Goal: Task Accomplishment & Management: Use online tool/utility

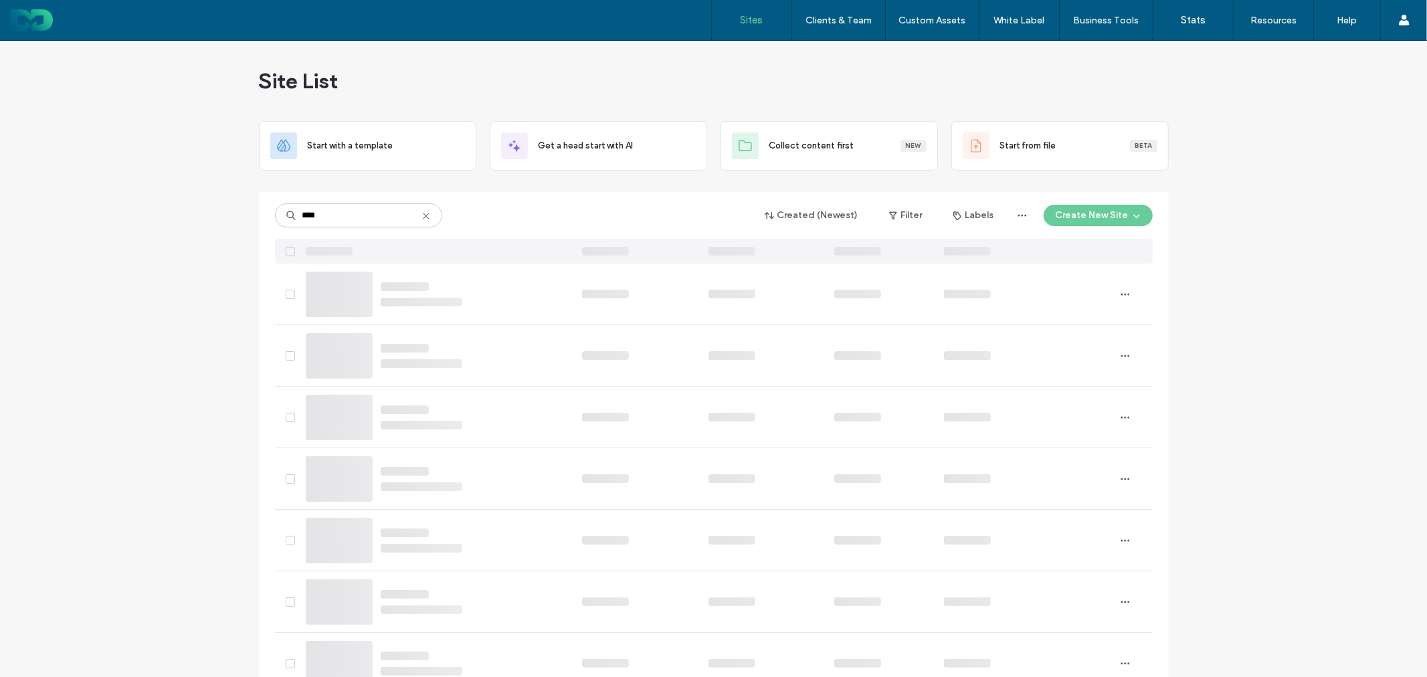
type input "****"
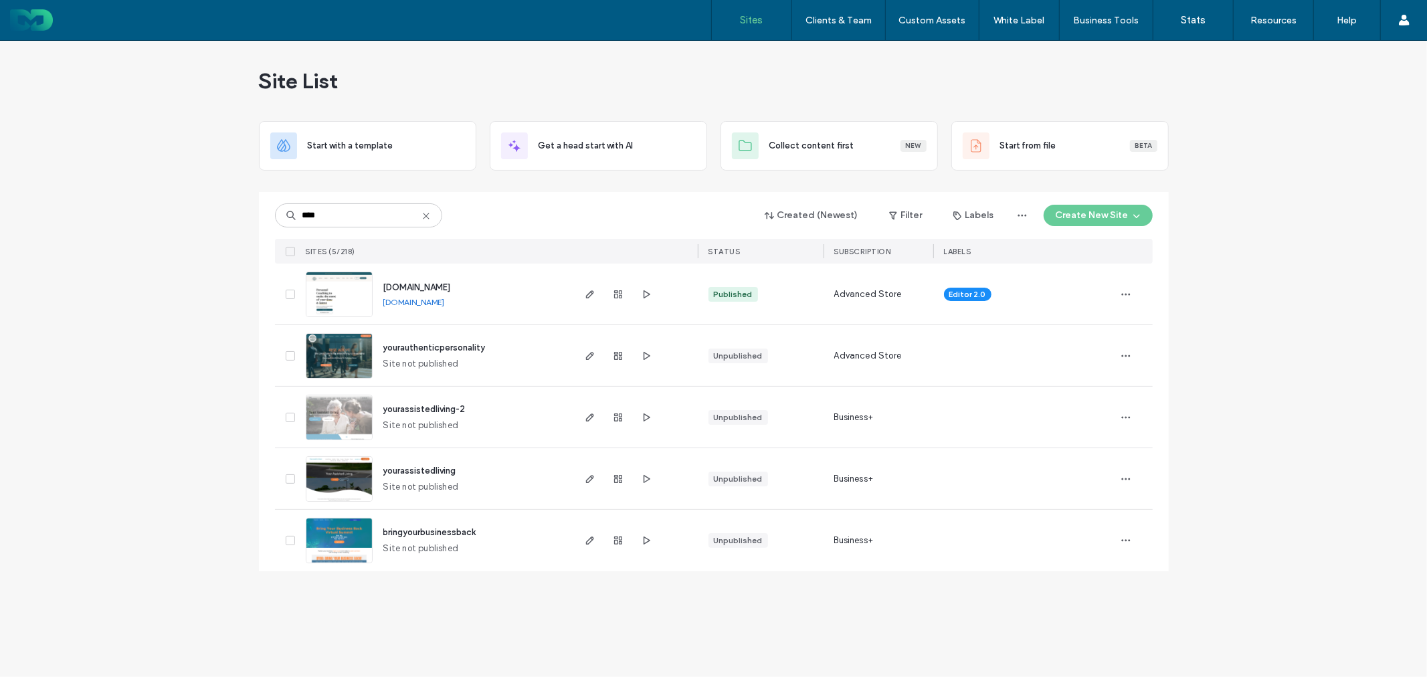
click at [432, 289] on span "[DOMAIN_NAME]" at bounding box center [417, 287] width 68 height 10
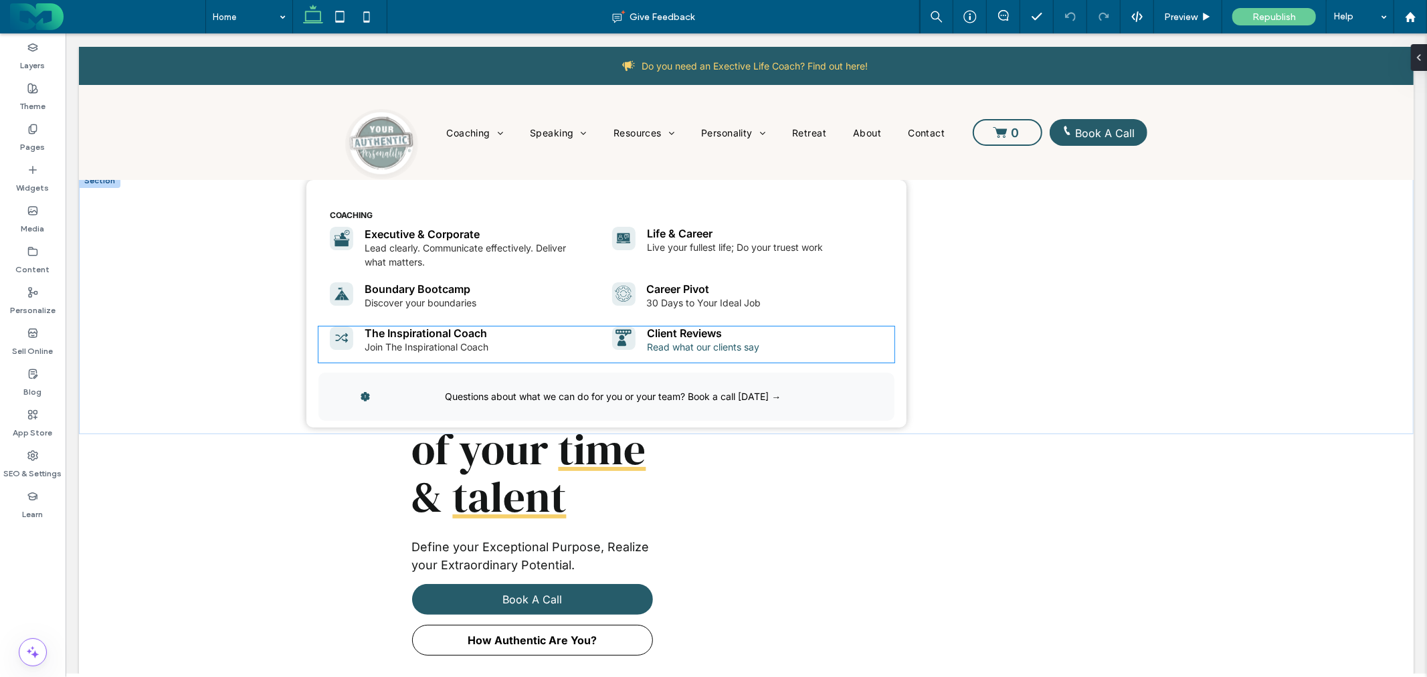
click at [680, 343] on link "Read what our clients say" at bounding box center [702, 346] width 112 height 11
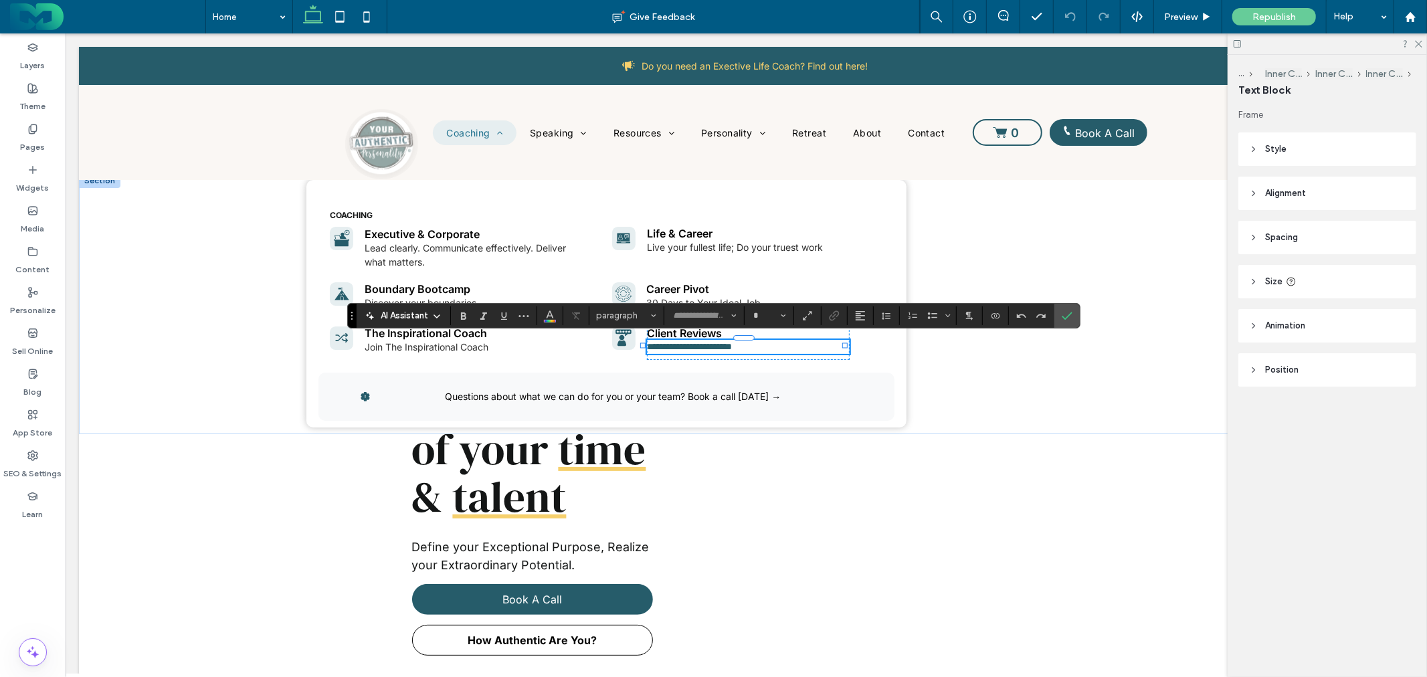
type input "*****"
type input "**"
click at [836, 313] on icon "Link" at bounding box center [834, 315] width 11 height 11
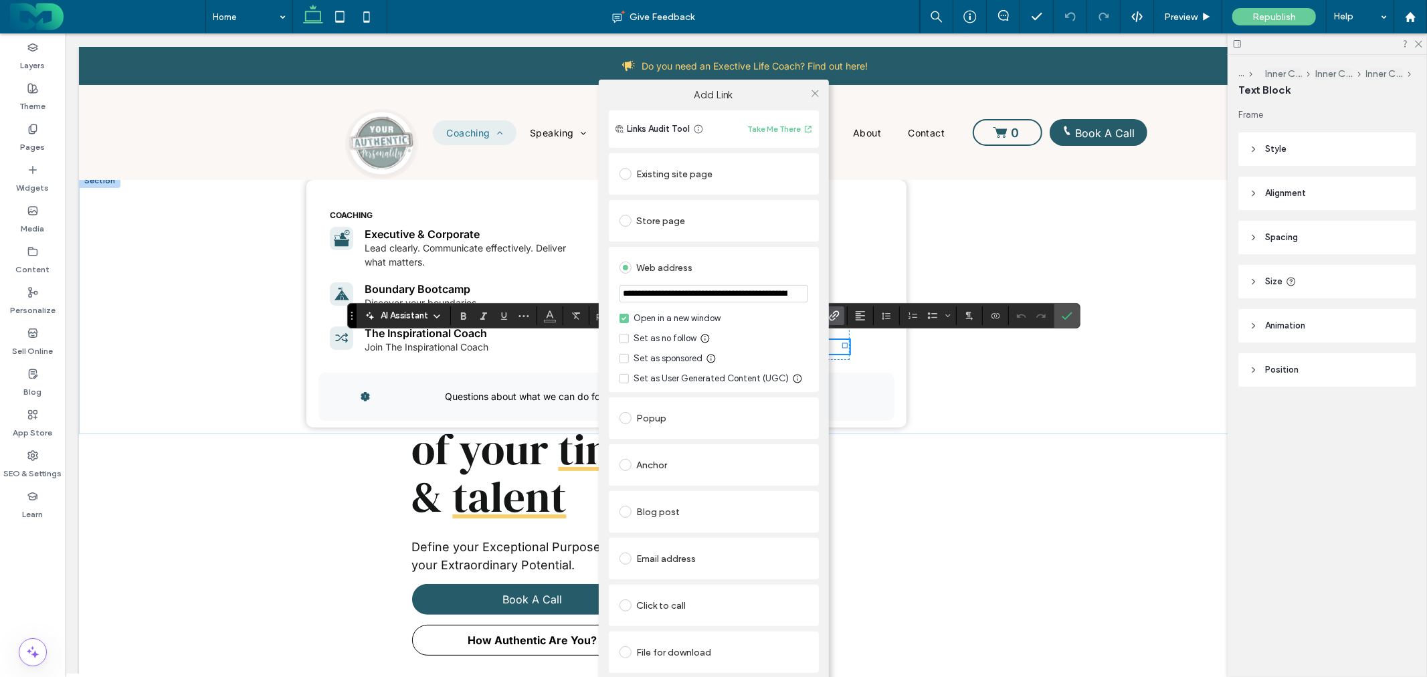
click at [810, 96] on div at bounding box center [816, 93] width 20 height 20
click at [818, 90] on icon at bounding box center [815, 93] width 10 height 10
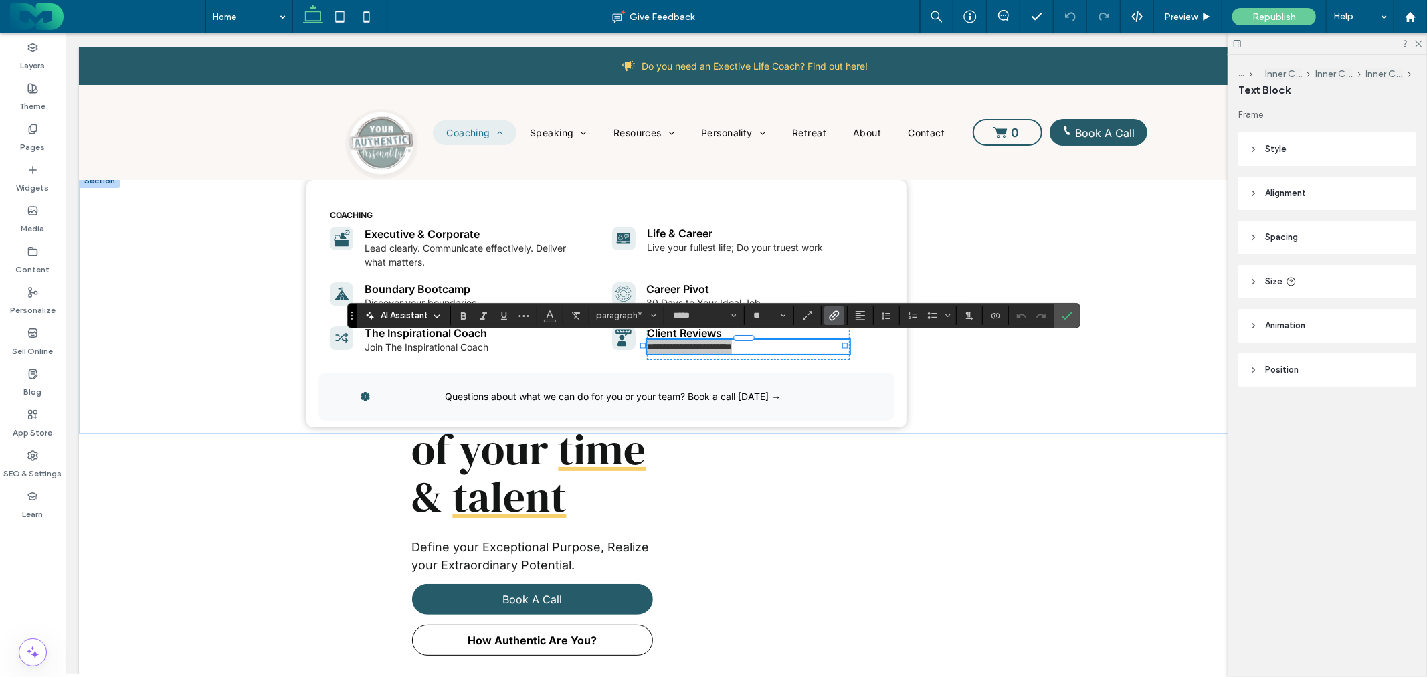
click at [833, 311] on icon "Link" at bounding box center [834, 315] width 11 height 11
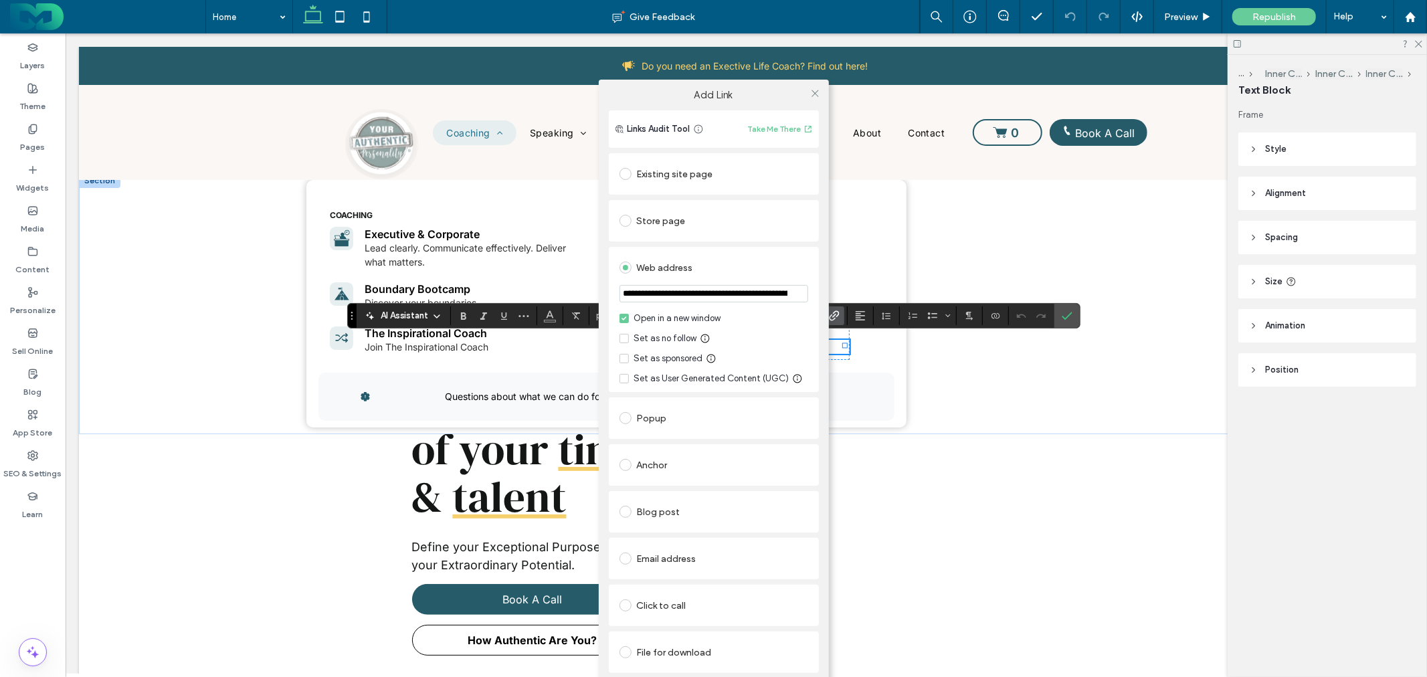
click at [690, 176] on div "Existing site page" at bounding box center [714, 173] width 189 height 21
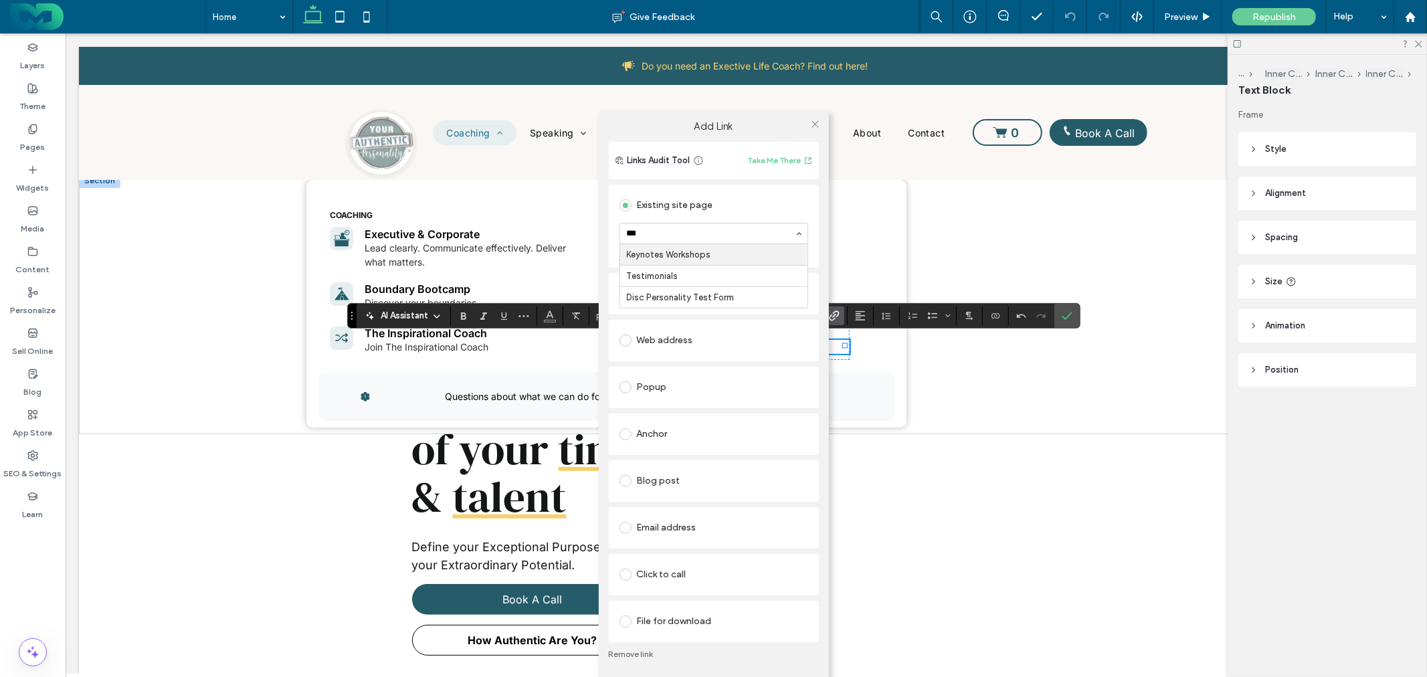
type input "****"
click at [813, 126] on icon at bounding box center [815, 124] width 10 height 10
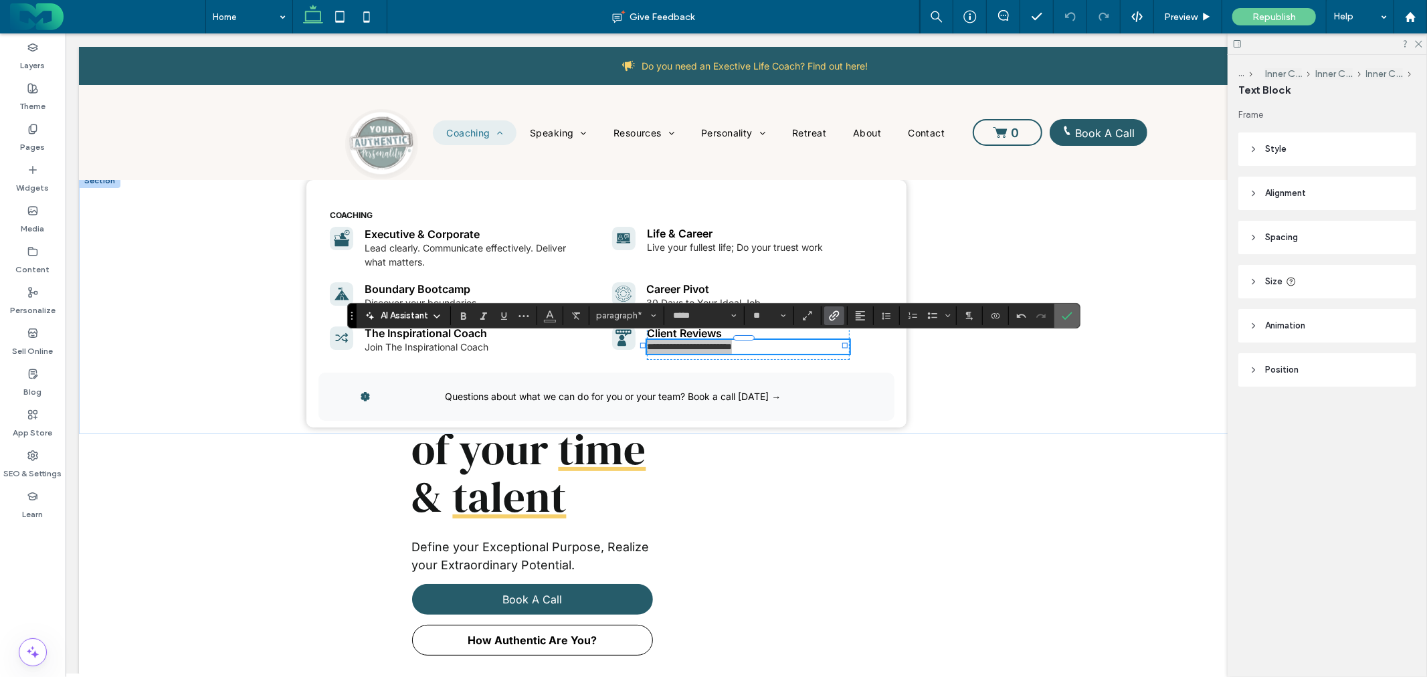
drag, startPoint x: 1067, startPoint y: 317, endPoint x: 1002, endPoint y: 283, distance: 73.6
click at [1067, 317] on icon "Confirm" at bounding box center [1067, 315] width 11 height 11
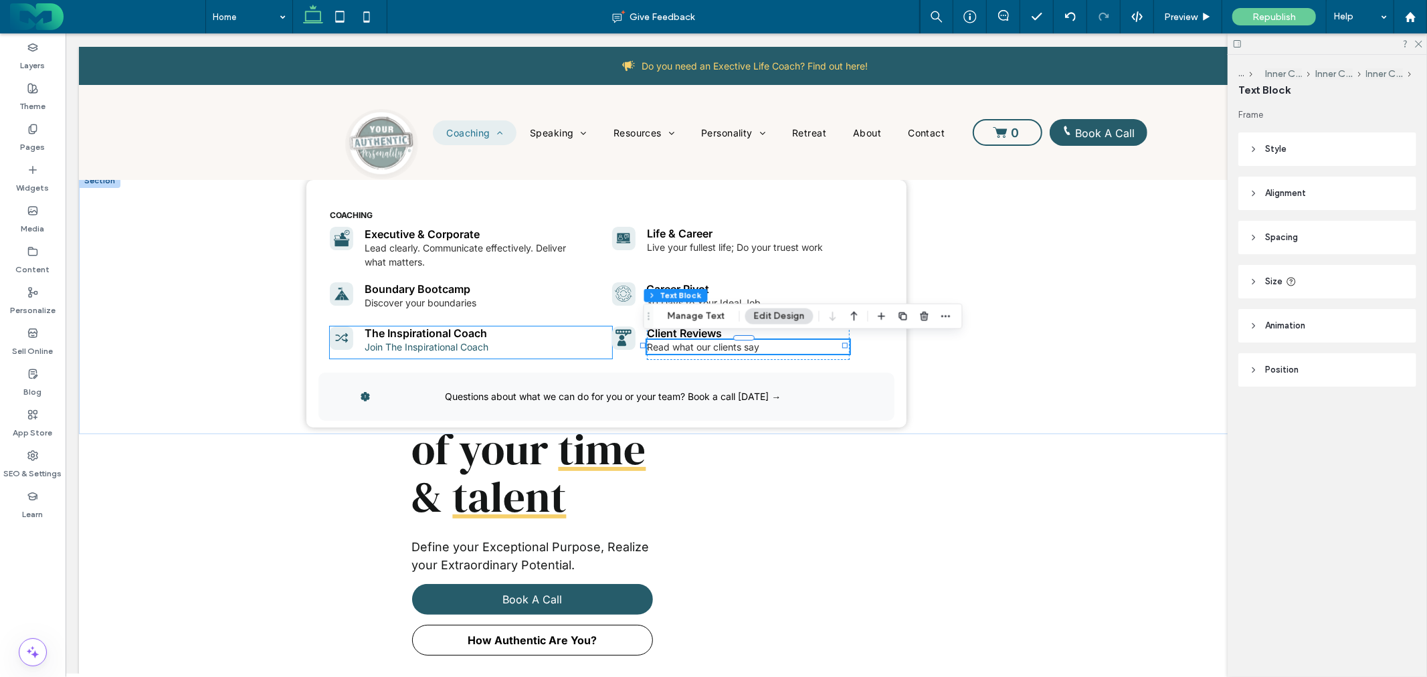
click at [456, 342] on link "Join The Inspirational Coach" at bounding box center [426, 346] width 124 height 11
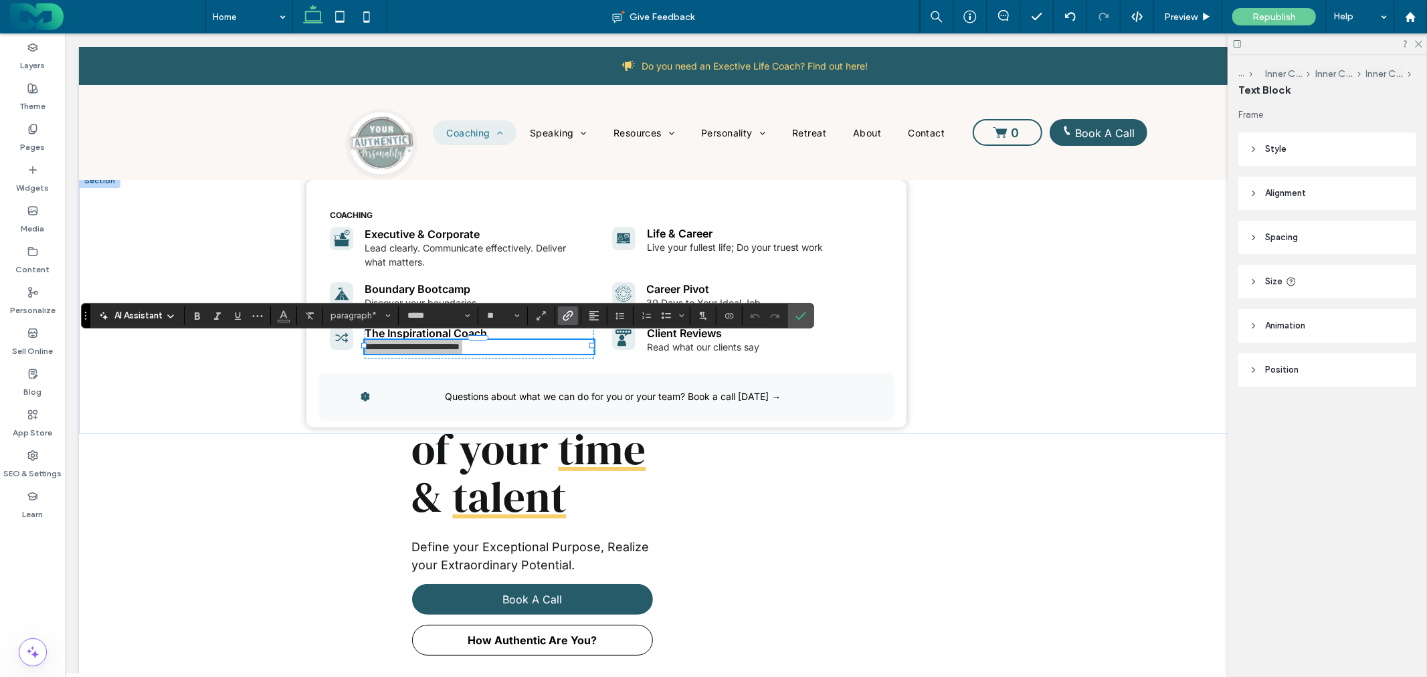
click at [570, 317] on icon "Link" at bounding box center [568, 315] width 11 height 11
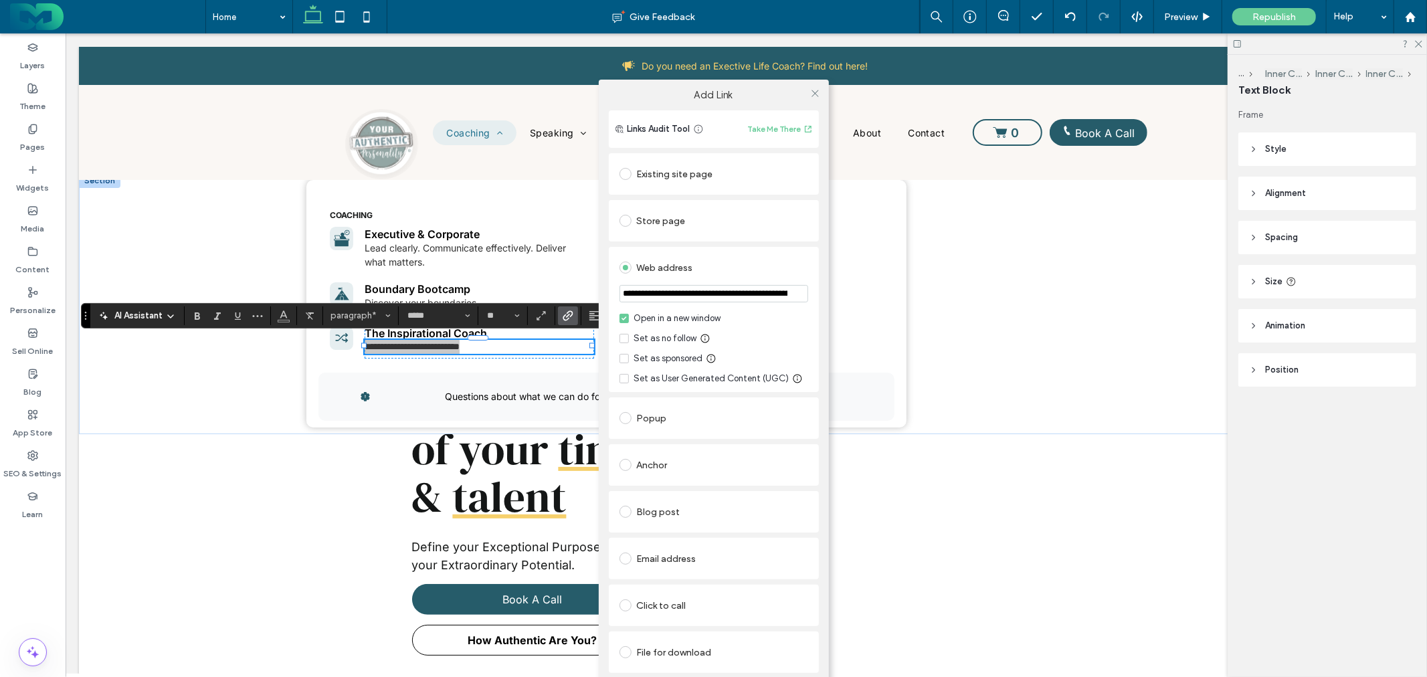
click at [683, 169] on div "Existing site page" at bounding box center [714, 173] width 189 height 21
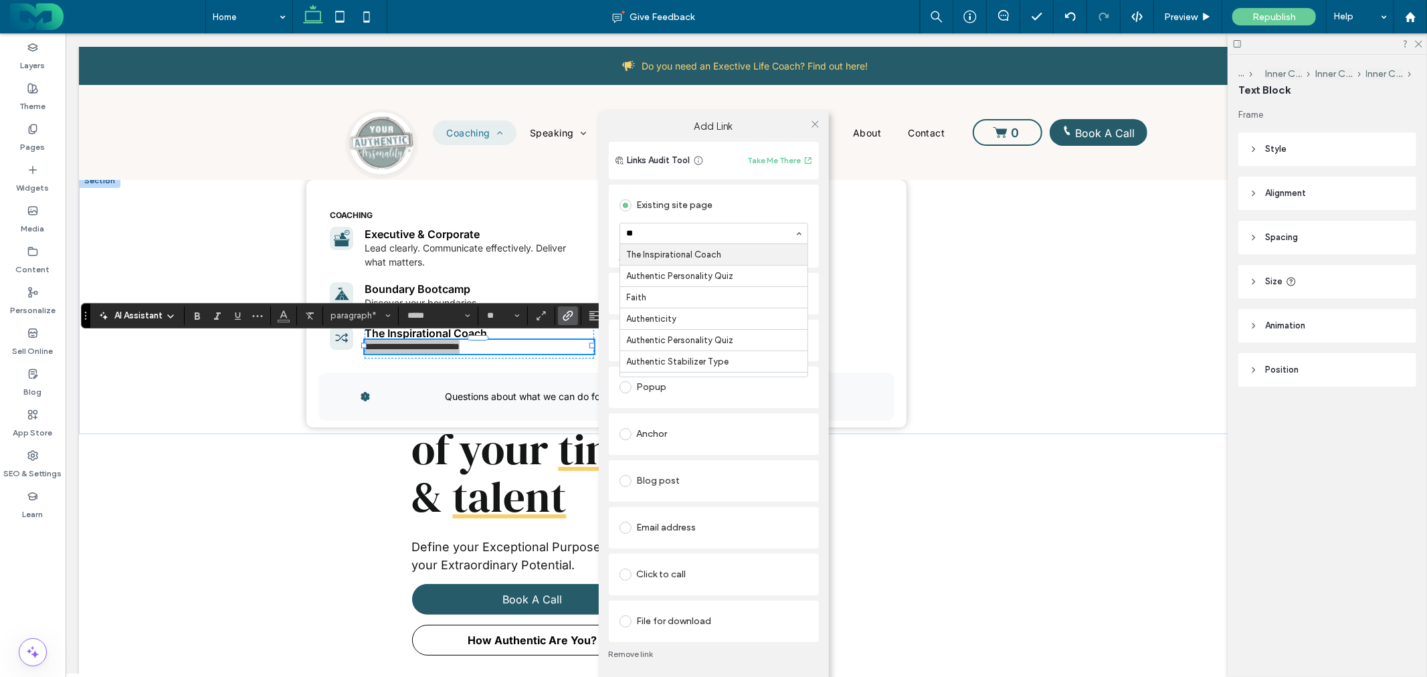
type input "***"
click at [815, 124] on icon at bounding box center [815, 124] width 10 height 10
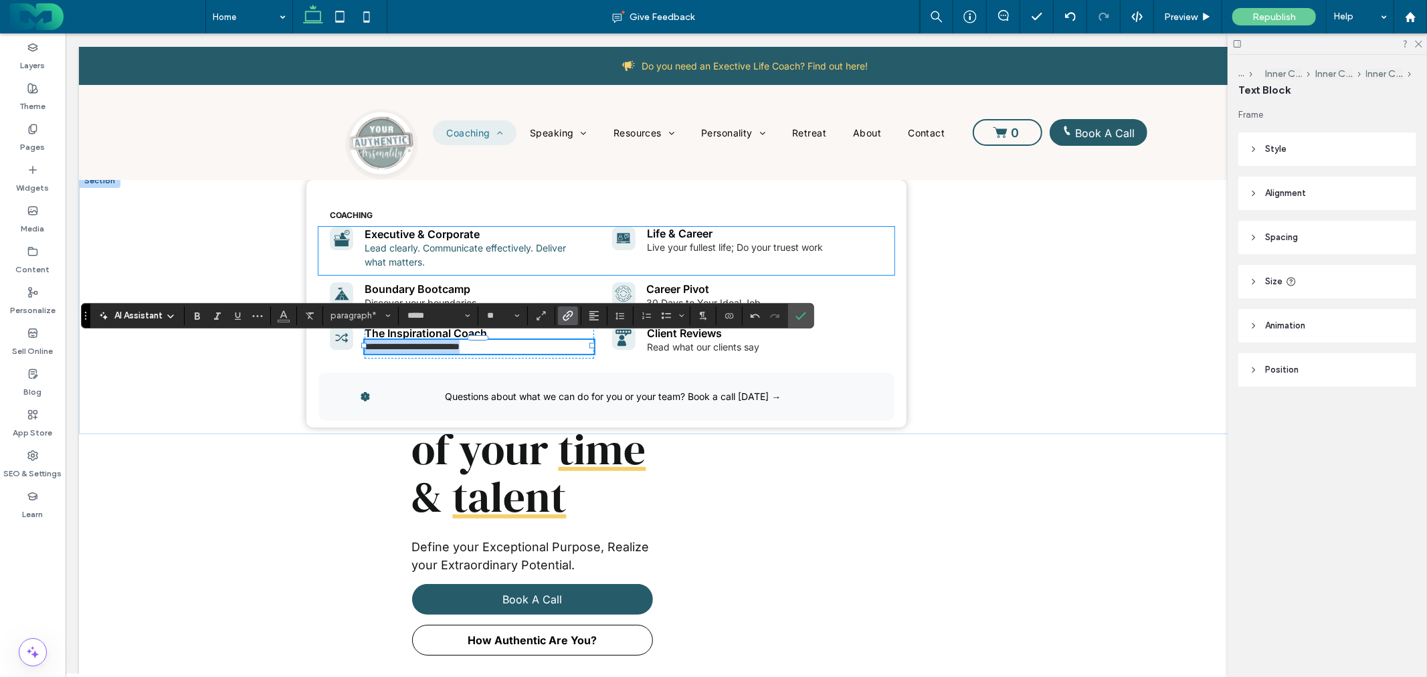
click at [431, 252] on link "Lead clearly. Communicate effectively. Deliver what matters." at bounding box center [464, 254] width 201 height 25
click at [430, 252] on p "Lead clearly. Communicate effectively. Deliver what matters." at bounding box center [465, 254] width 203 height 28
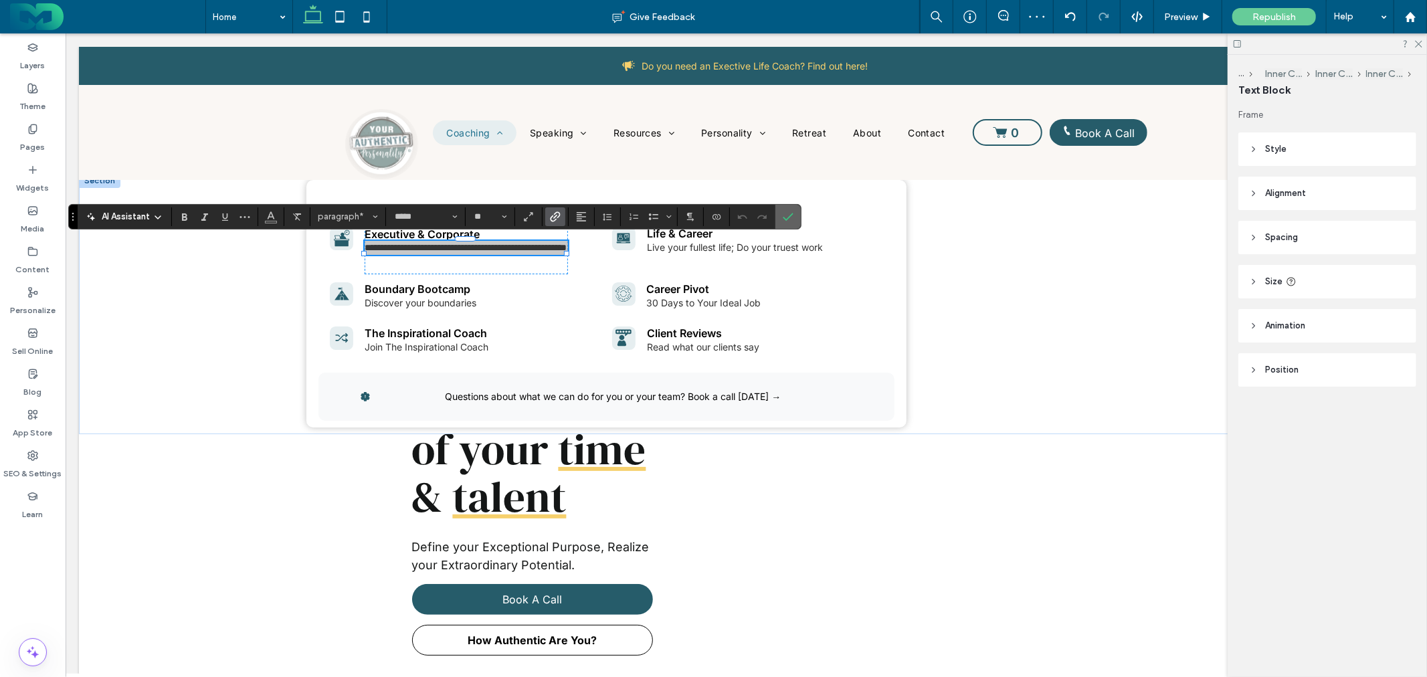
click at [784, 214] on icon "Confirm" at bounding box center [788, 216] width 11 height 11
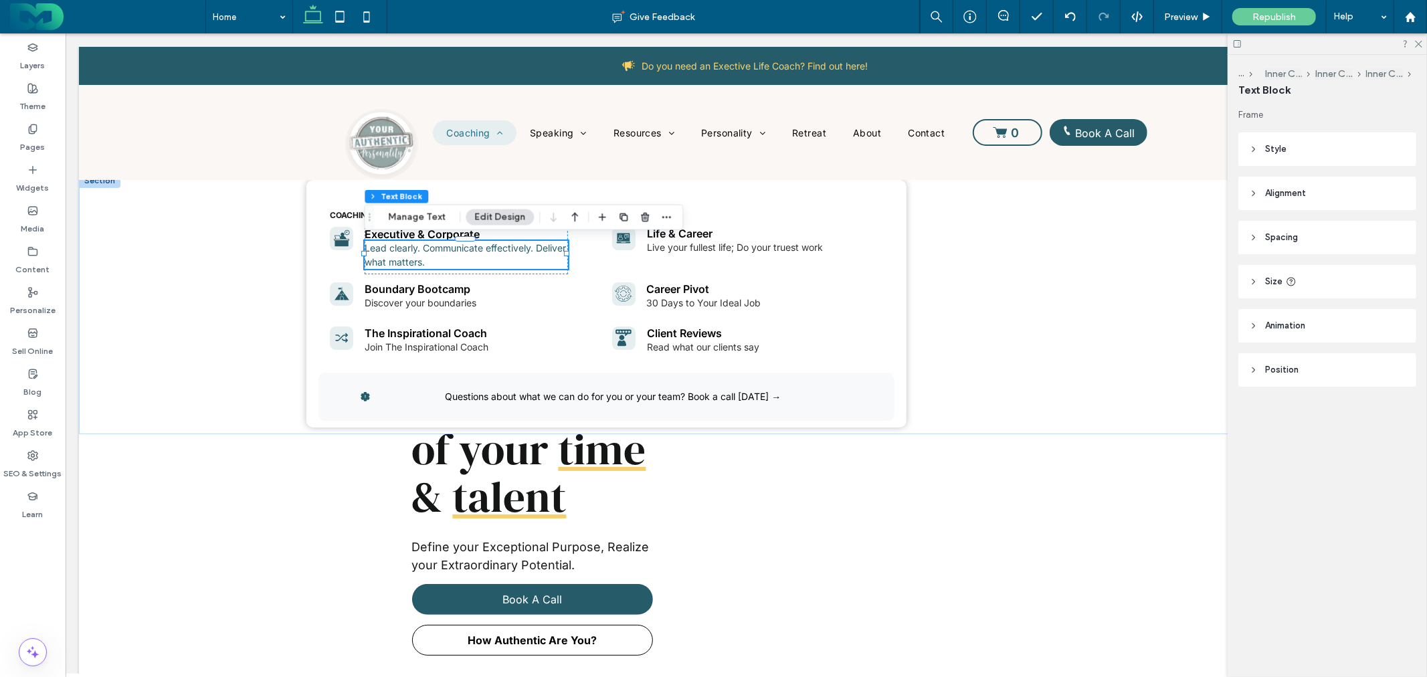
click at [443, 262] on link "Lead clearly. Communicate effectively. Deliver what matters." at bounding box center [464, 254] width 201 height 25
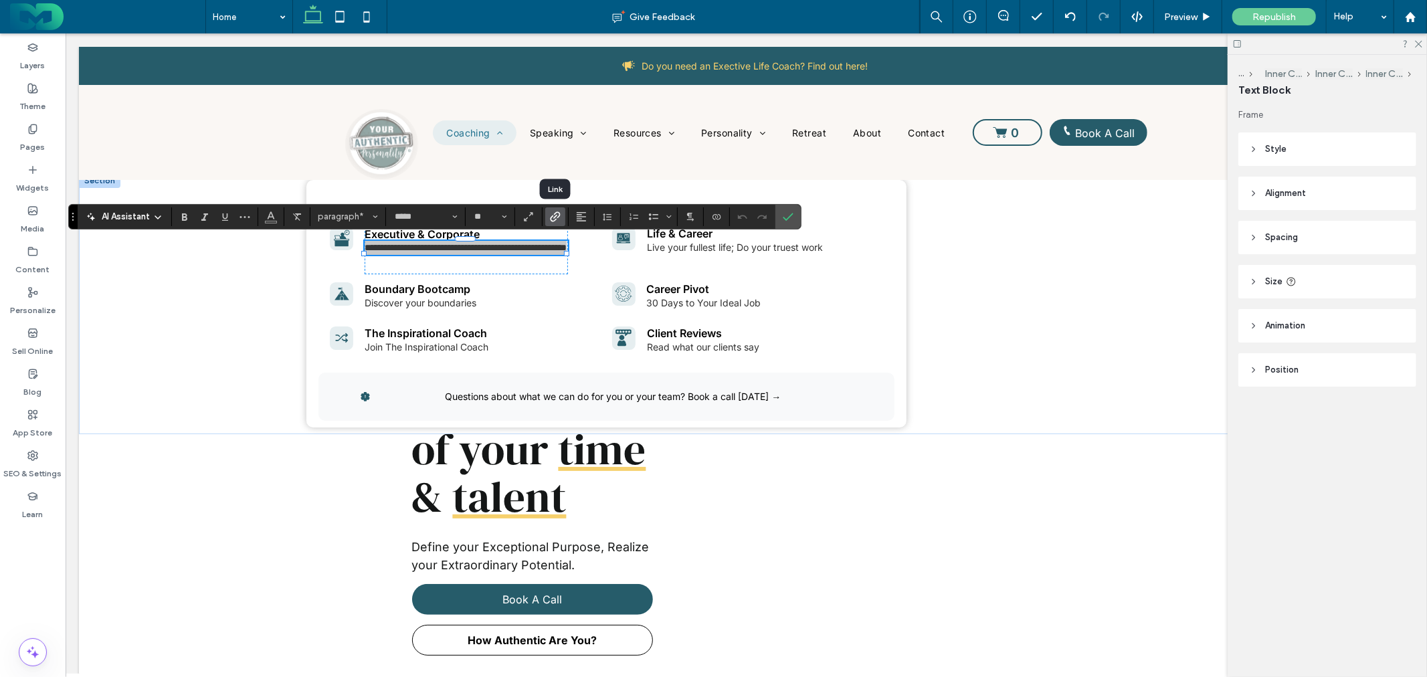
click at [554, 216] on icon "Link" at bounding box center [555, 216] width 11 height 11
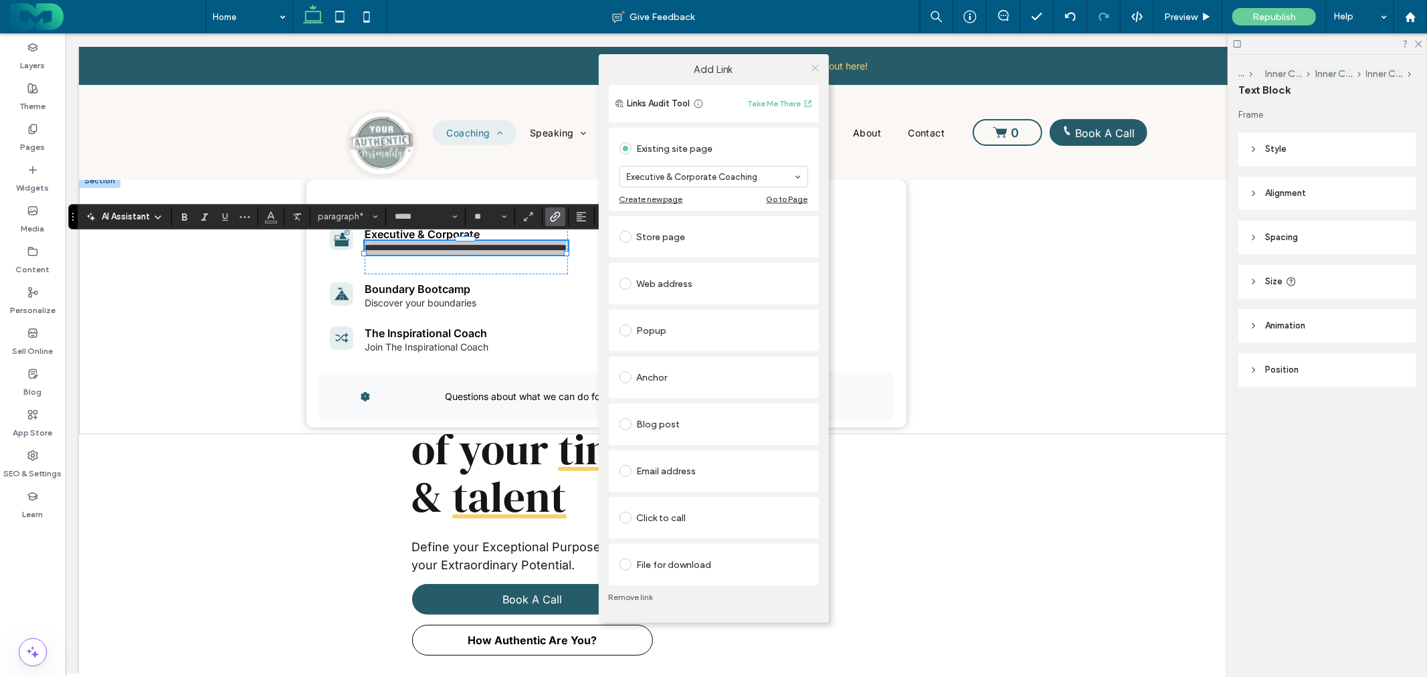
click at [817, 67] on icon at bounding box center [815, 68] width 10 height 10
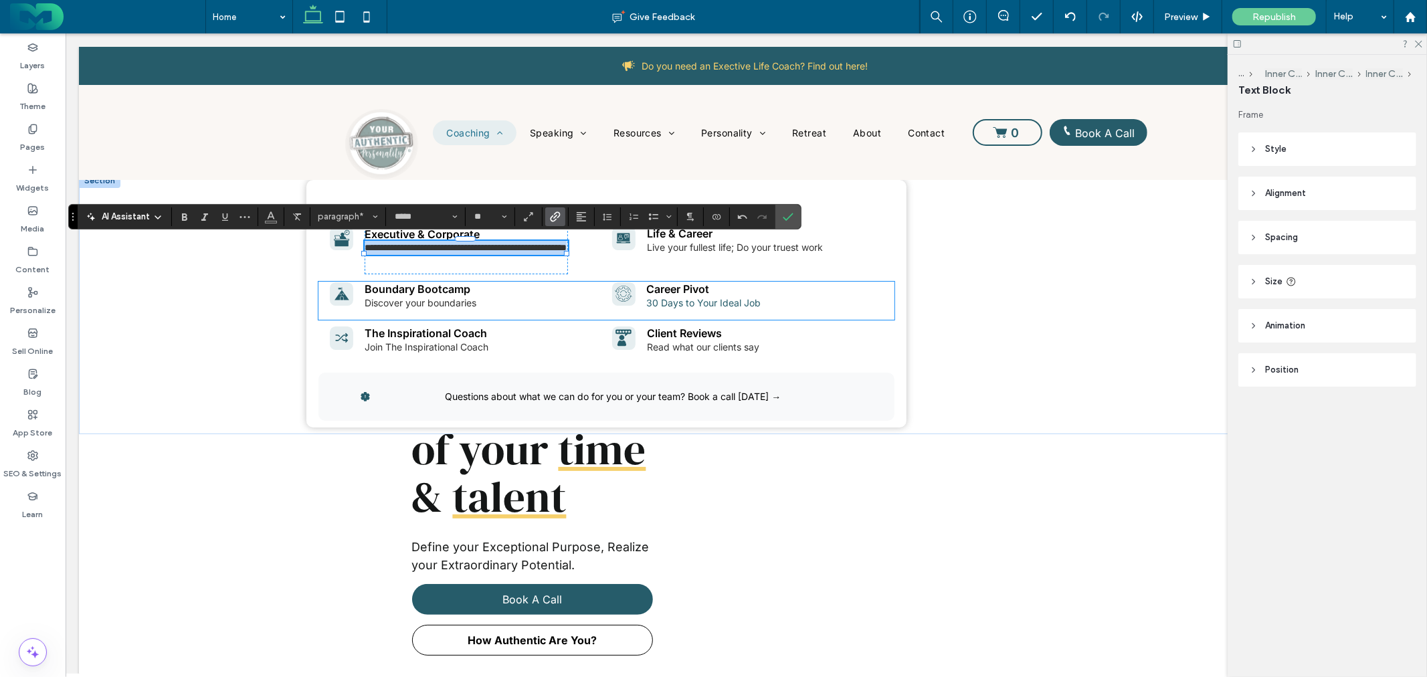
click at [679, 297] on link "30 Days to Your Ideal Job" at bounding box center [703, 301] width 114 height 11
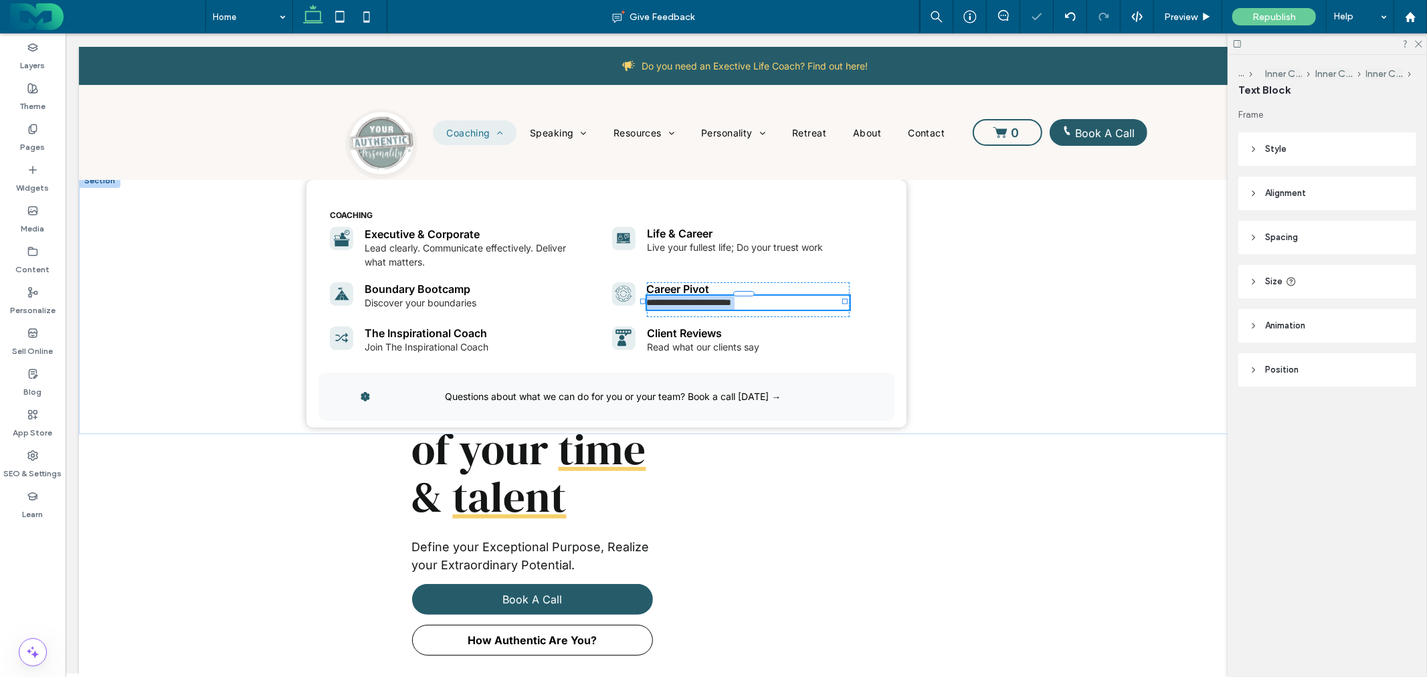
type input "*****"
type input "**"
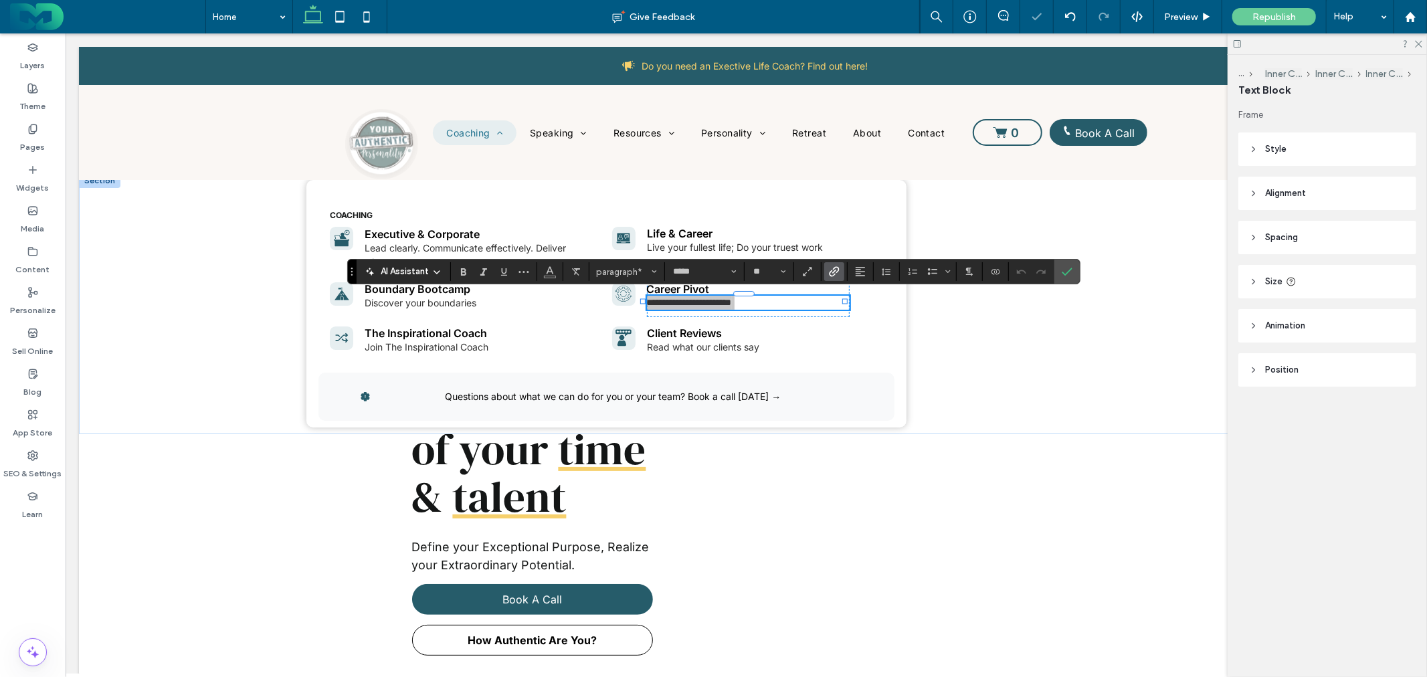
click at [832, 270] on icon "Link" at bounding box center [834, 271] width 11 height 11
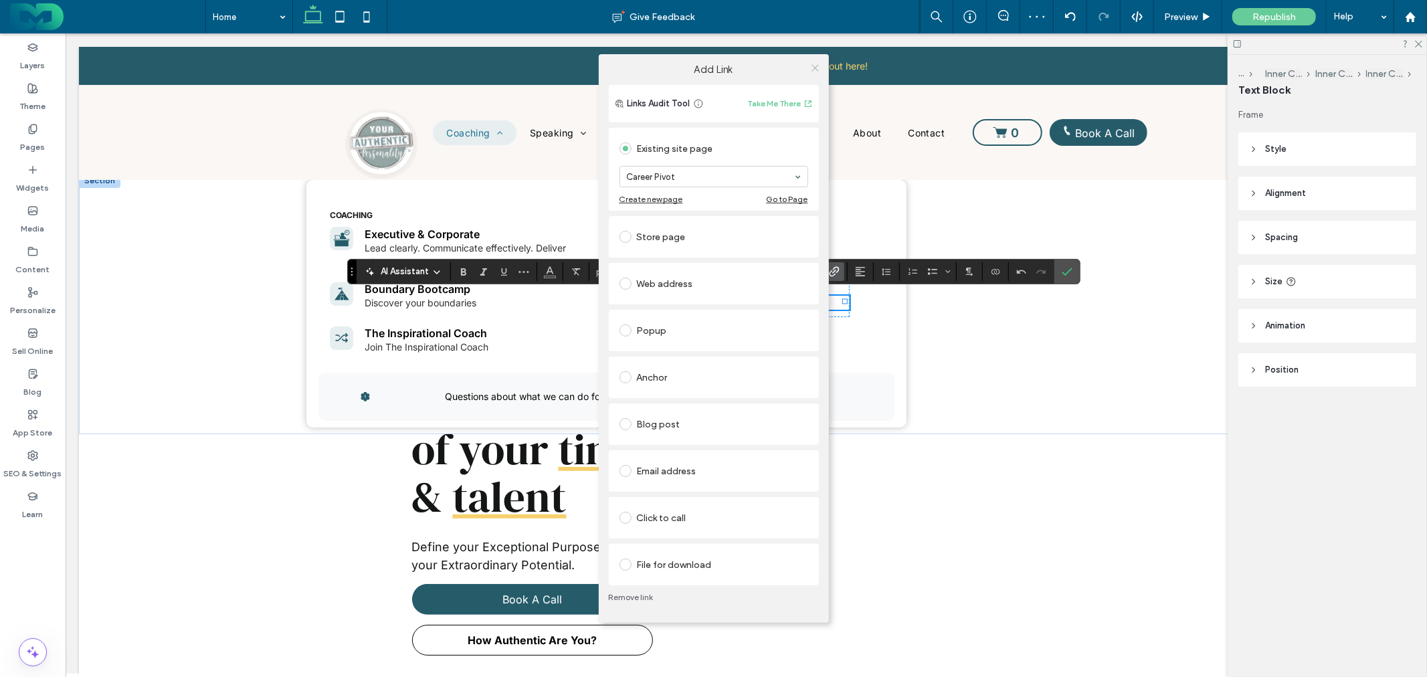
click at [818, 66] on icon at bounding box center [815, 68] width 10 height 10
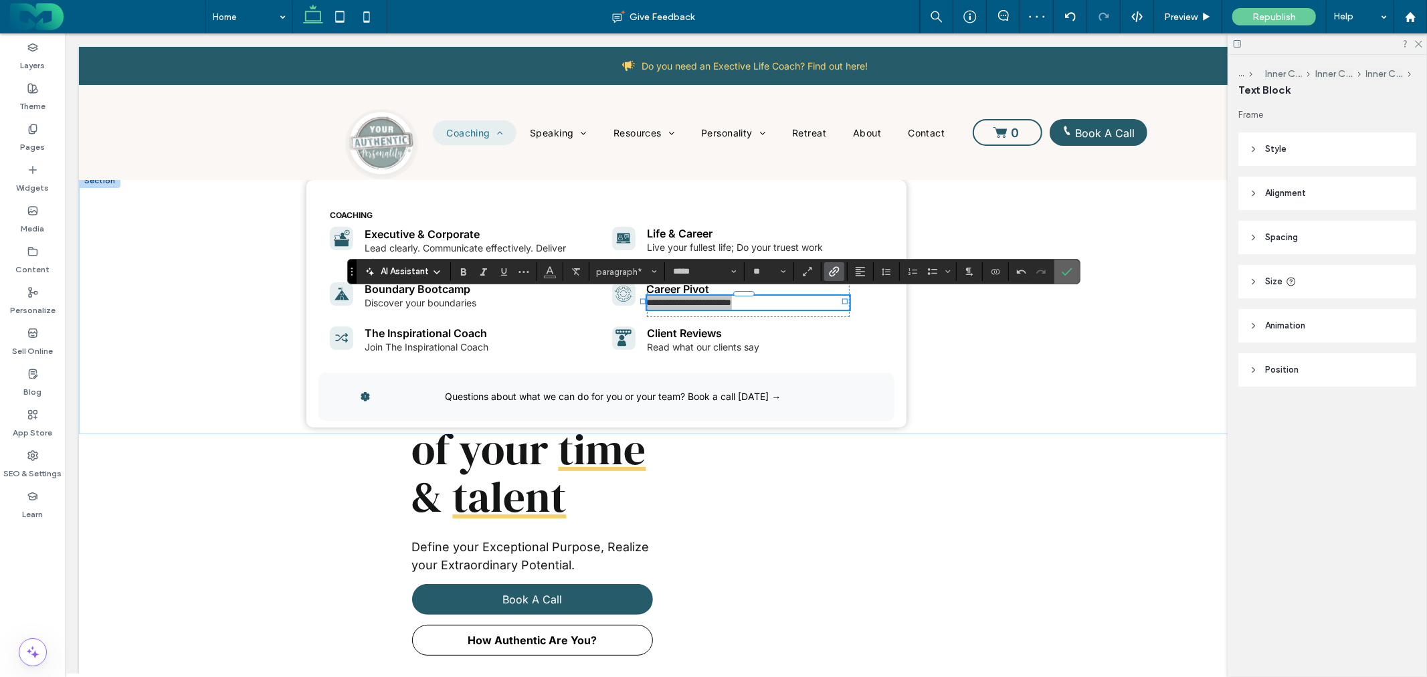
click at [1069, 273] on icon "Confirm" at bounding box center [1067, 271] width 11 height 11
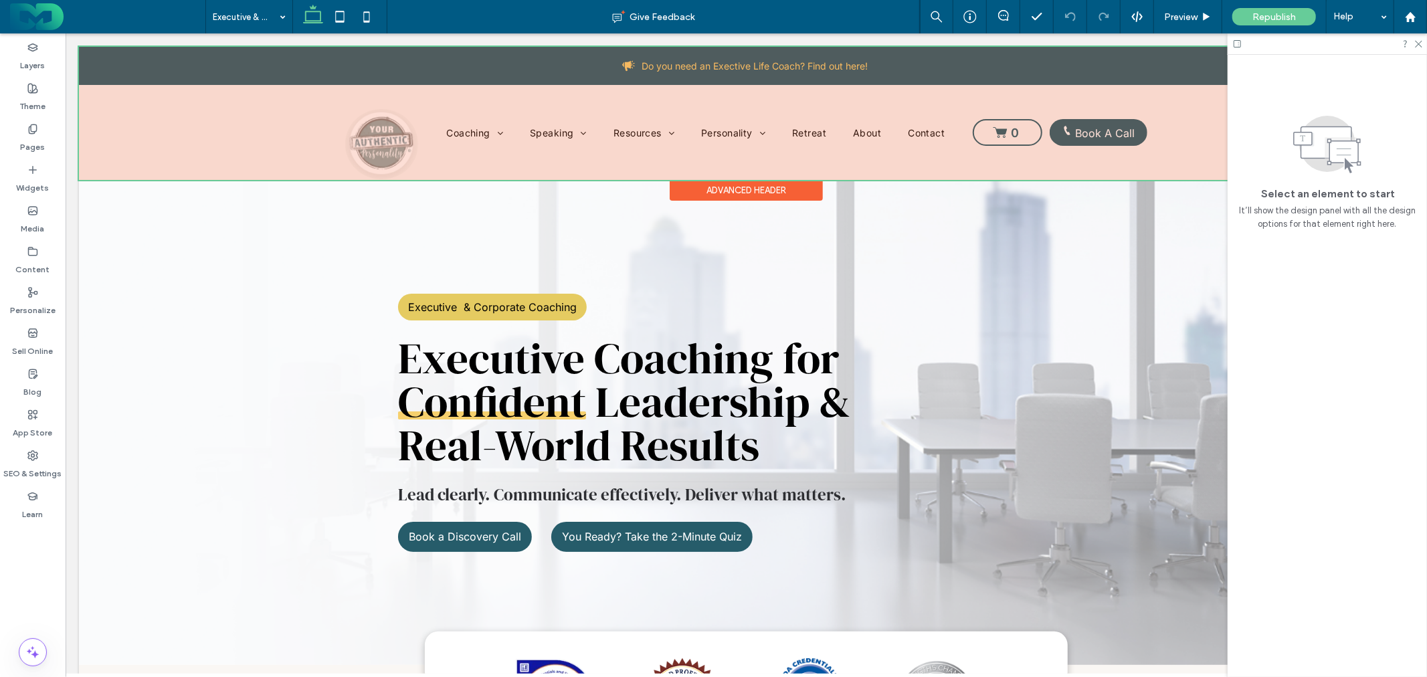
click at [470, 133] on div at bounding box center [745, 112] width 1335 height 133
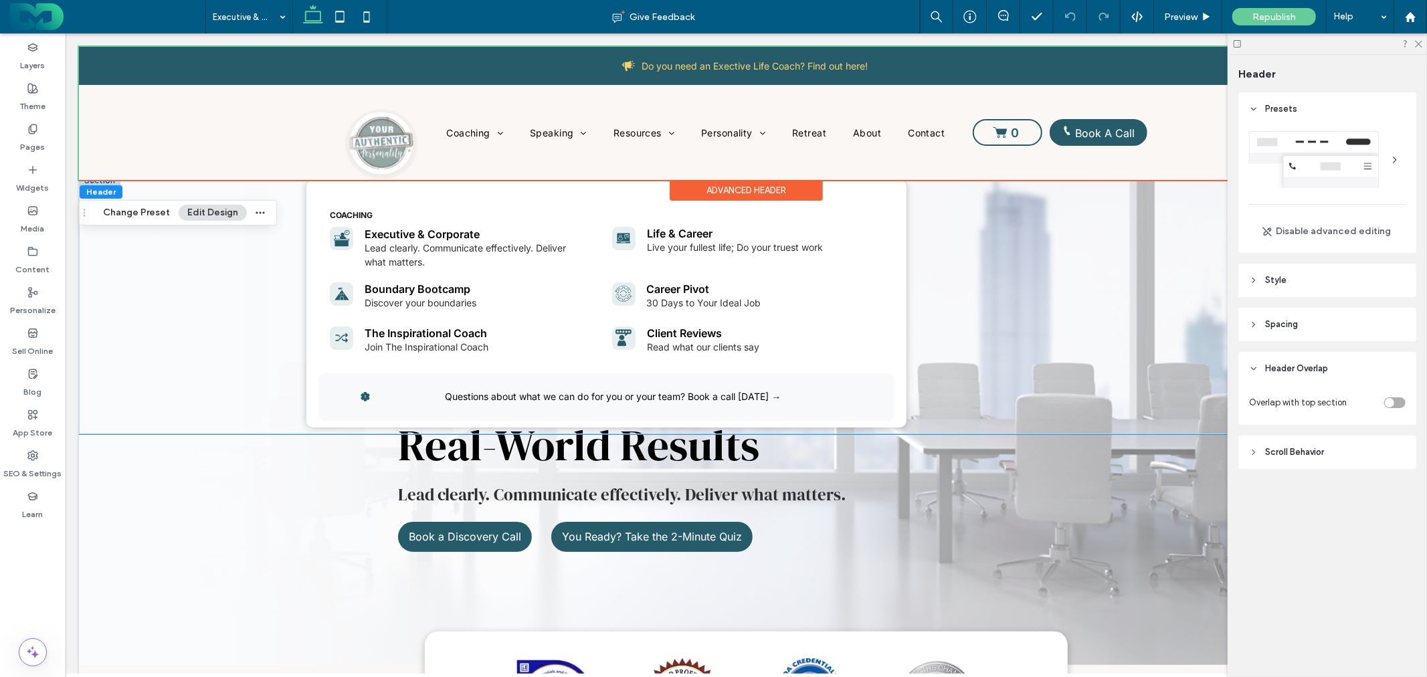
click at [267, 322] on div "Coaching Executive & Corporate Lead clearly. Communicate effectively. Deliver w…" at bounding box center [745, 303] width 1335 height 261
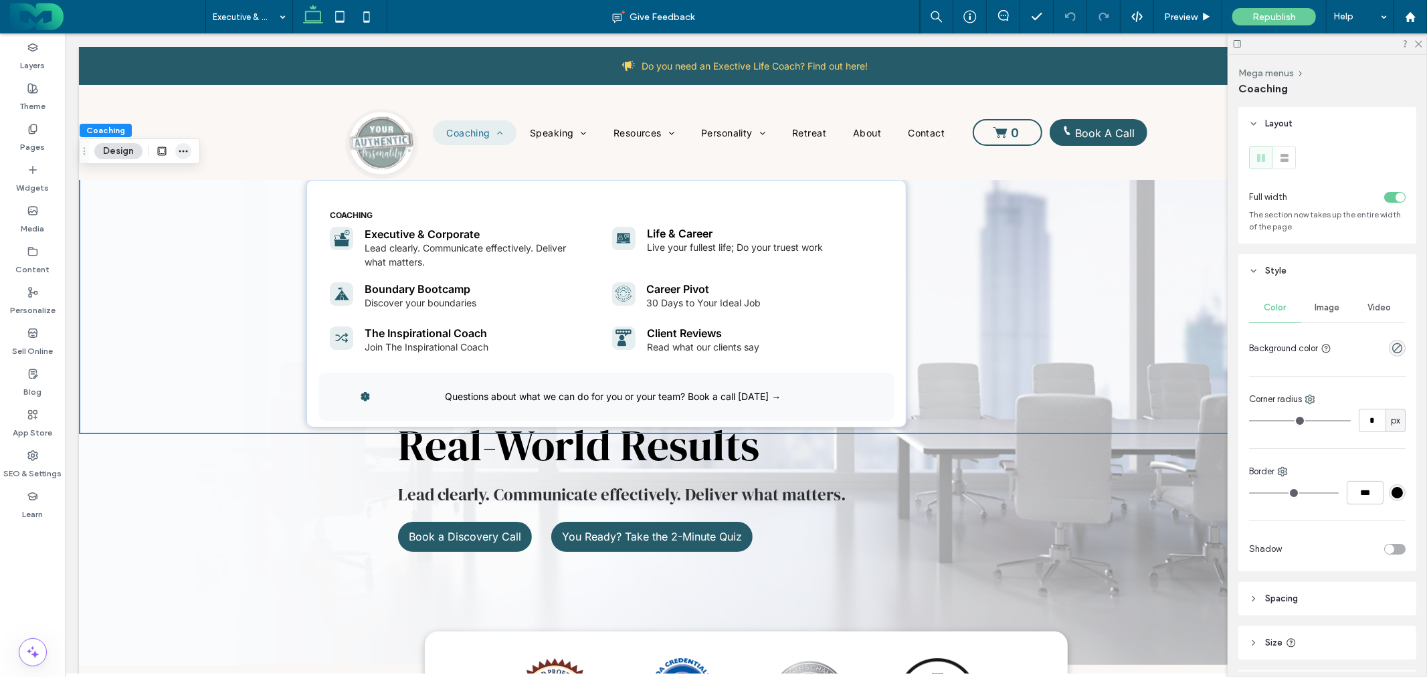
click at [188, 152] on icon "button" at bounding box center [183, 151] width 11 height 11
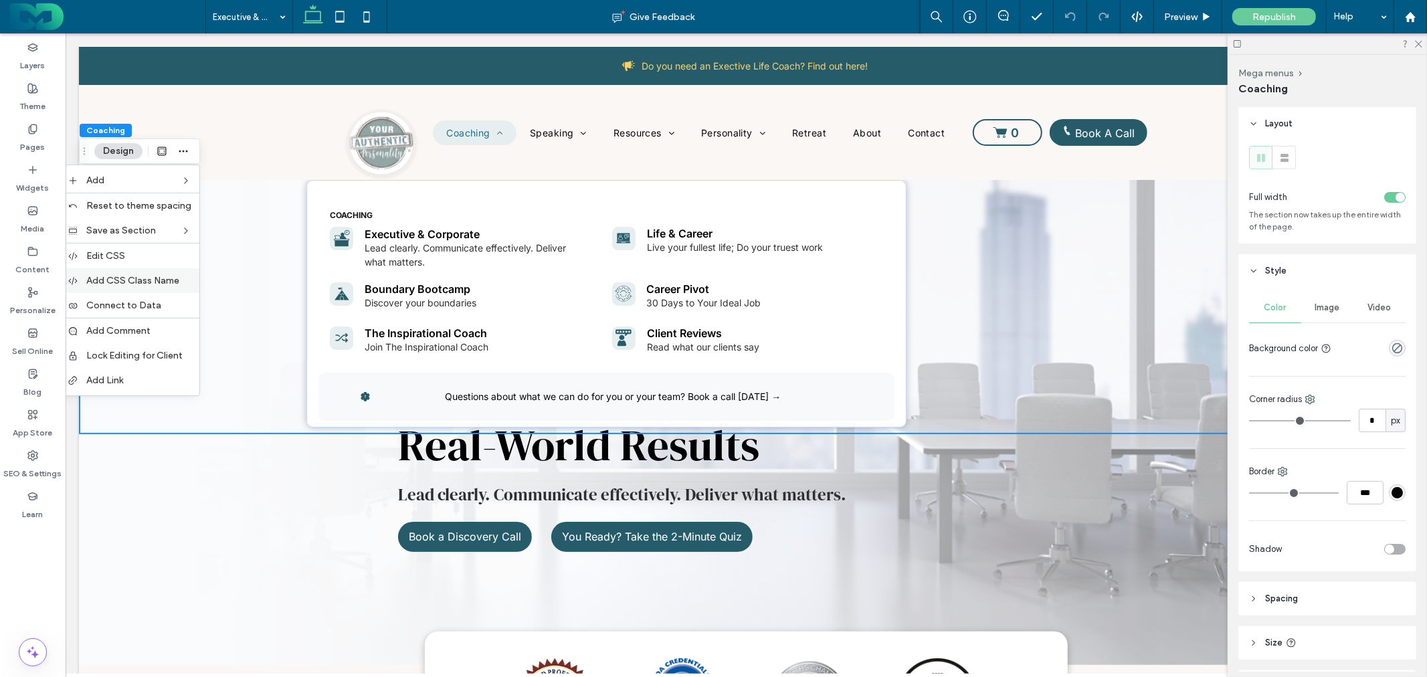
click at [139, 270] on div "Add CSS Class Name" at bounding box center [128, 280] width 141 height 25
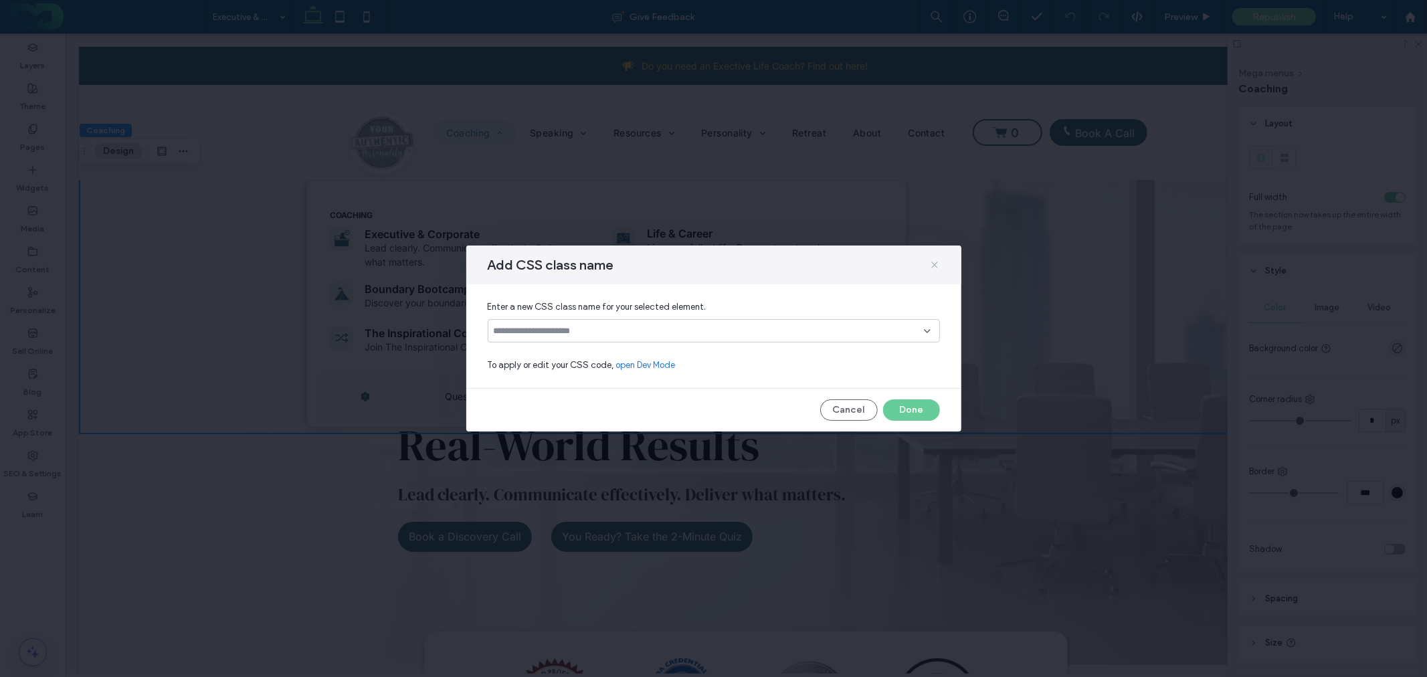
click at [935, 265] on use at bounding box center [934, 265] width 6 height 6
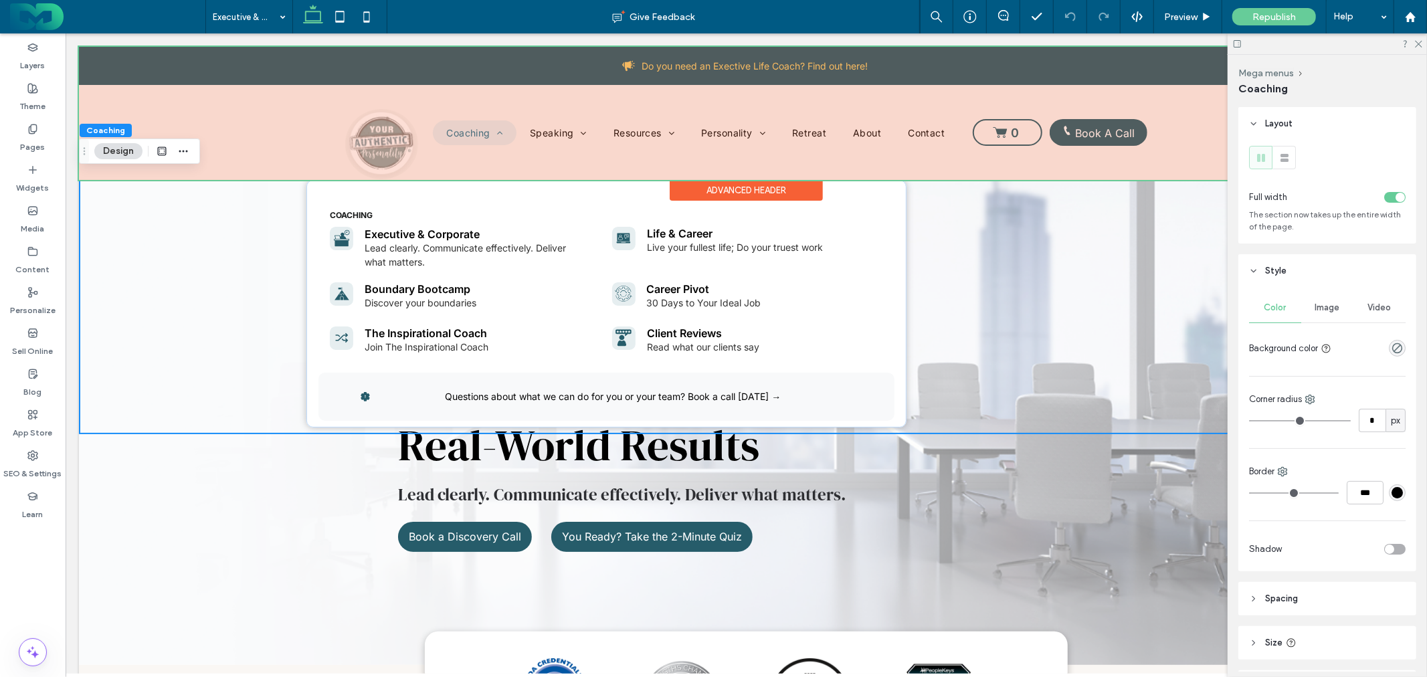
click at [451, 131] on div at bounding box center [745, 112] width 1335 height 133
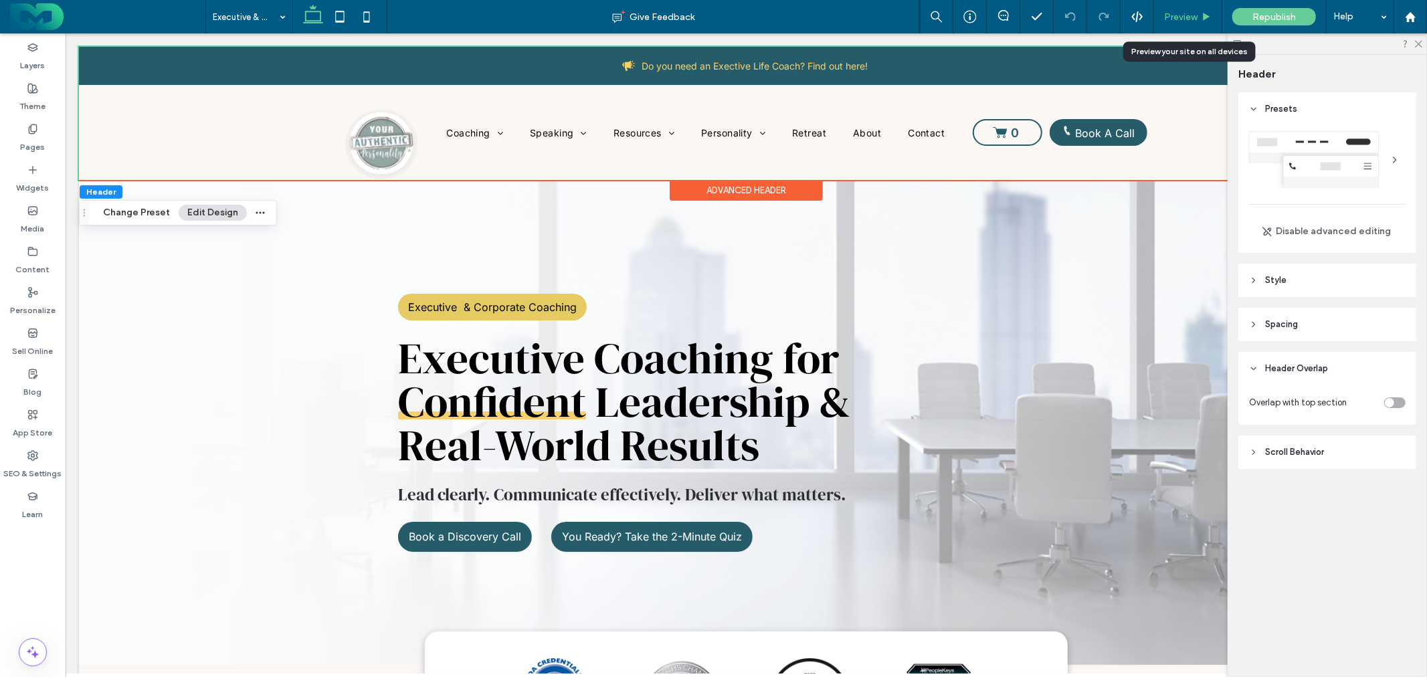
drag, startPoint x: 1174, startPoint y: 17, endPoint x: 767, endPoint y: 118, distance: 419.9
click at [1174, 17] on span "Preview" at bounding box center [1180, 16] width 33 height 11
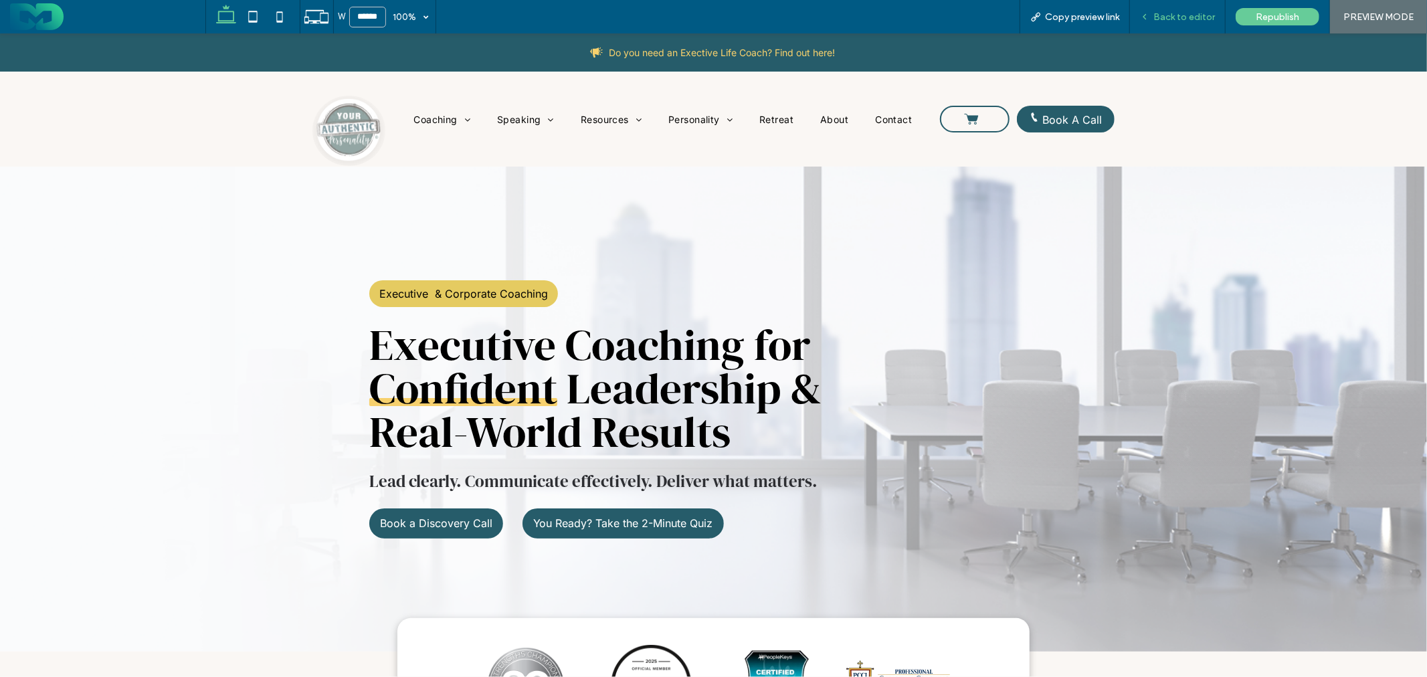
click at [1186, 14] on span "Back to editor" at bounding box center [1185, 16] width 62 height 11
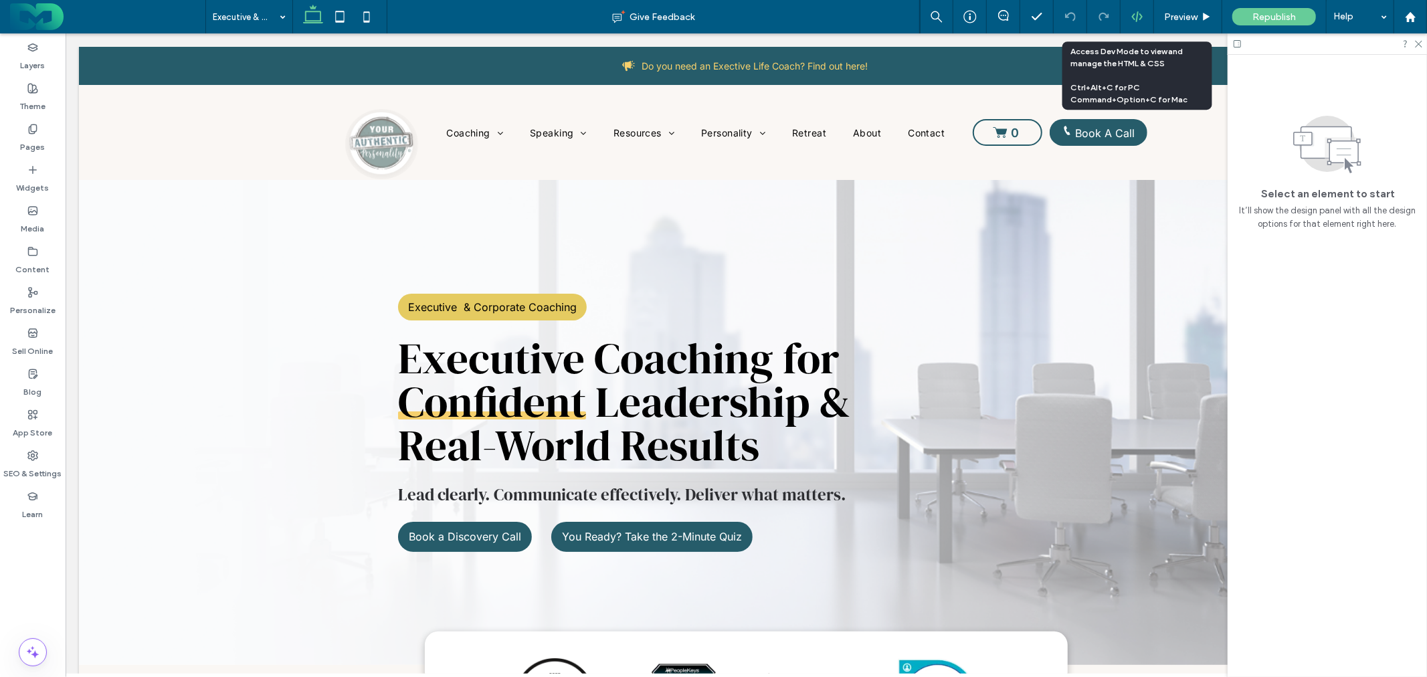
click at [1139, 16] on icon at bounding box center [1138, 17] width 12 height 12
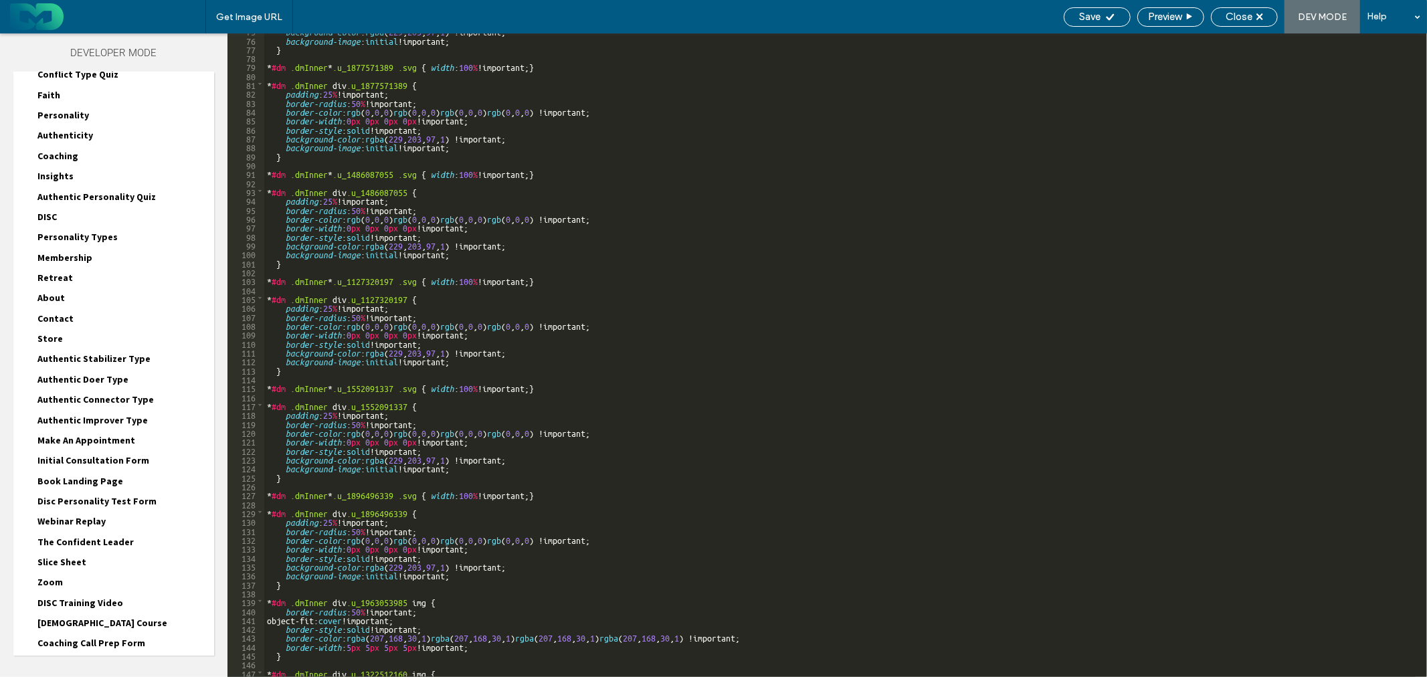
scroll to position [572, 0]
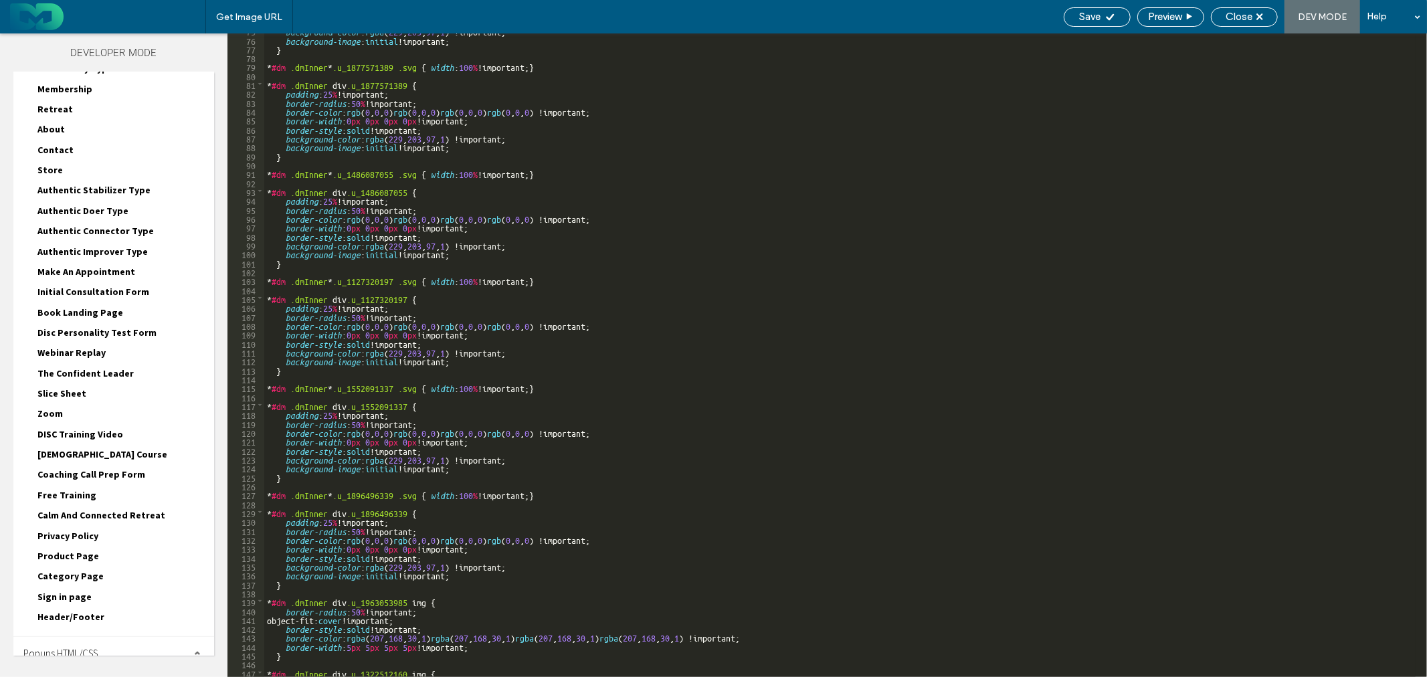
click at [150, 671] on div "Site HTML/CSS" at bounding box center [113, 687] width 201 height 33
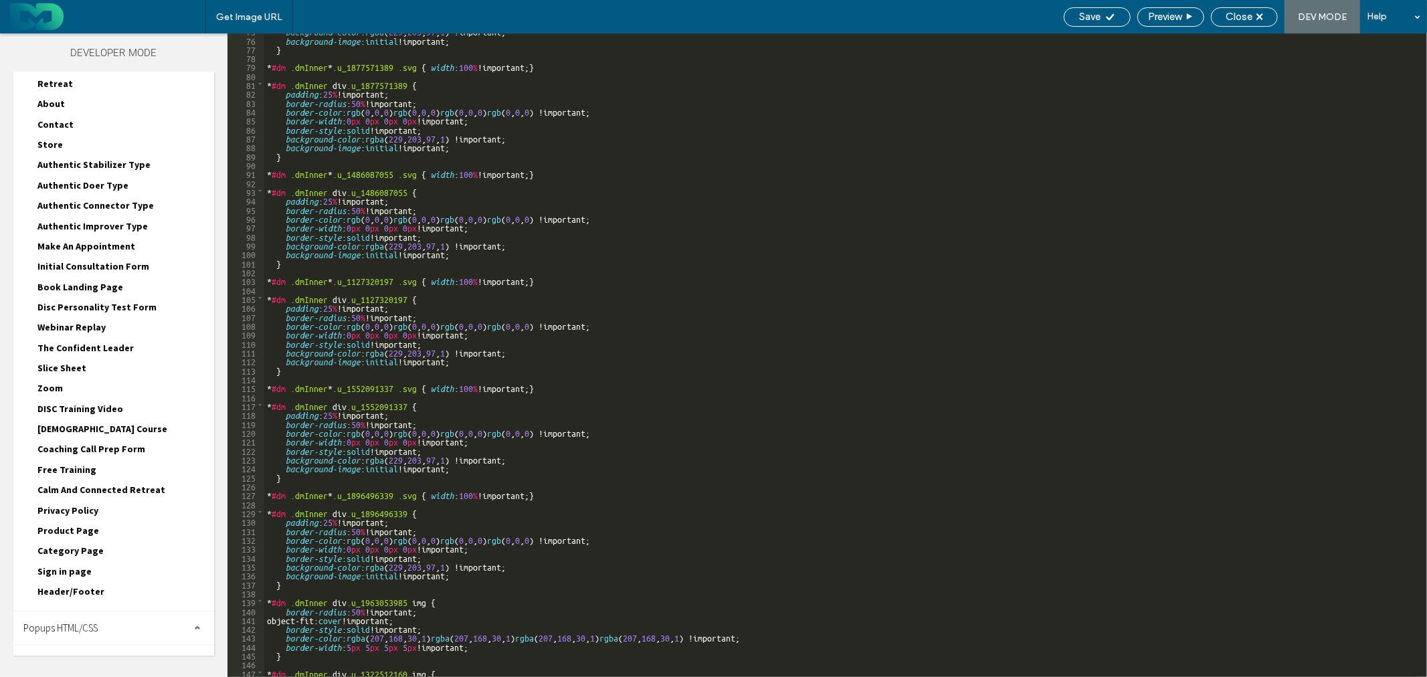
scroll to position [686, 0]
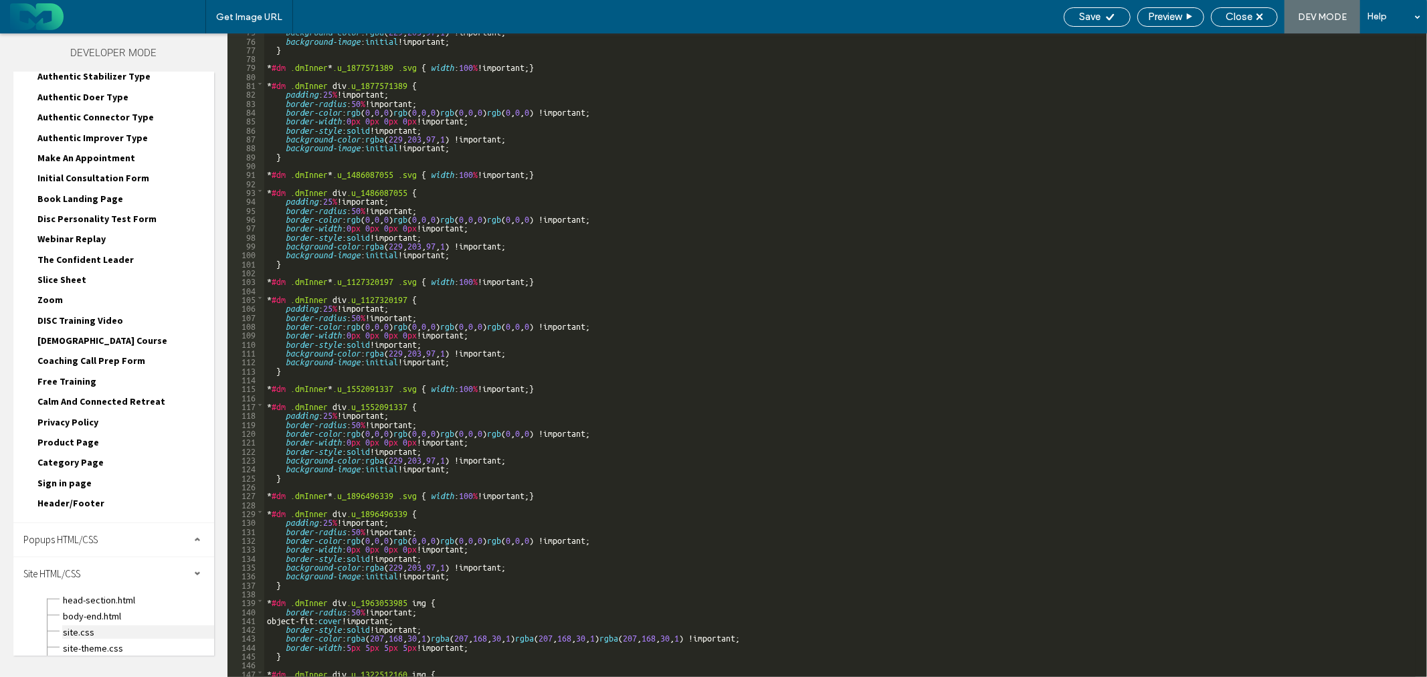
click at [99, 626] on span "site.css" at bounding box center [138, 632] width 152 height 13
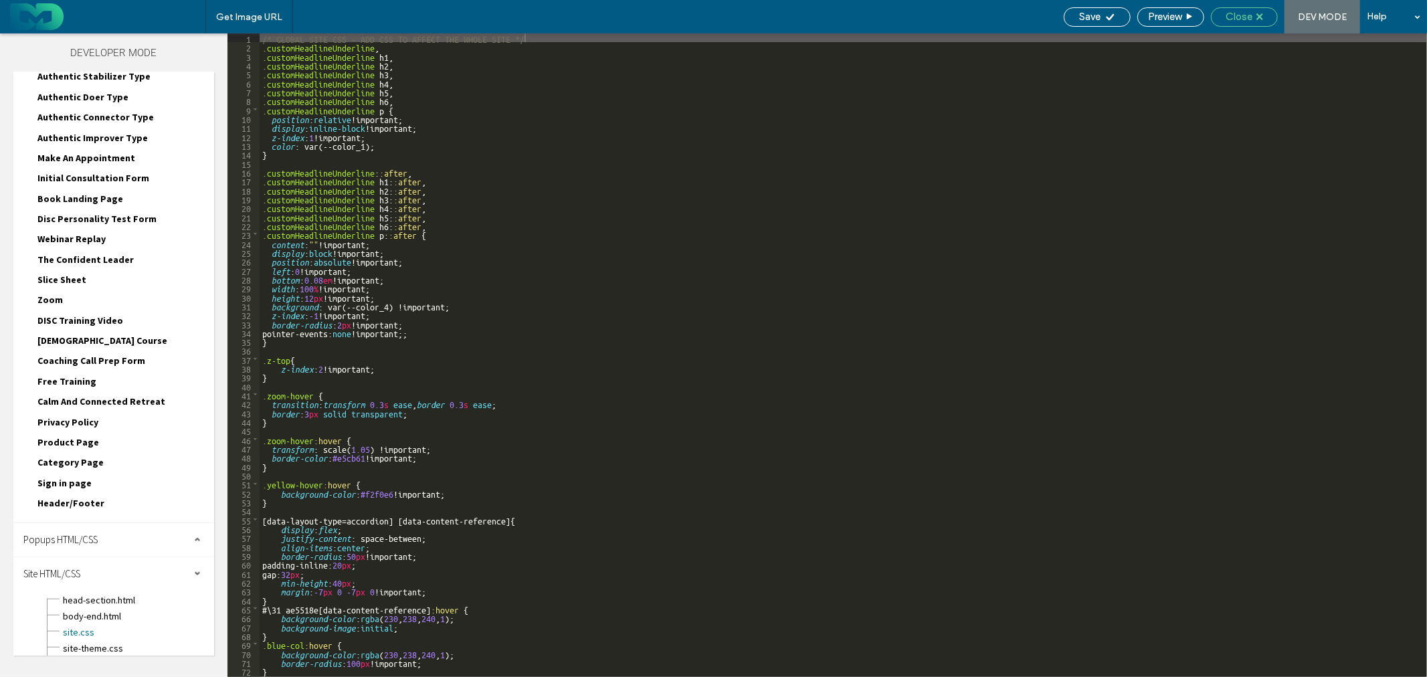
click at [1257, 15] on div "Close" at bounding box center [1245, 17] width 66 height 12
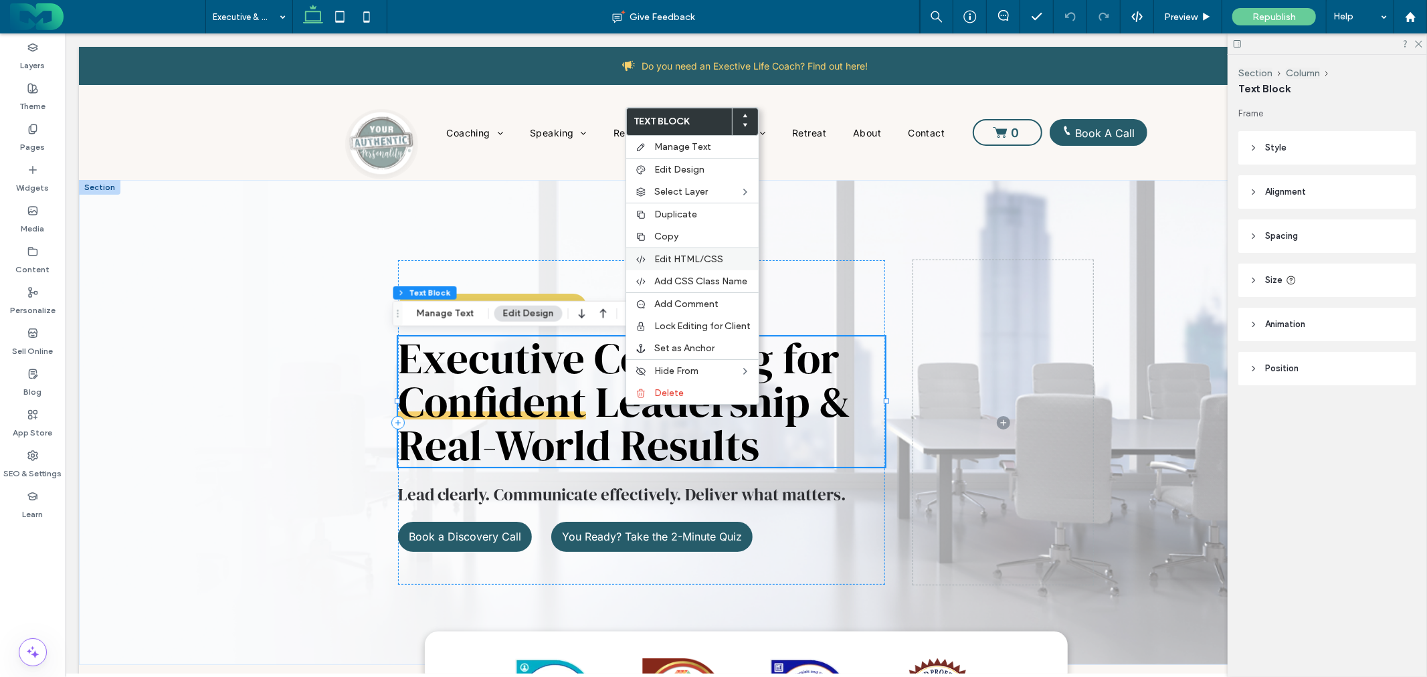
click at [688, 258] on span "Edit HTML/CSS" at bounding box center [688, 259] width 69 height 11
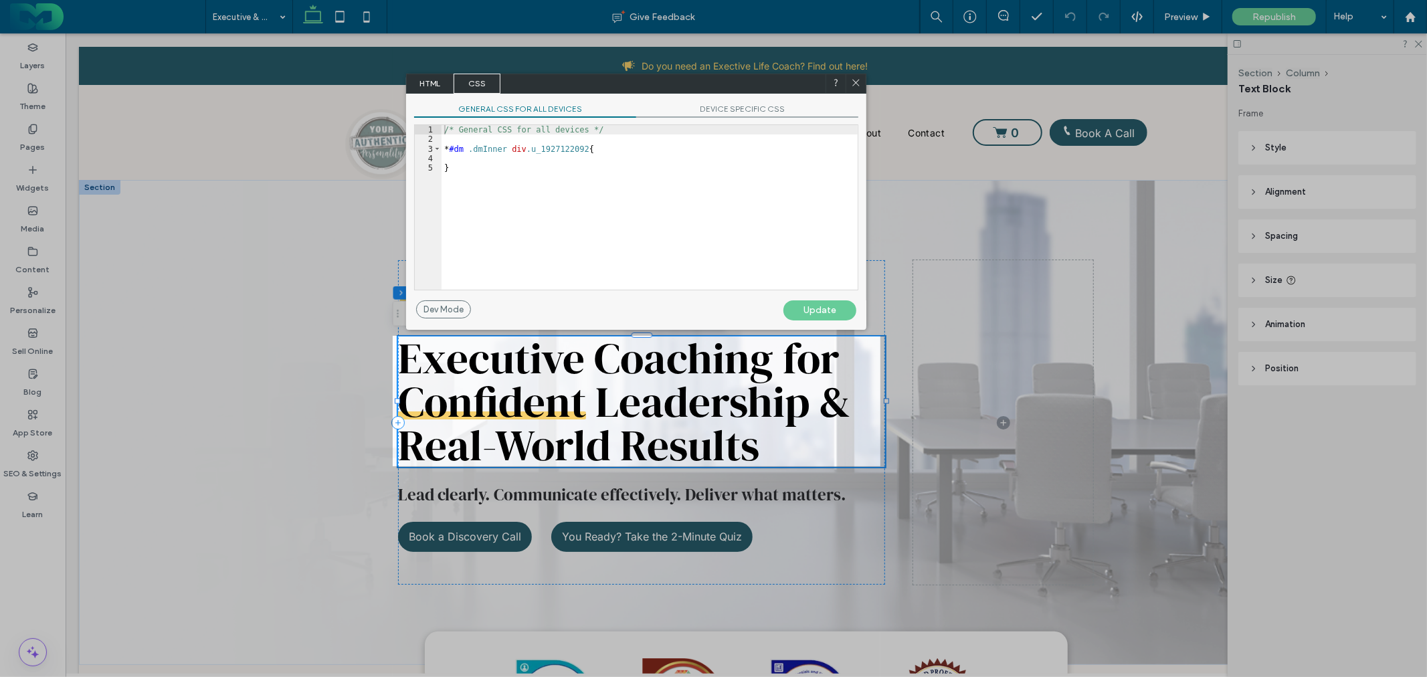
click at [436, 88] on span "HTML" at bounding box center [430, 84] width 47 height 20
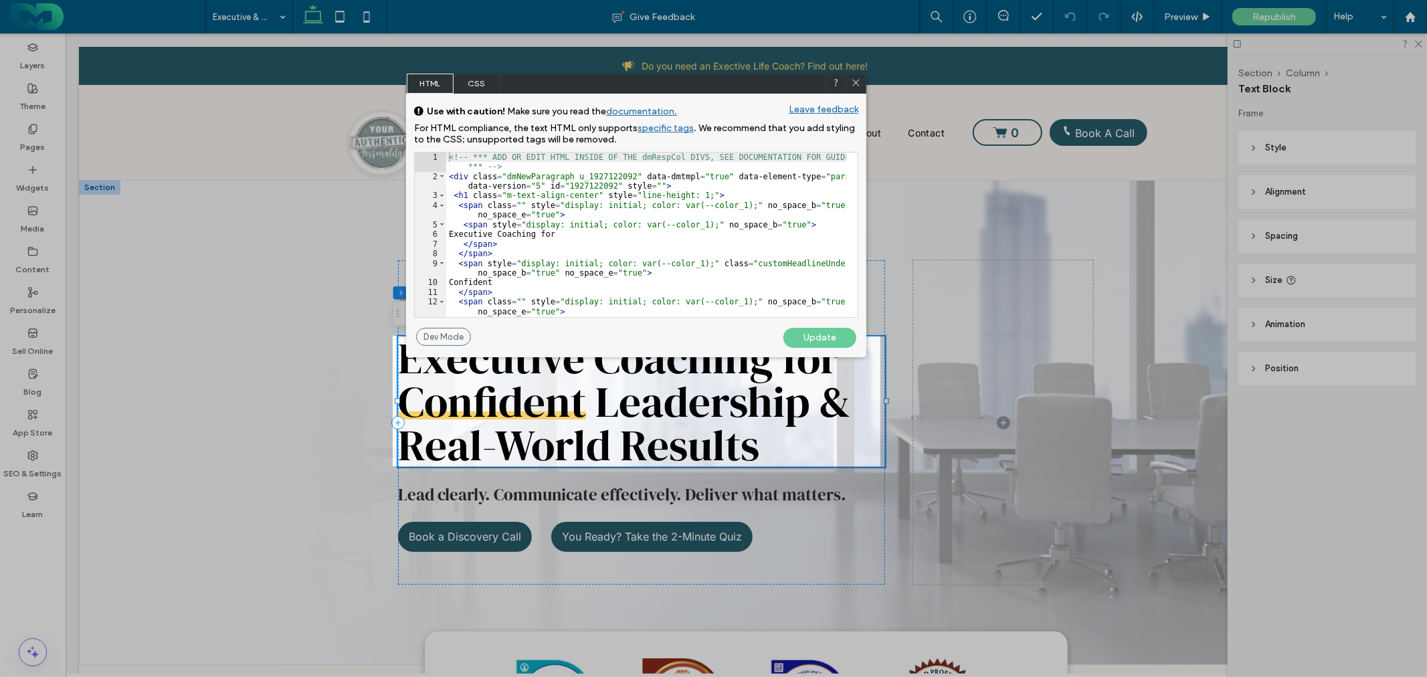
scroll to position [68, 0]
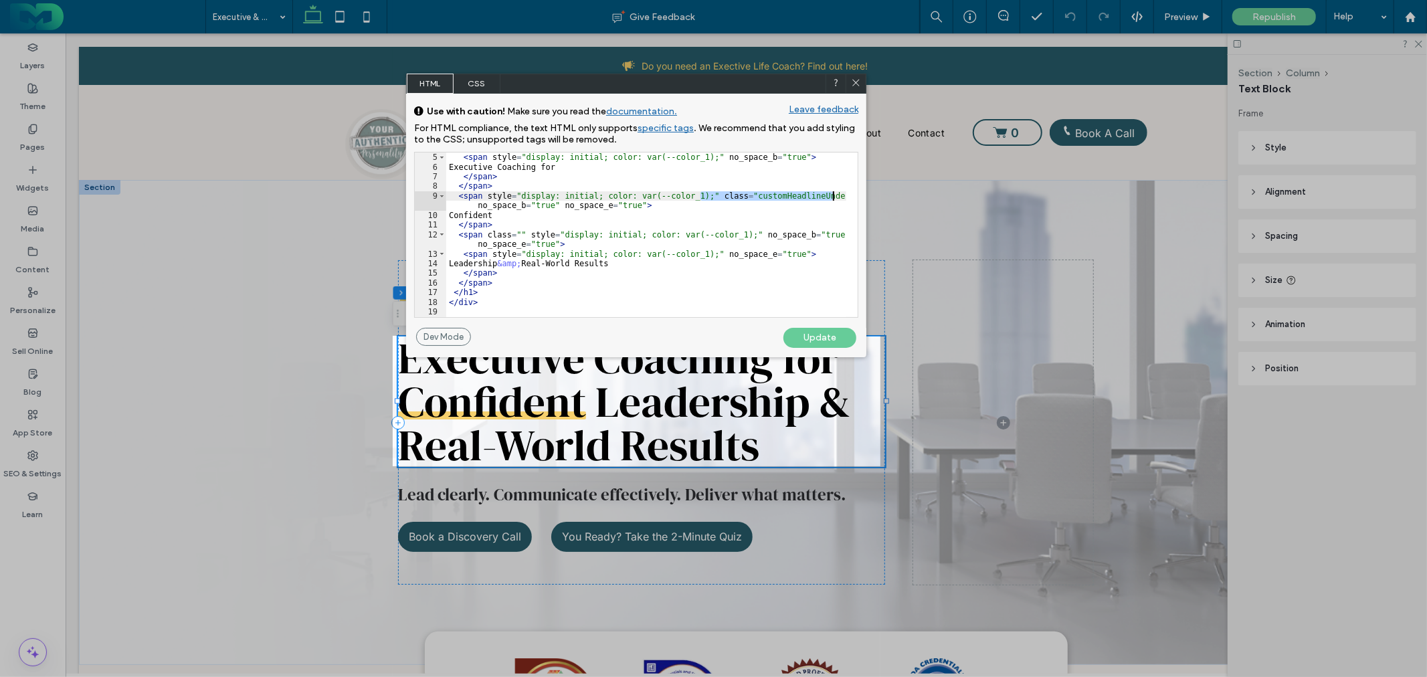
drag, startPoint x: 699, startPoint y: 195, endPoint x: 832, endPoint y: 196, distance: 133.2
click at [832, 196] on div "< span class = "" style = "display: initial; color: var(--color_1);" no_space_b…" at bounding box center [646, 229] width 400 height 193
click at [855, 84] on icon at bounding box center [856, 83] width 10 height 10
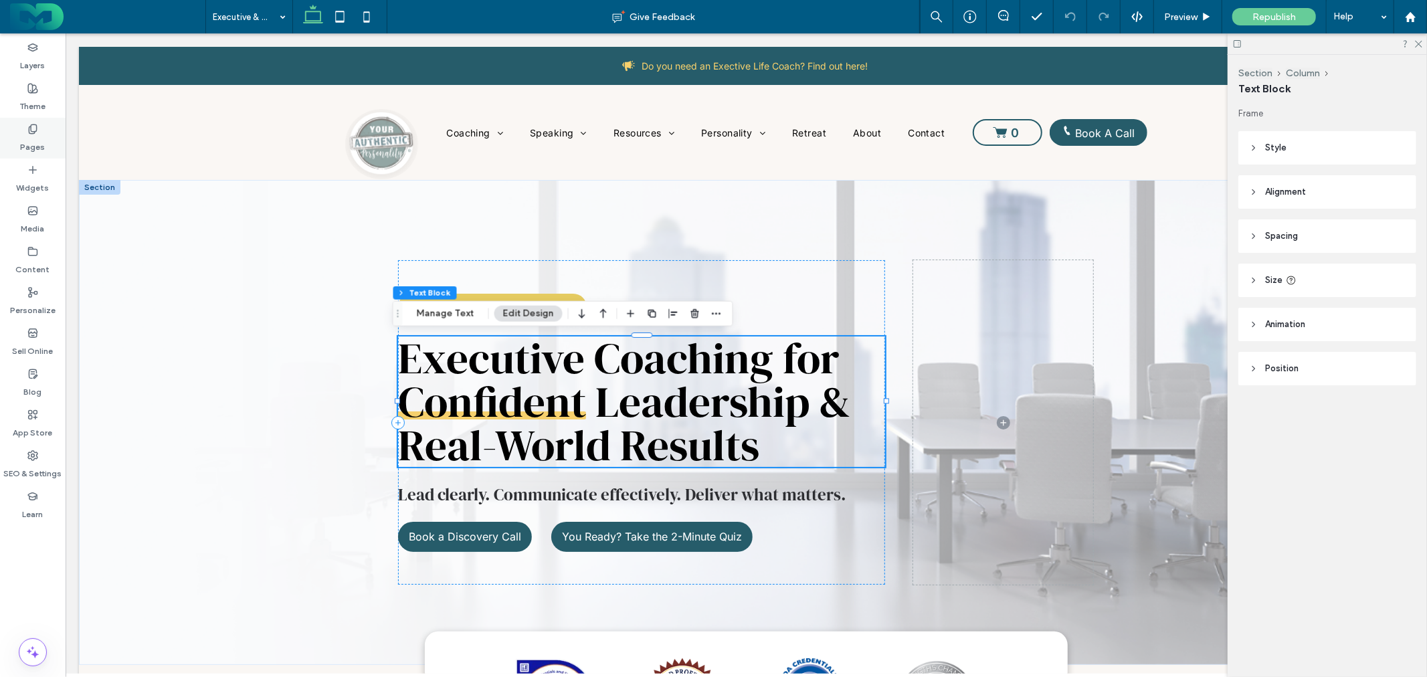
click at [27, 144] on label "Pages" at bounding box center [33, 144] width 25 height 19
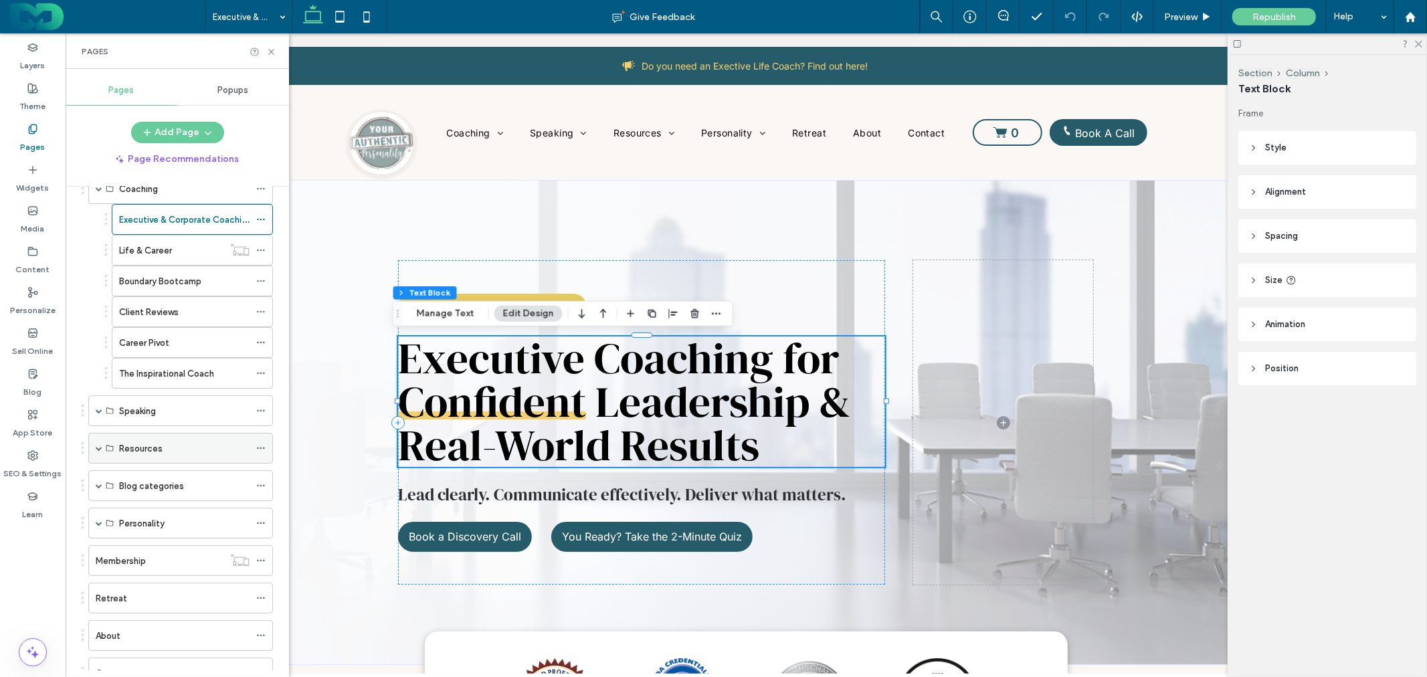
scroll to position [0, 0]
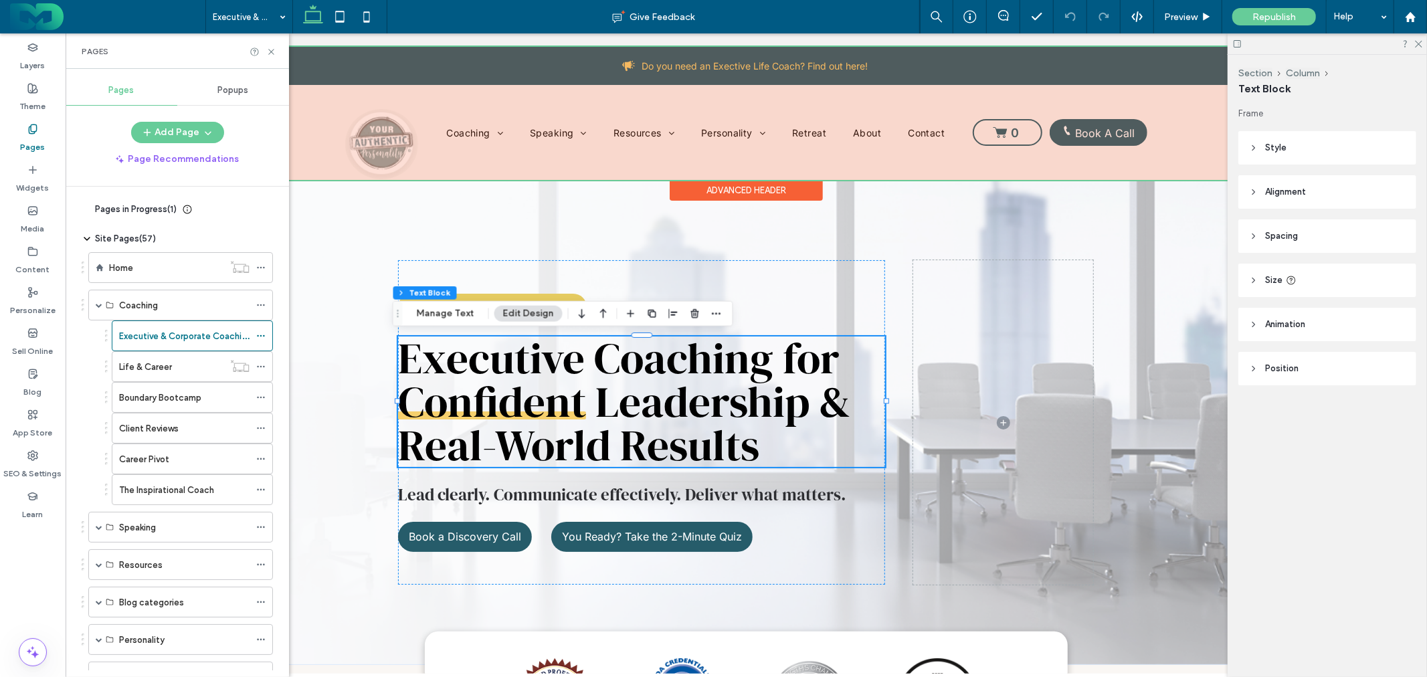
click at [629, 123] on div at bounding box center [745, 112] width 1335 height 133
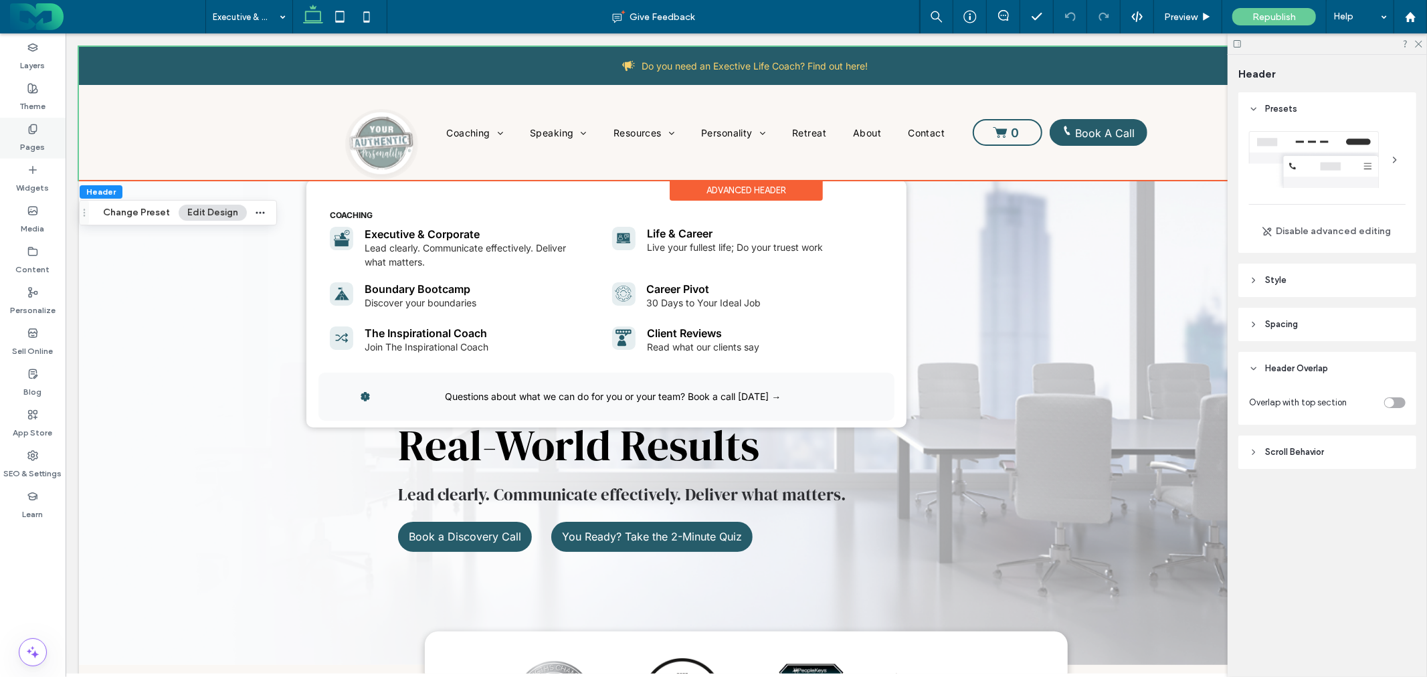
click at [28, 135] on label "Pages" at bounding box center [33, 144] width 25 height 19
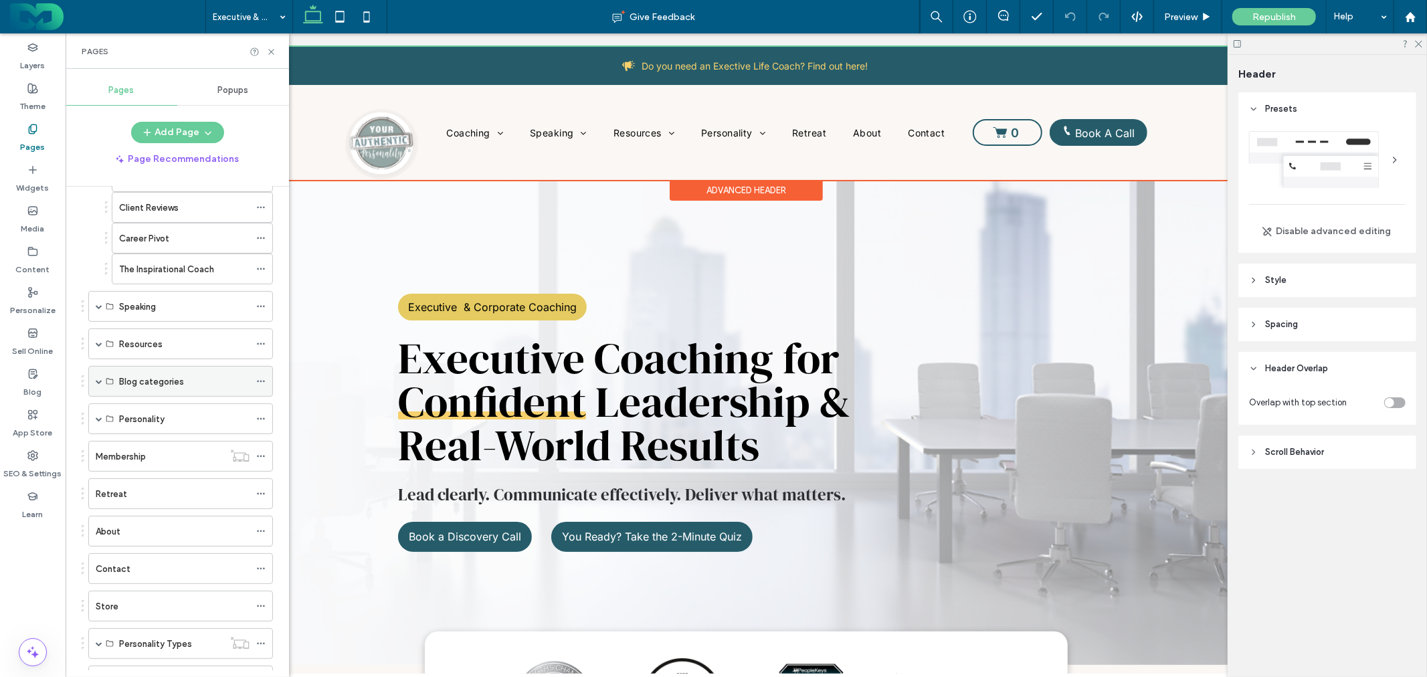
scroll to position [223, 0]
click at [156, 305] on label "Speaking" at bounding box center [137, 304] width 37 height 23
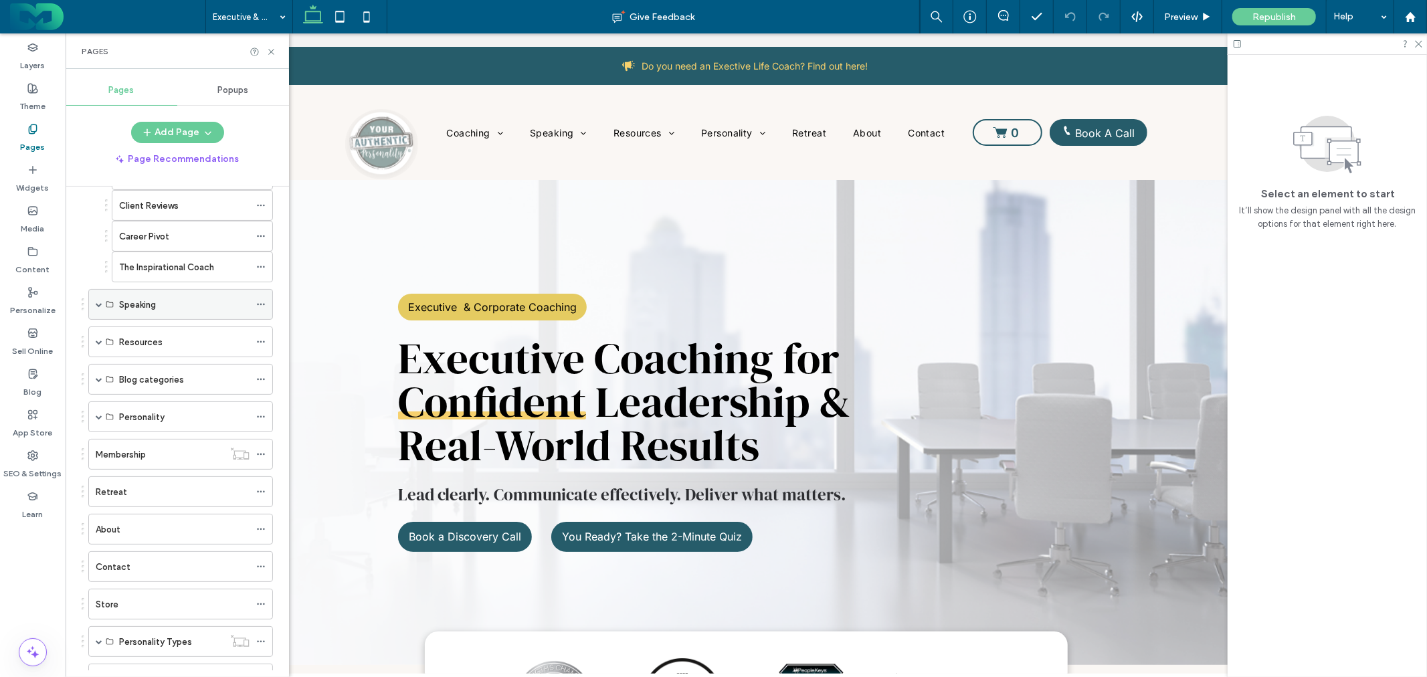
click at [92, 308] on div "Speaking" at bounding box center [180, 304] width 185 height 31
click at [101, 308] on span at bounding box center [99, 304] width 7 height 7
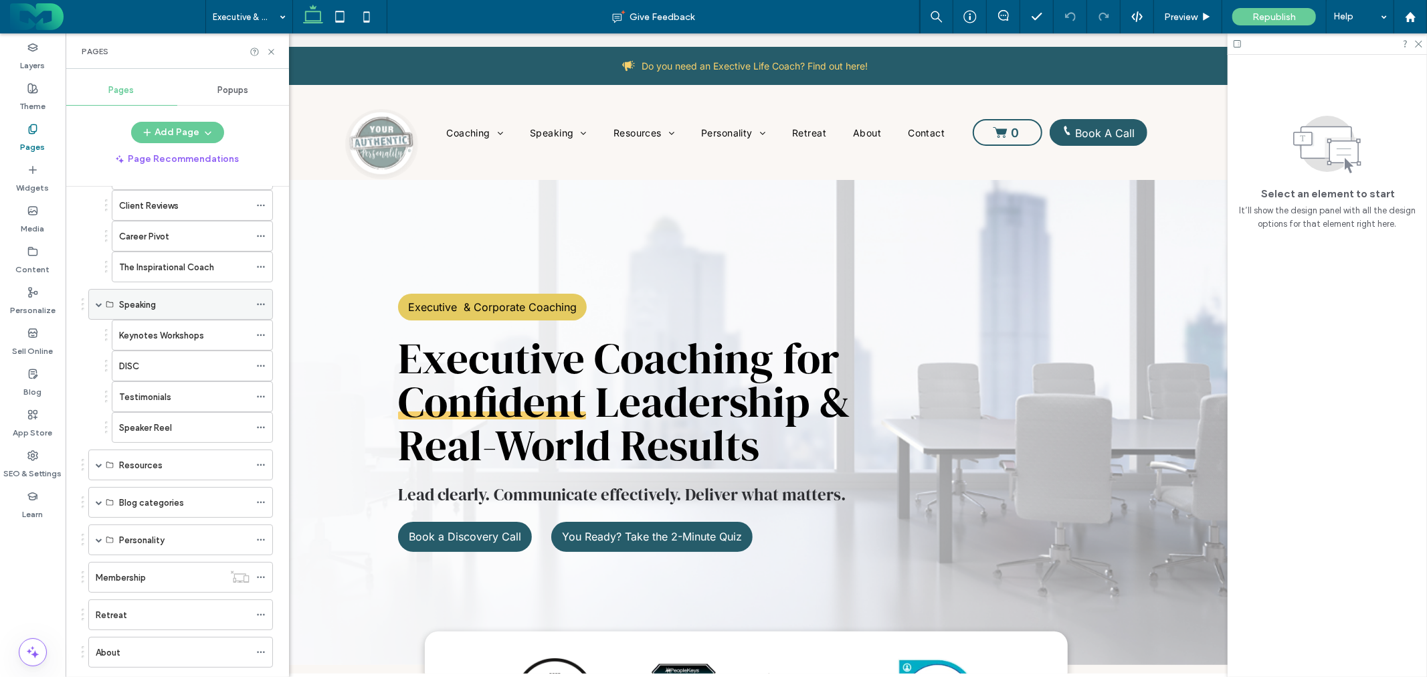
click at [101, 308] on span at bounding box center [99, 304] width 7 height 7
click at [98, 339] on span at bounding box center [99, 341] width 7 height 29
click at [97, 532] on span at bounding box center [99, 533] width 7 height 7
click at [102, 306] on span at bounding box center [99, 304] width 7 height 7
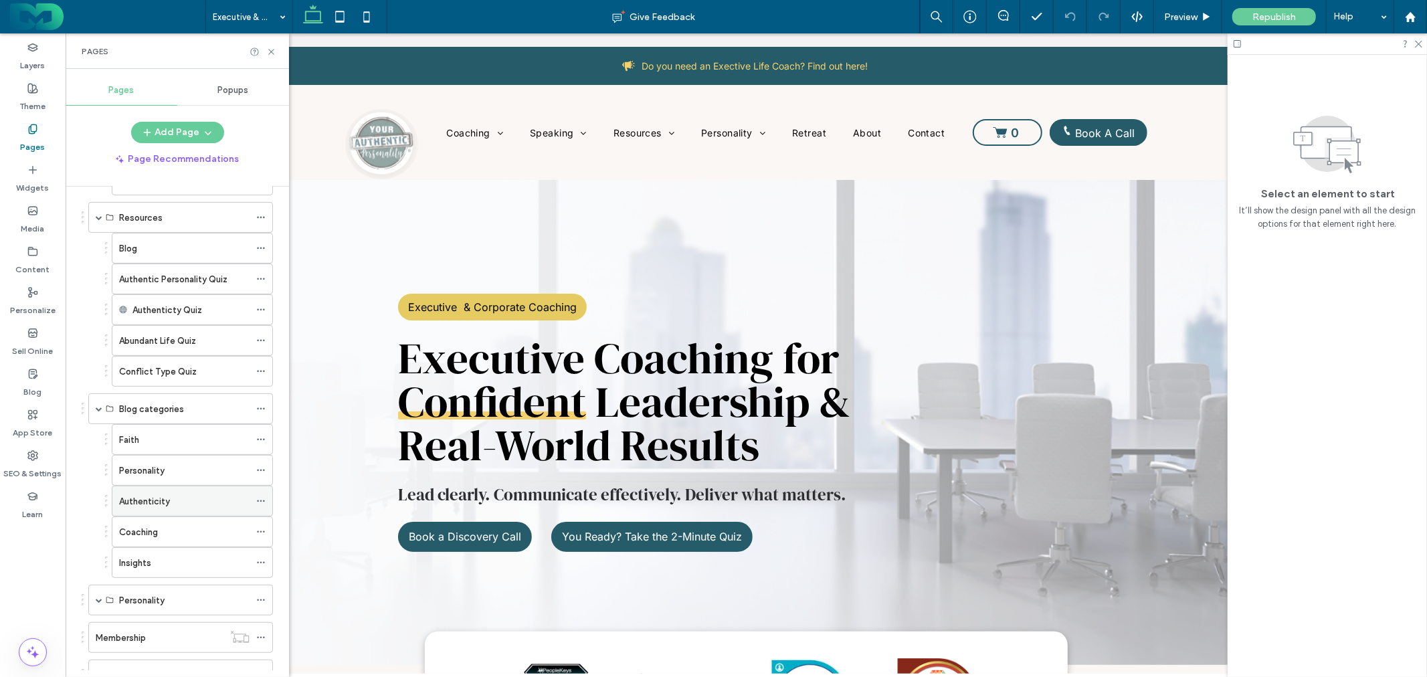
scroll to position [520, 0]
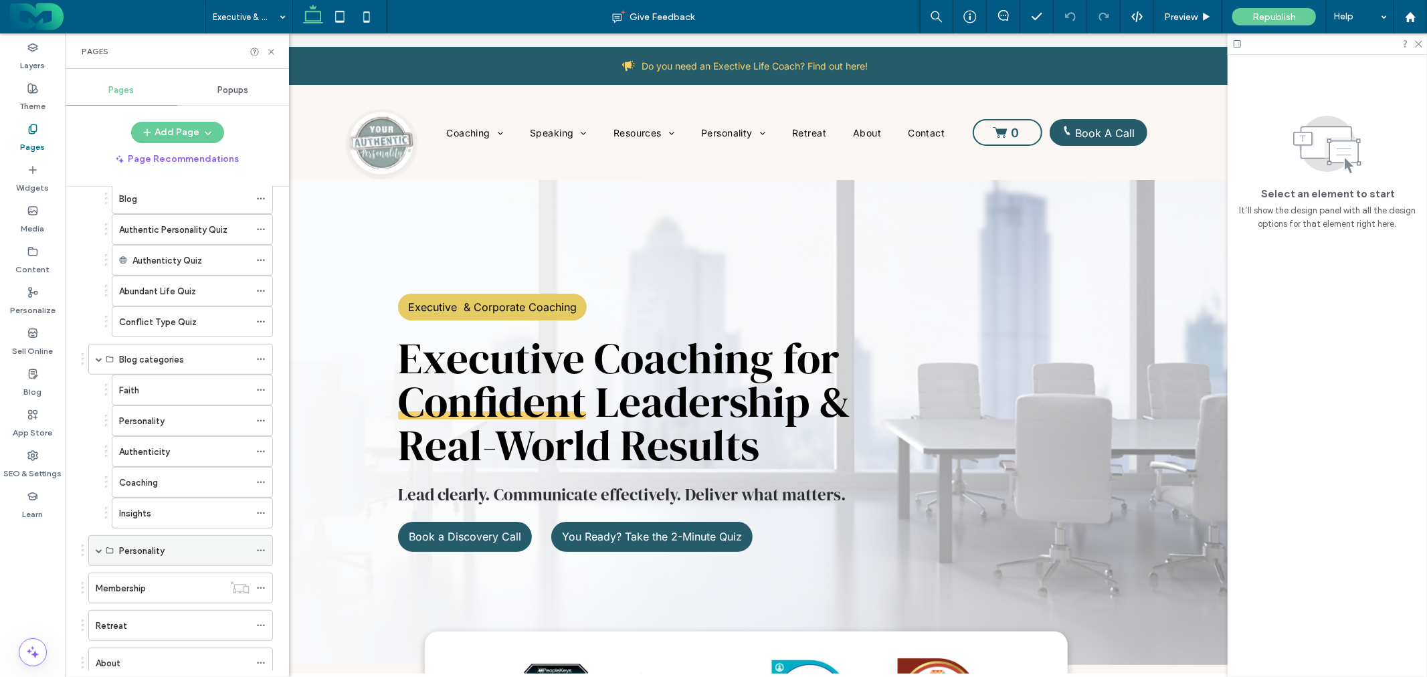
click at [101, 552] on span at bounding box center [99, 550] width 7 height 7
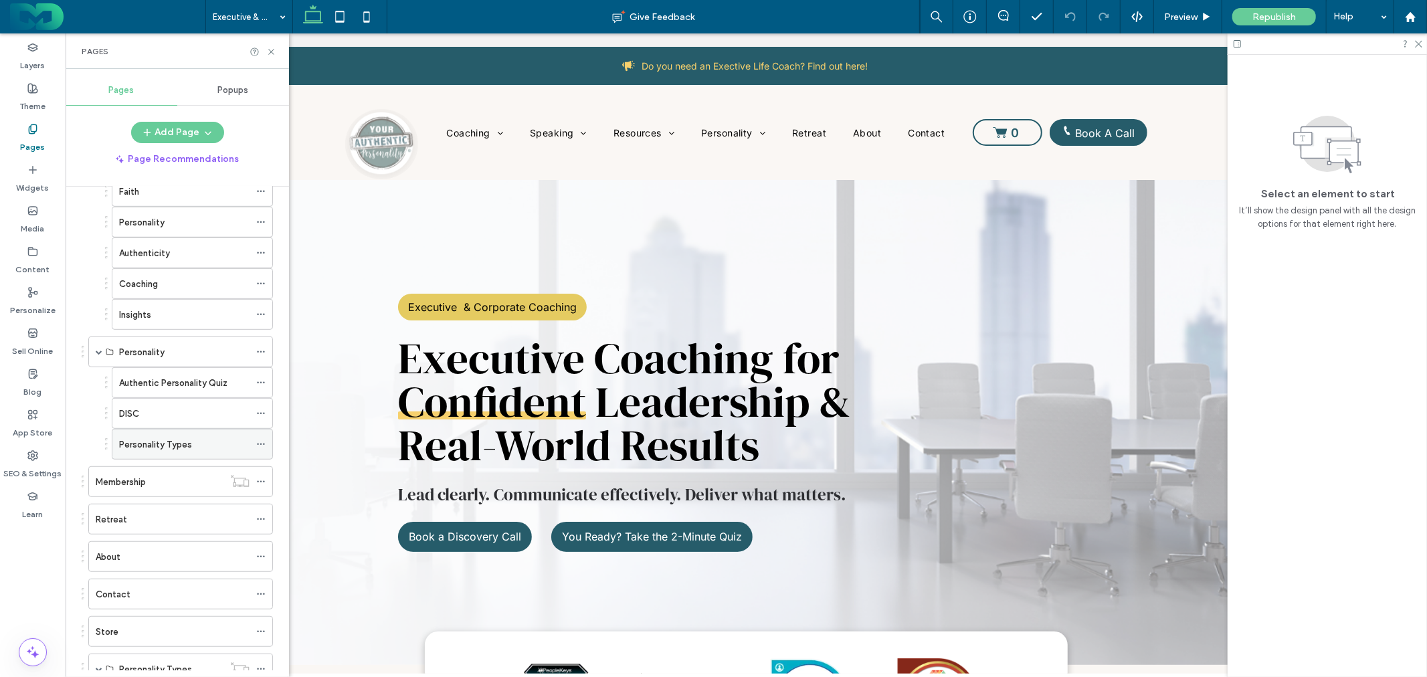
scroll to position [594, 0]
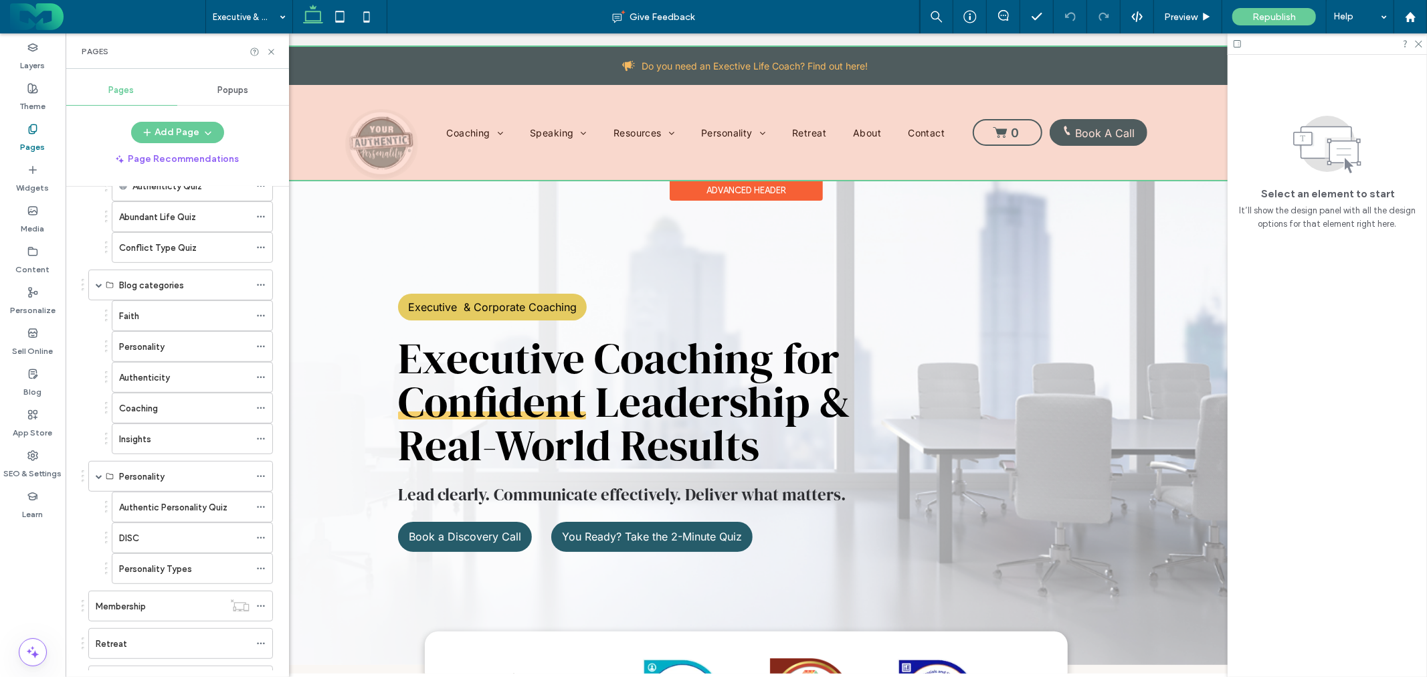
click at [749, 135] on div at bounding box center [745, 112] width 1335 height 133
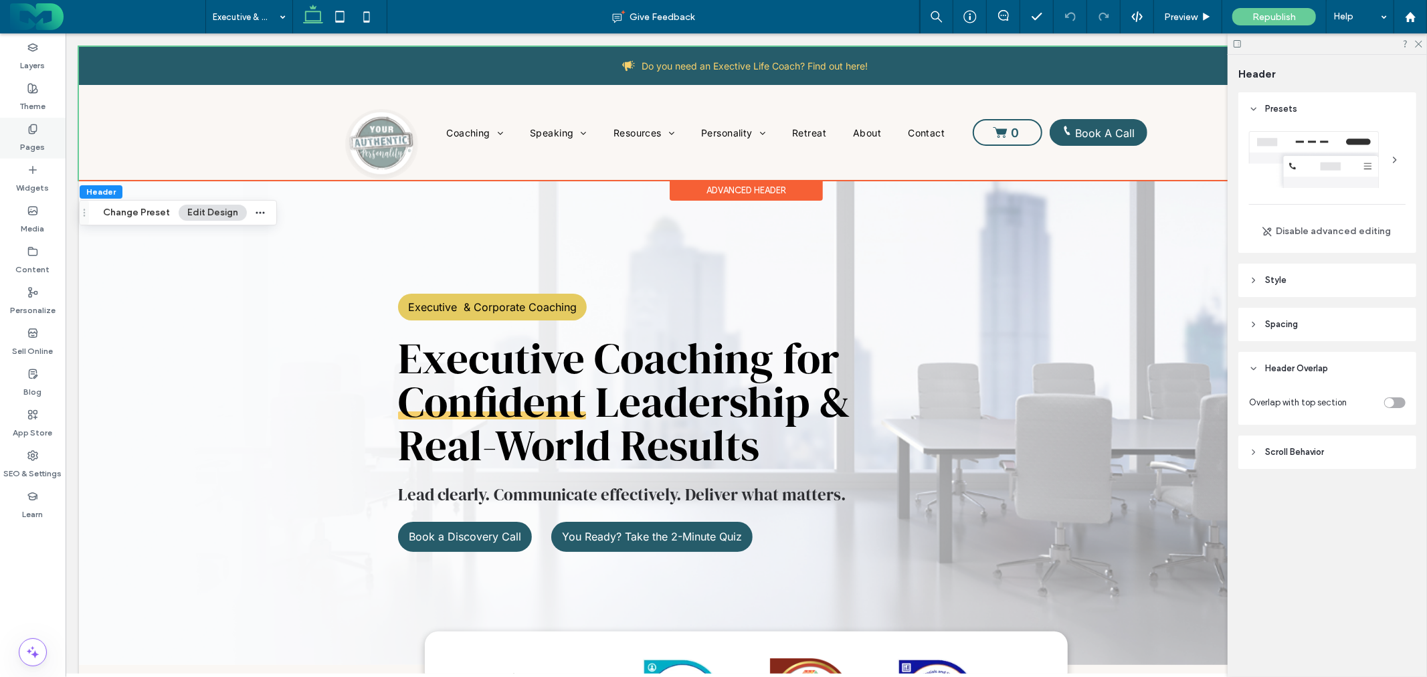
click at [41, 135] on label "Pages" at bounding box center [33, 144] width 25 height 19
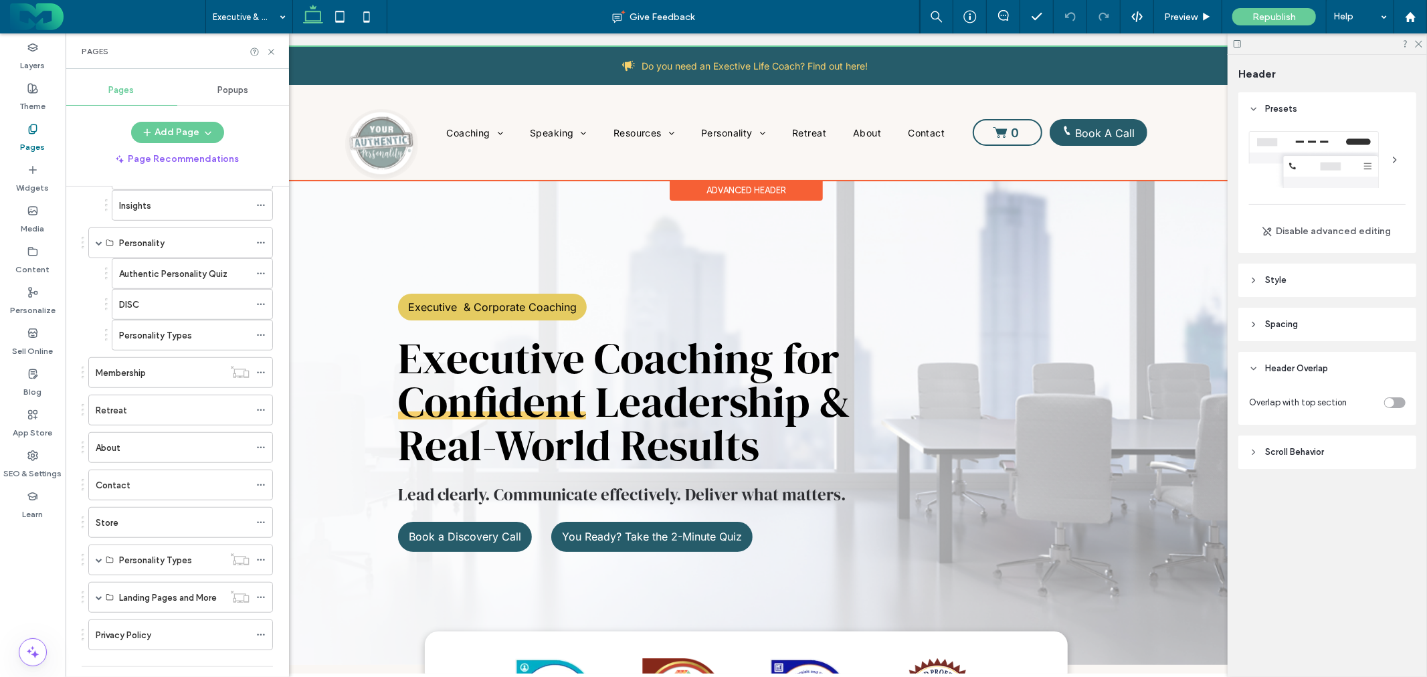
scroll to position [892, 0]
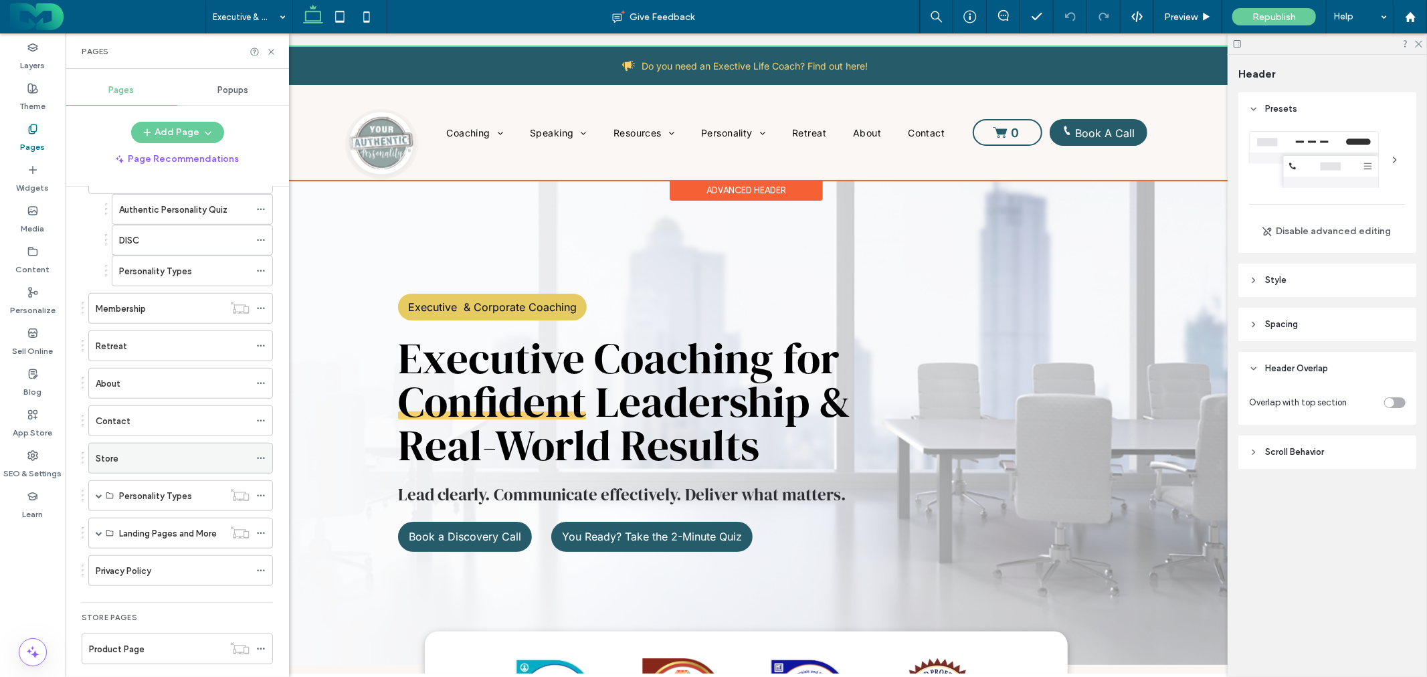
click at [194, 464] on div "Store" at bounding box center [173, 459] width 154 height 14
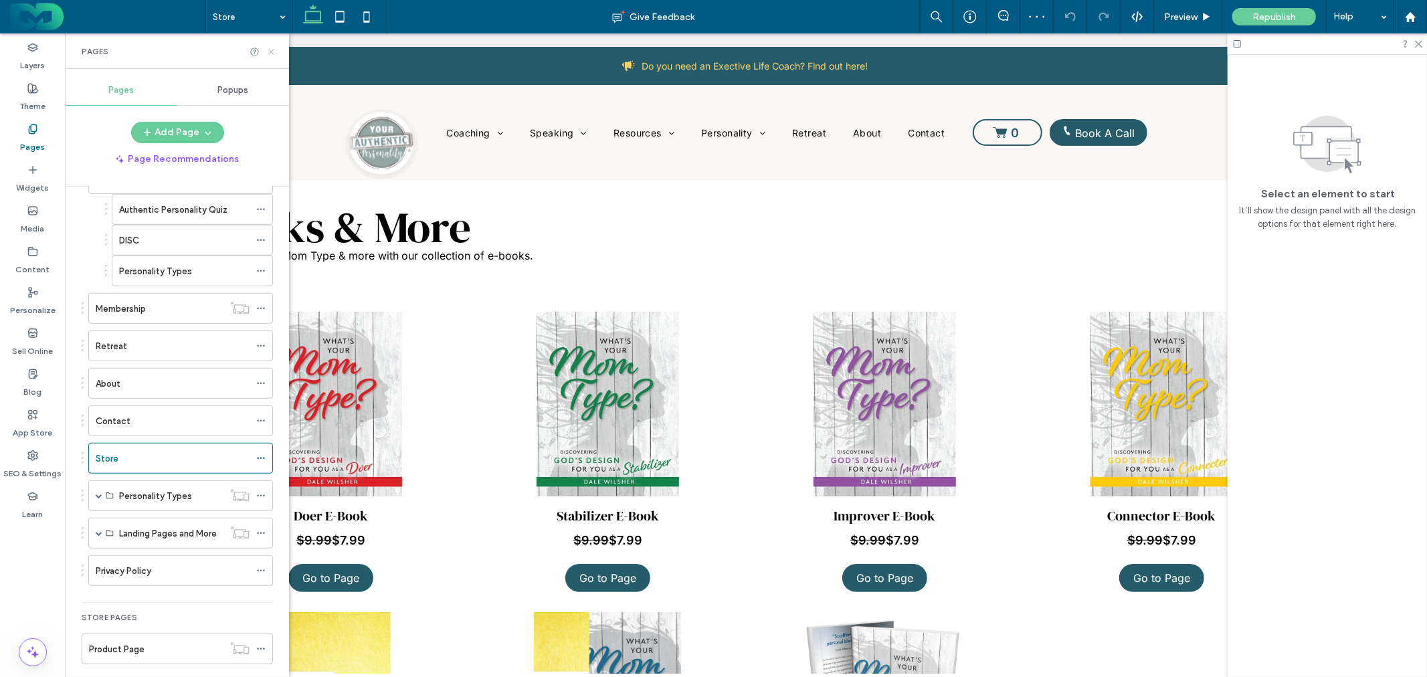
click at [270, 54] on icon at bounding box center [271, 52] width 10 height 10
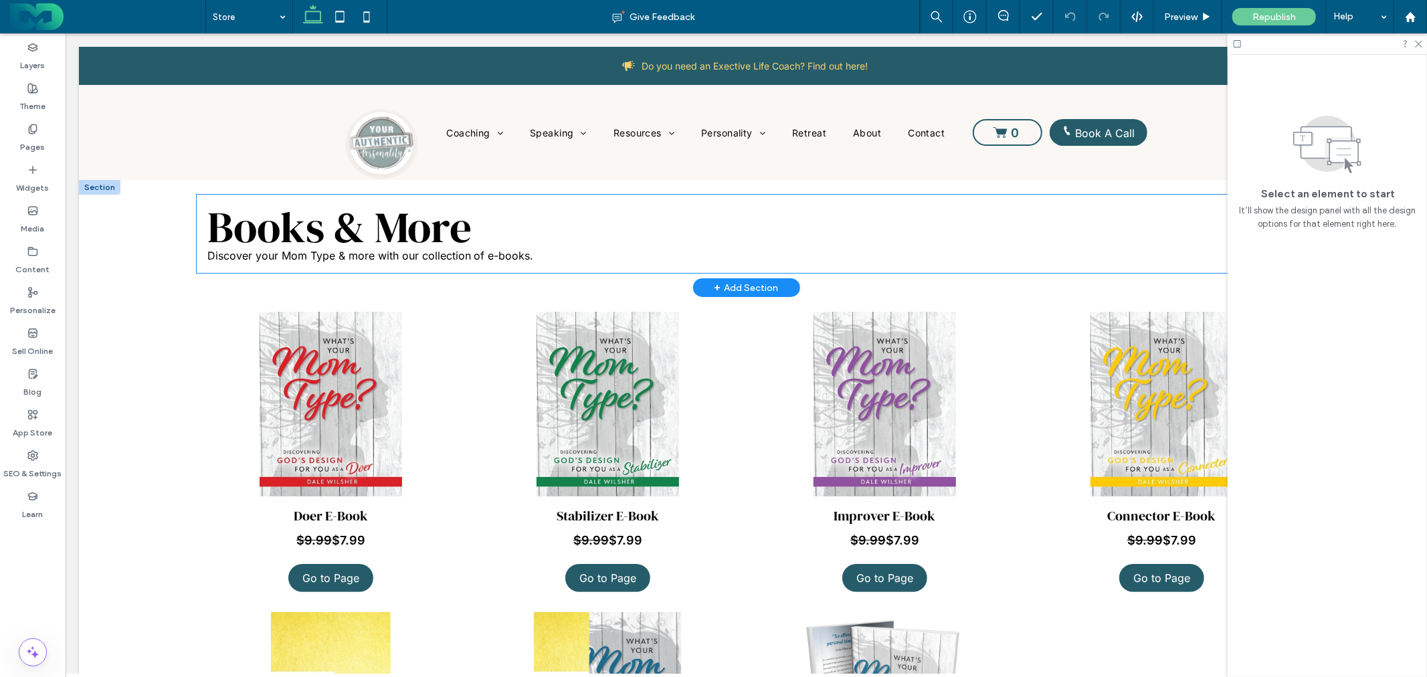
click at [306, 224] on span "Books & More" at bounding box center [339, 227] width 264 height 60
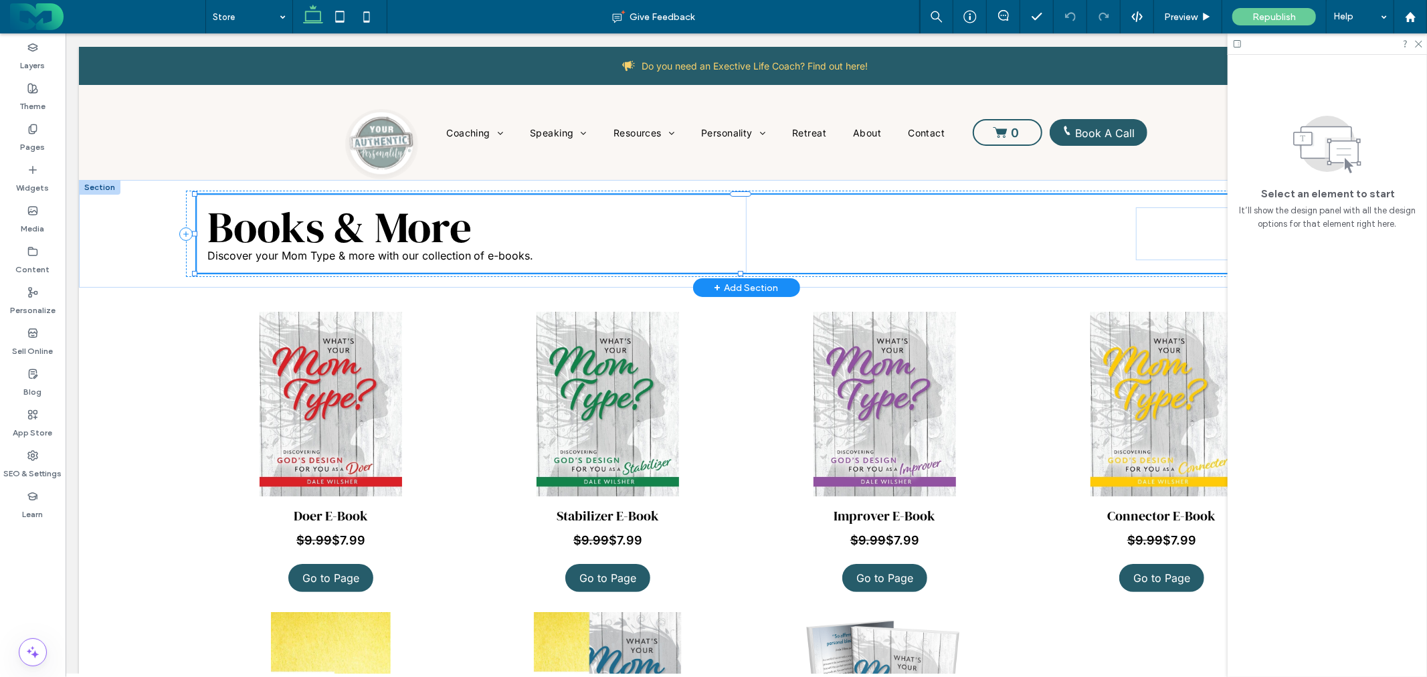
click at [306, 224] on span "Books & More" at bounding box center [339, 227] width 264 height 60
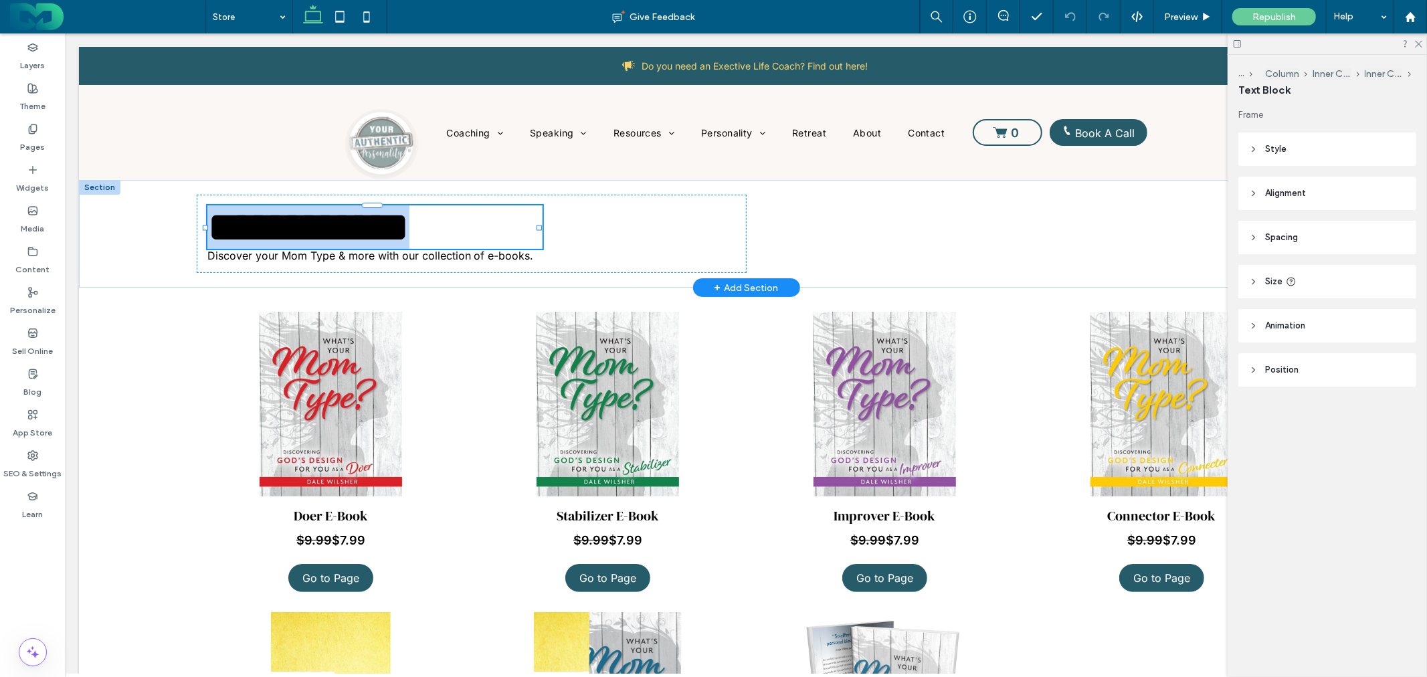
type input "**********"
type input "**"
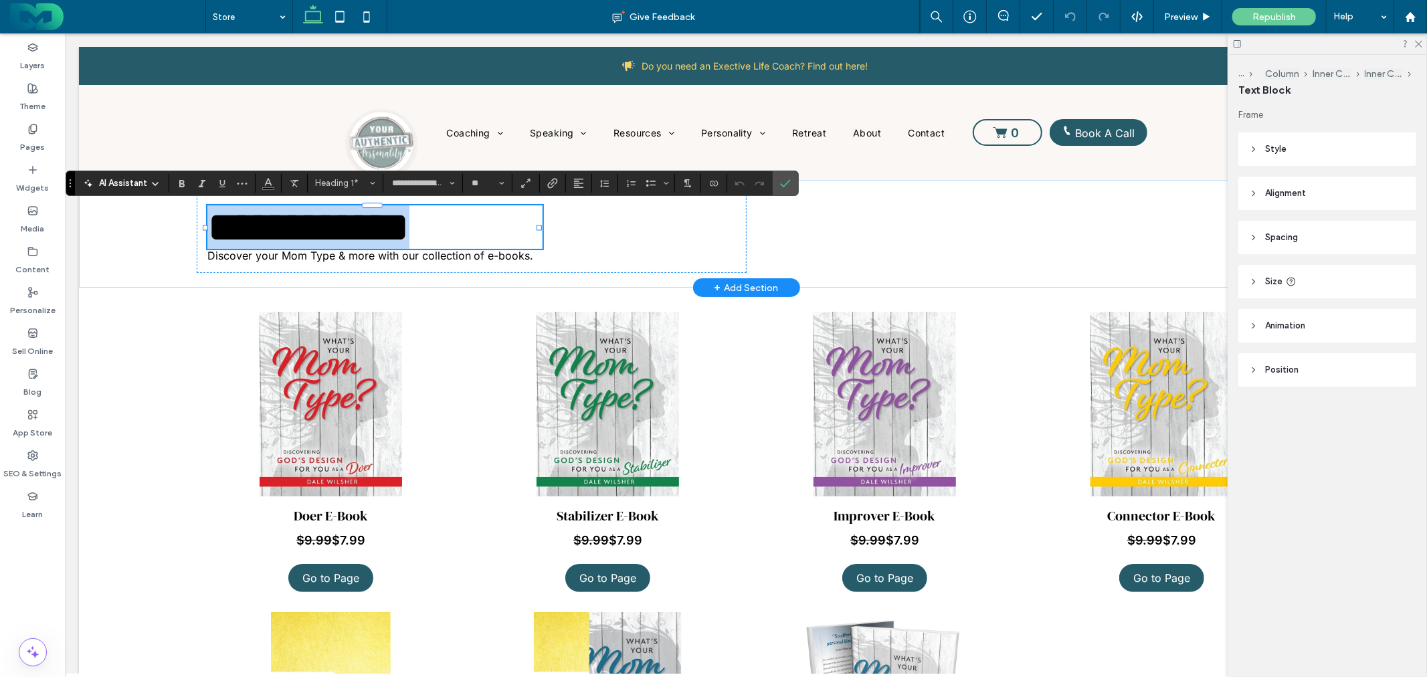
click at [268, 226] on span "**********" at bounding box center [308, 226] width 202 height 43
drag, startPoint x: 296, startPoint y: 225, endPoint x: 171, endPoint y: 217, distance: 125.4
click at [171, 217] on div "**********" at bounding box center [745, 233] width 1335 height 108
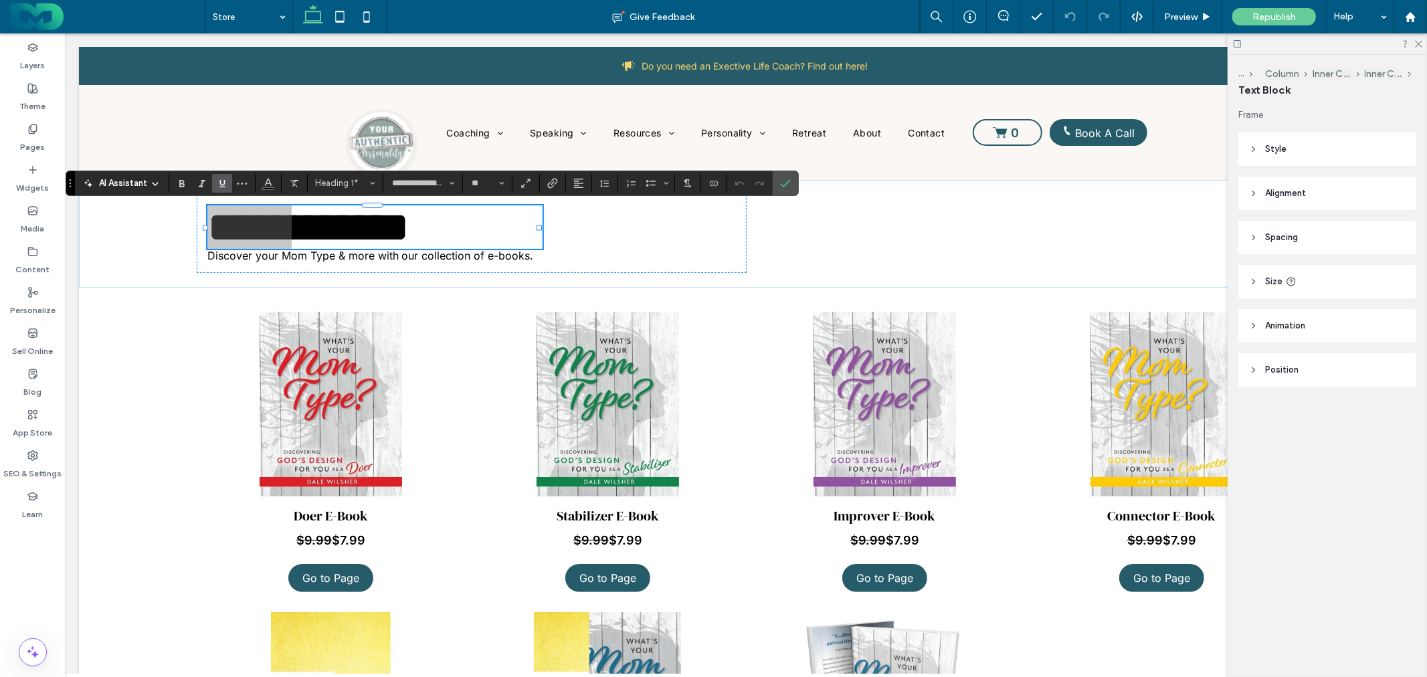
click at [223, 185] on icon "Underline" at bounding box center [222, 183] width 11 height 11
click at [786, 185] on icon "Confirm" at bounding box center [785, 183] width 11 height 11
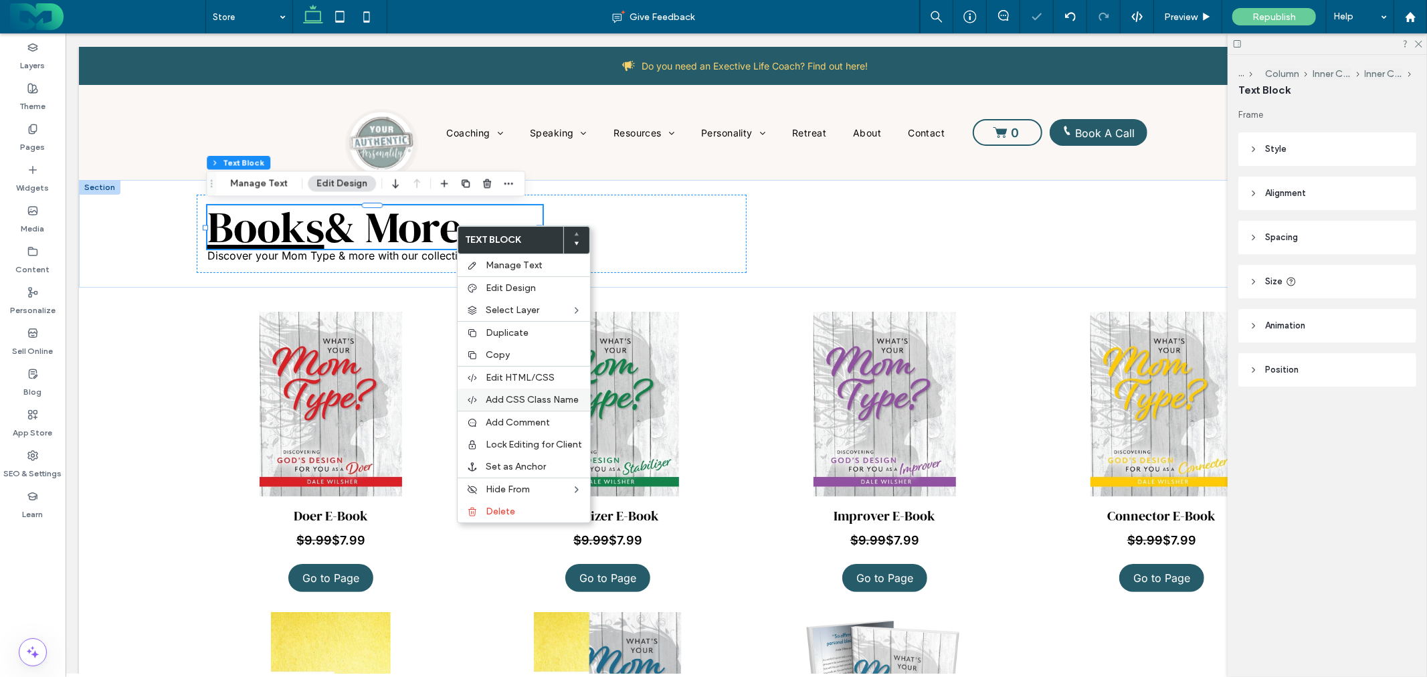
click at [515, 395] on span "Add CSS Class Name" at bounding box center [532, 399] width 93 height 11
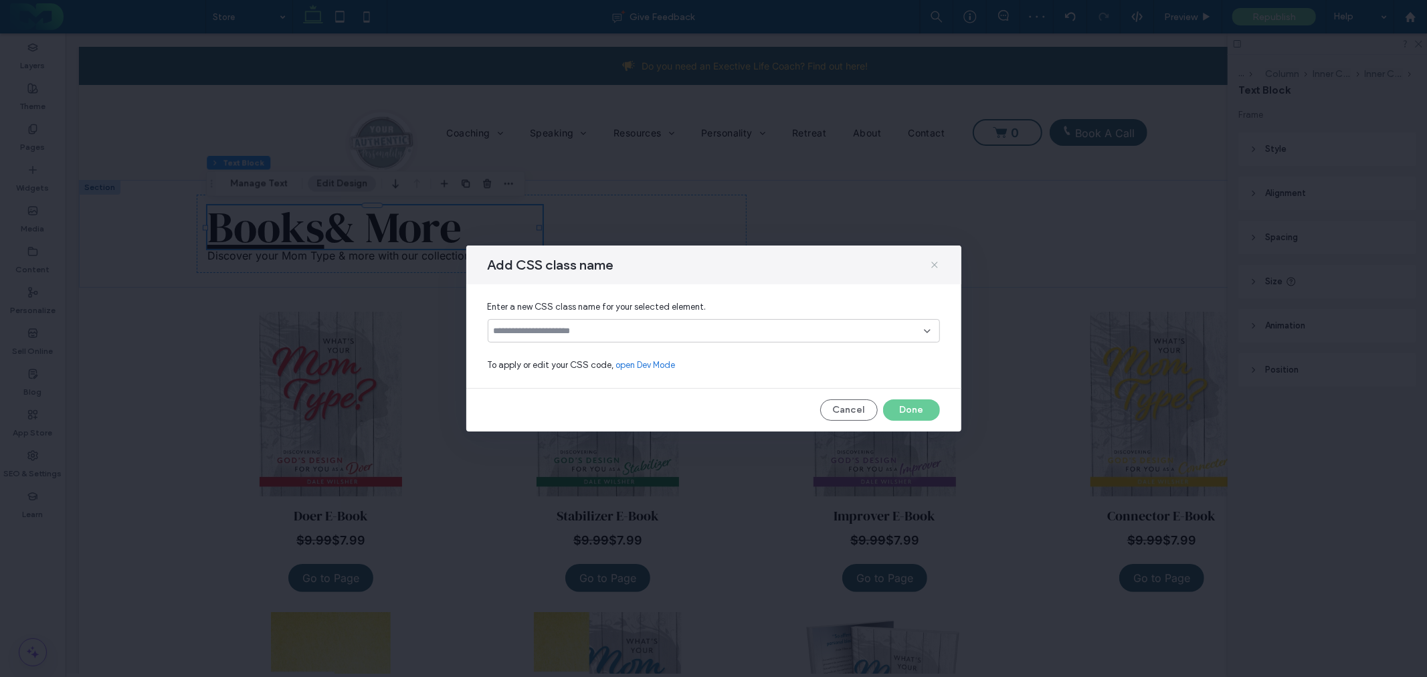
drag, startPoint x: 934, startPoint y: 268, endPoint x: 868, endPoint y: 234, distance: 73.6
click at [934, 268] on icon at bounding box center [934, 265] width 11 height 11
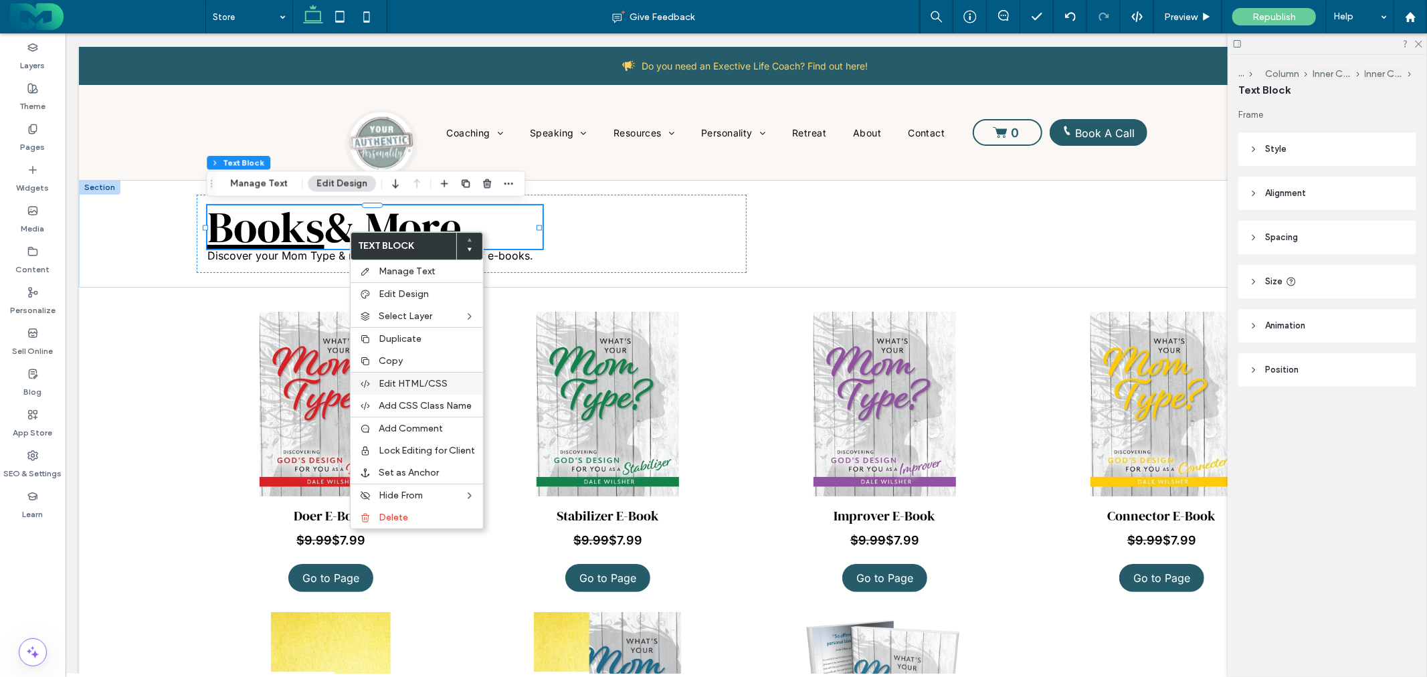
click at [404, 379] on span "Edit HTML/CSS" at bounding box center [413, 383] width 69 height 11
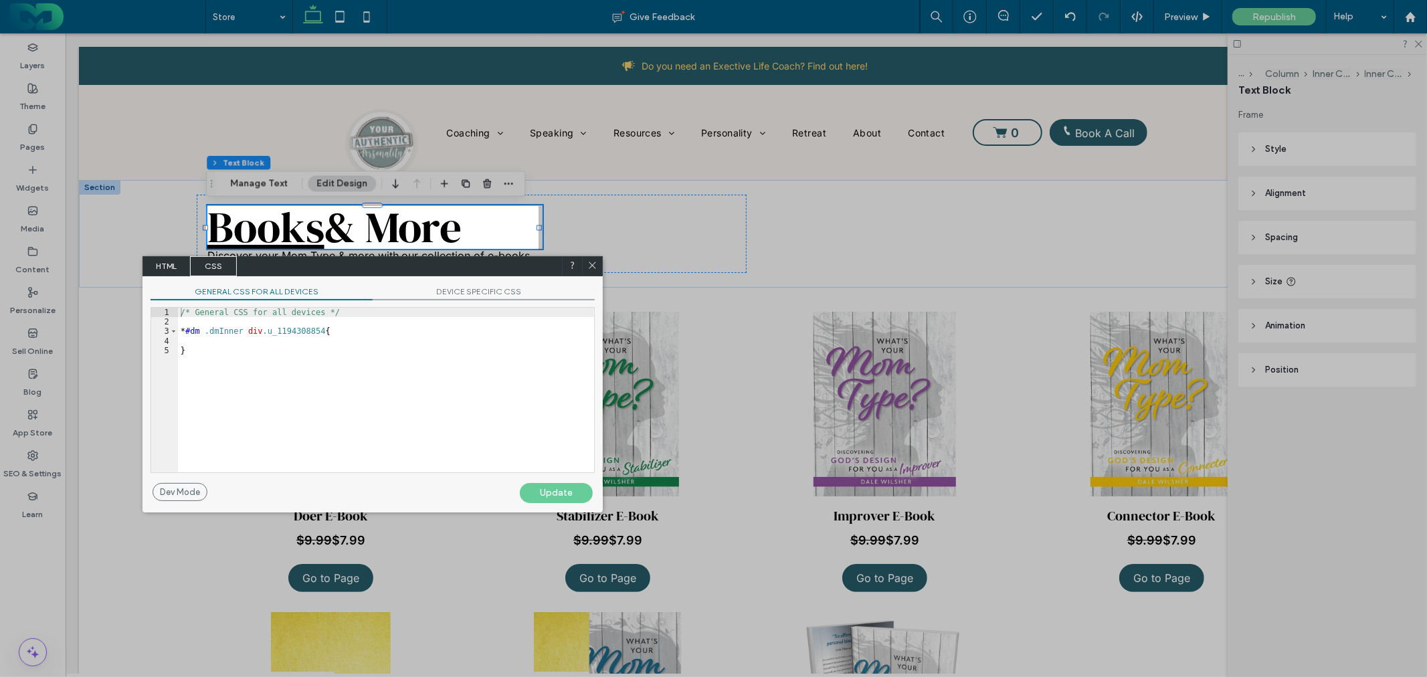
click at [167, 260] on span "HTML" at bounding box center [166, 266] width 47 height 20
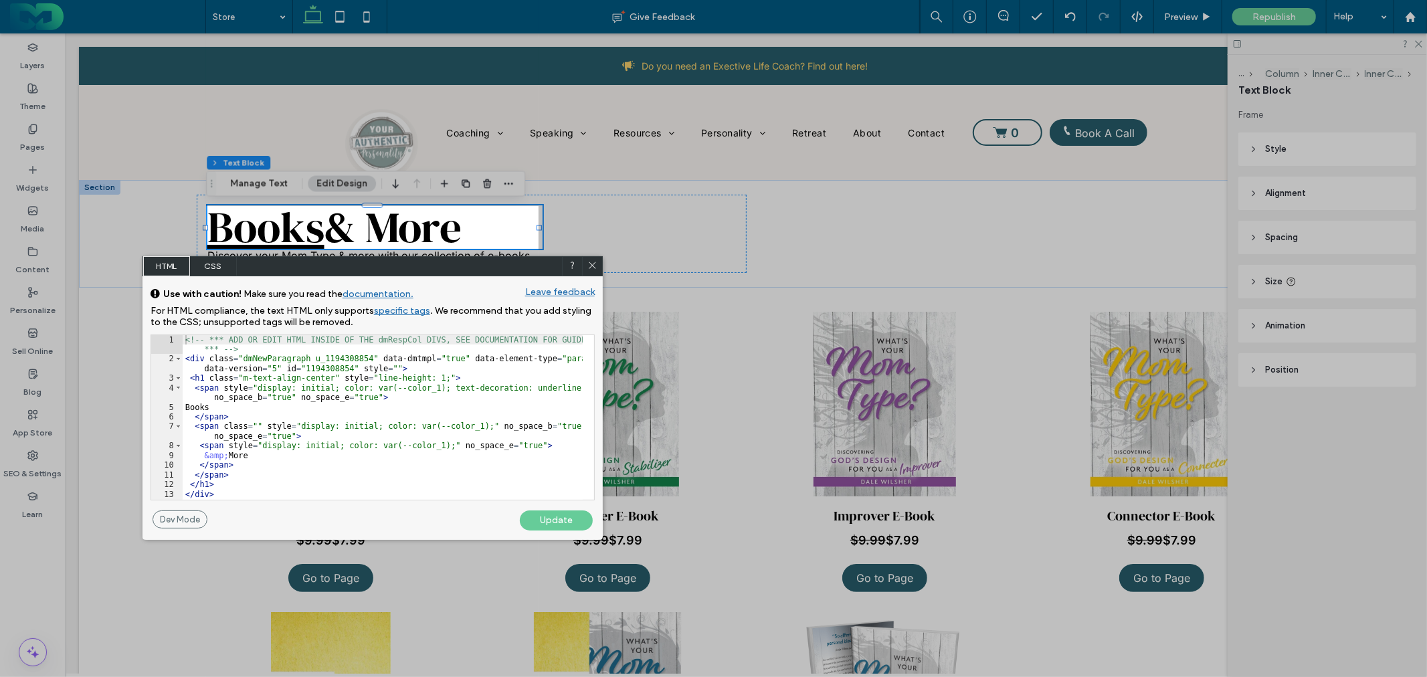
click at [369, 403] on div "<!-- *** ADD OR EDIT HTML INSIDE OF THE dmRespCol DIVS, SEE DOCUMENTATION FOR G…" at bounding box center [383, 431] width 400 height 193
click at [438, 390] on div "<!-- *** ADD OR EDIT HTML INSIDE OF THE dmRespCol DIVS, SEE DOCUMENTATION FOR G…" at bounding box center [383, 431] width 400 height 193
drag, startPoint x: 432, startPoint y: 385, endPoint x: 549, endPoint y: 385, distance: 117.1
click at [549, 385] on div "<!-- *** ADD OR EDIT HTML INSIDE OF THE dmRespCol DIVS, SEE DOCUMENTATION FOR G…" at bounding box center [383, 431] width 400 height 193
click at [553, 519] on div "Update" at bounding box center [556, 521] width 73 height 20
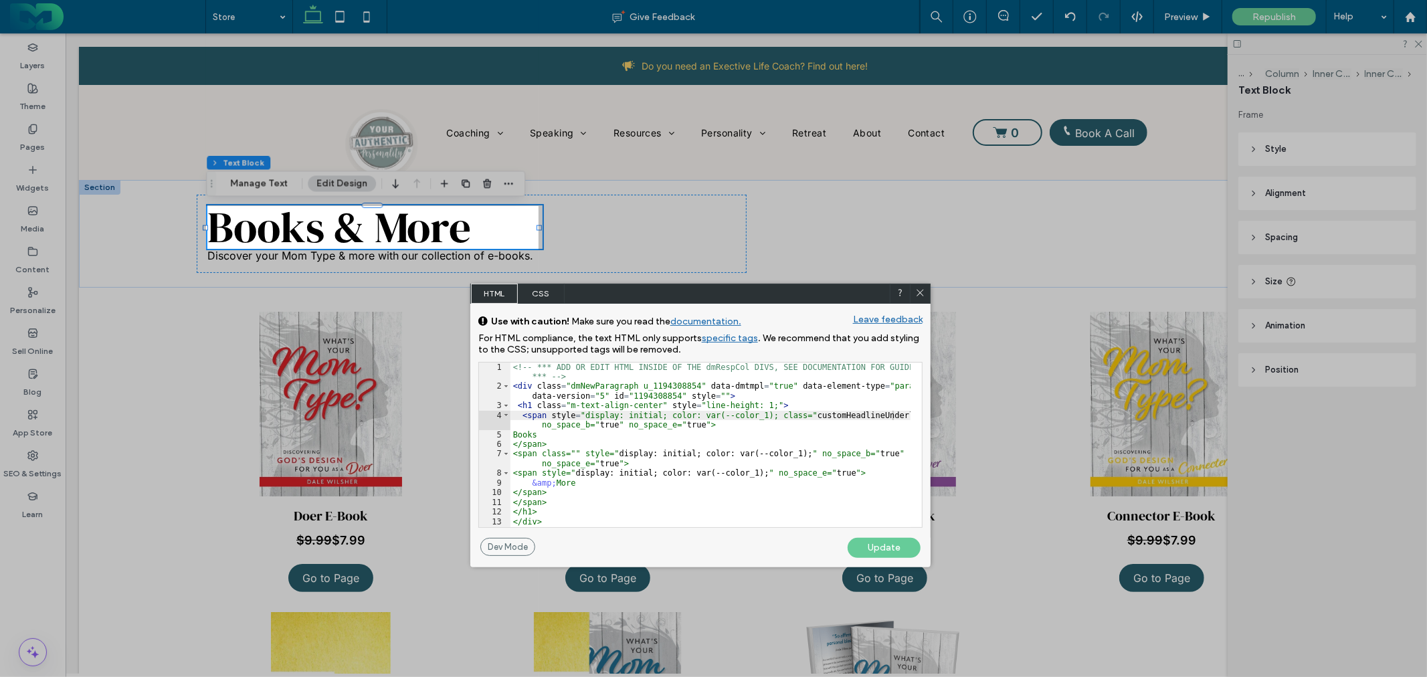
drag, startPoint x: 393, startPoint y: 272, endPoint x: 717, endPoint y: 298, distance: 325.6
click at [717, 298] on div "HTML CSS" at bounding box center [700, 294] width 460 height 20
click at [806, 424] on div at bounding box center [713, 338] width 1427 height 677
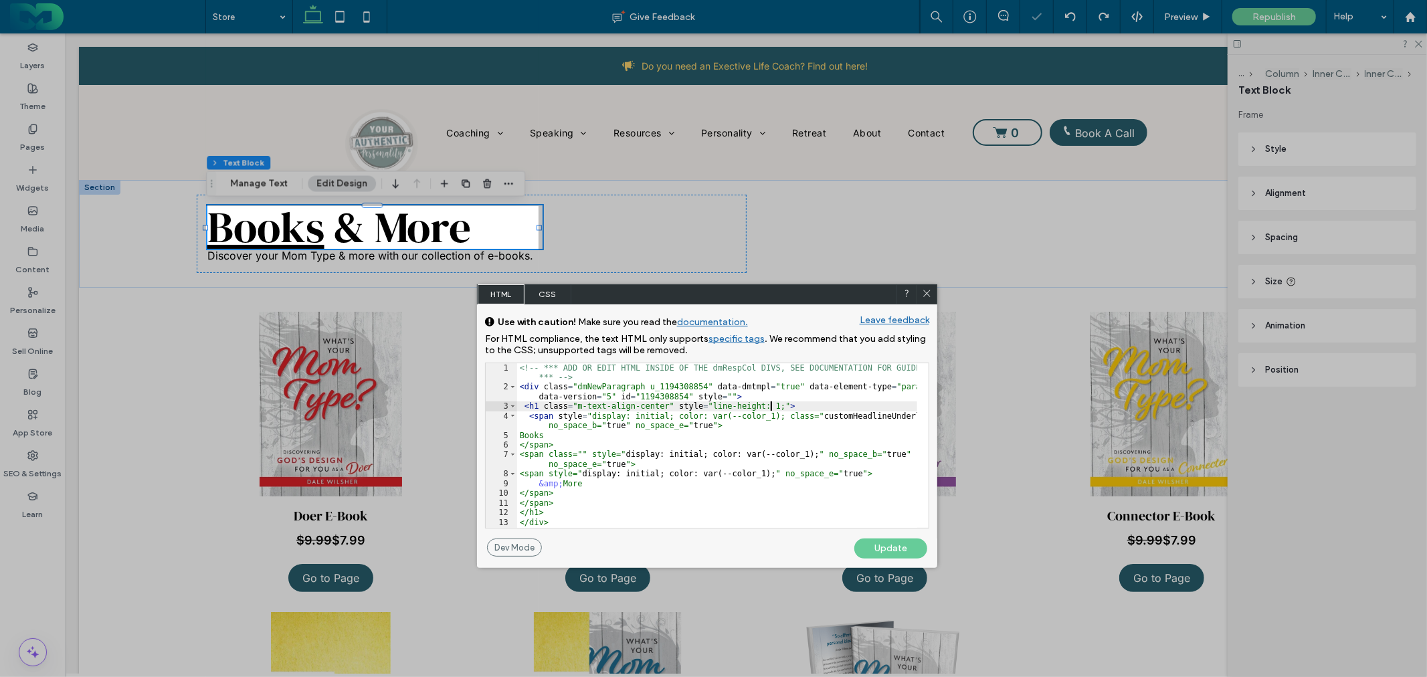
click at [823, 403] on div "<!-- *** ADD OR EDIT HTML INSIDE OF THE dmRespCol DIVS, SEE DOCUMENTATION FOR G…" at bounding box center [717, 459] width 400 height 193
click at [927, 292] on icon at bounding box center [927, 293] width 10 height 10
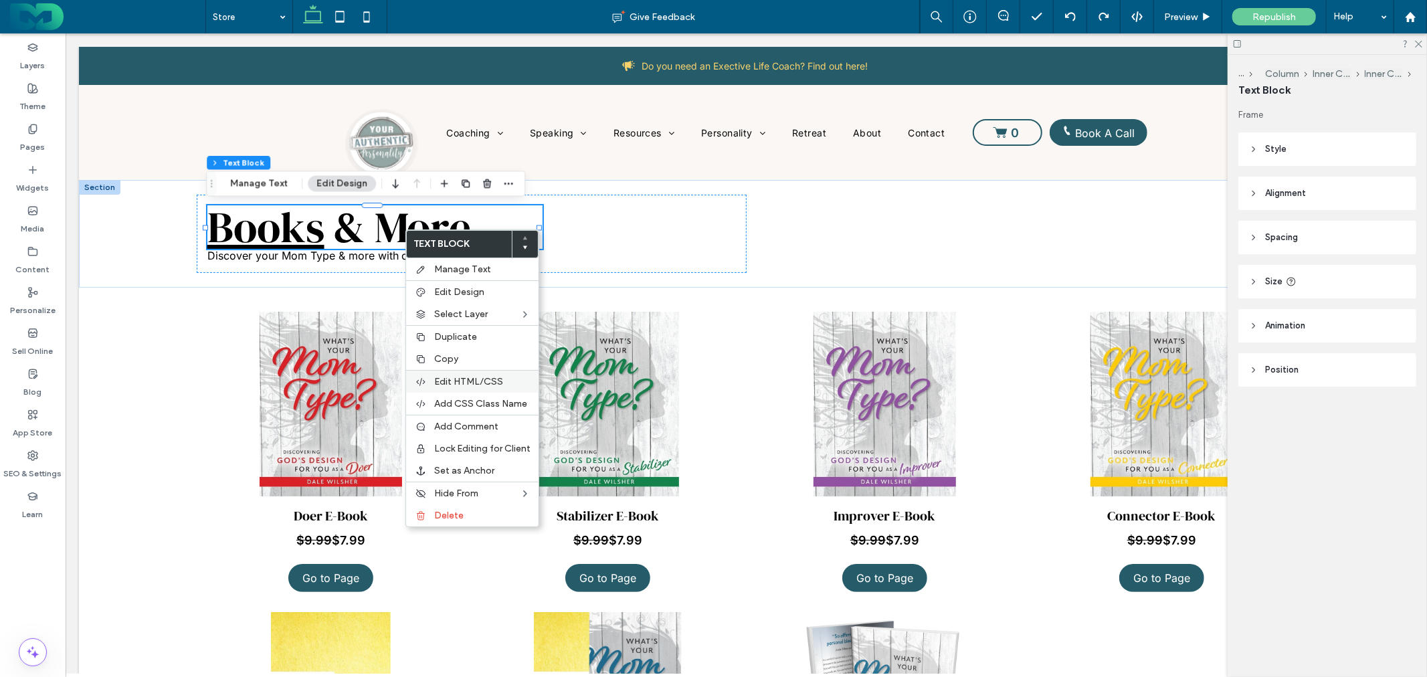
click at [472, 378] on span "Edit HTML/CSS" at bounding box center [468, 381] width 69 height 11
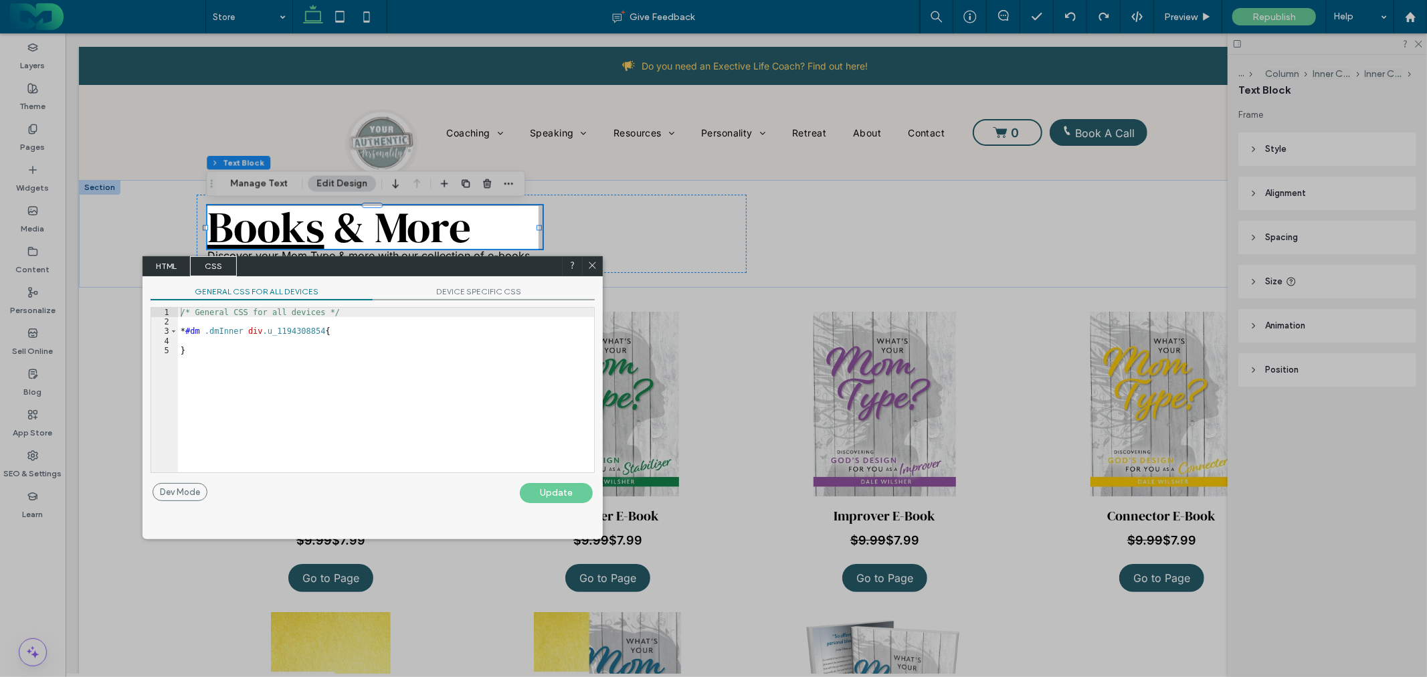
click at [161, 265] on span "HTML" at bounding box center [166, 266] width 47 height 20
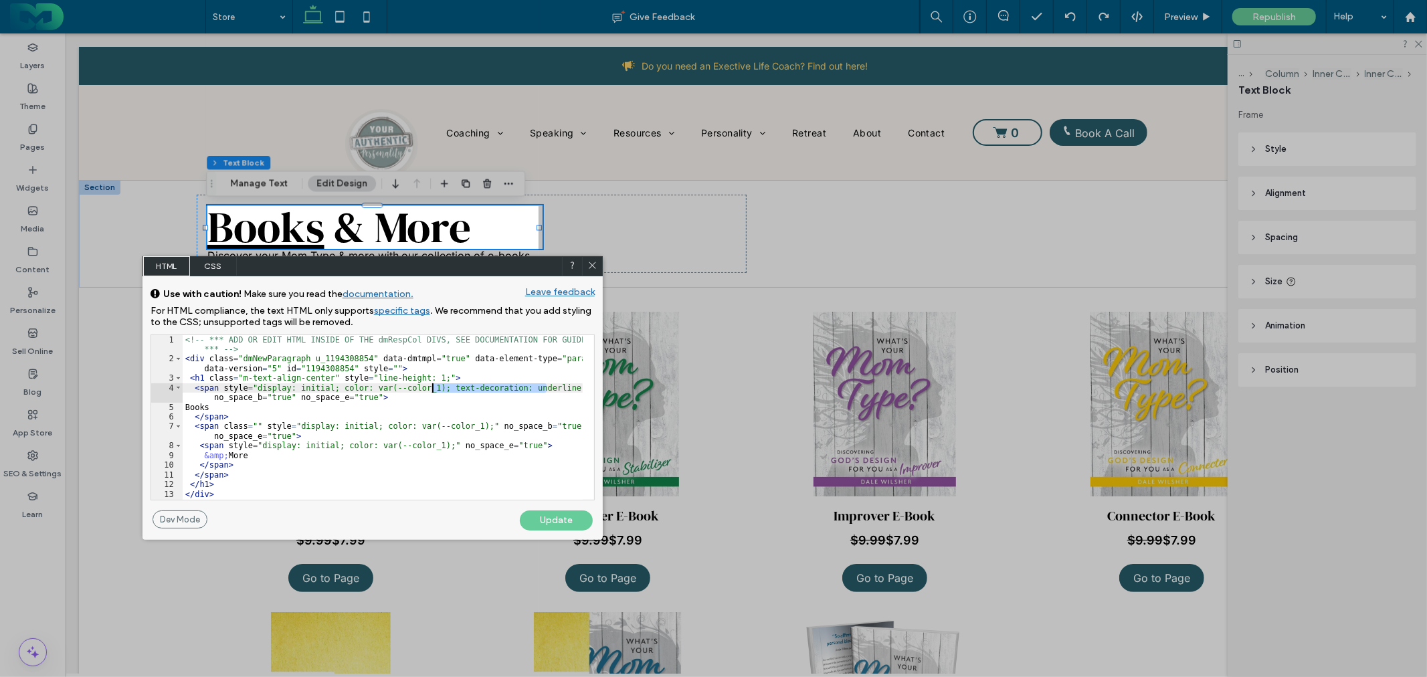
drag, startPoint x: 547, startPoint y: 386, endPoint x: 432, endPoint y: 385, distance: 114.4
click at [432, 385] on div "<!-- *** ADD OR EDIT HTML INSIDE OF THE dmRespCol DIVS, SEE DOCUMENTATION FOR G…" at bounding box center [383, 431] width 400 height 193
click at [221, 386] on div "<!-- *** ADD OR EDIT HTML INSIDE OF THE dmRespCol DIVS, SEE DOCUMENTATION FOR G…" at bounding box center [383, 431] width 400 height 193
paste textarea
drag, startPoint x: 329, startPoint y: 395, endPoint x: 211, endPoint y: 398, distance: 118.5
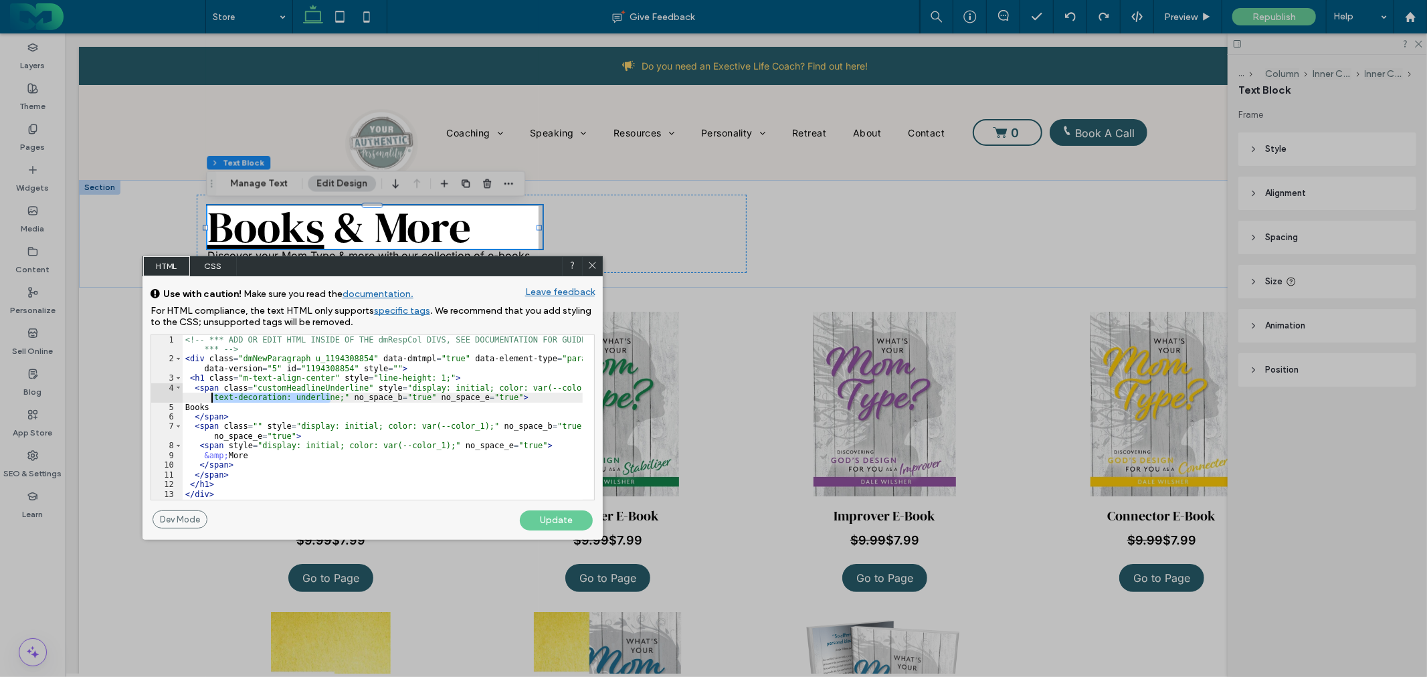
click at [211, 398] on div "<!-- *** ADD OR EDIT HTML INSIDE OF THE dmRespCol DIVS, SEE DOCUMENTATION FOR G…" at bounding box center [383, 431] width 400 height 193
click at [541, 516] on div "Update" at bounding box center [556, 521] width 73 height 20
drag, startPoint x: 590, startPoint y: 264, endPoint x: 525, endPoint y: 230, distance: 73.6
click at [590, 264] on icon at bounding box center [593, 265] width 10 height 10
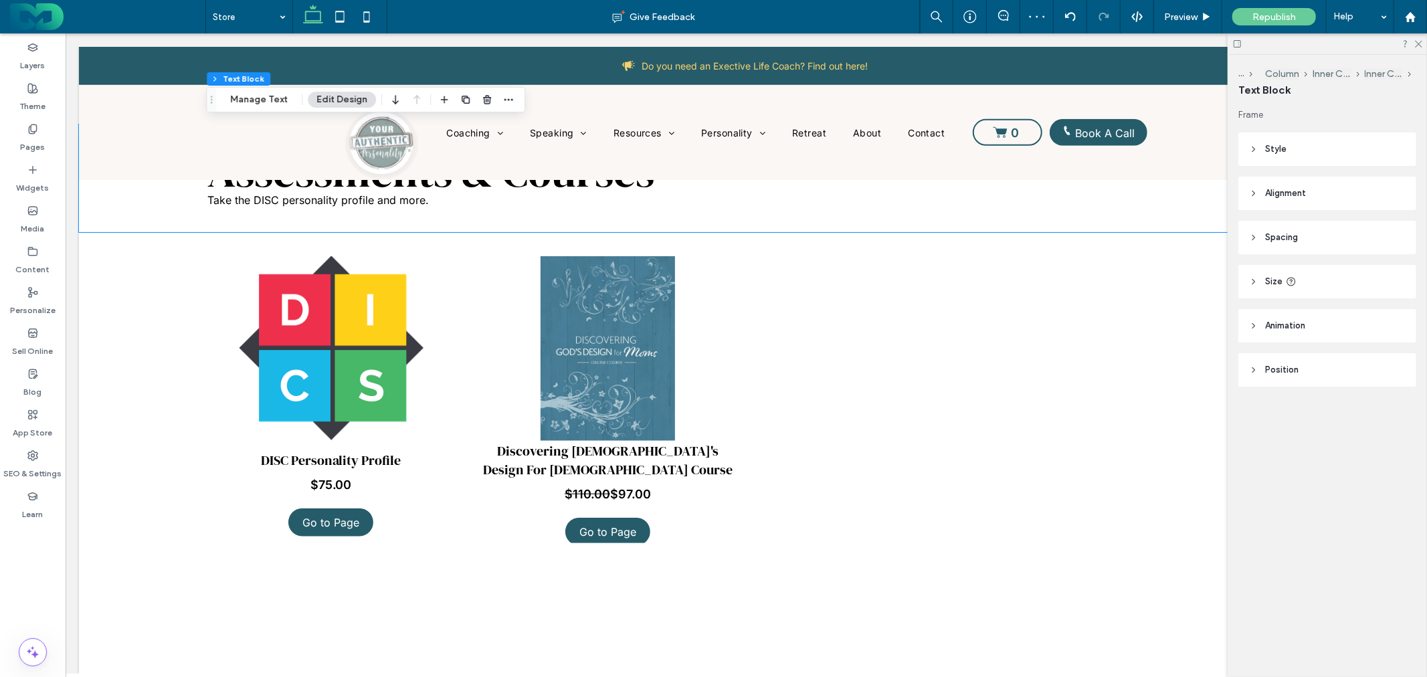
scroll to position [669, 0]
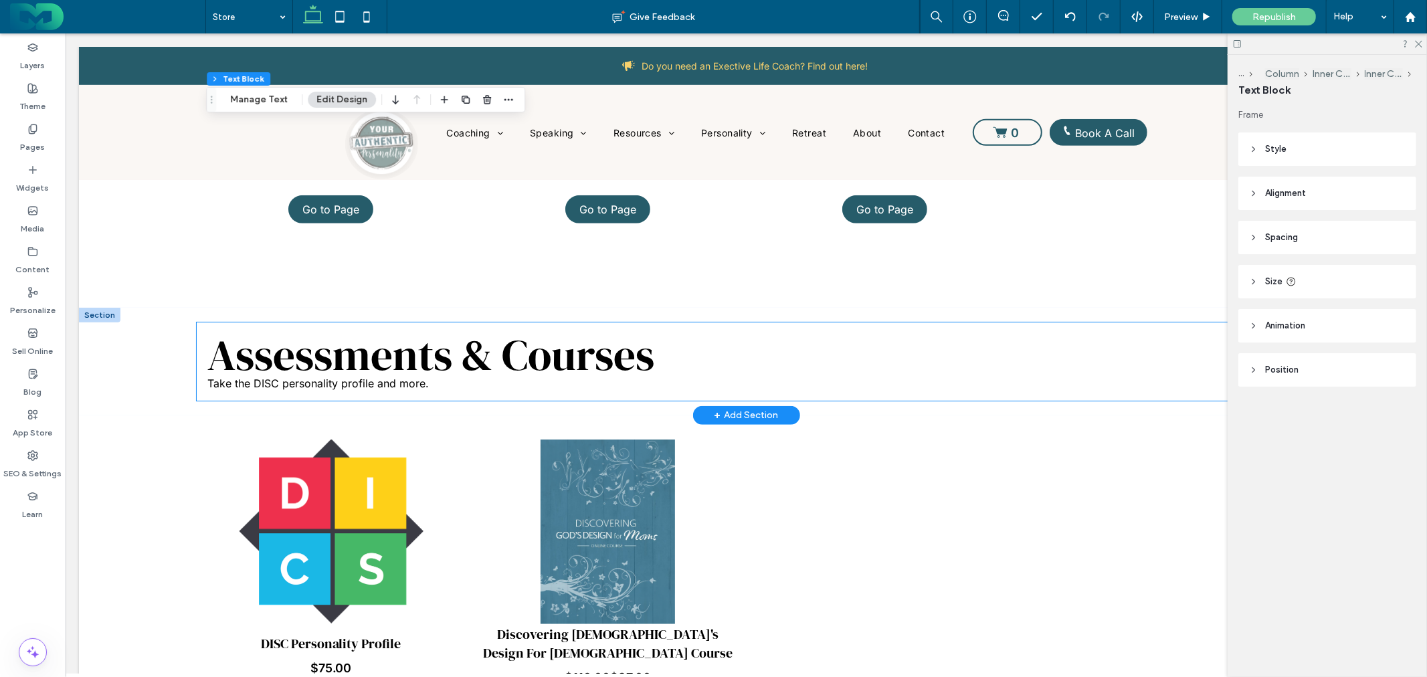
click at [403, 350] on span "Assessments & Courses" at bounding box center [431, 355] width 448 height 60
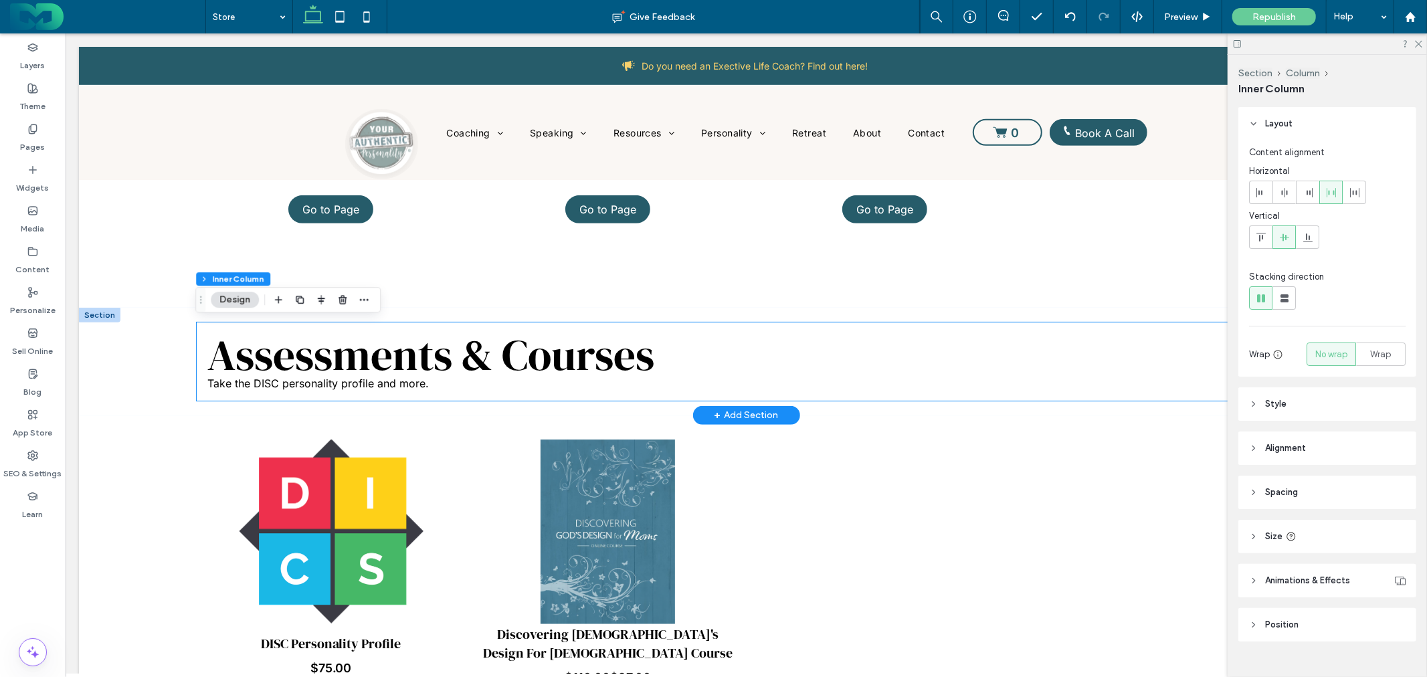
click at [403, 350] on span "Assessments & Courses" at bounding box center [431, 355] width 448 height 60
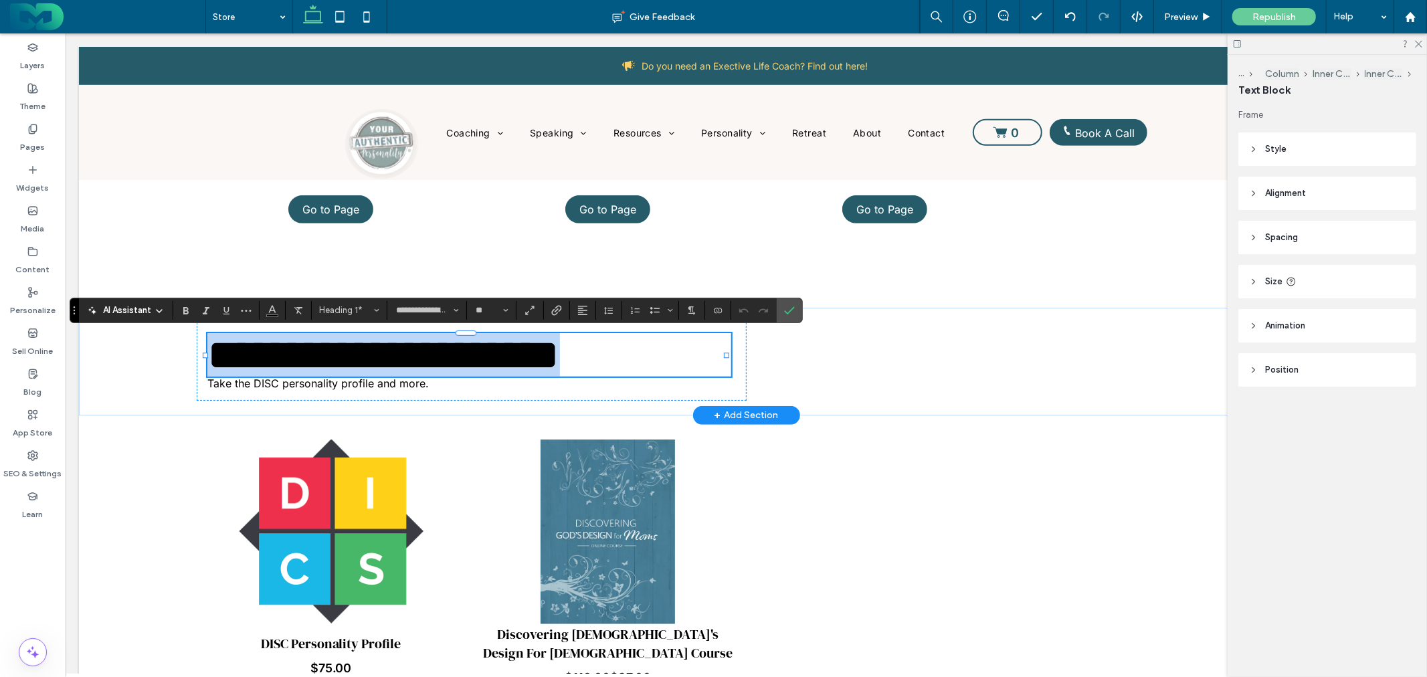
click at [426, 355] on span "**********" at bounding box center [383, 354] width 353 height 43
drag, startPoint x: 501, startPoint y: 352, endPoint x: 693, endPoint y: 359, distance: 191.5
click at [693, 359] on h1 "**********" at bounding box center [469, 354] width 524 height 43
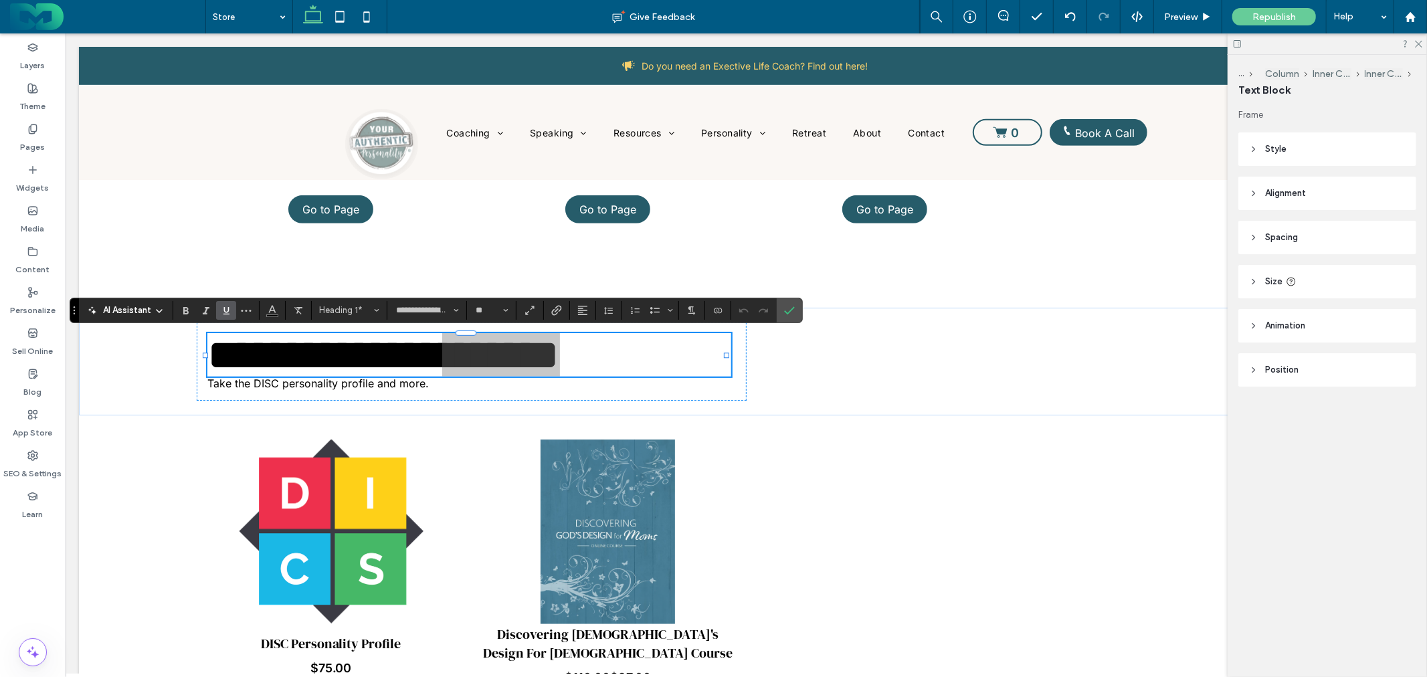
click at [226, 312] on use "Underline" at bounding box center [227, 310] width 6 height 7
click at [790, 313] on icon "Confirm" at bounding box center [789, 310] width 11 height 11
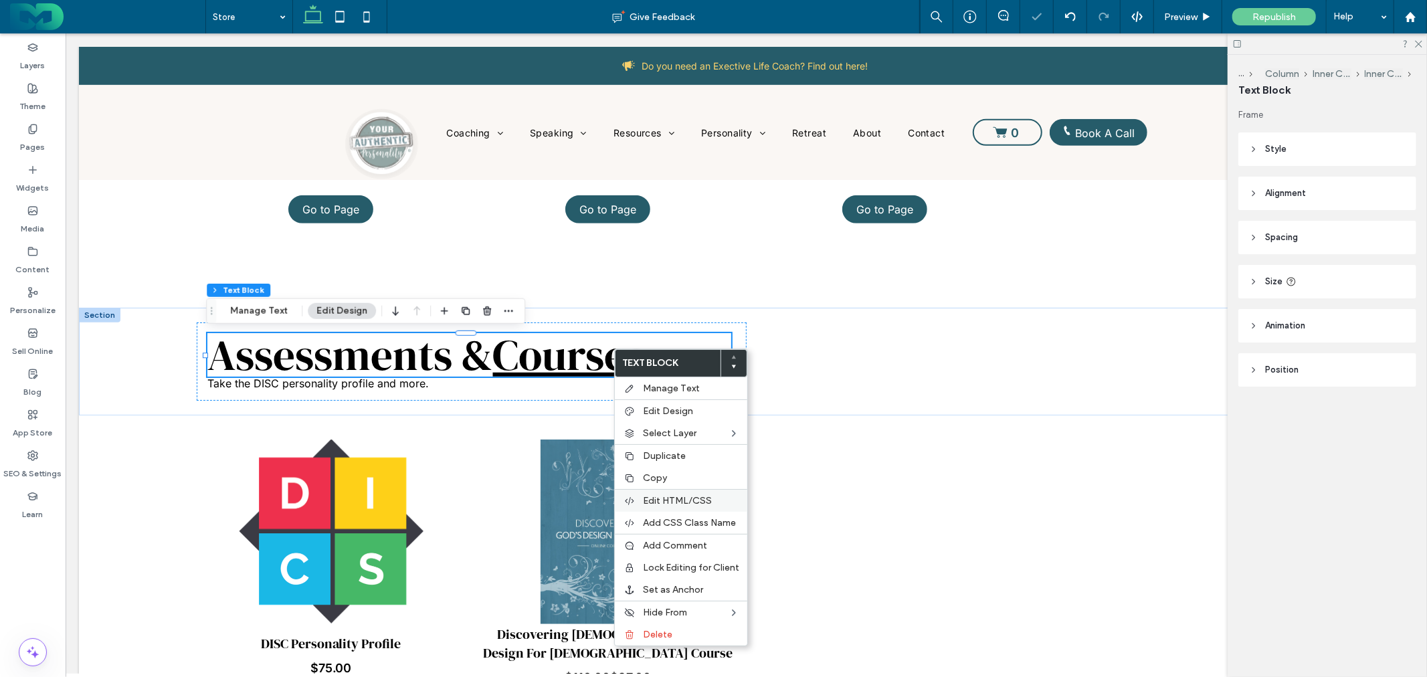
click at [673, 499] on span "Edit HTML/CSS" at bounding box center [677, 500] width 69 height 11
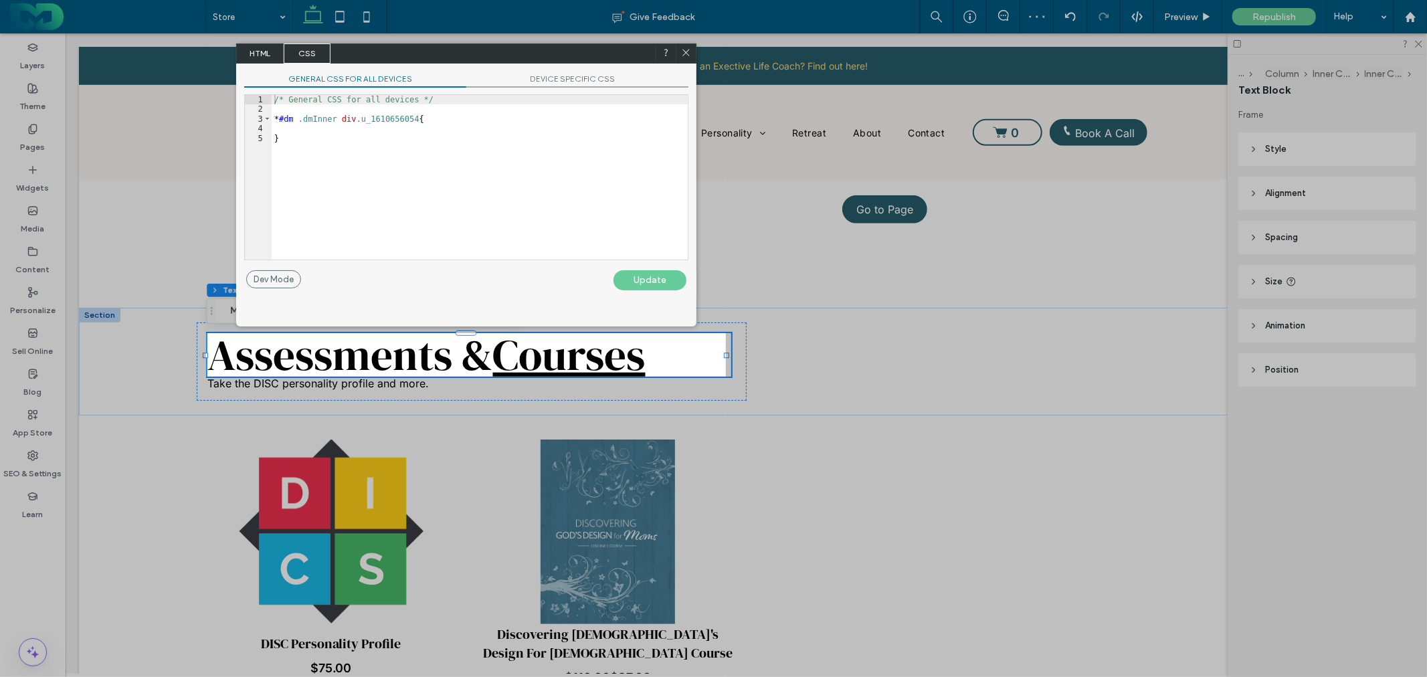
click at [264, 54] on span "HTML" at bounding box center [260, 53] width 47 height 20
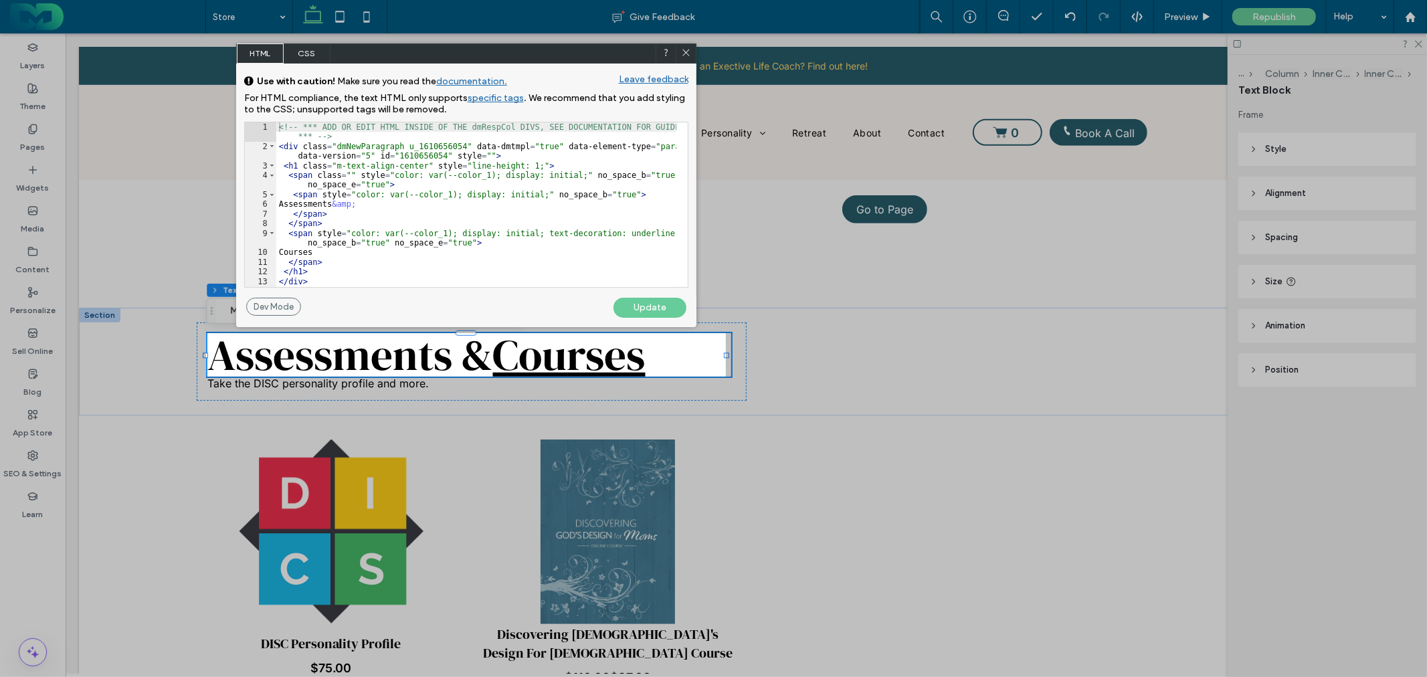
click at [315, 230] on div "<!-- *** ADD OR EDIT HTML INSIDE OF THE dmRespCol DIVS, SEE DOCUMENTATION FOR G…" at bounding box center [476, 218] width 400 height 193
paste textarea
type textarea "**"
drag, startPoint x: 423, startPoint y: 241, endPoint x: 300, endPoint y: 239, distance: 123.1
click at [300, 239] on div "<!-- *** ADD OR EDIT HTML INSIDE OF THE dmRespCol DIVS, SEE DOCUMENTATION FOR G…" at bounding box center [476, 218] width 400 height 193
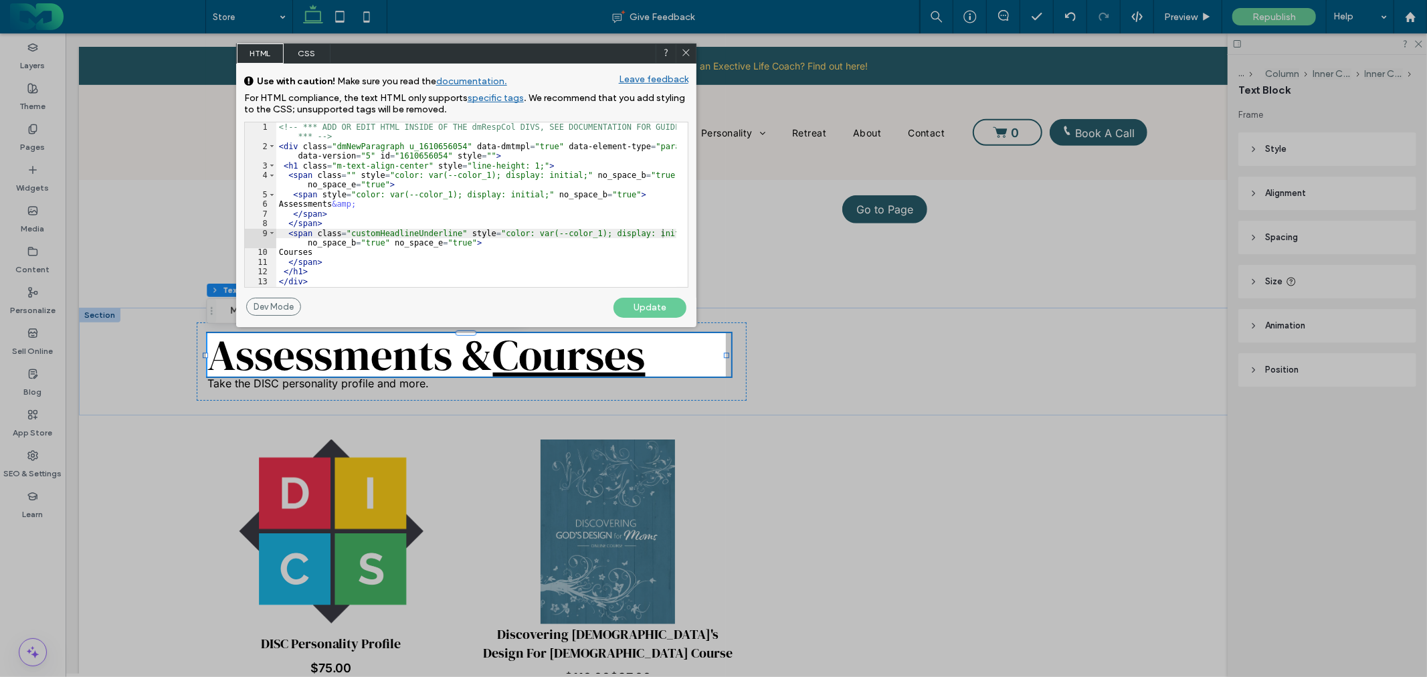
click at [648, 305] on div "Update" at bounding box center [650, 308] width 73 height 20
click at [646, 303] on div "Update" at bounding box center [650, 308] width 73 height 20
click at [685, 54] on use at bounding box center [686, 52] width 7 height 7
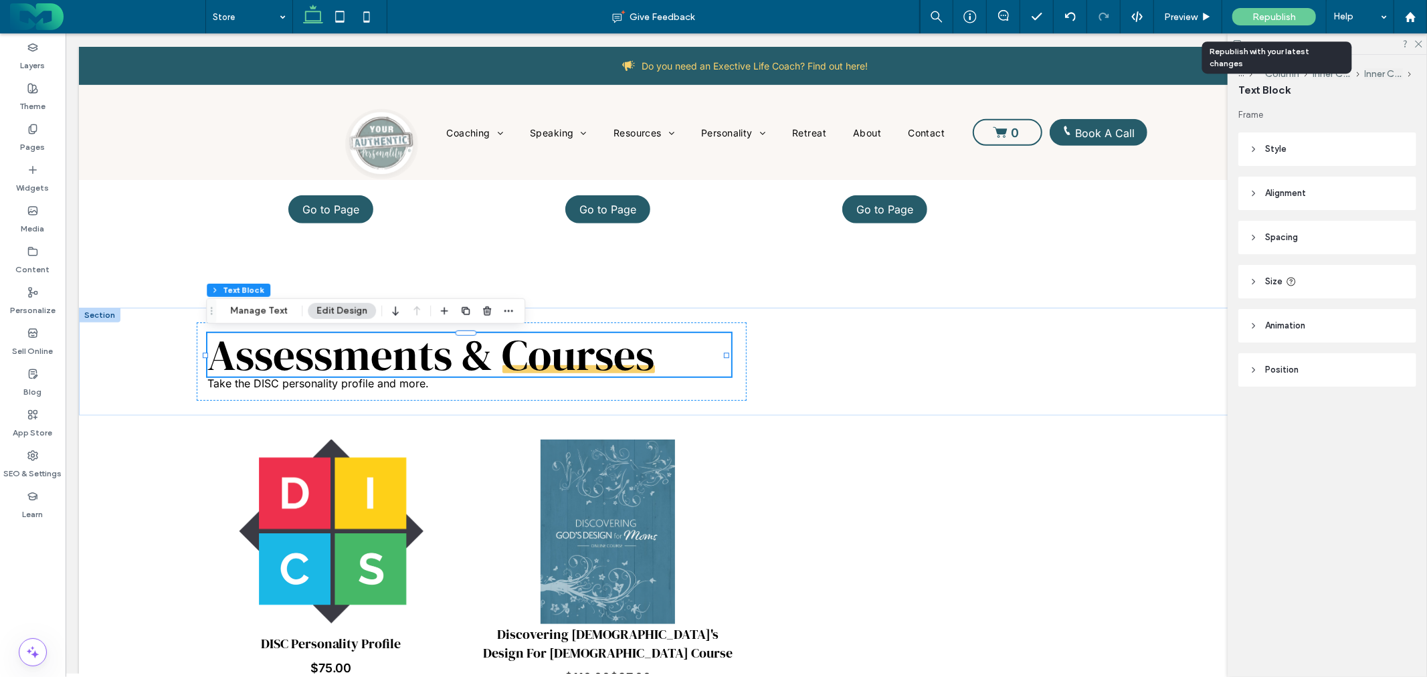
click at [1263, 14] on span "Republish" at bounding box center [1274, 16] width 43 height 11
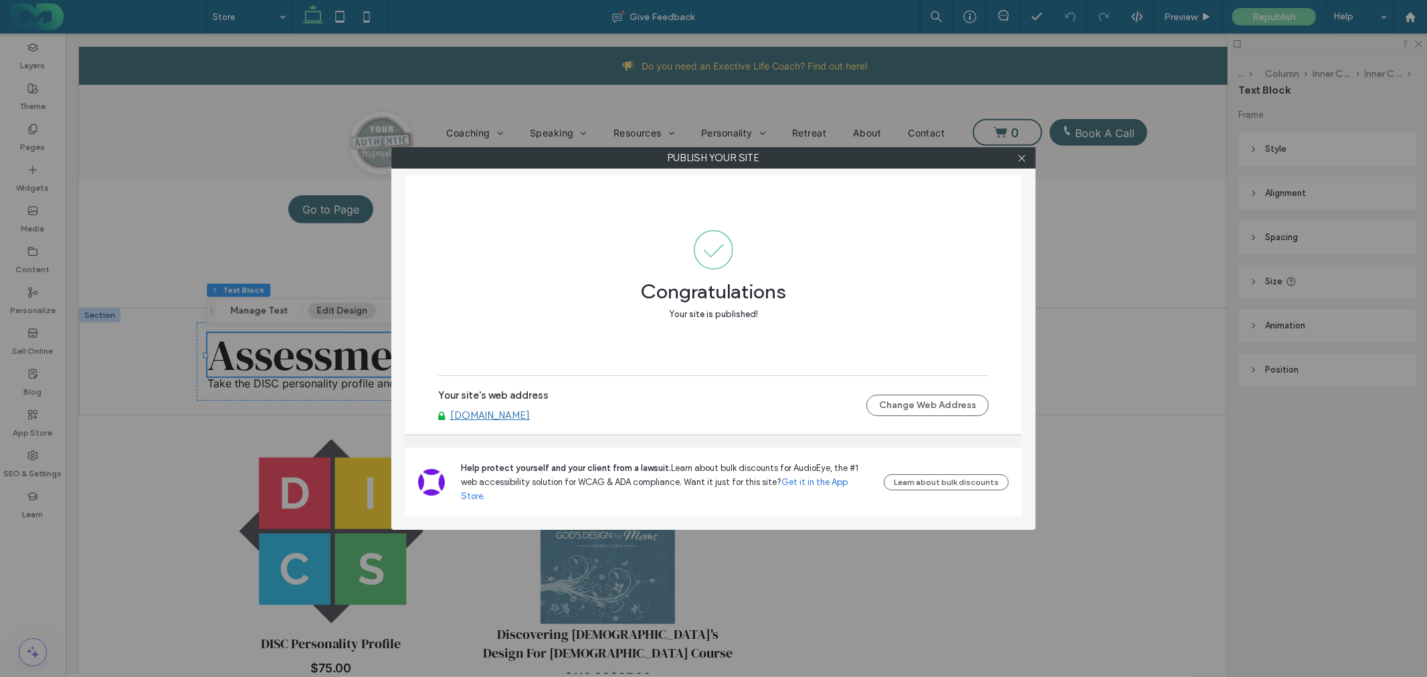
click at [1027, 159] on div at bounding box center [1022, 158] width 20 height 20
click at [1023, 159] on use at bounding box center [1021, 158] width 7 height 7
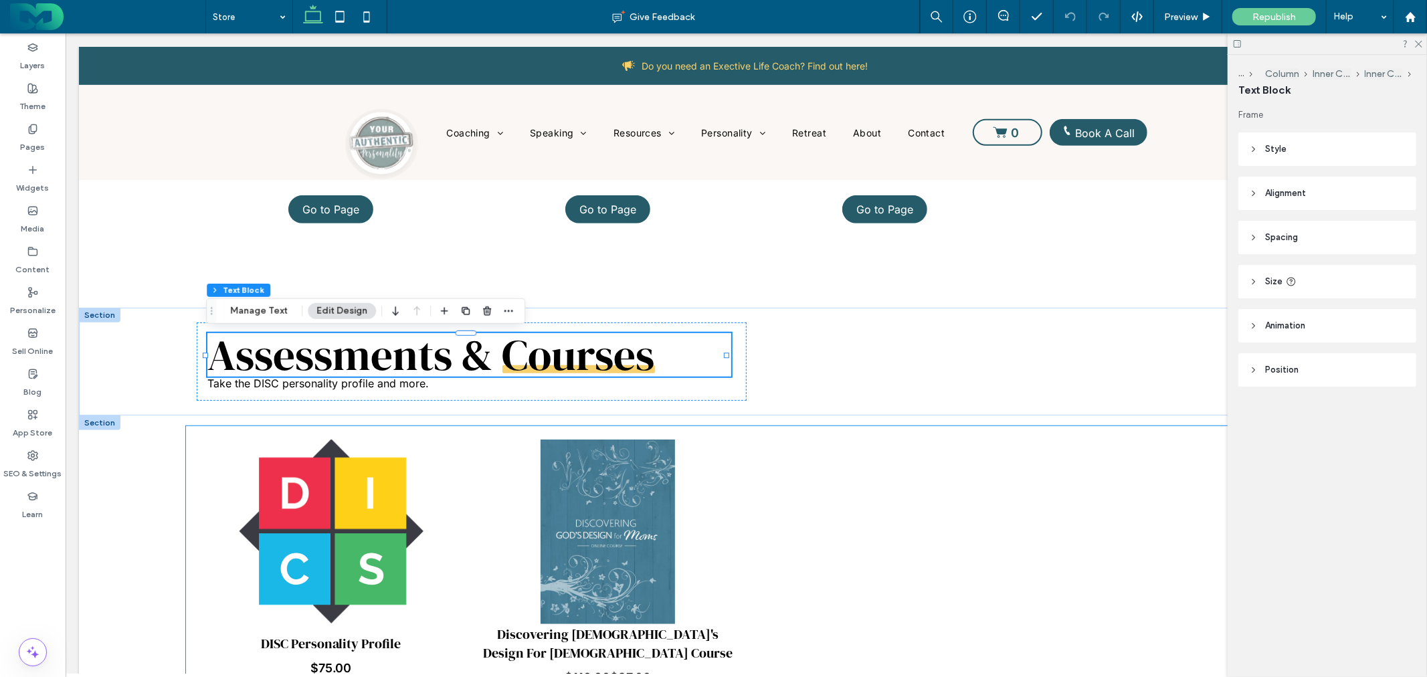
click at [869, 483] on div at bounding box center [884, 582] width 277 height 300
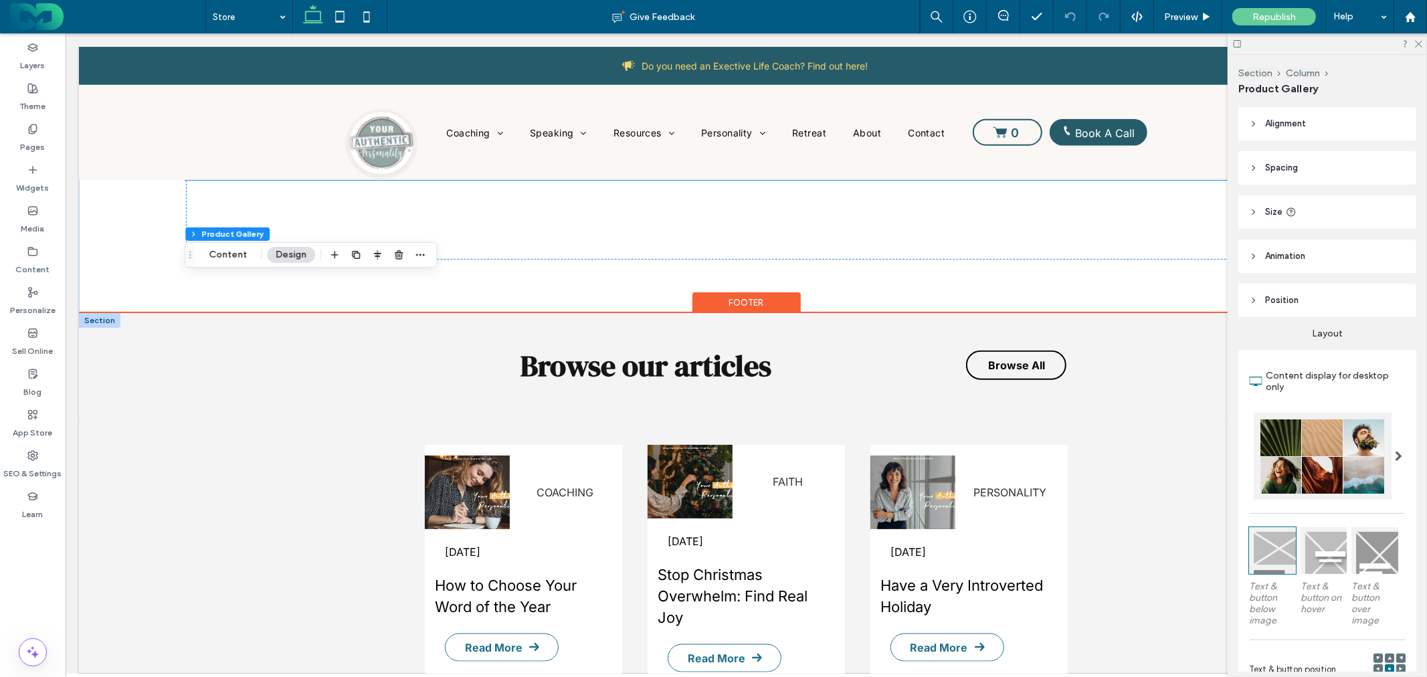
scroll to position [1263, 0]
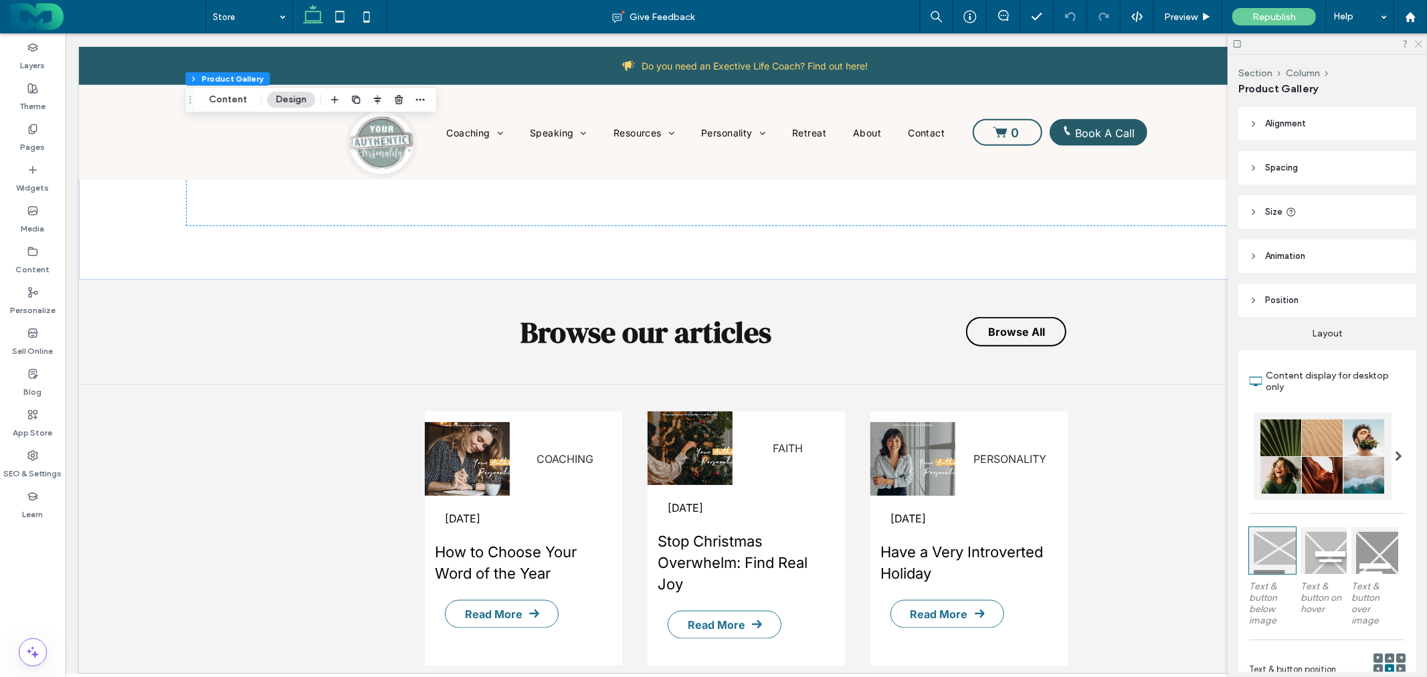
click at [1421, 47] on icon at bounding box center [1418, 43] width 9 height 9
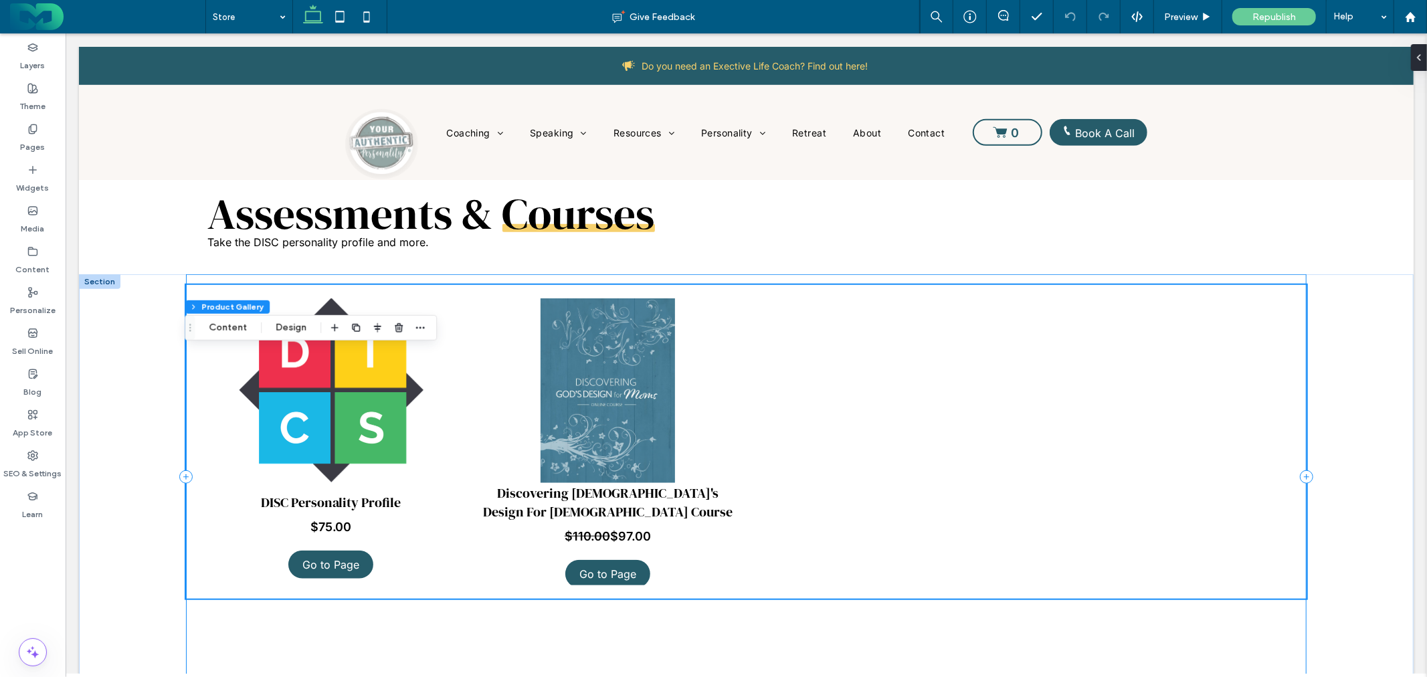
scroll to position [818, 0]
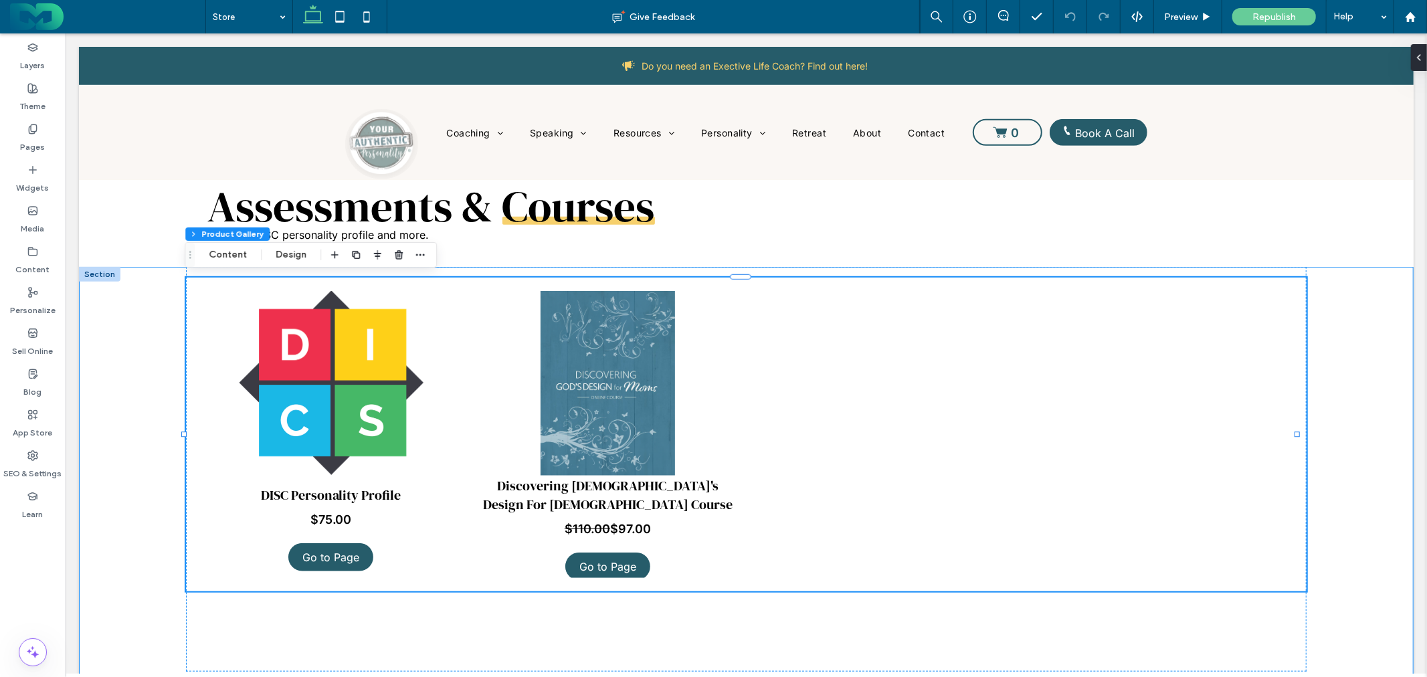
click at [128, 395] on div "DISC Personality Profile DISC $75.00 Go to Page Discovering [DEMOGRAPHIC_DATA]'…" at bounding box center [745, 495] width 1335 height 458
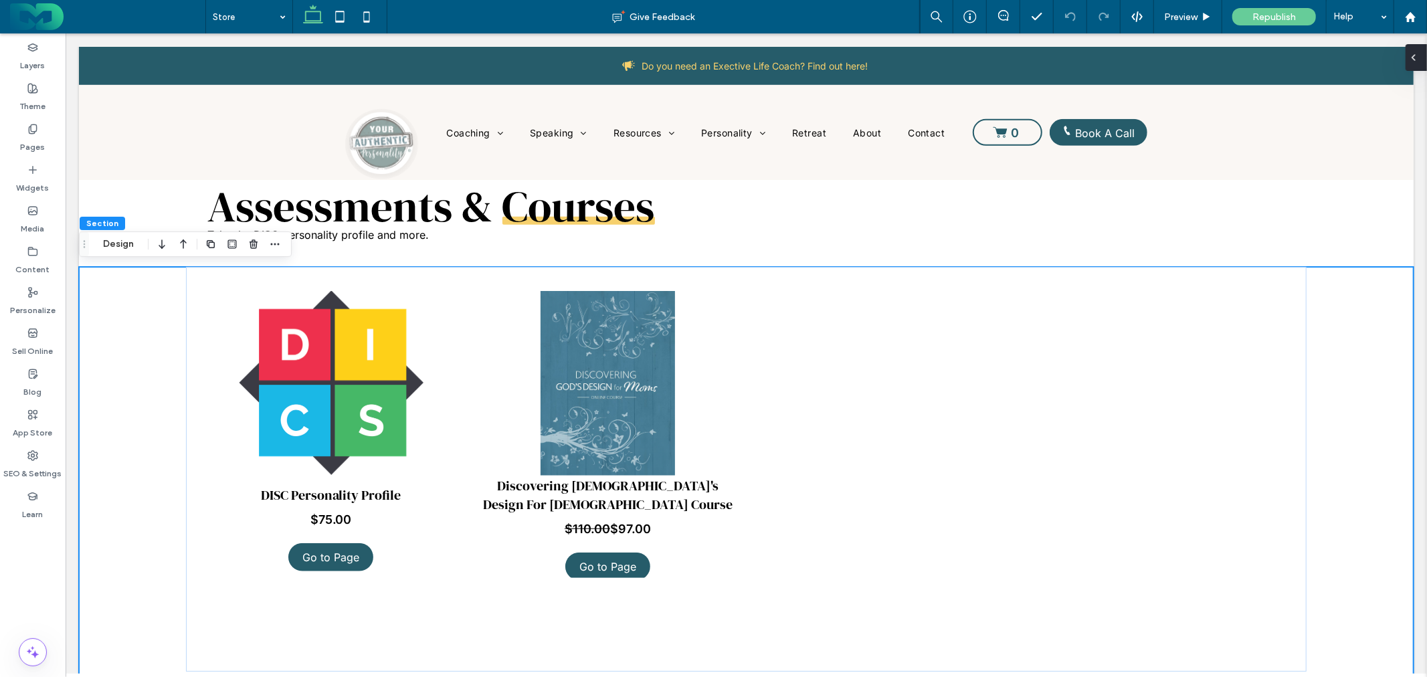
click at [1419, 62] on icon at bounding box center [1414, 57] width 11 height 11
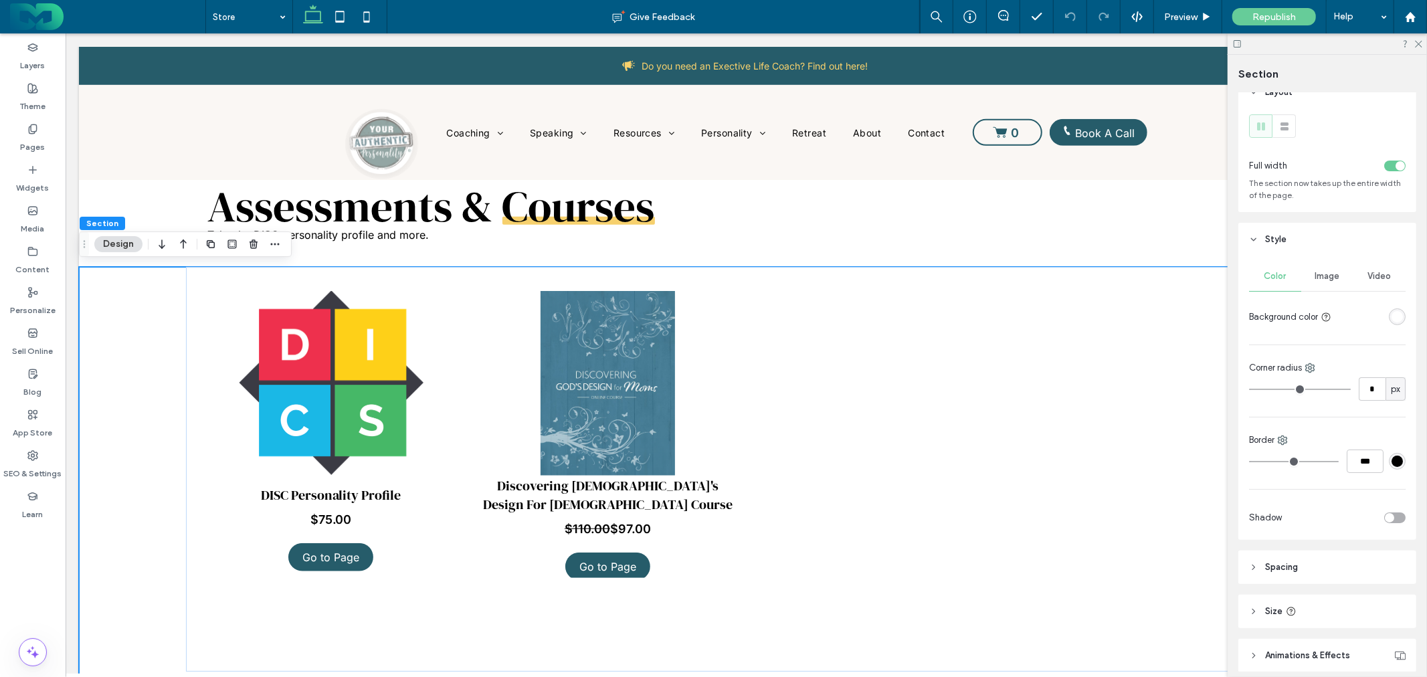
scroll to position [72, 0]
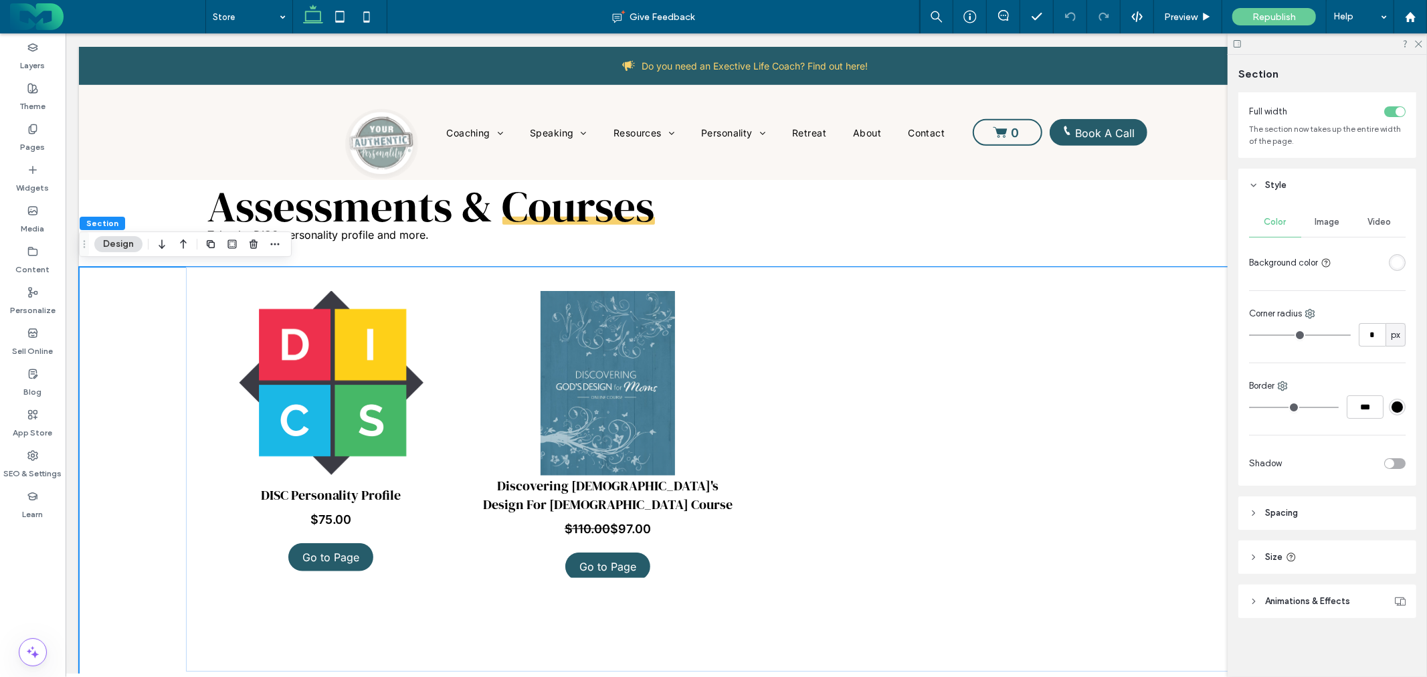
click at [1356, 563] on header "Size" at bounding box center [1328, 557] width 178 height 33
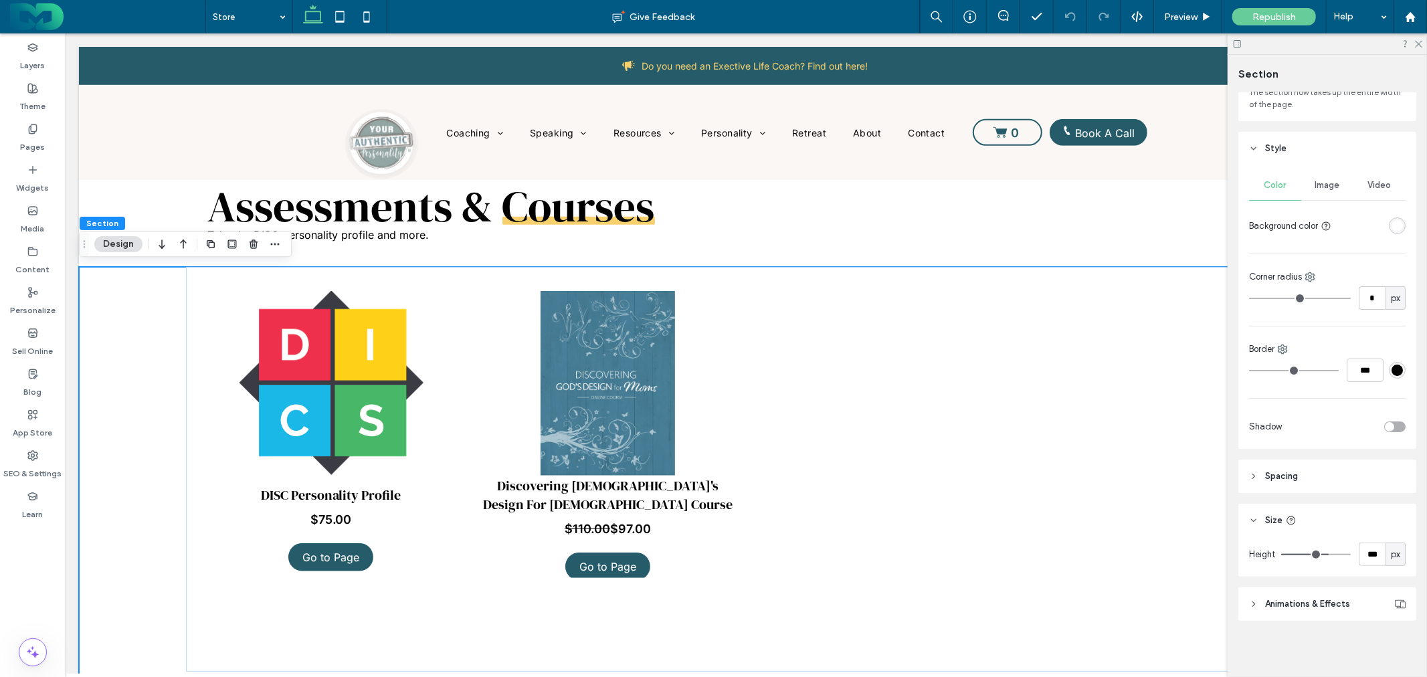
scroll to position [111, 0]
type input "***"
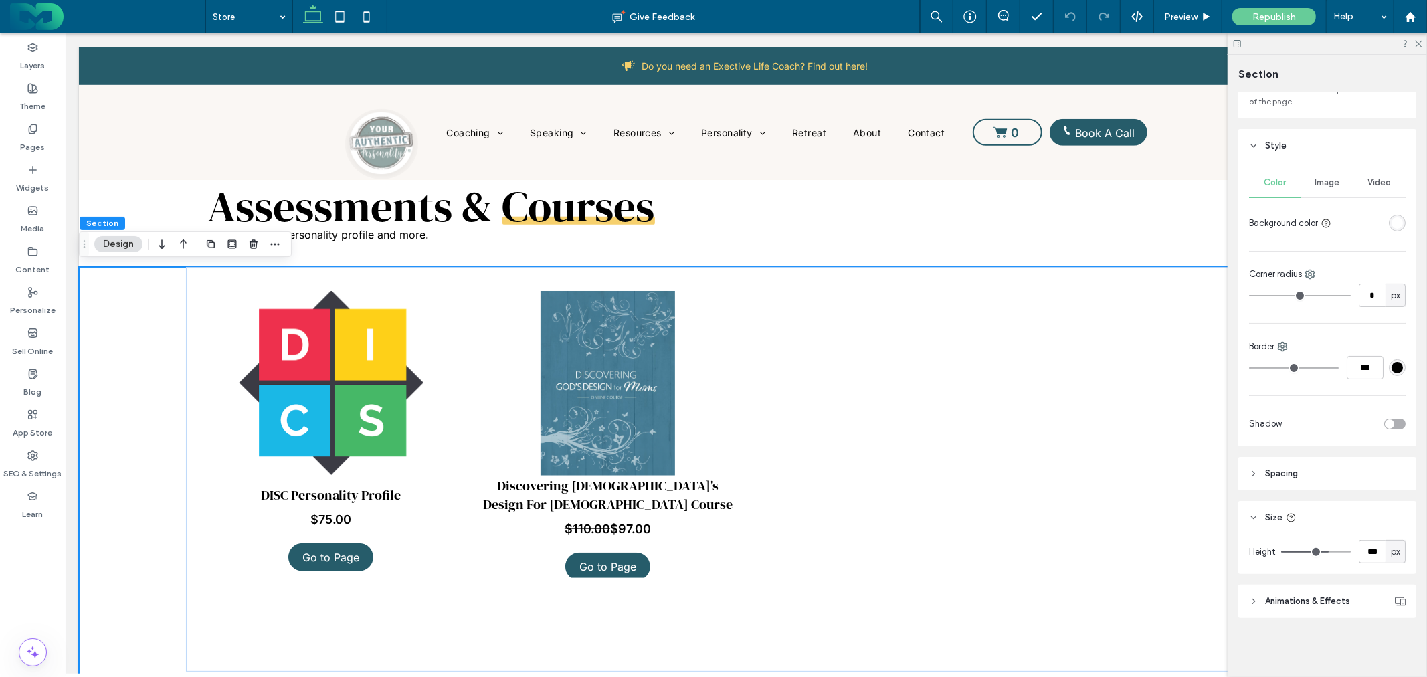
type input "***"
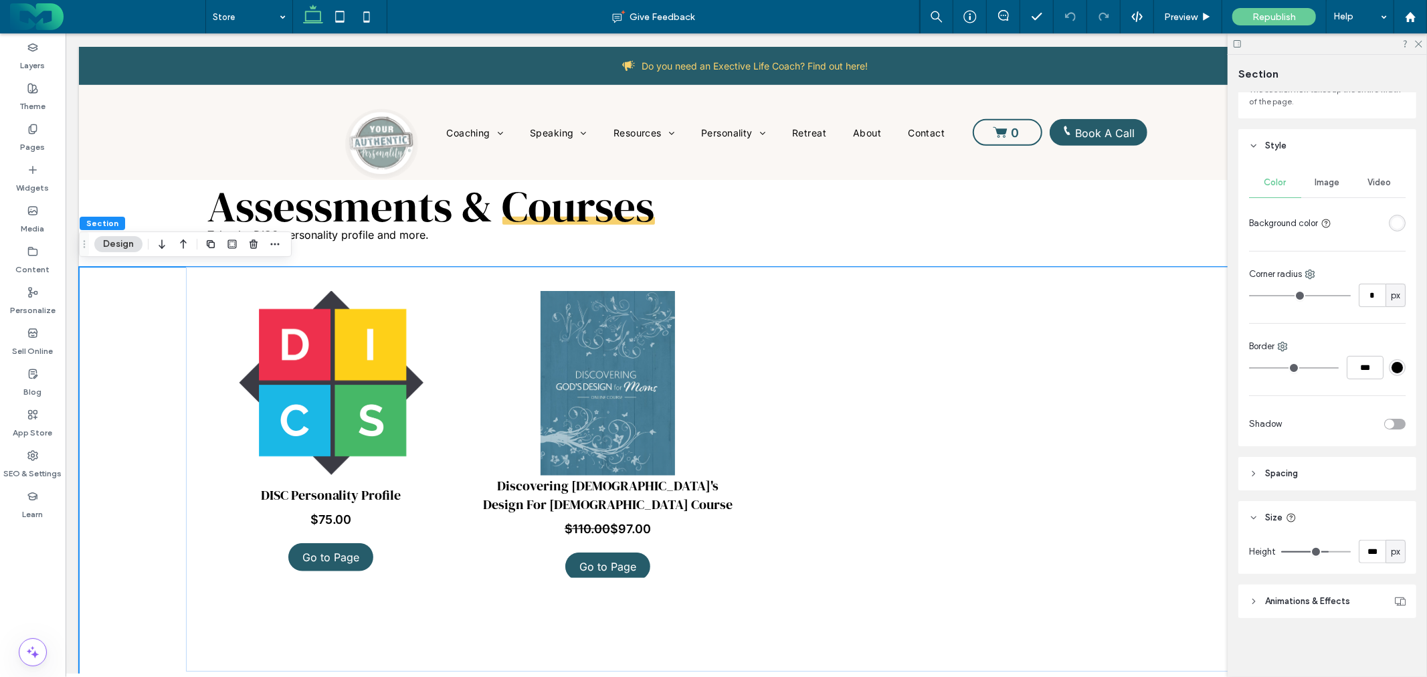
type input "***"
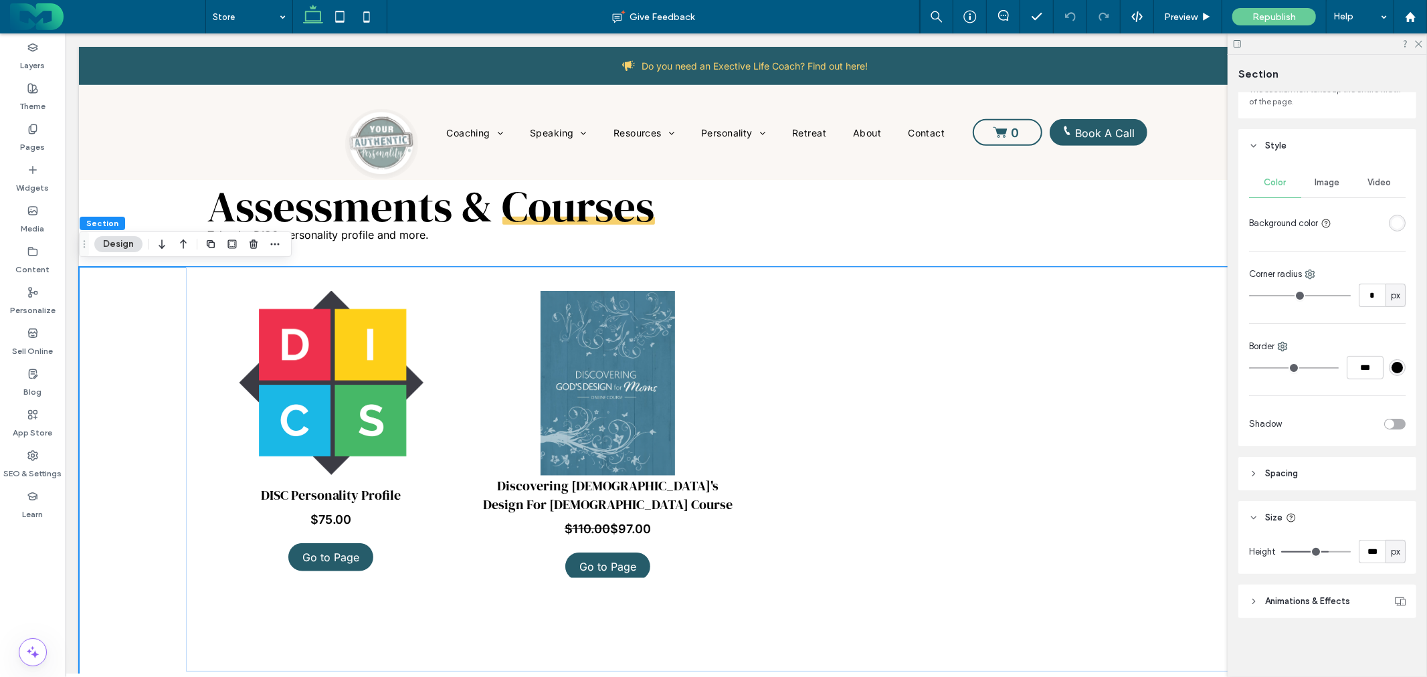
type input "***"
type input "*"
drag, startPoint x: 1317, startPoint y: 549, endPoint x: 968, endPoint y: 534, distance: 349.7
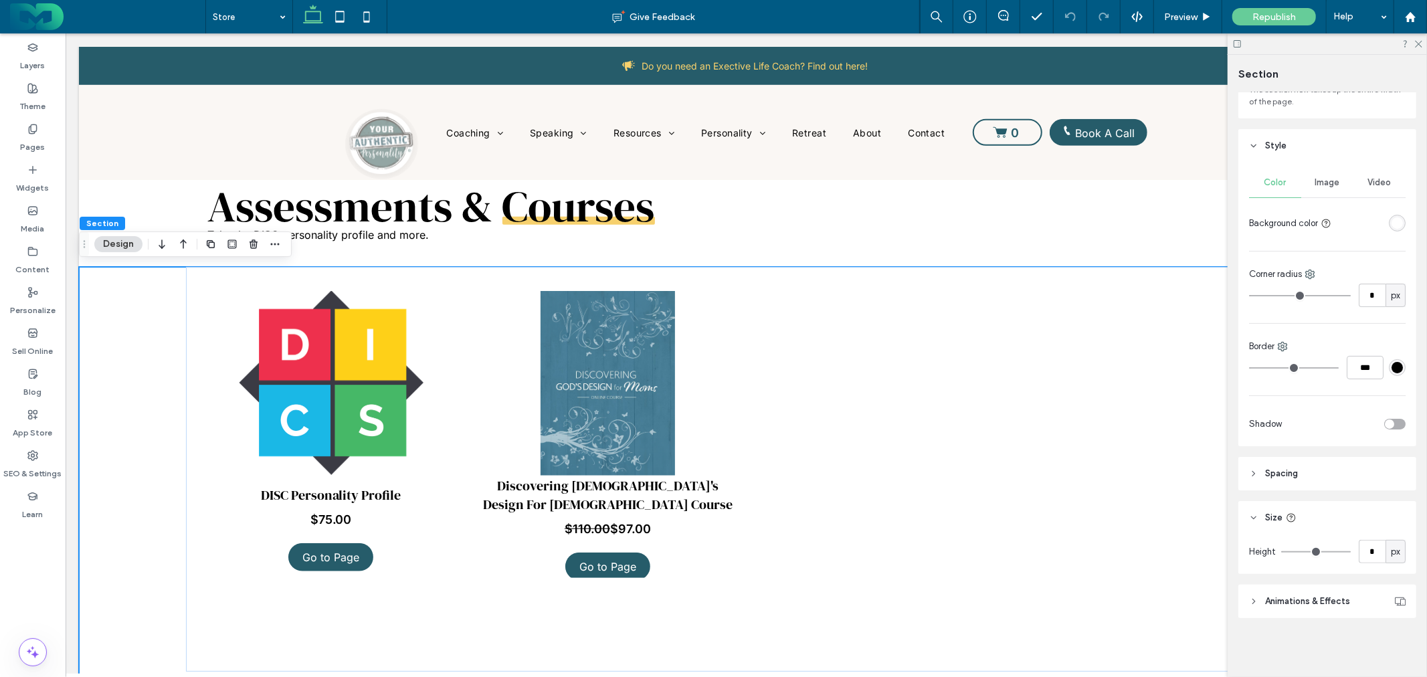
type input "*"
click at [1281, 551] on input "range" at bounding box center [1316, 551] width 70 height 1
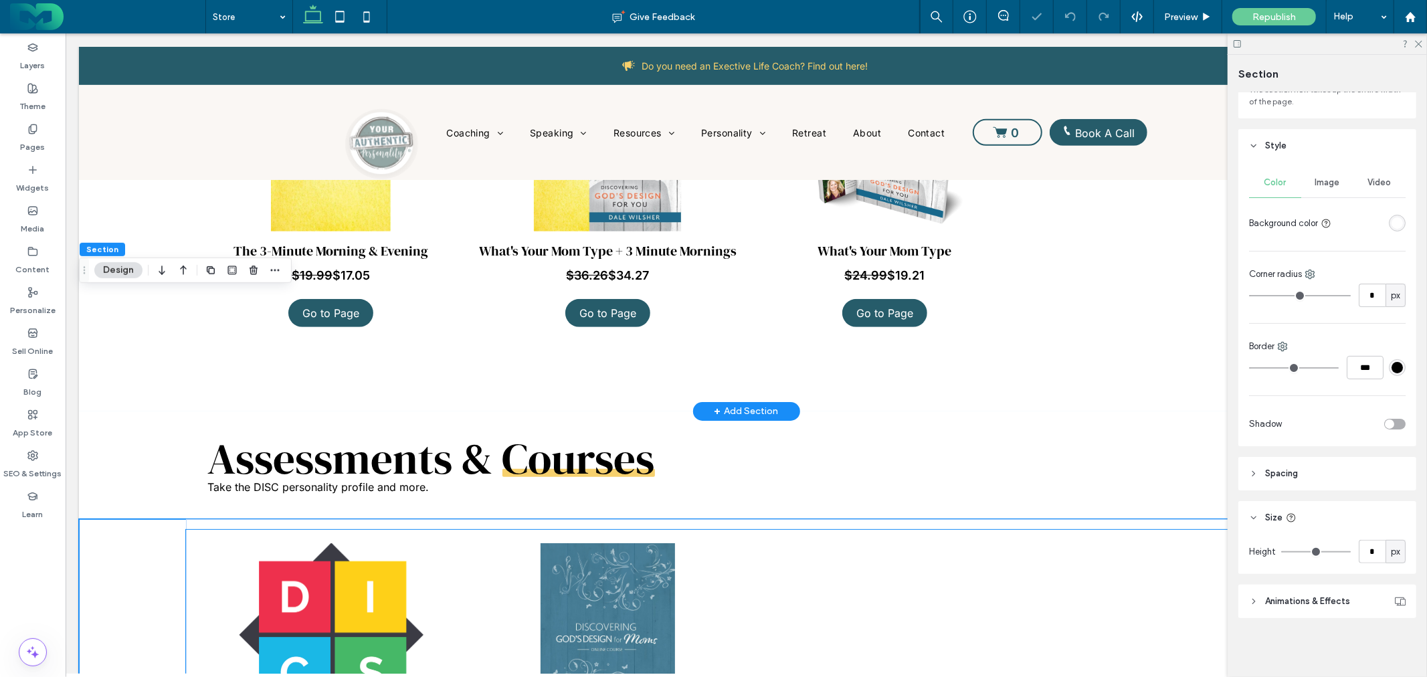
scroll to position [446, 0]
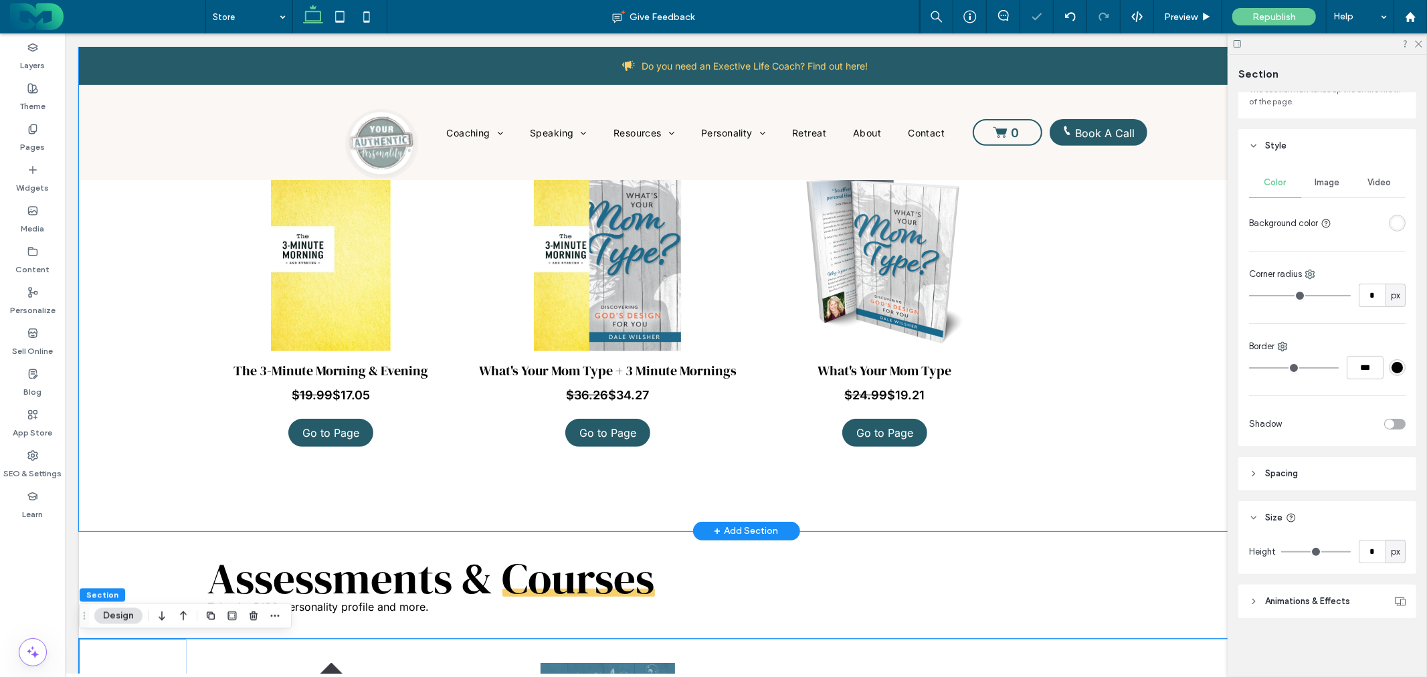
click at [127, 389] on div "Doer E-Book $9.99 $7.99 Go to Page Stabilizer E-Book $9.99 $7.99 Go to Page Imp…" at bounding box center [745, 185] width 1335 height 689
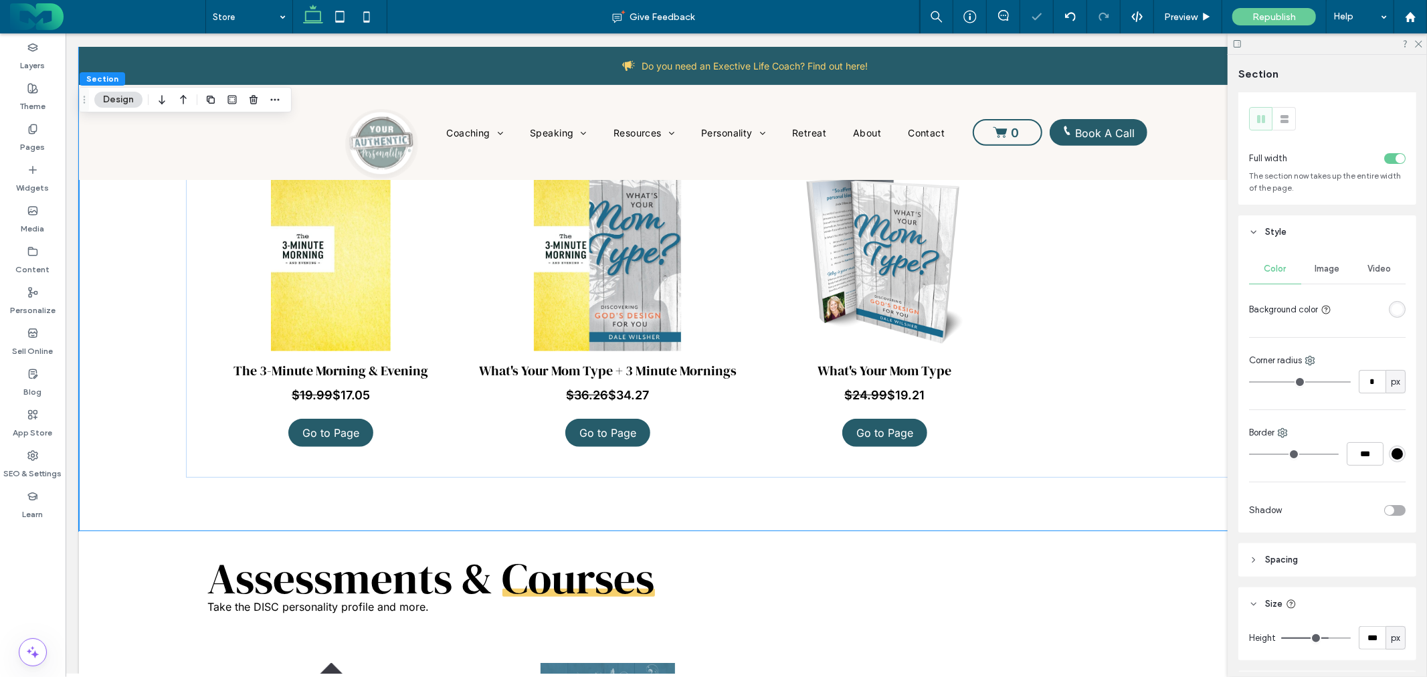
scroll to position [111, 0]
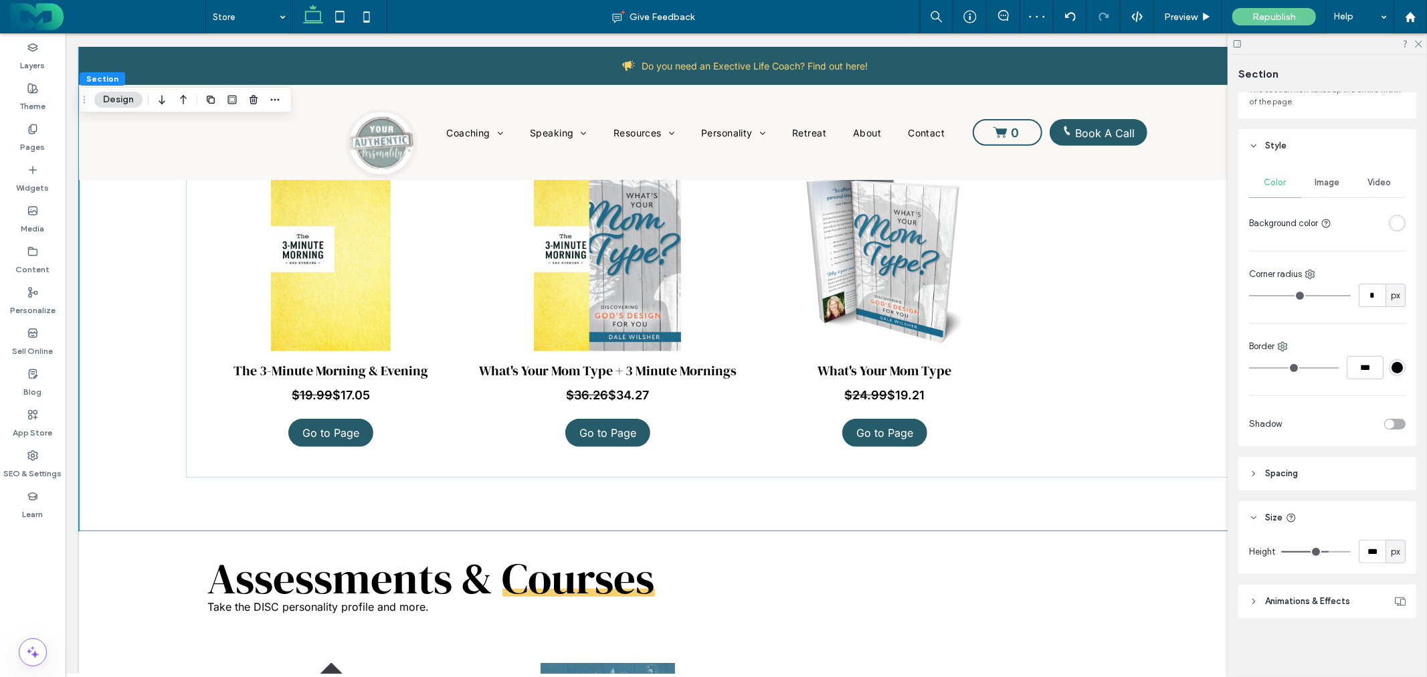
type input "***"
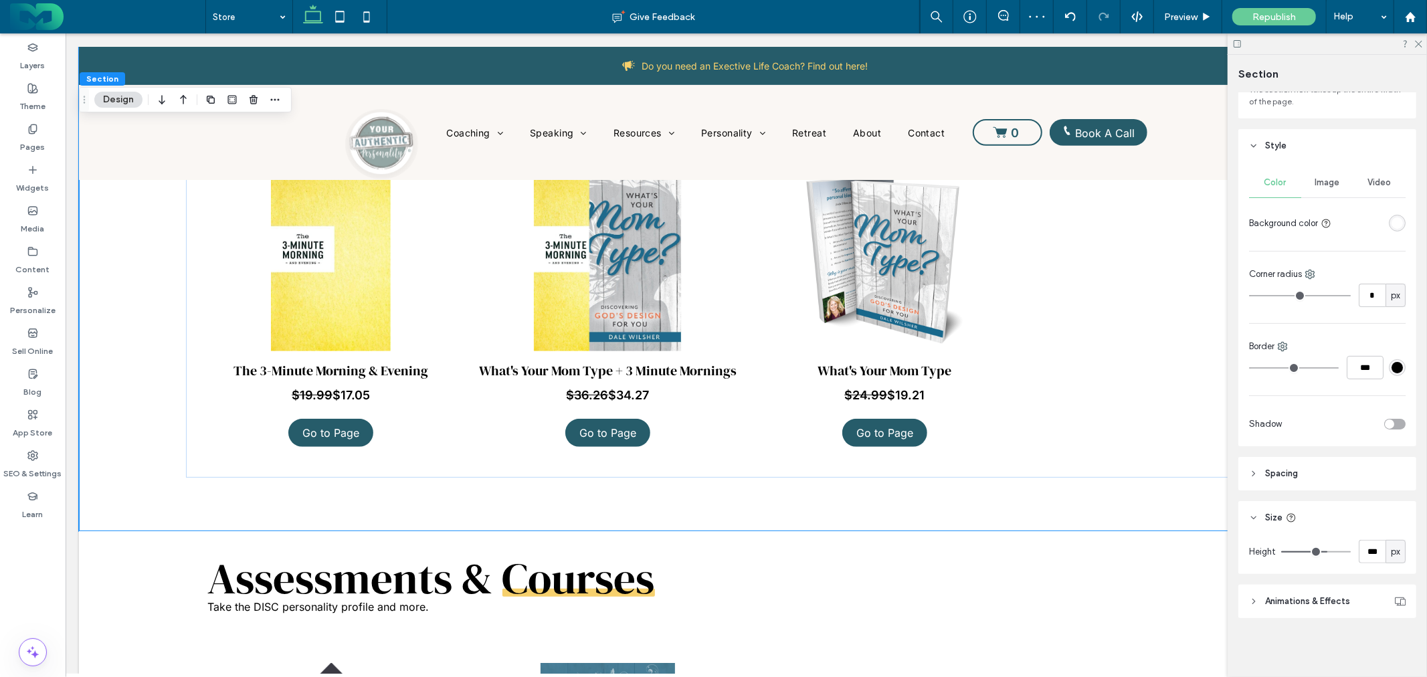
type input "***"
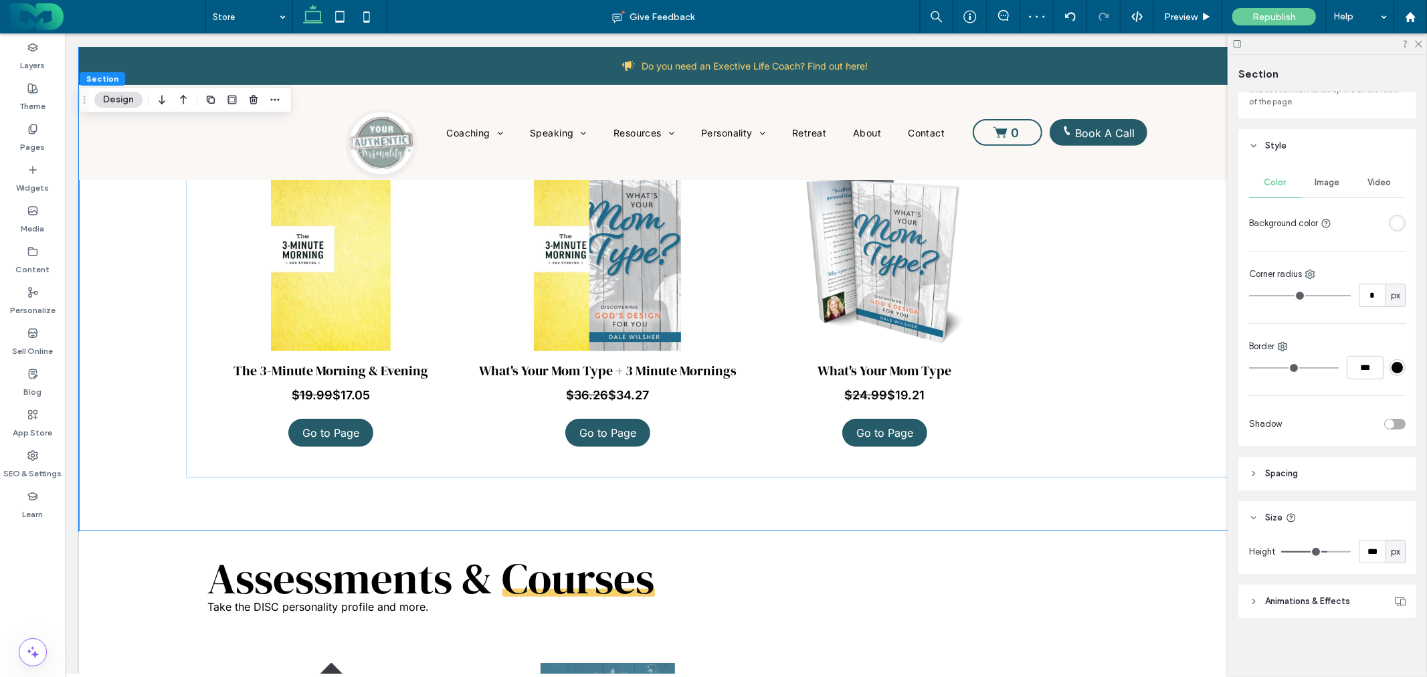
type input "***"
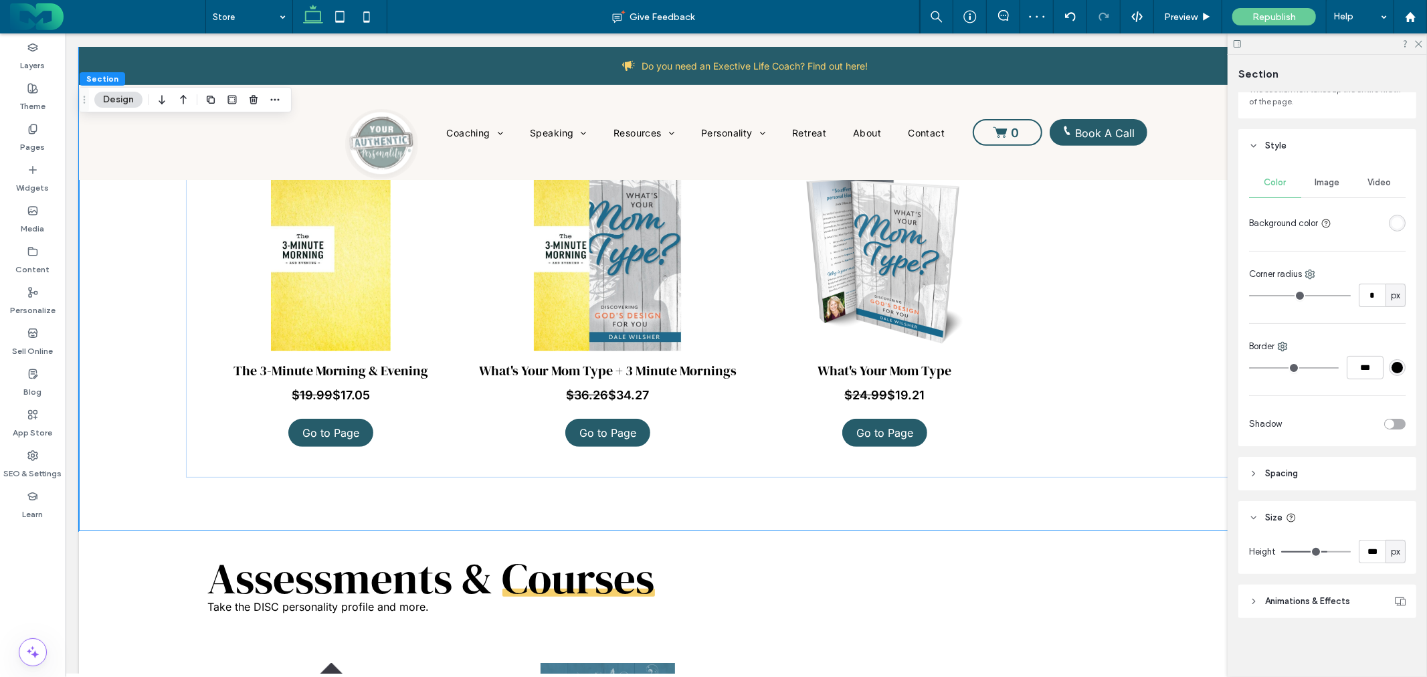
type input "***"
type input "*"
drag, startPoint x: 1321, startPoint y: 554, endPoint x: 1068, endPoint y: 542, distance: 253.2
type input "*"
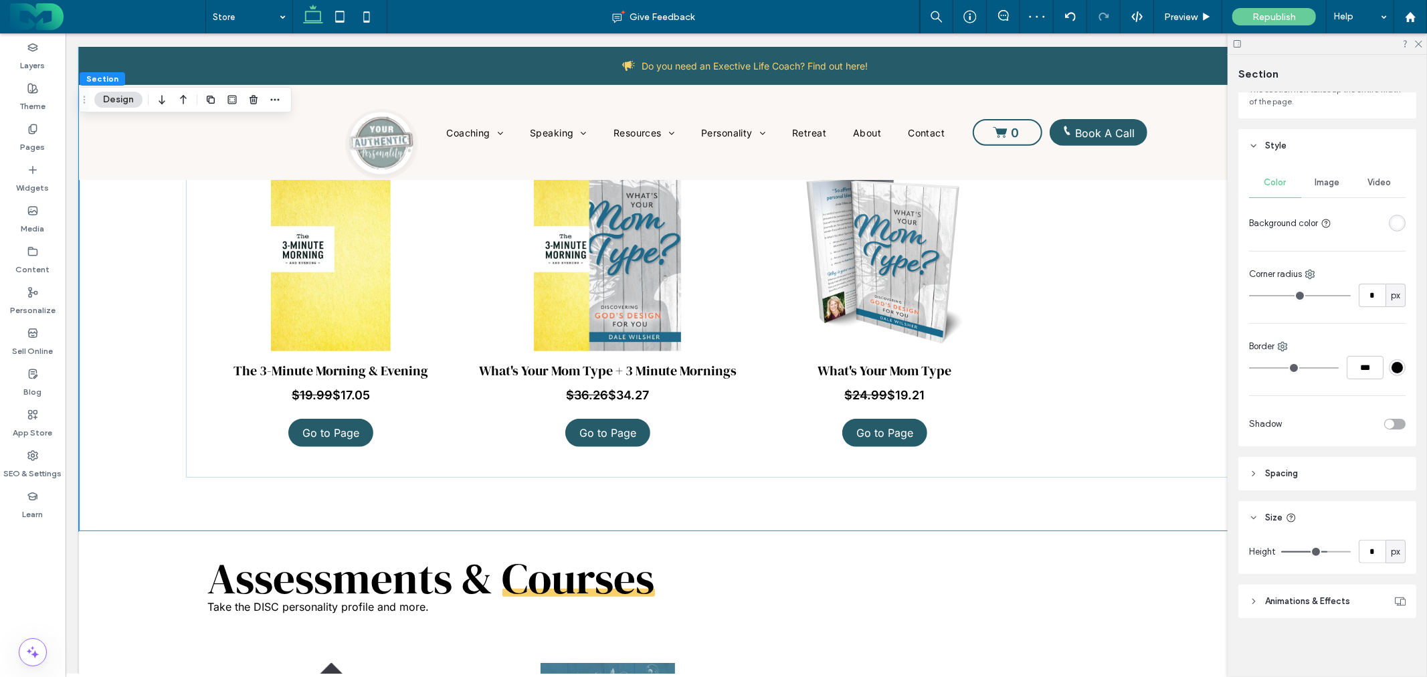
click at [1281, 551] on input "range" at bounding box center [1316, 551] width 70 height 1
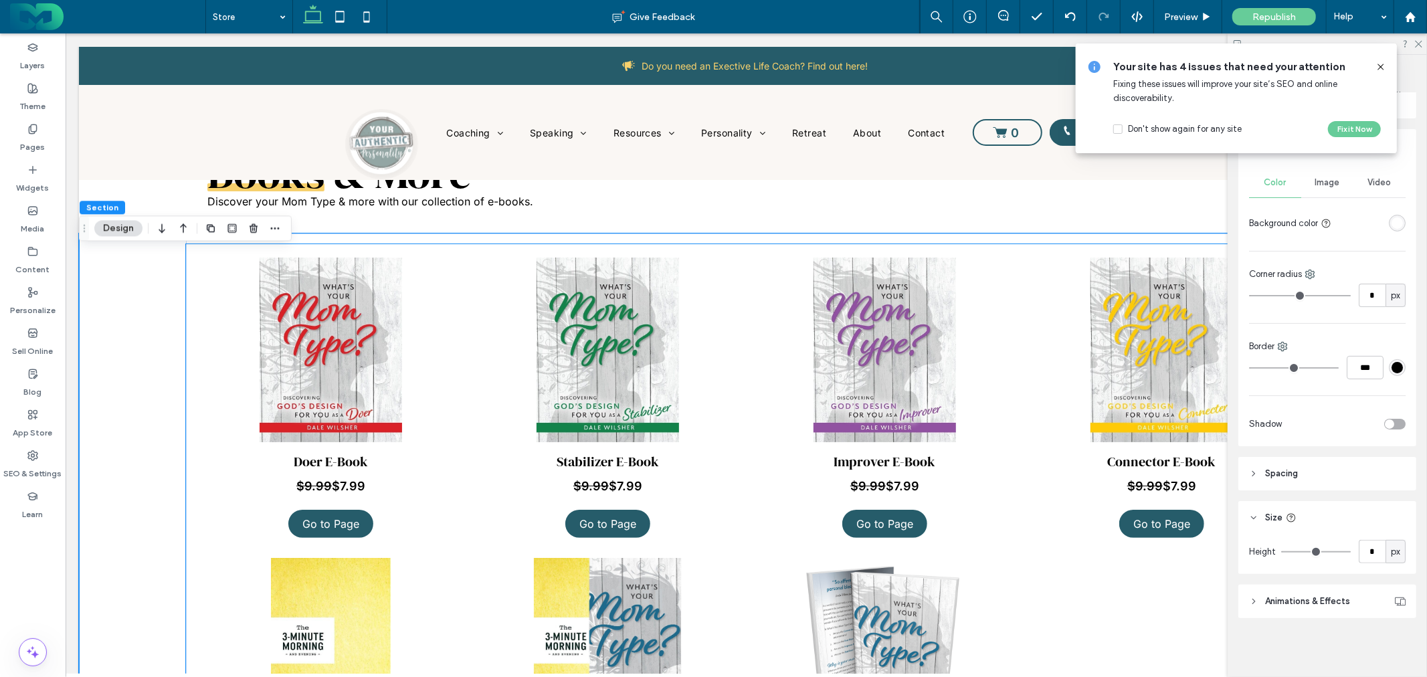
scroll to position [0, 0]
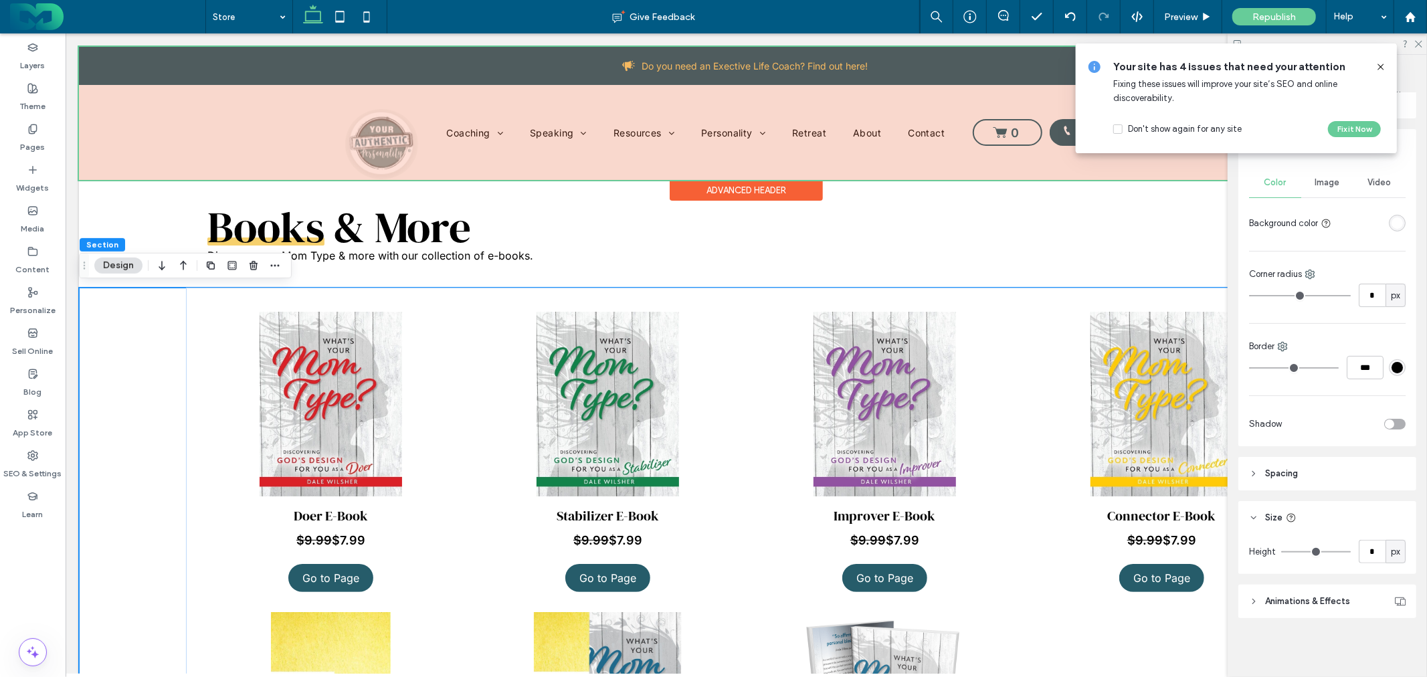
click at [469, 136] on div at bounding box center [745, 112] width 1335 height 133
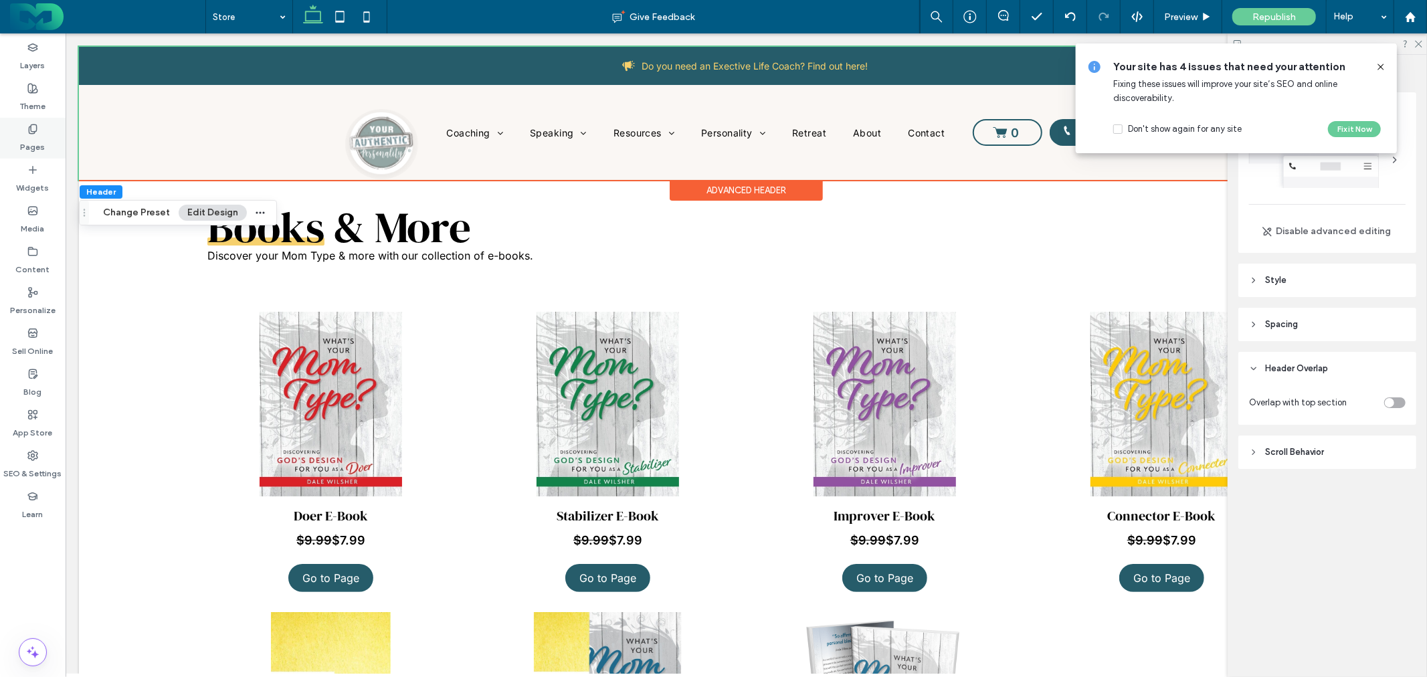
click at [35, 138] on label "Pages" at bounding box center [33, 144] width 25 height 19
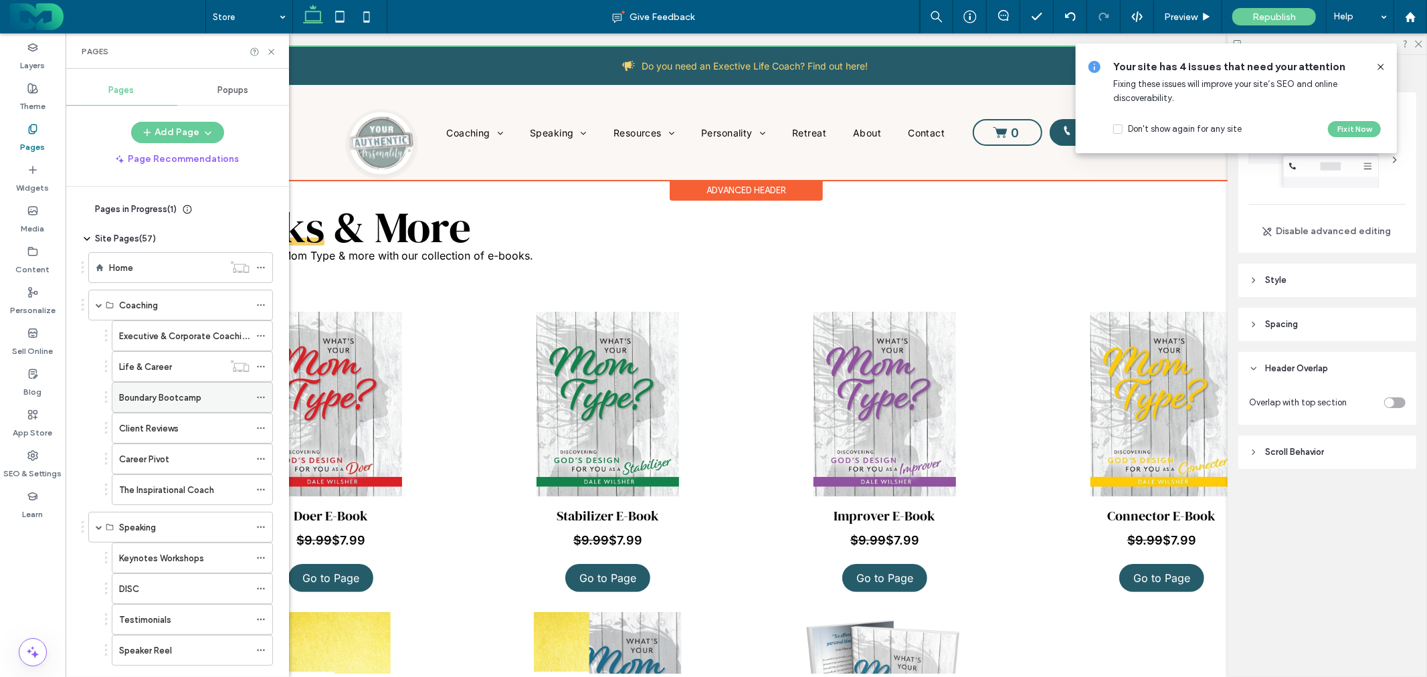
click at [167, 395] on label "Boundary Bootcamp" at bounding box center [160, 397] width 82 height 23
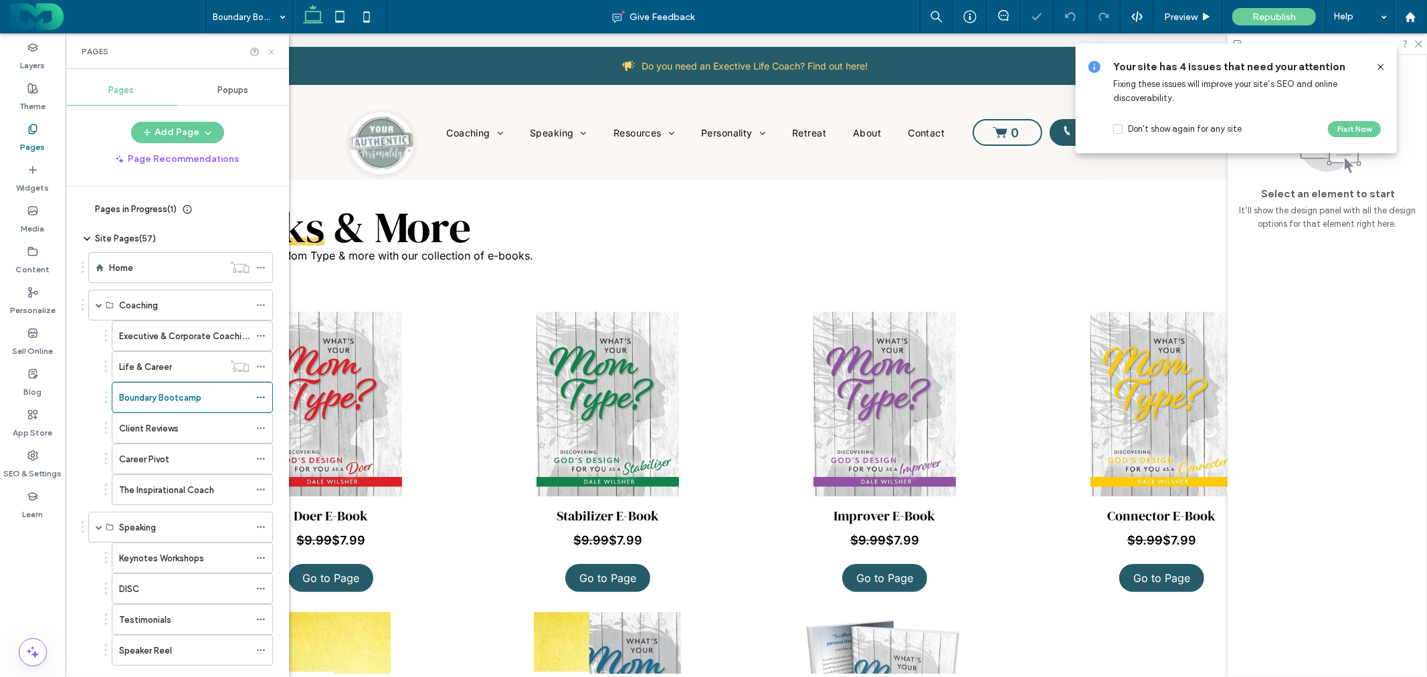
click at [270, 52] on icon at bounding box center [271, 52] width 10 height 10
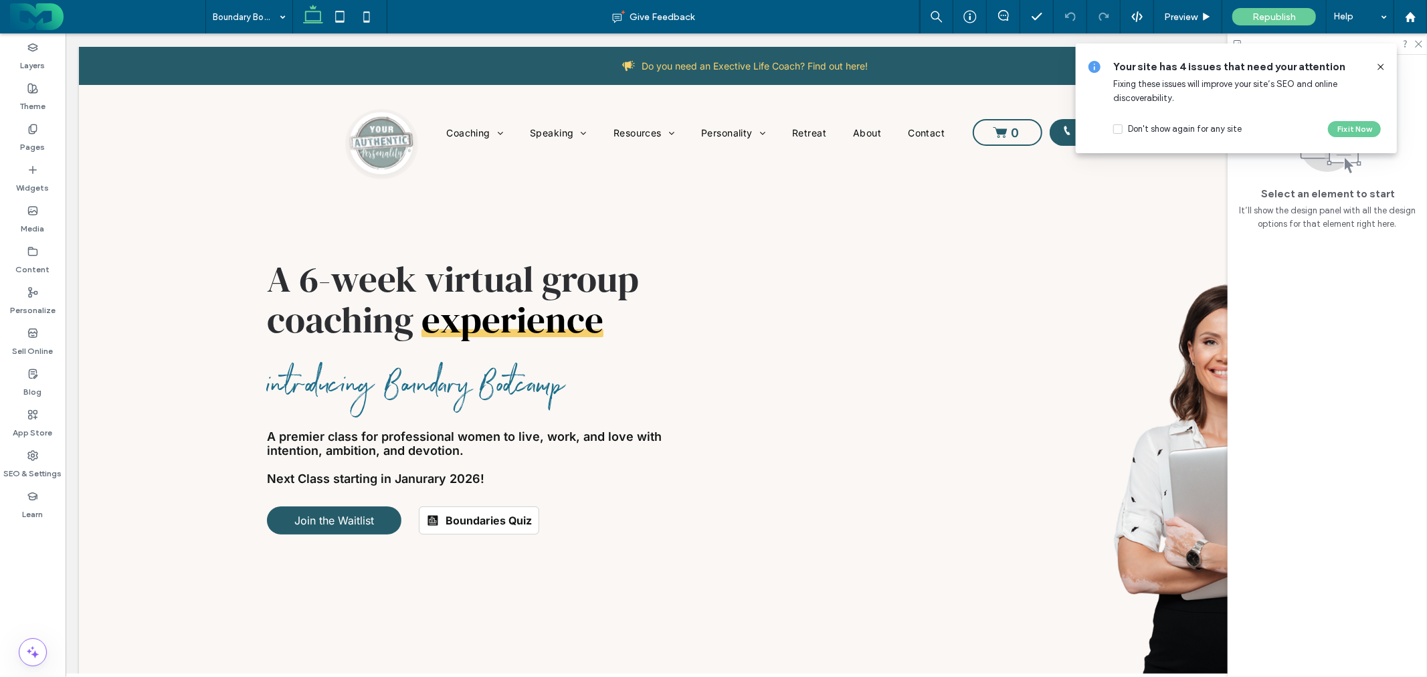
click at [1381, 66] on icon at bounding box center [1381, 67] width 11 height 11
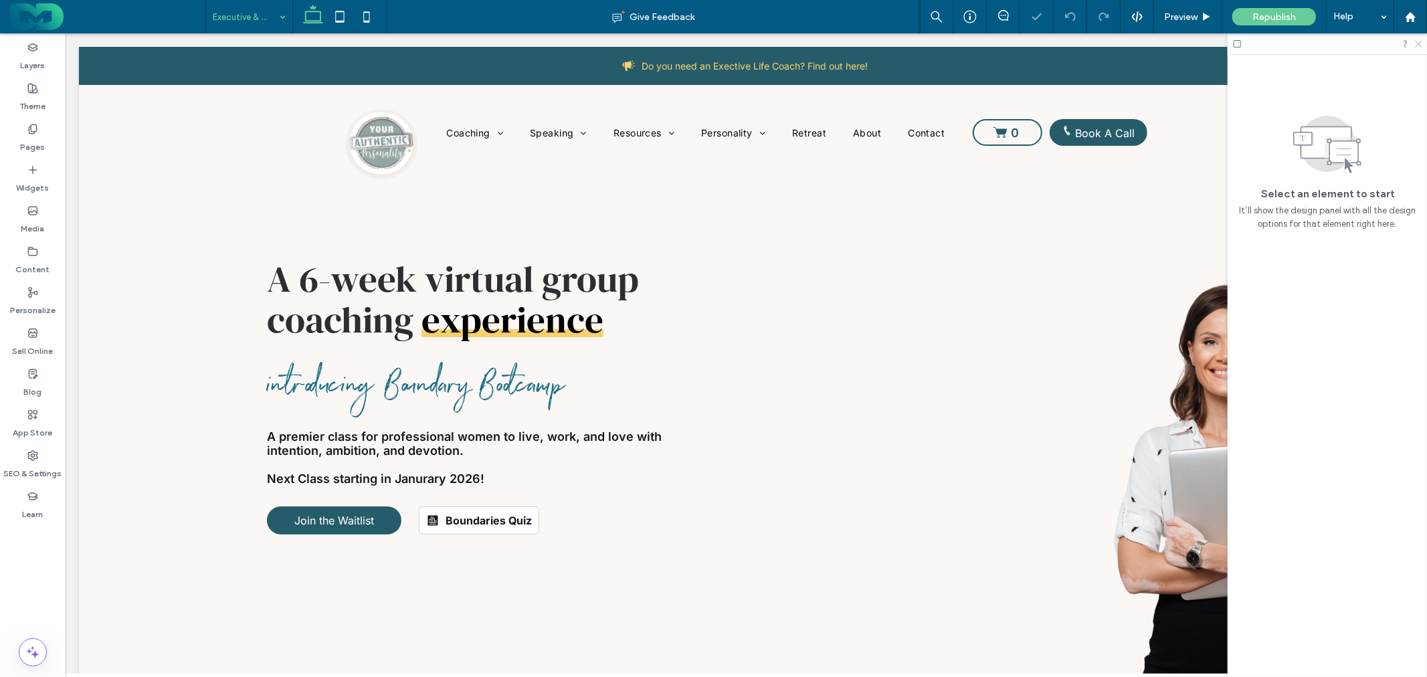
click at [1421, 43] on icon at bounding box center [1418, 43] width 9 height 9
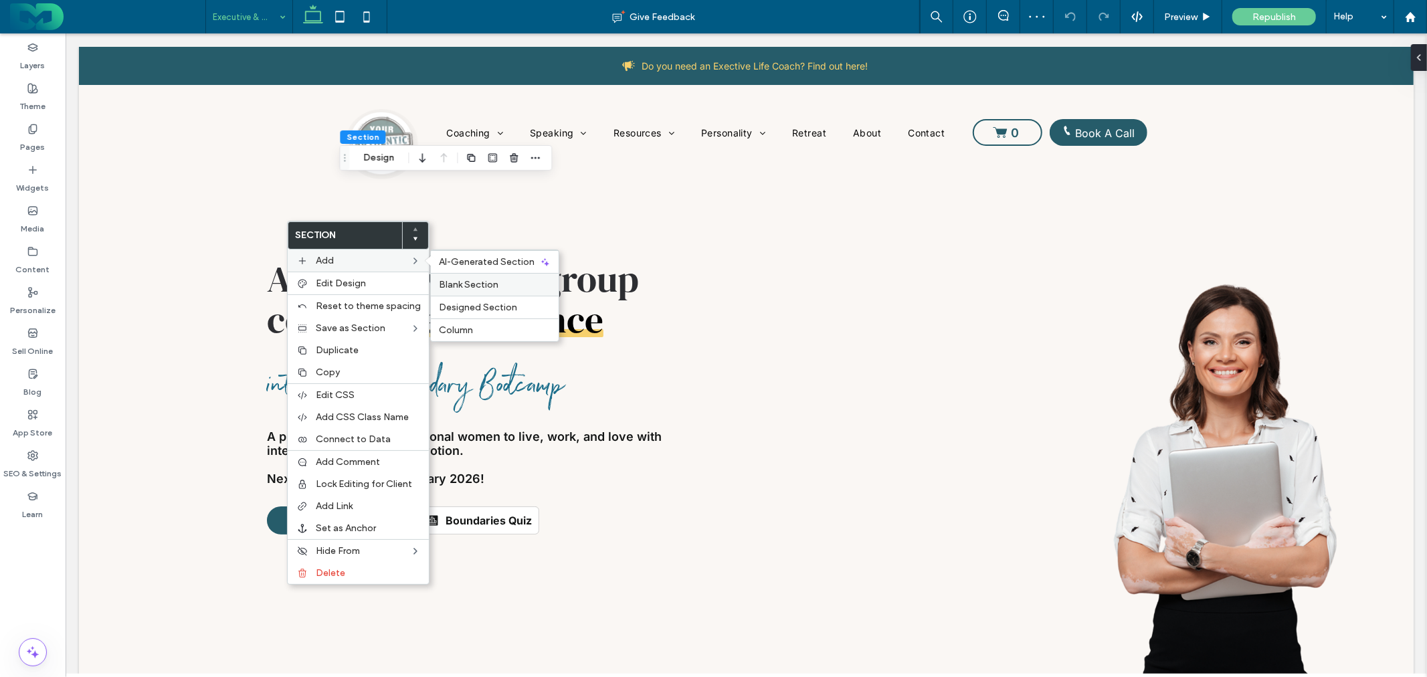
click at [493, 285] on span "Blank Section" at bounding box center [469, 284] width 60 height 11
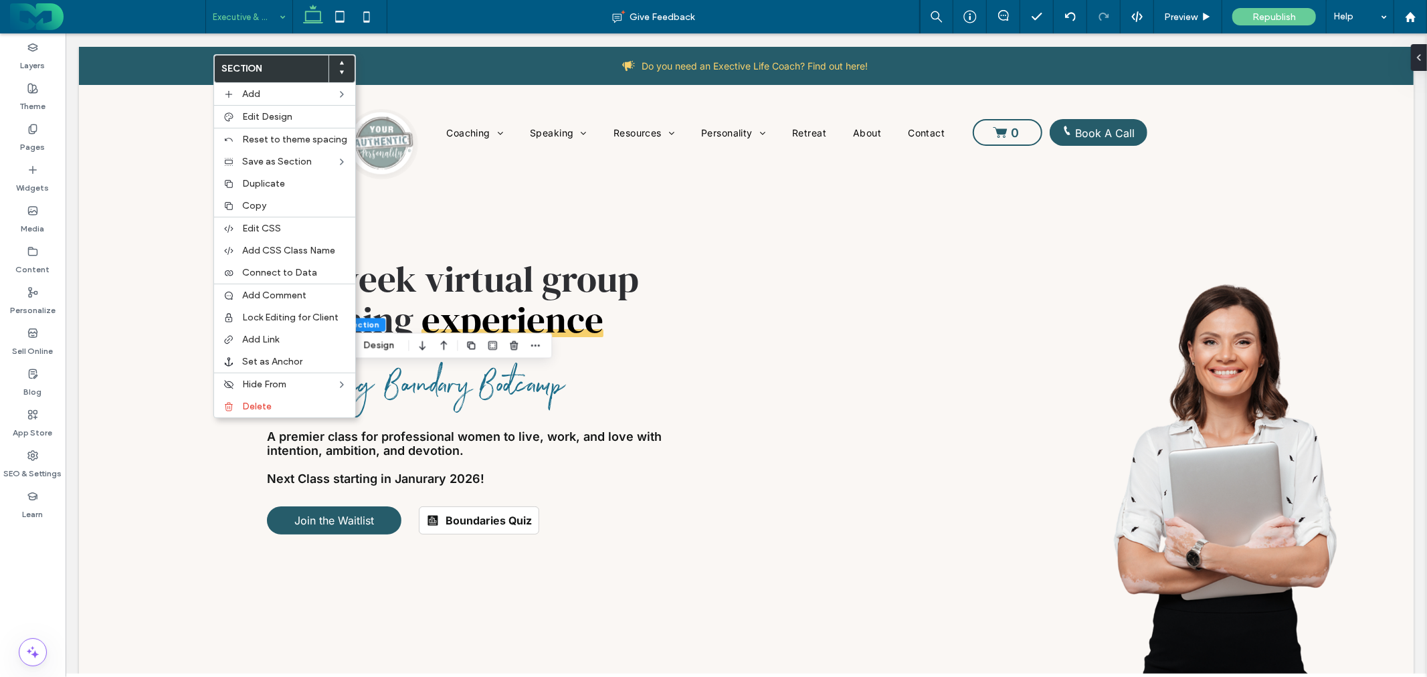
click at [339, 67] on div at bounding box center [342, 69] width 26 height 27
click at [340, 64] on use at bounding box center [342, 63] width 4 height 3
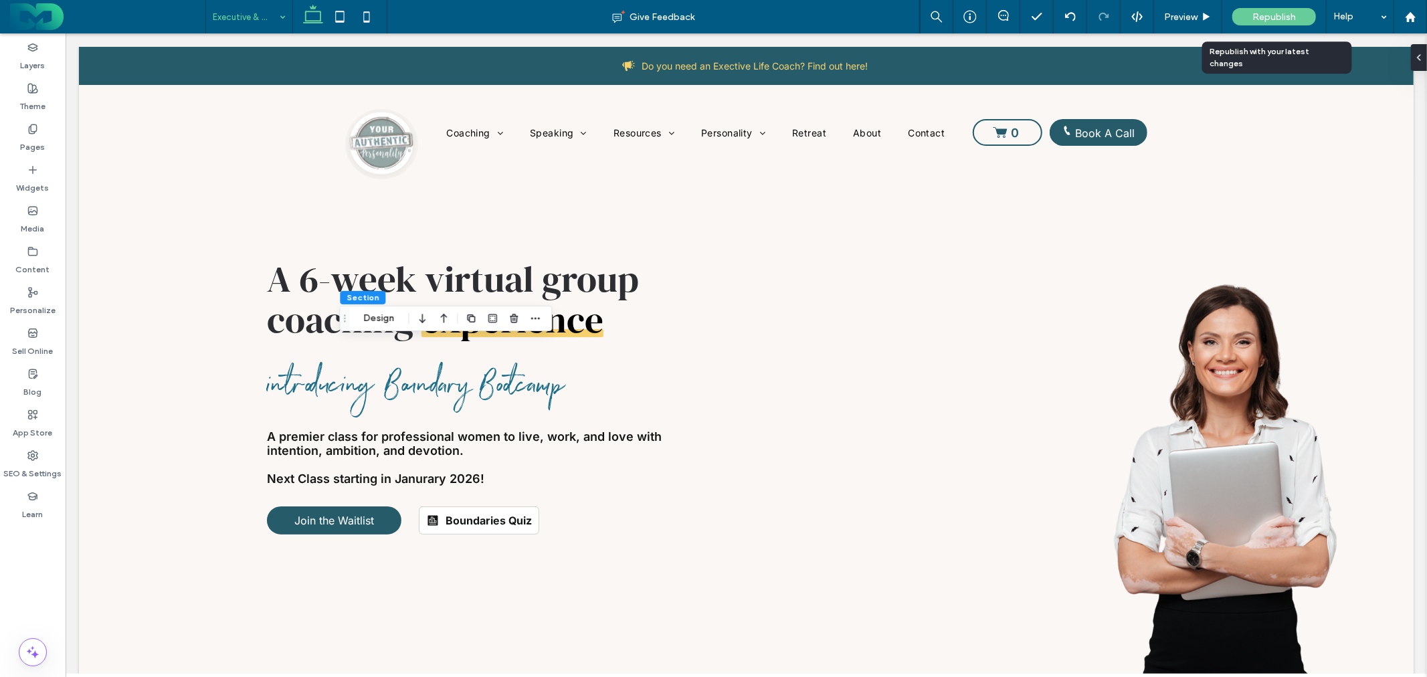
click at [1260, 18] on span "Republish" at bounding box center [1274, 16] width 43 height 11
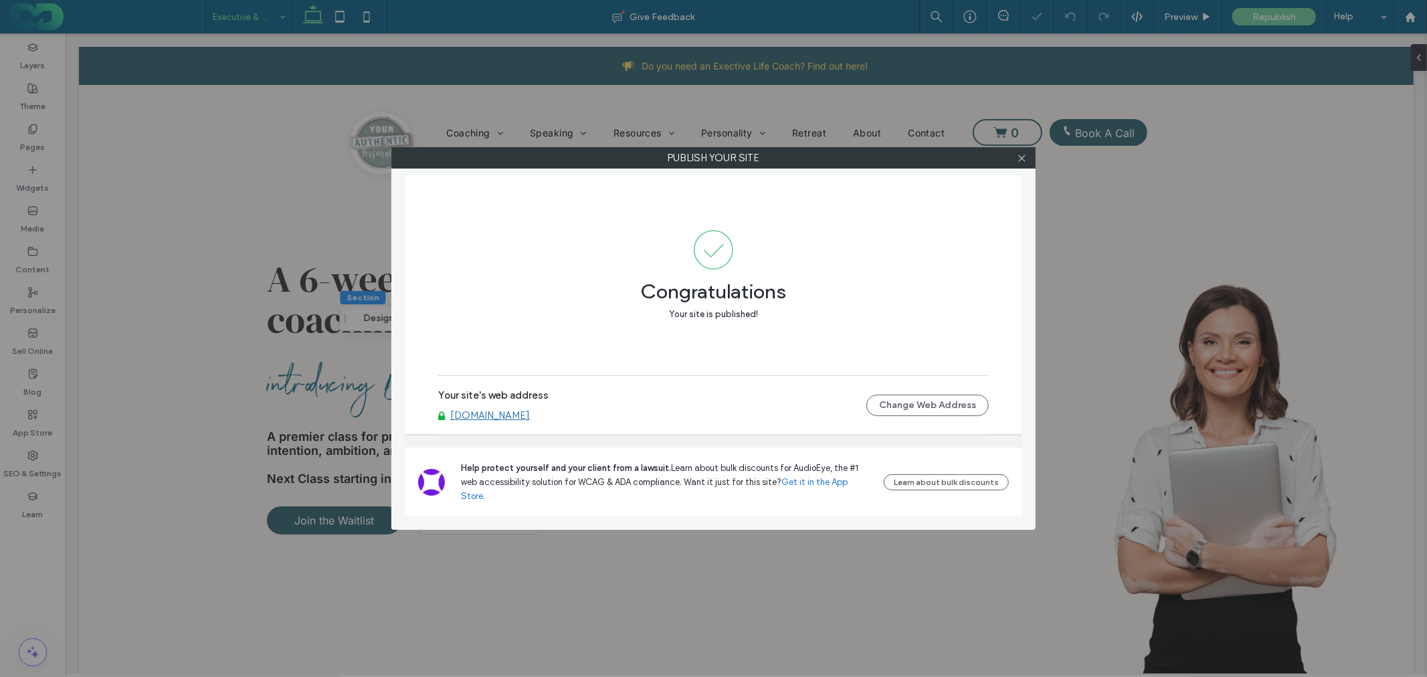
click at [530, 422] on link "[DOMAIN_NAME]" at bounding box center [490, 416] width 80 height 12
click at [1020, 159] on use at bounding box center [1021, 158] width 7 height 7
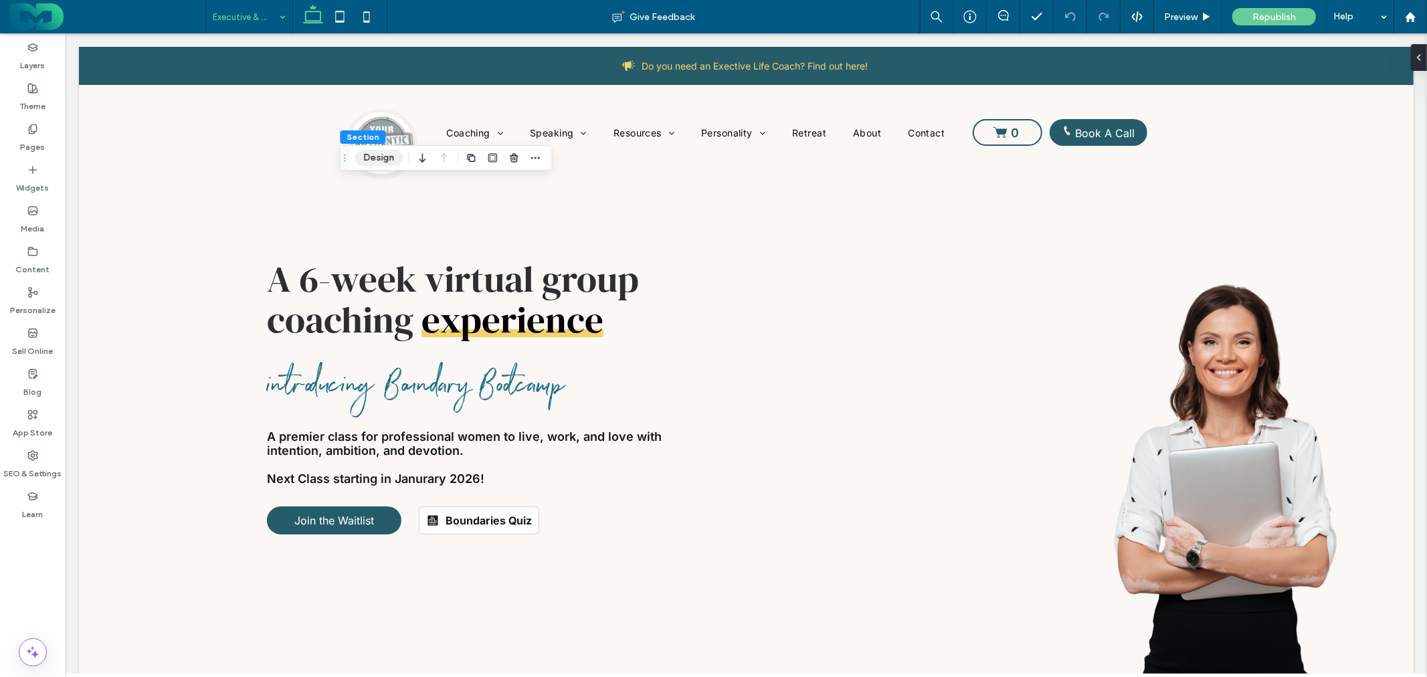
click at [391, 159] on button "Design" at bounding box center [379, 158] width 48 height 16
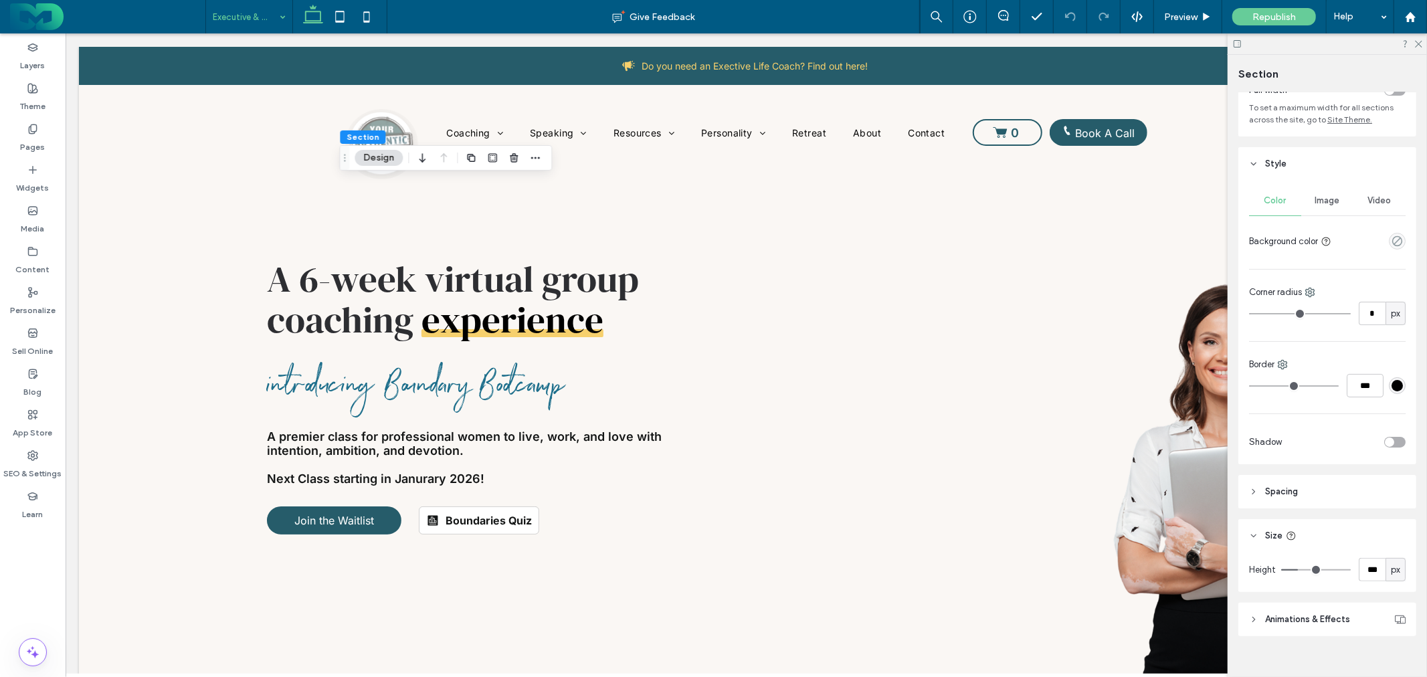
scroll to position [111, 0]
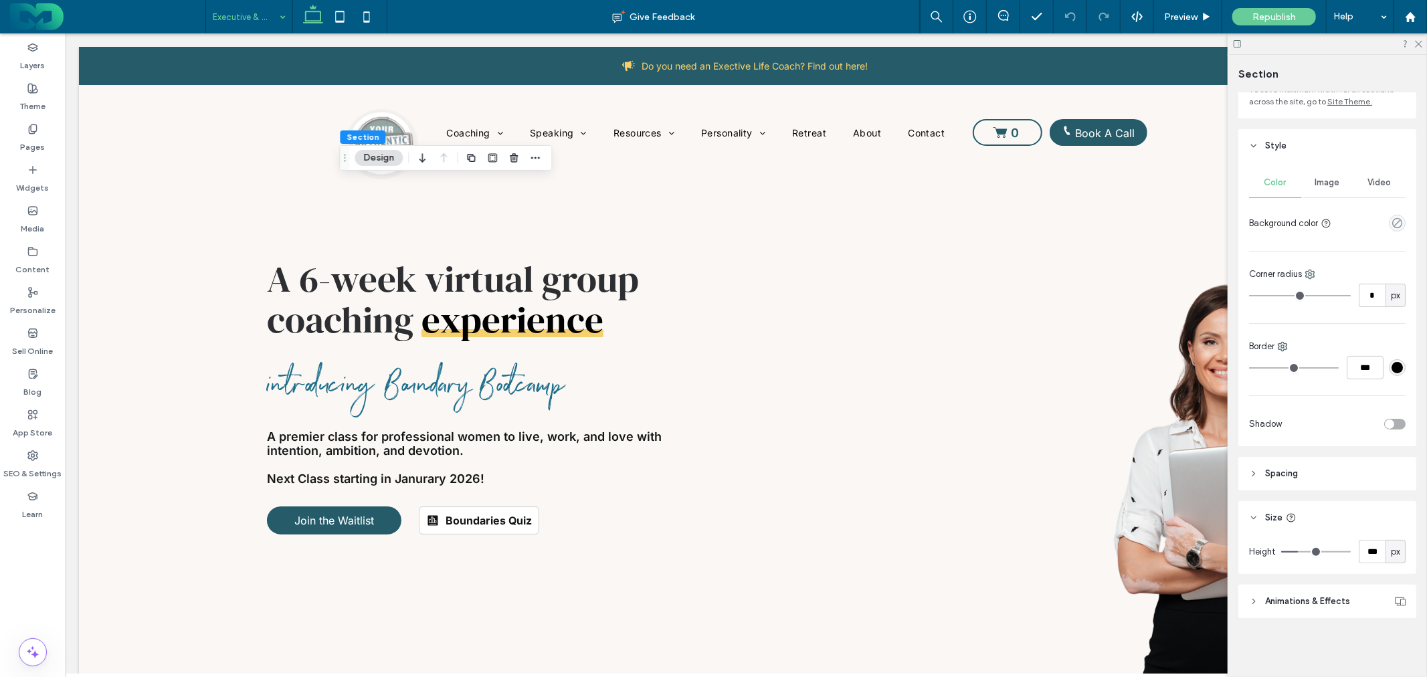
type input "***"
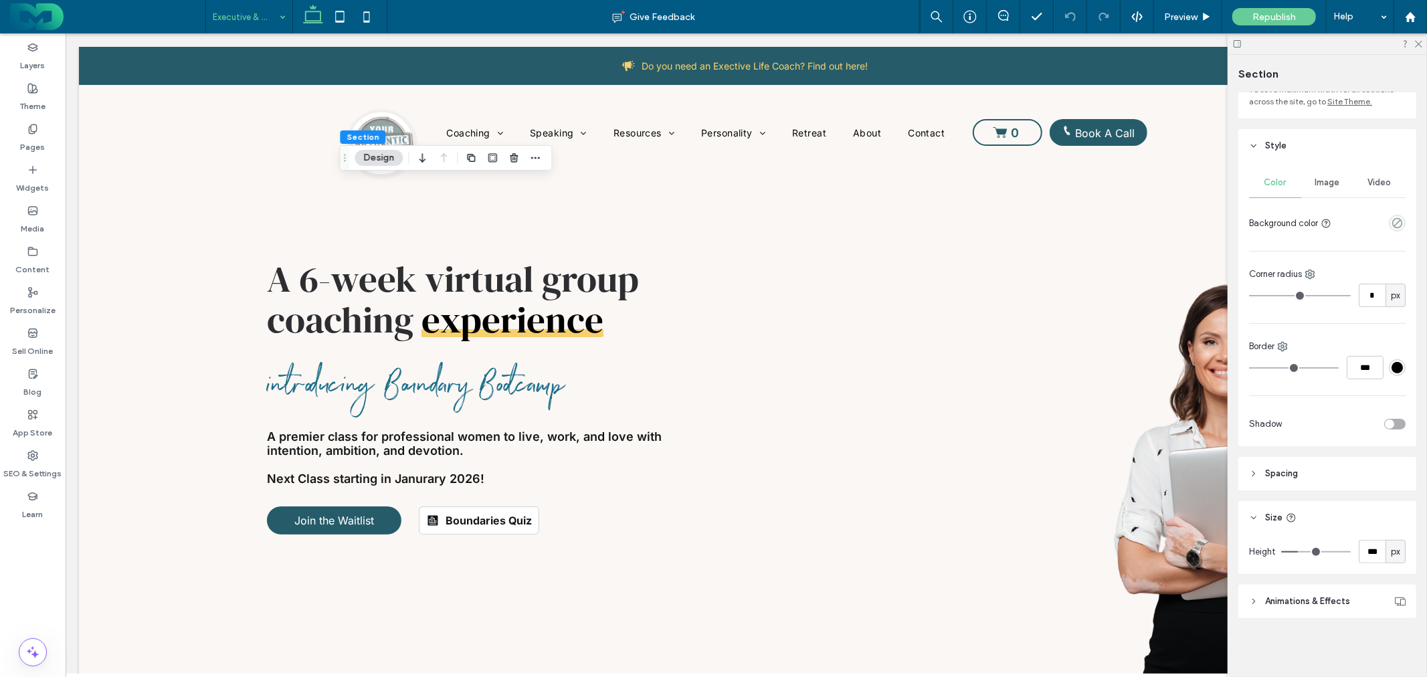
type input "***"
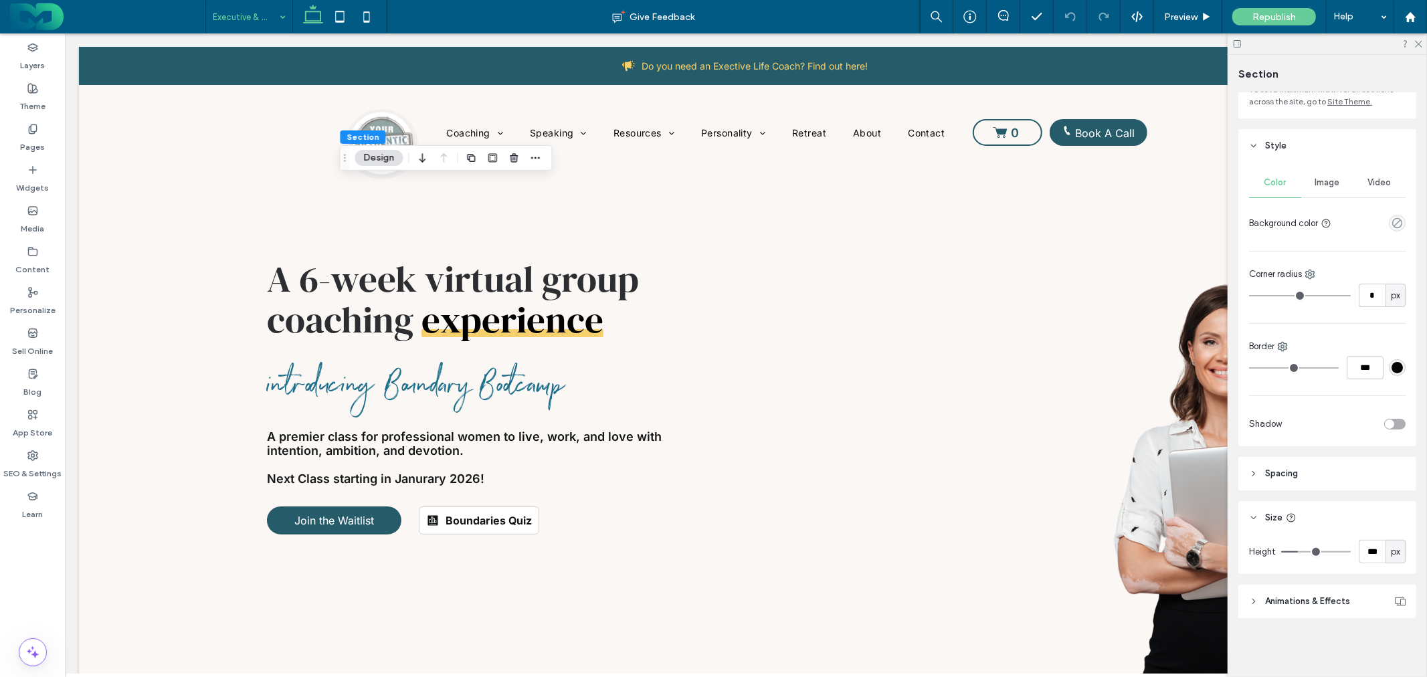
type input "**"
type input "***"
type input "*"
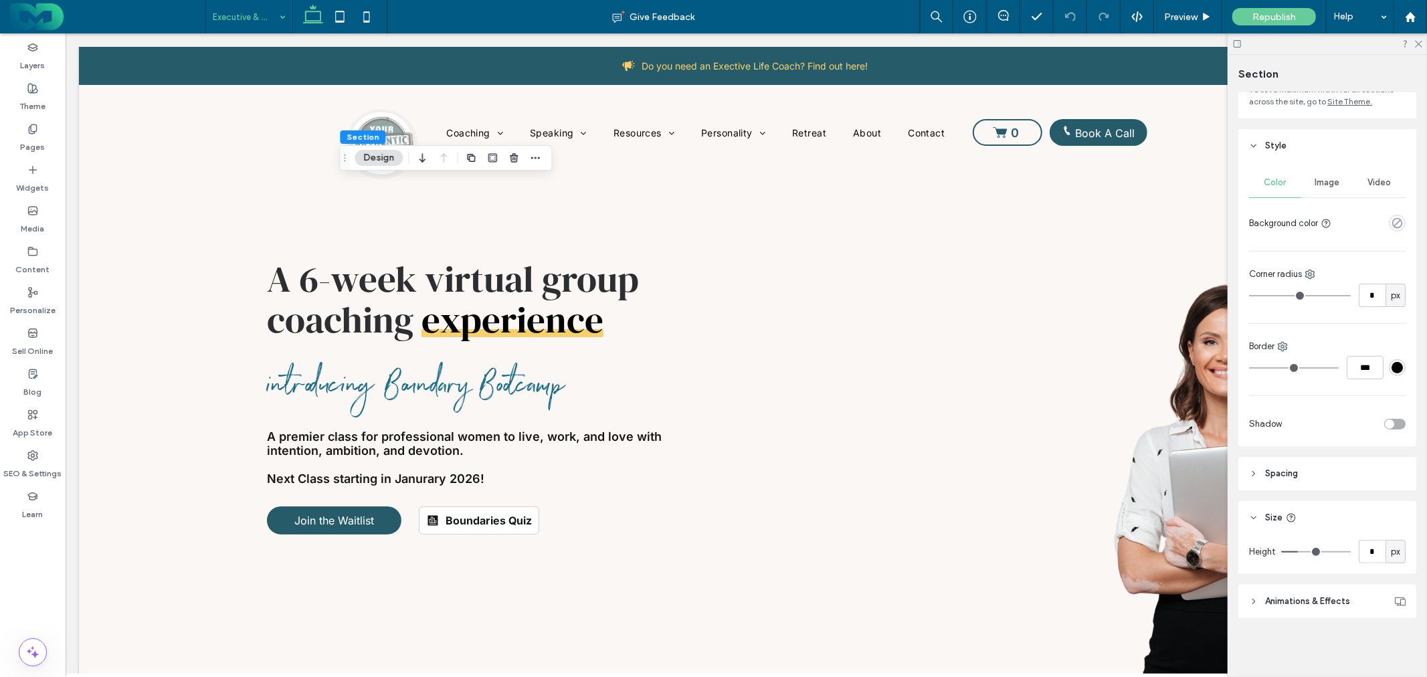
type input "*"
drag, startPoint x: 1287, startPoint y: 549, endPoint x: 1107, endPoint y: 526, distance: 180.9
type input "*"
click at [1281, 551] on input "range" at bounding box center [1316, 551] width 70 height 1
click at [1320, 600] on span "Animations & Effects" at bounding box center [1307, 601] width 85 height 13
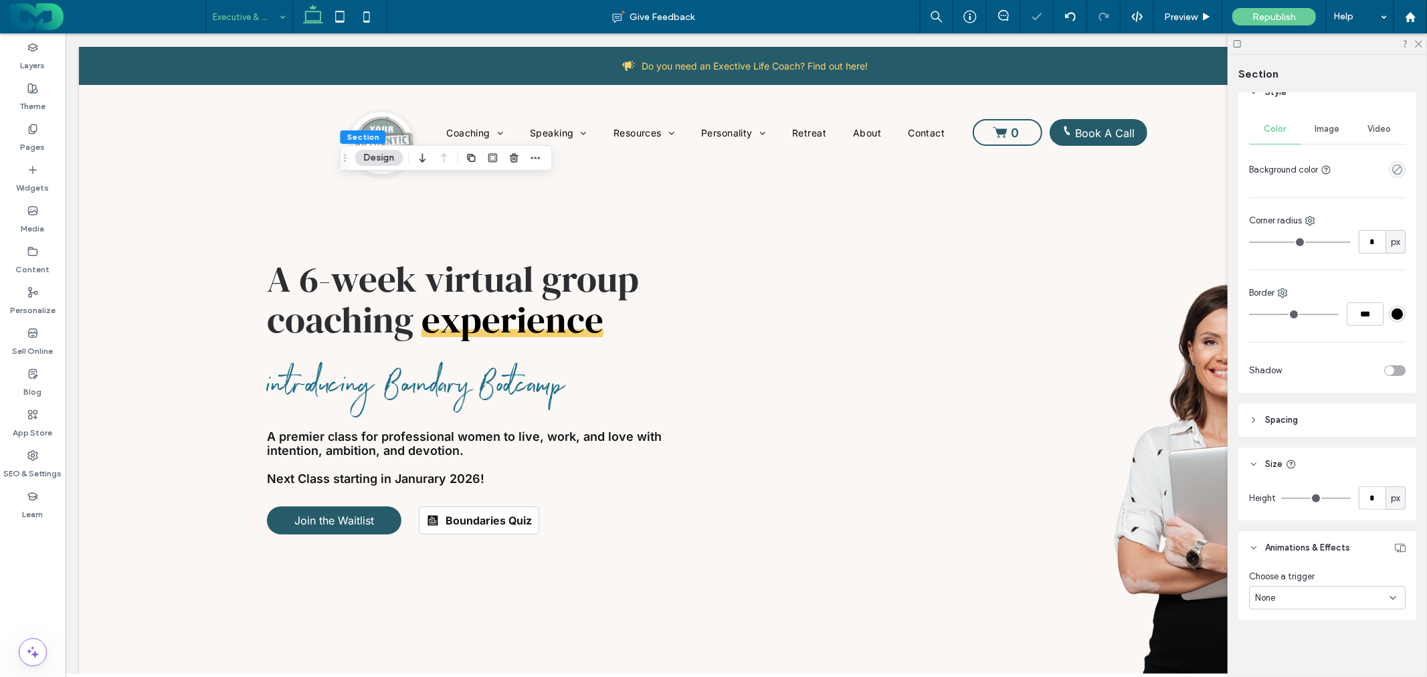
scroll to position [167, 0]
click at [1315, 590] on div "None" at bounding box center [1322, 596] width 135 height 13
click at [1298, 632] on div "Layout Full width To set a maximum width for all sections across the site, go t…" at bounding box center [1332, 382] width 187 height 580
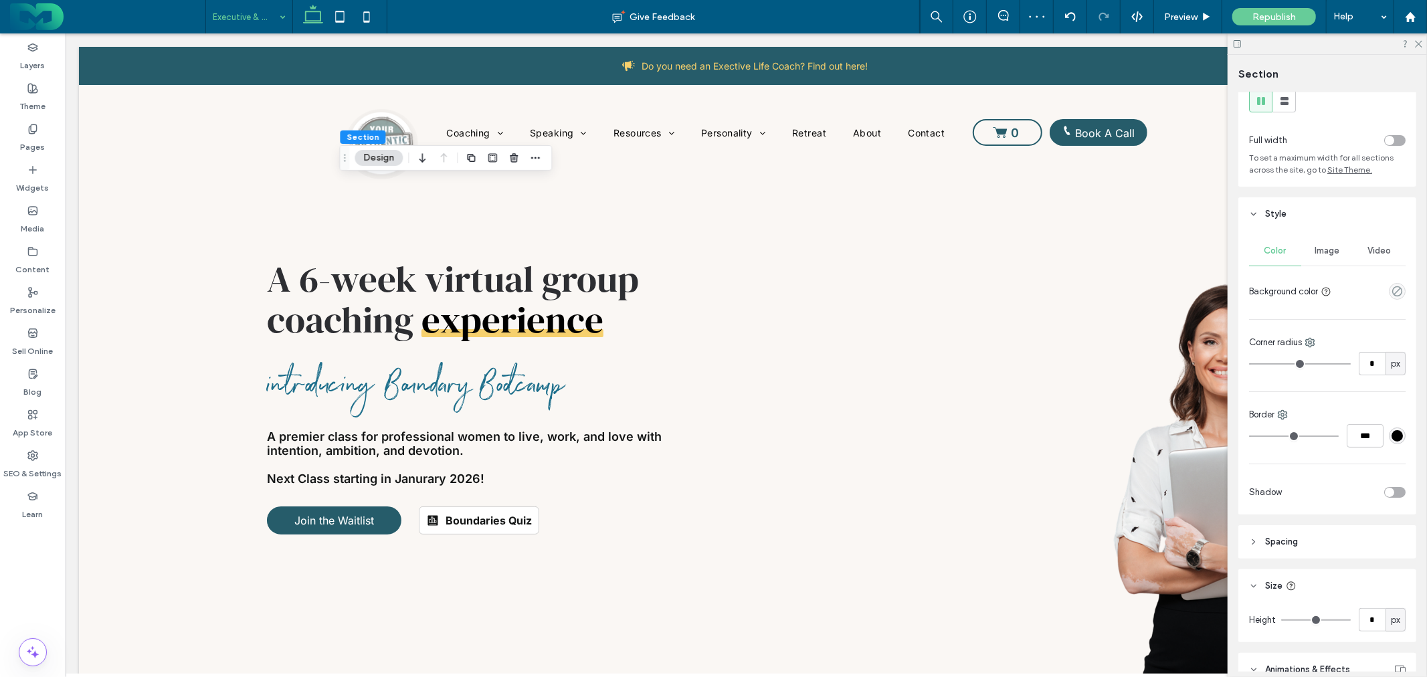
scroll to position [0, 0]
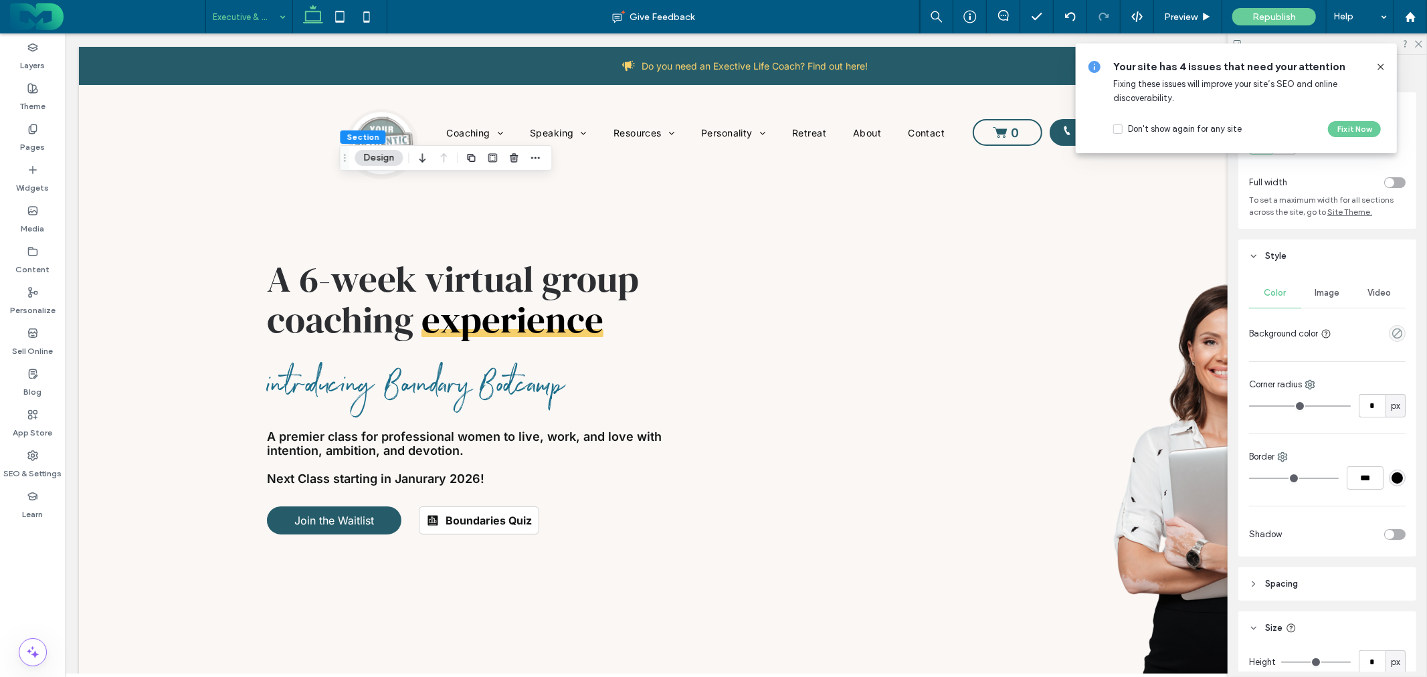
click at [1320, 298] on span "Image" at bounding box center [1328, 293] width 25 height 11
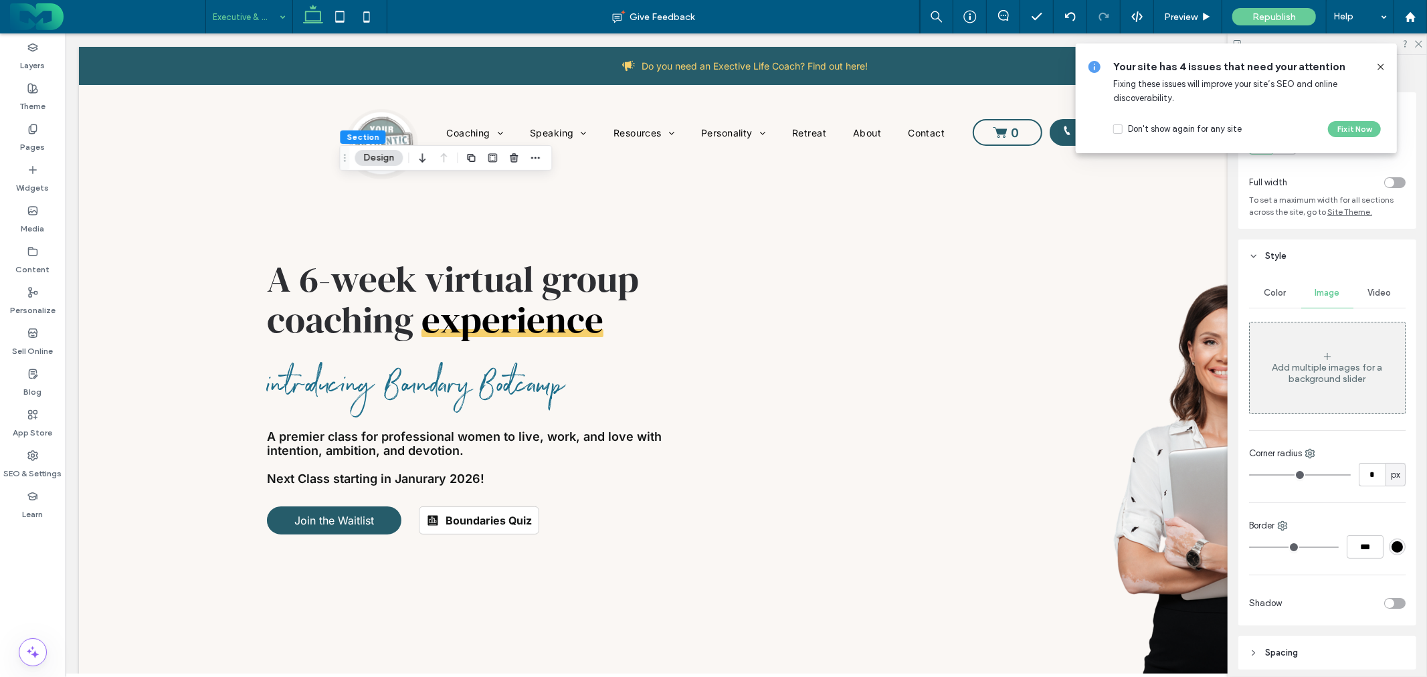
click at [1383, 68] on icon at bounding box center [1381, 67] width 11 height 11
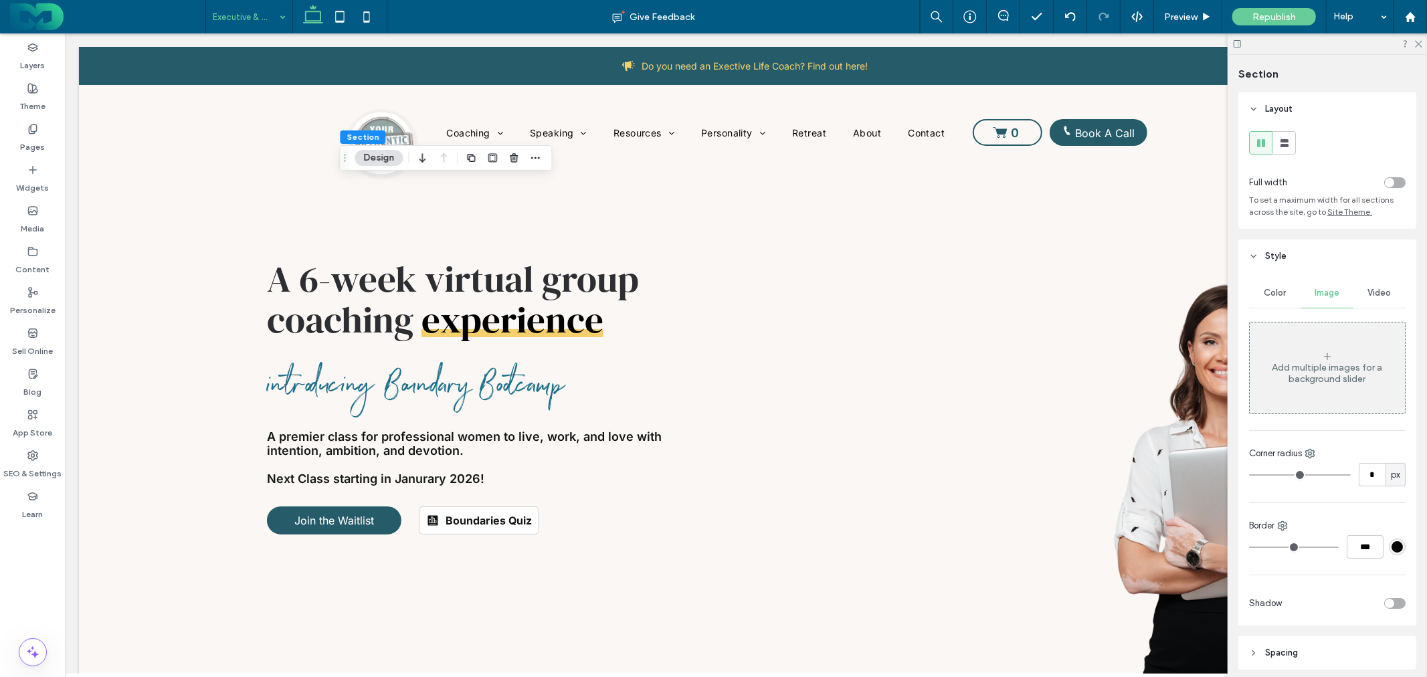
click at [1376, 292] on span "Video" at bounding box center [1379, 293] width 23 height 11
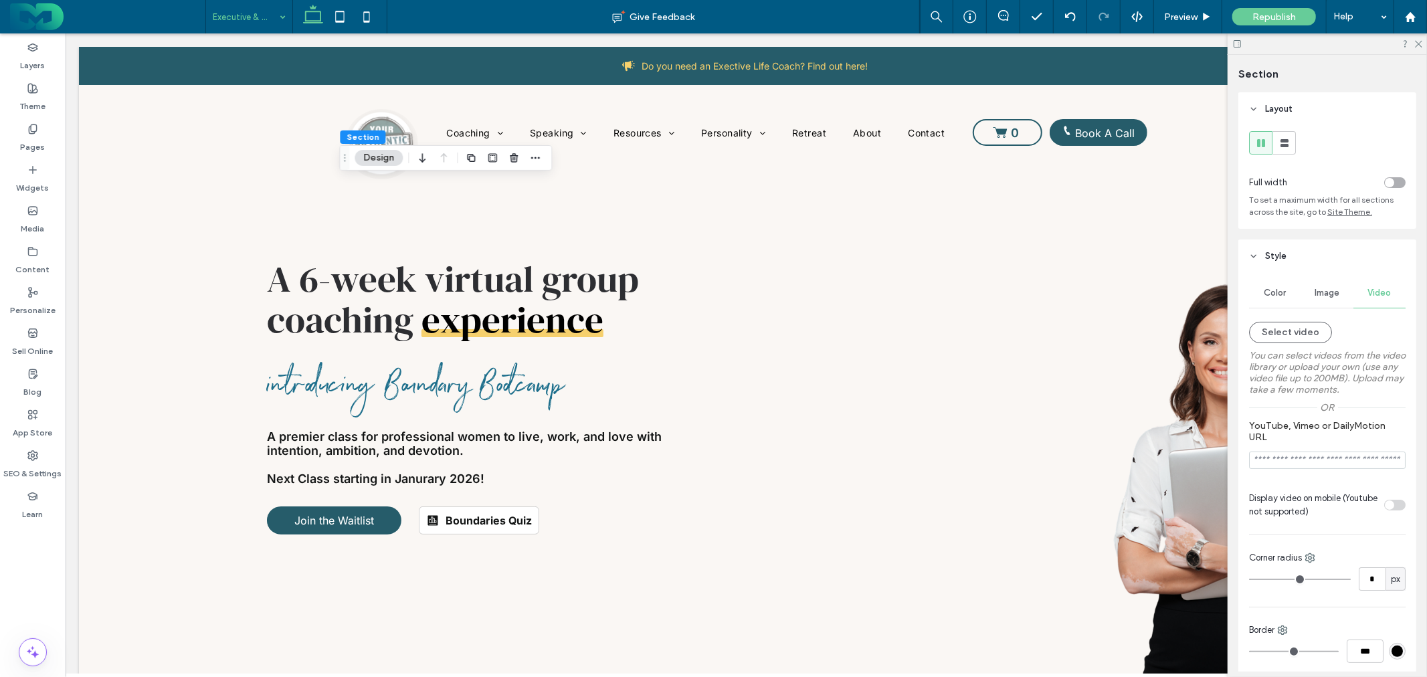
click at [1282, 292] on span "Color" at bounding box center [1276, 293] width 22 height 11
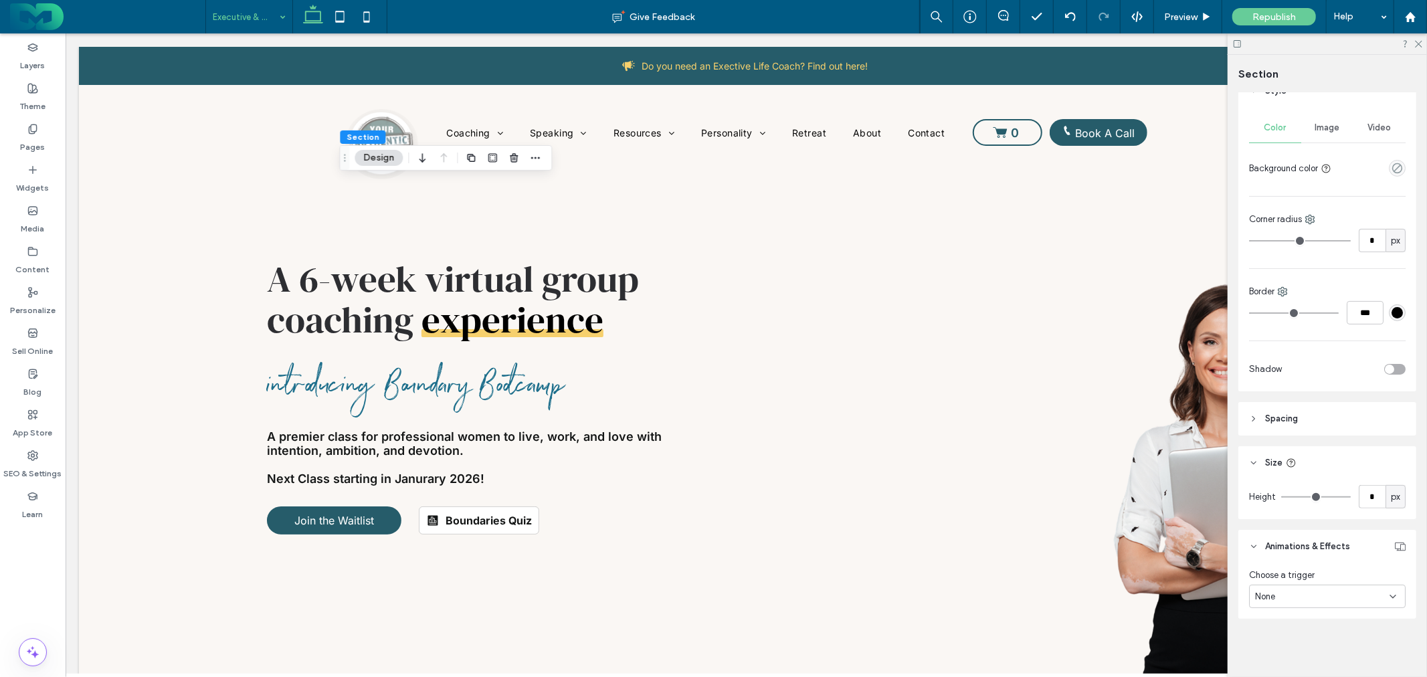
scroll to position [167, 0]
click at [1312, 424] on header "Spacing" at bounding box center [1328, 418] width 178 height 33
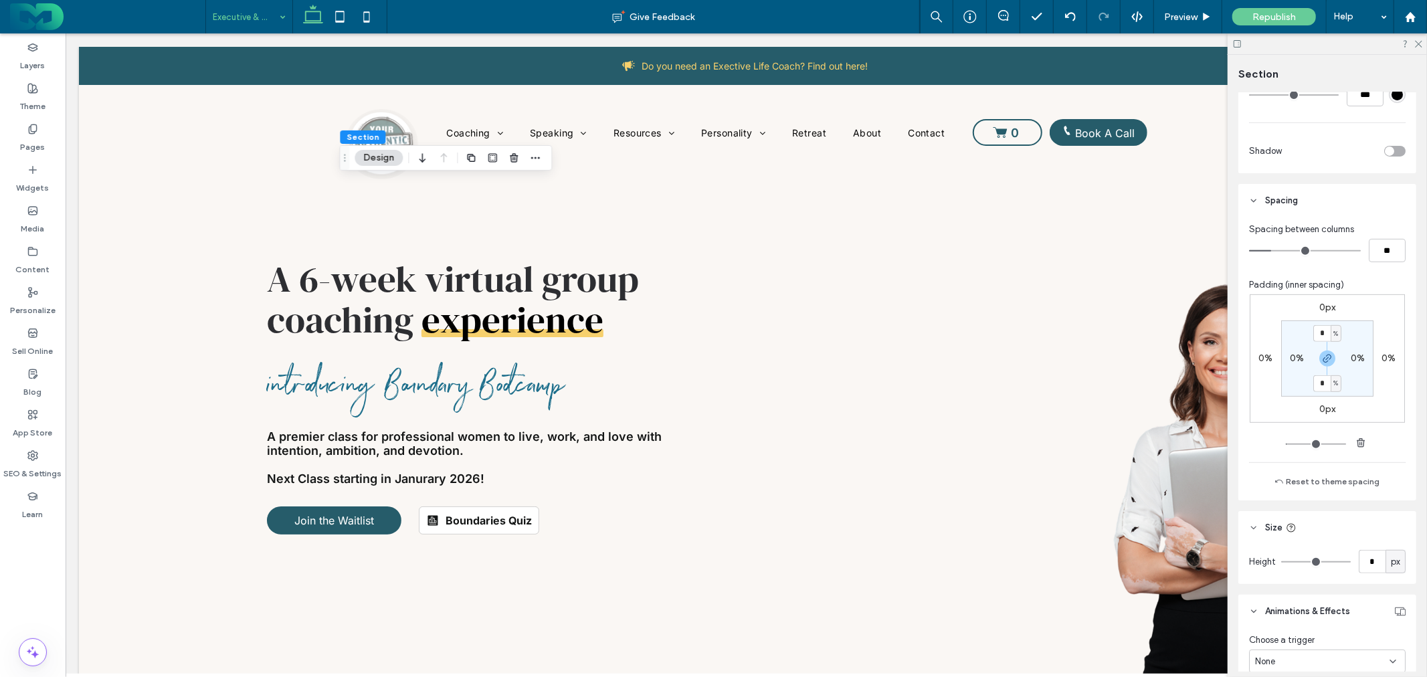
scroll to position [450, 0]
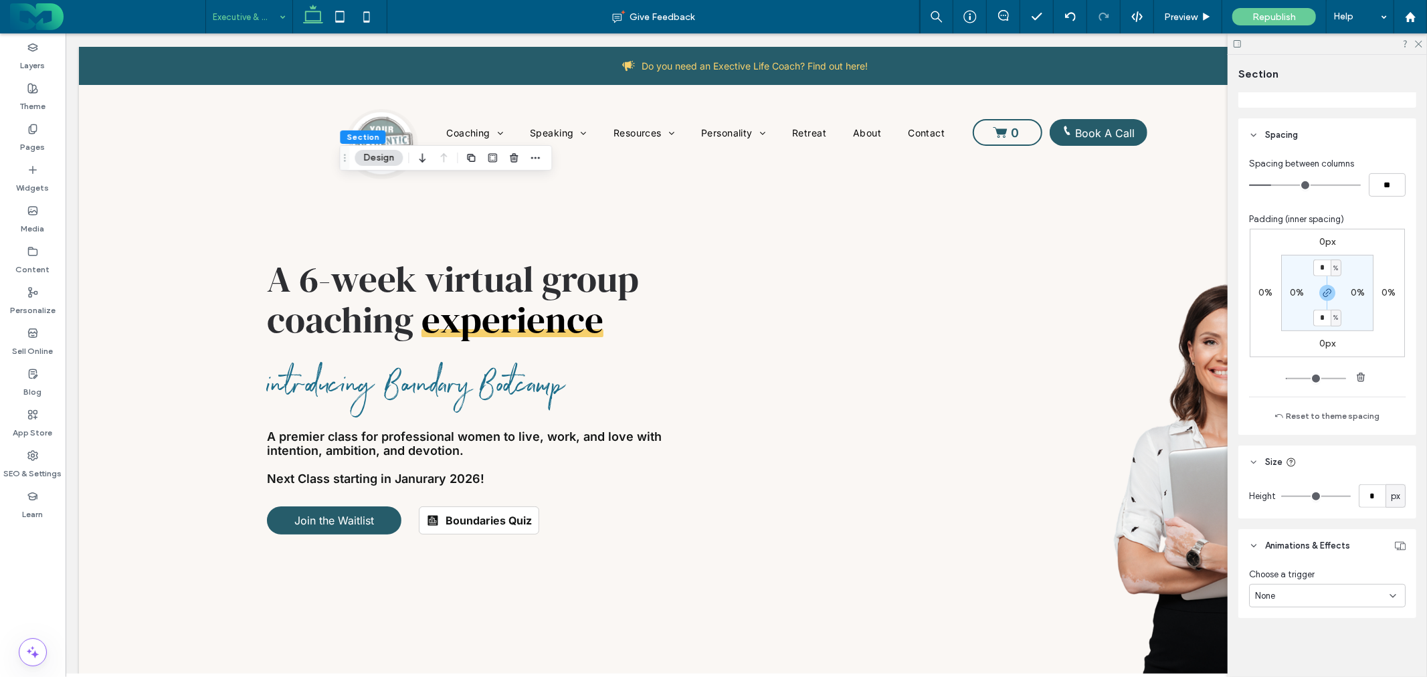
click at [1342, 603] on div "None" at bounding box center [1327, 595] width 157 height 23
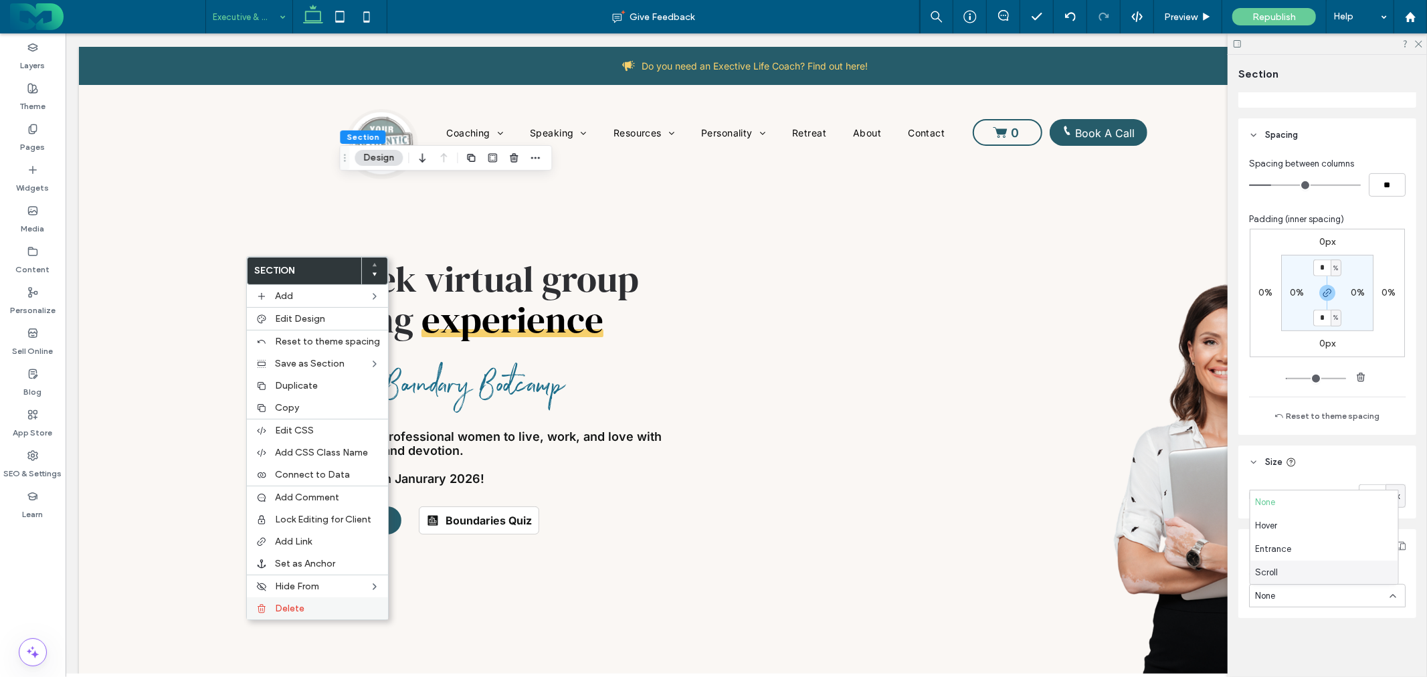
click at [289, 603] on span "Delete" at bounding box center [289, 608] width 29 height 11
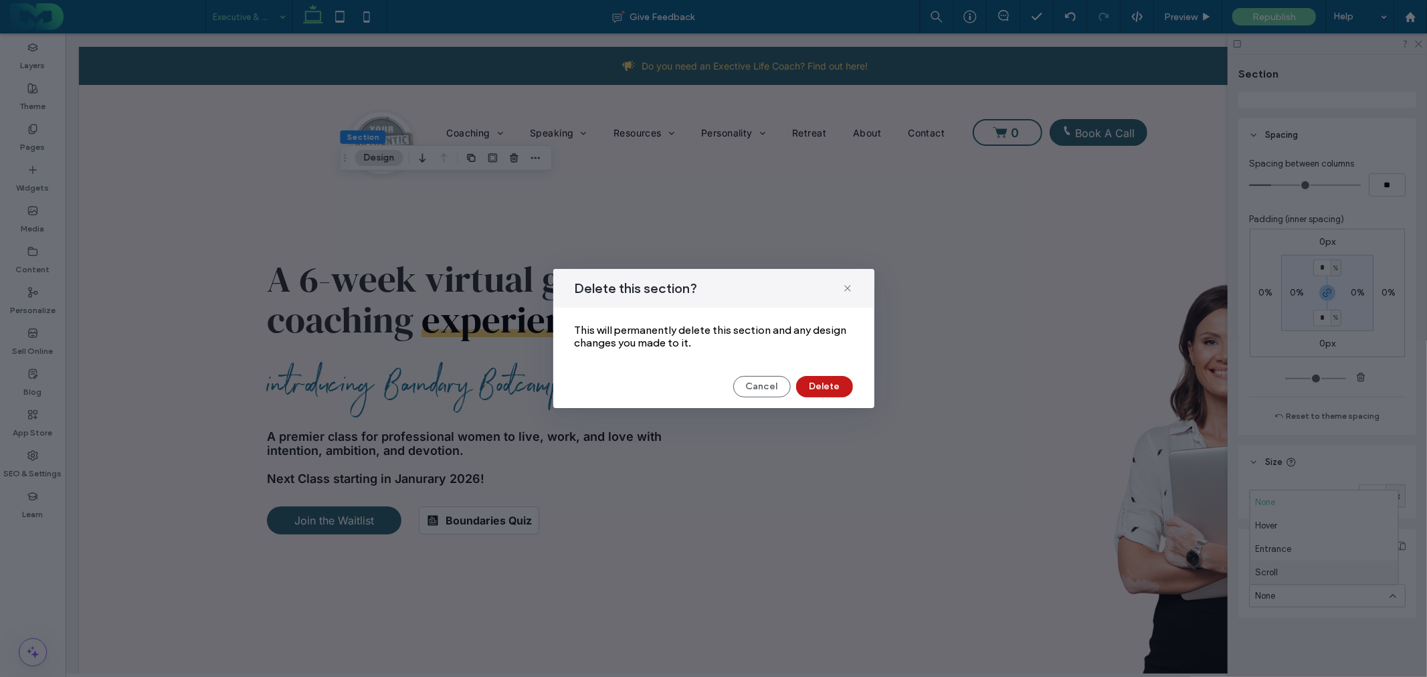
click at [818, 383] on button "Delete" at bounding box center [824, 386] width 57 height 21
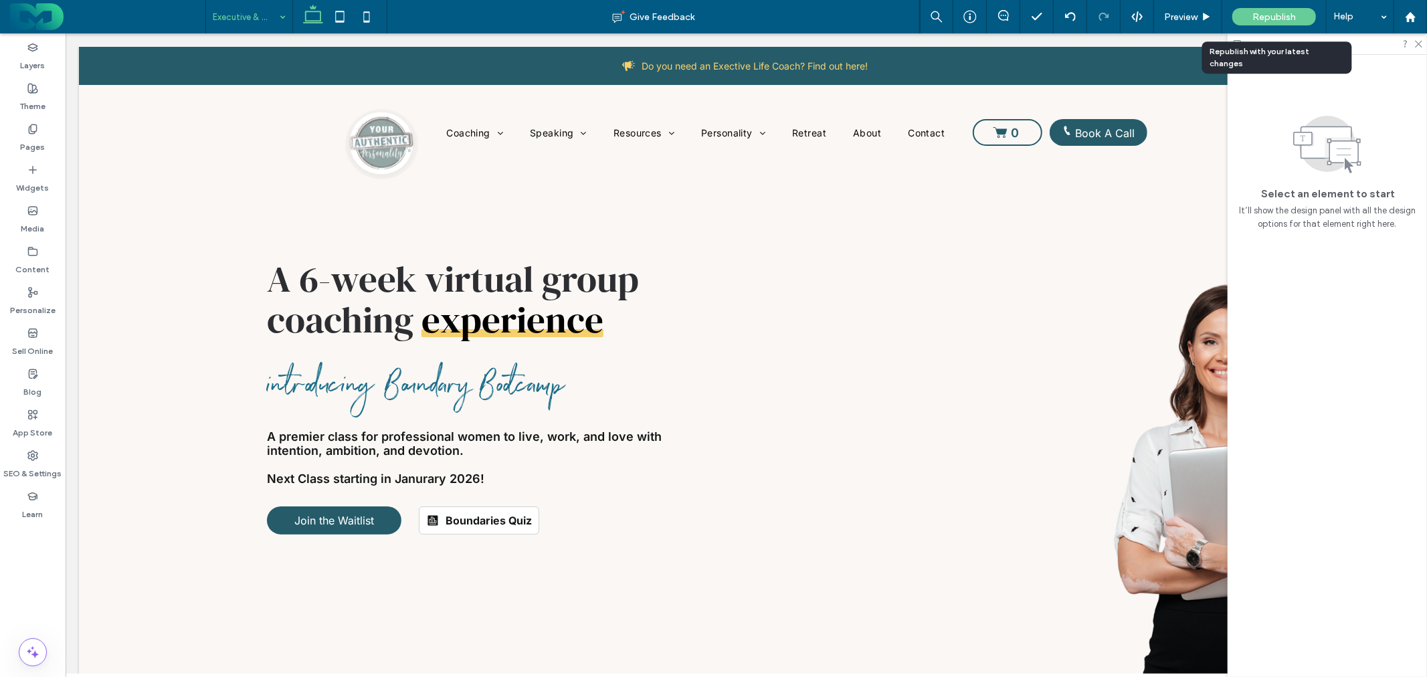
click at [1271, 15] on span "Republish" at bounding box center [1274, 16] width 43 height 11
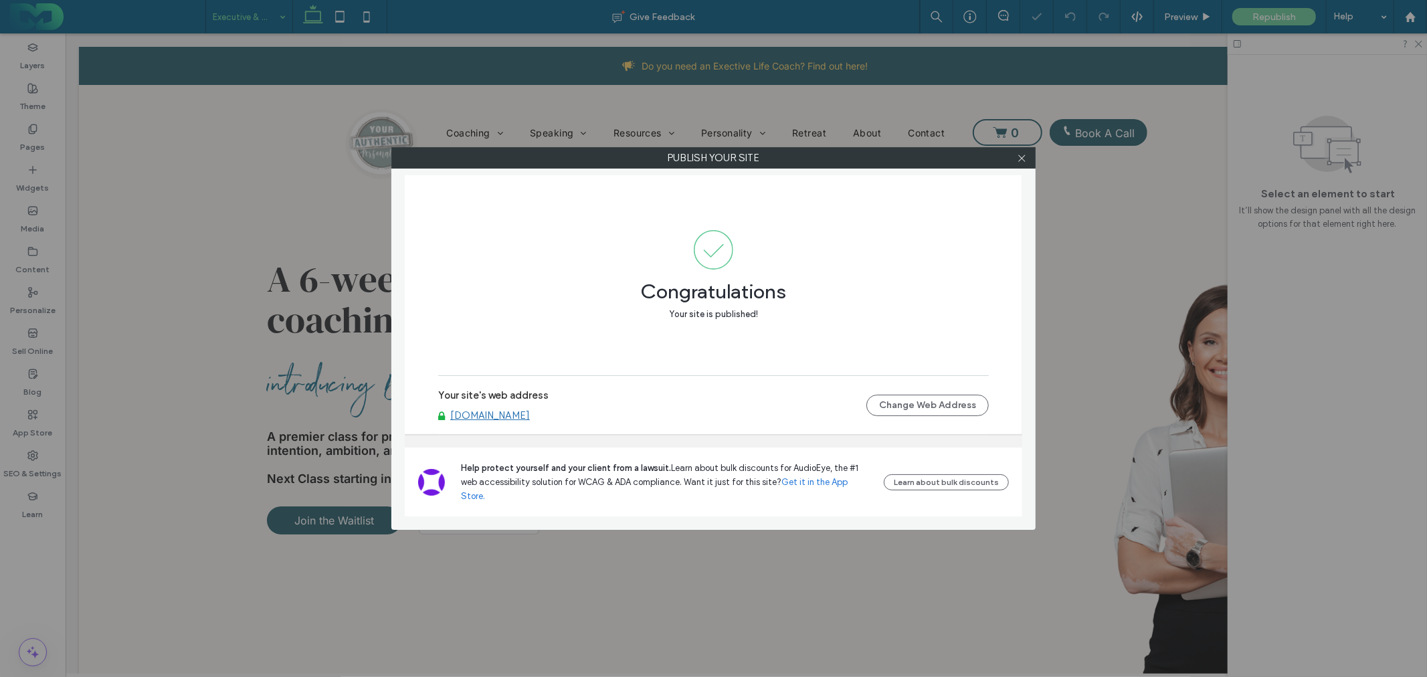
click at [530, 422] on link "[DOMAIN_NAME]" at bounding box center [490, 416] width 80 height 12
click at [1025, 157] on icon at bounding box center [1022, 158] width 10 height 10
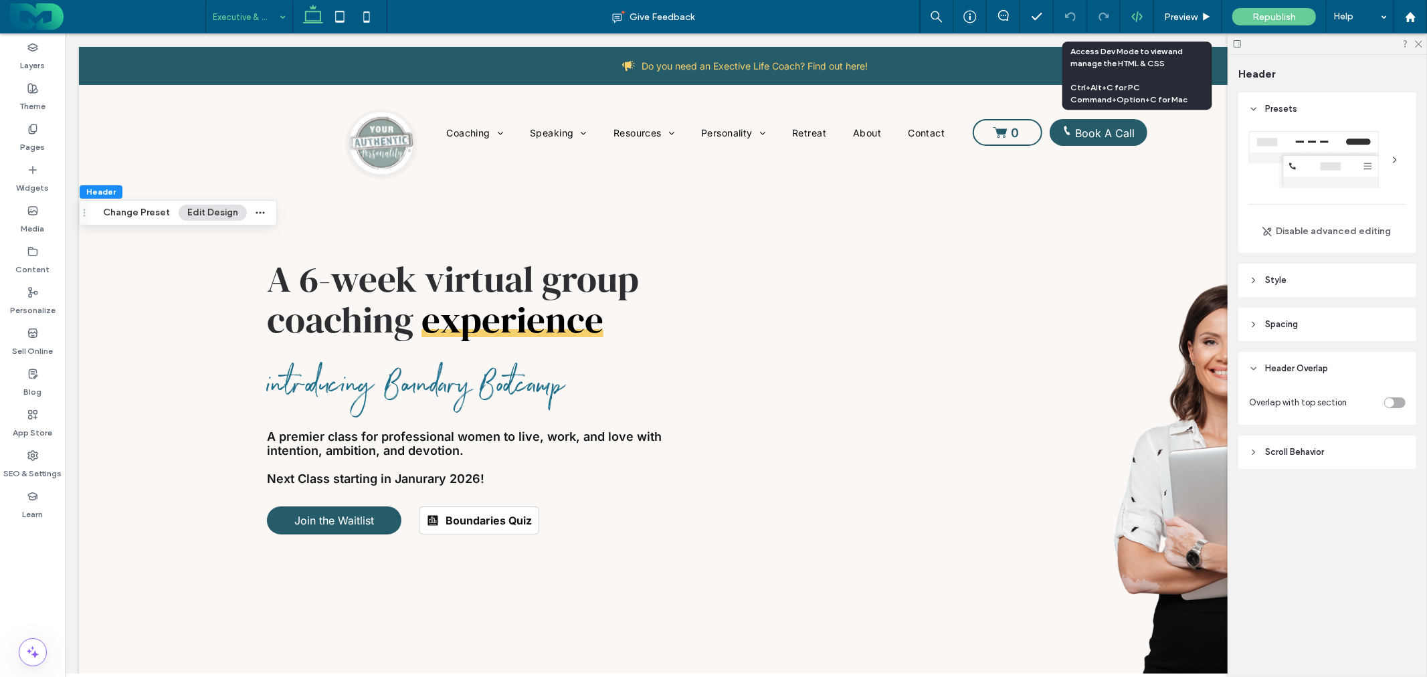
click at [1133, 14] on icon at bounding box center [1138, 17] width 12 height 12
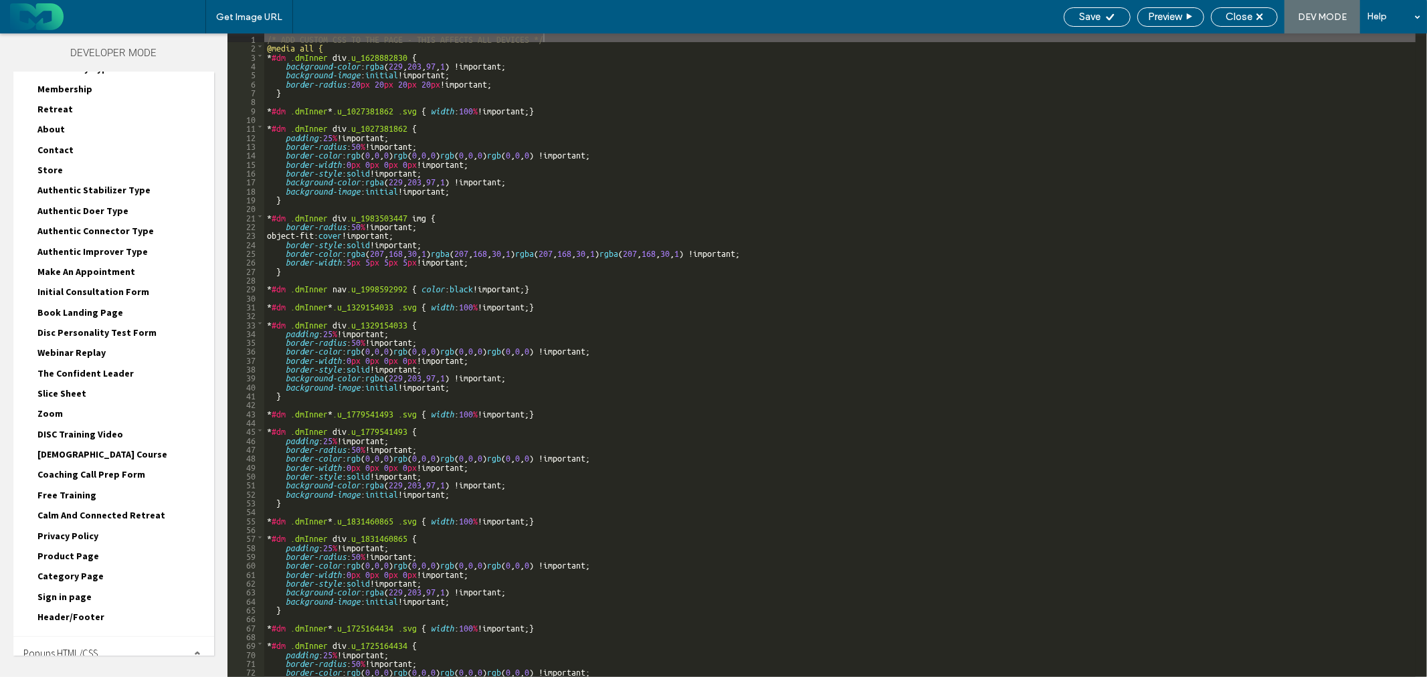
click at [112, 671] on div "Site HTML/CSS" at bounding box center [113, 687] width 201 height 33
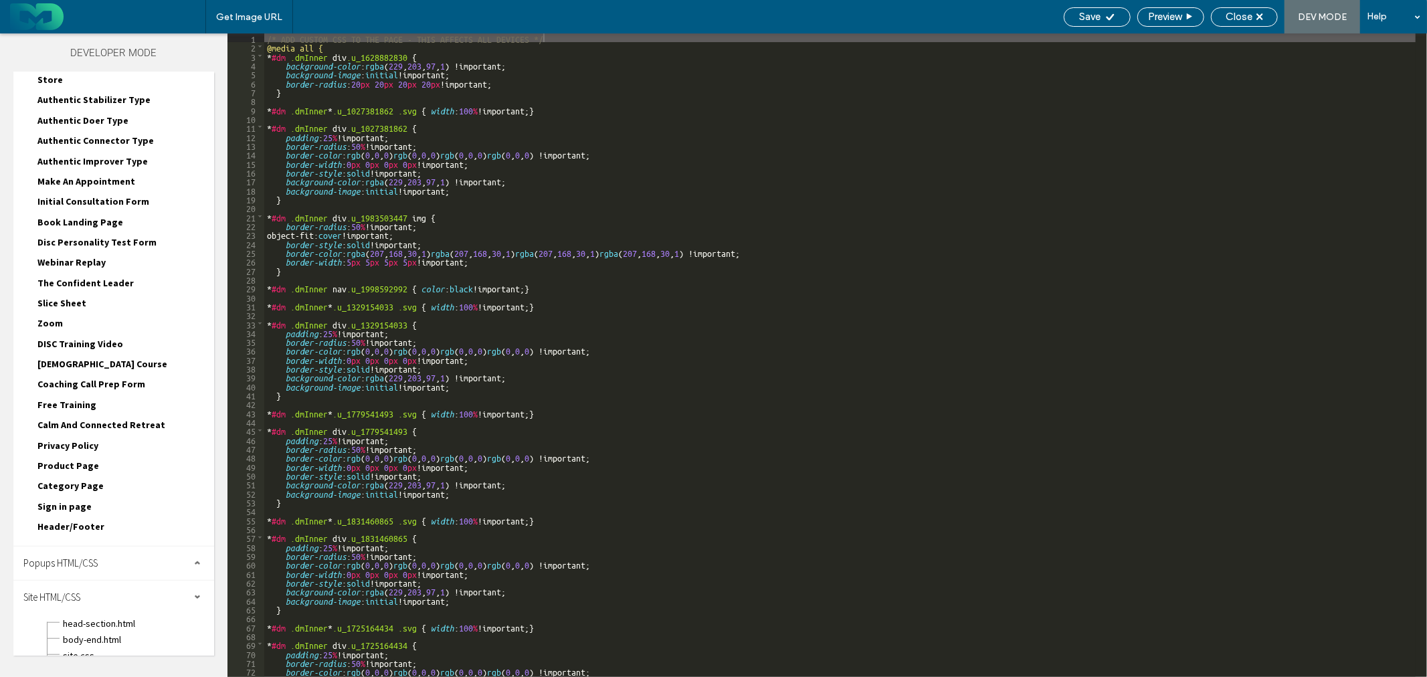
scroll to position [686, 0]
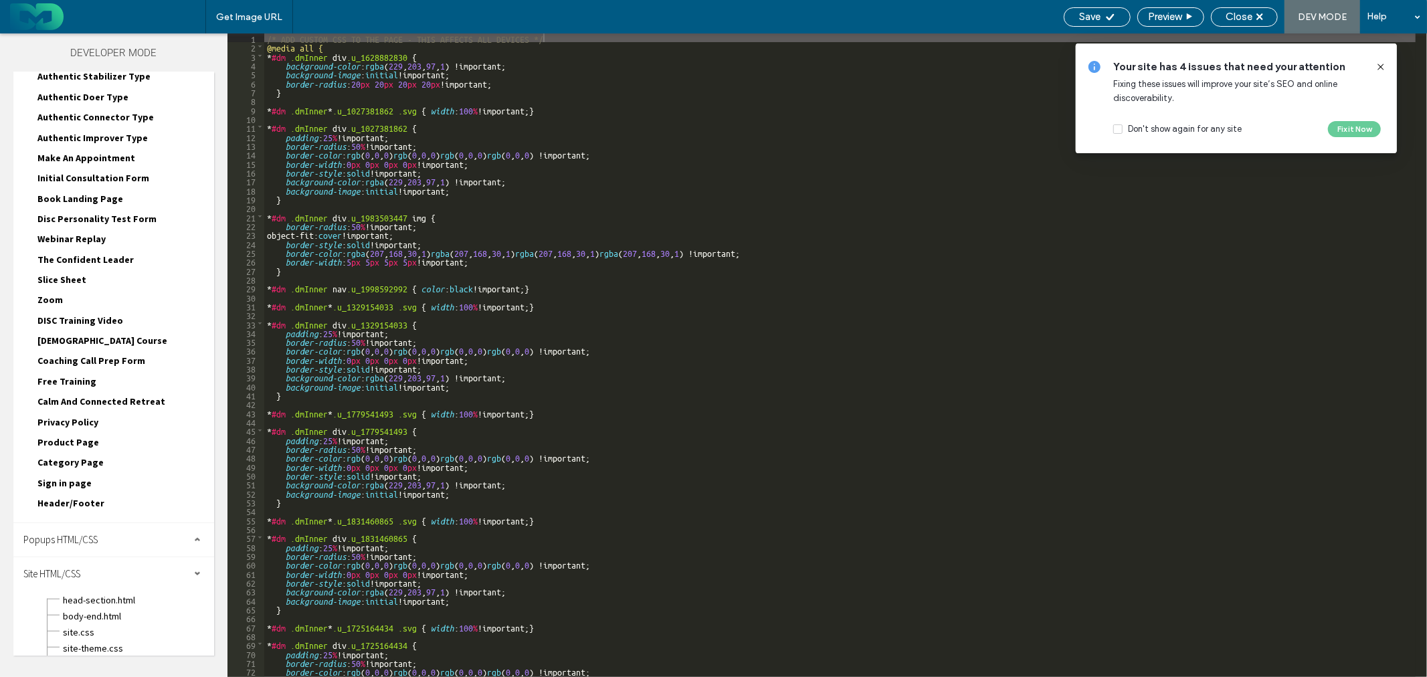
click at [1384, 68] on icon at bounding box center [1381, 67] width 11 height 11
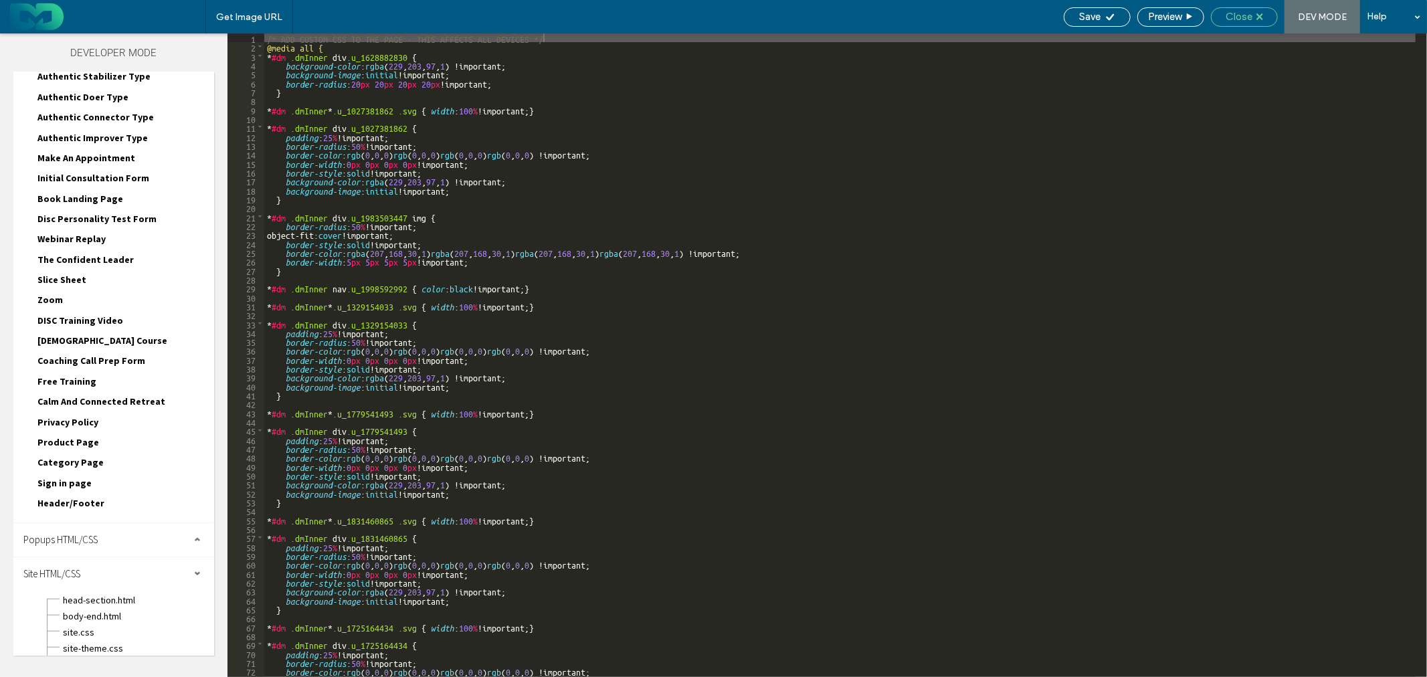
click at [1265, 21] on div "Close" at bounding box center [1245, 17] width 66 height 12
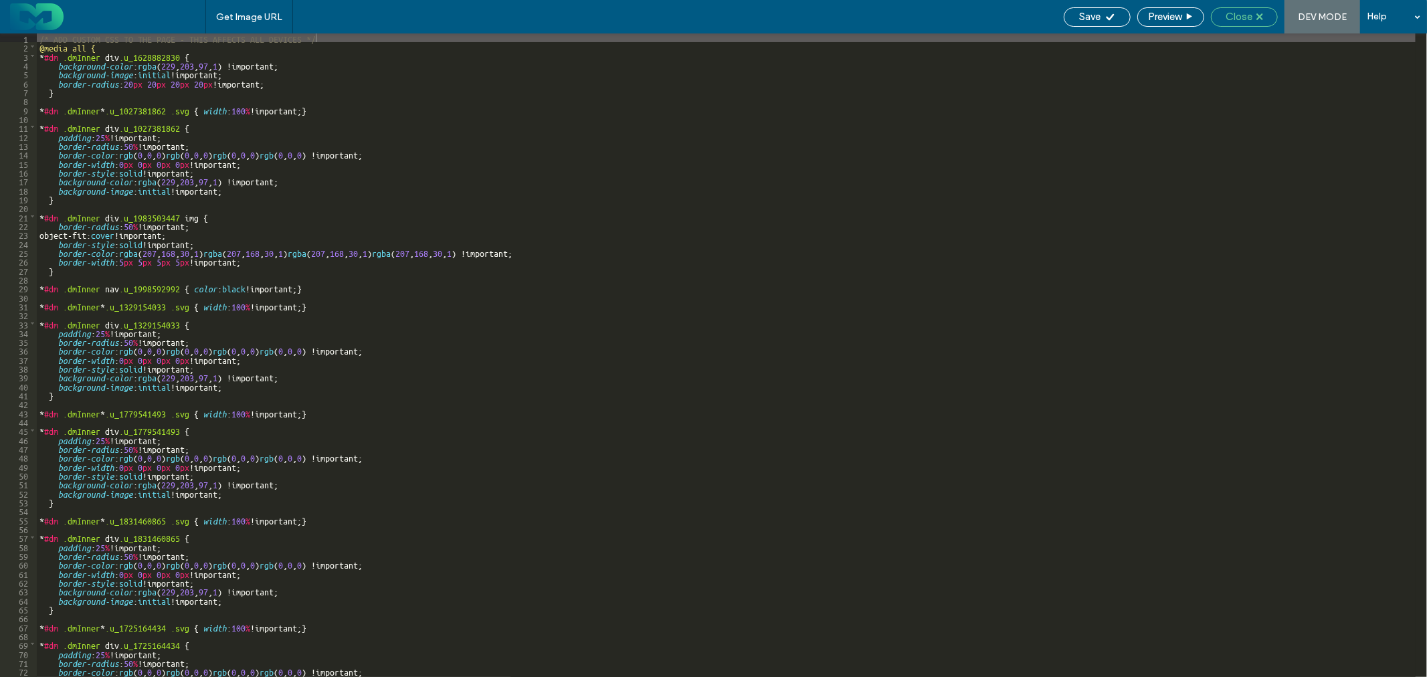
scroll to position [652, 0]
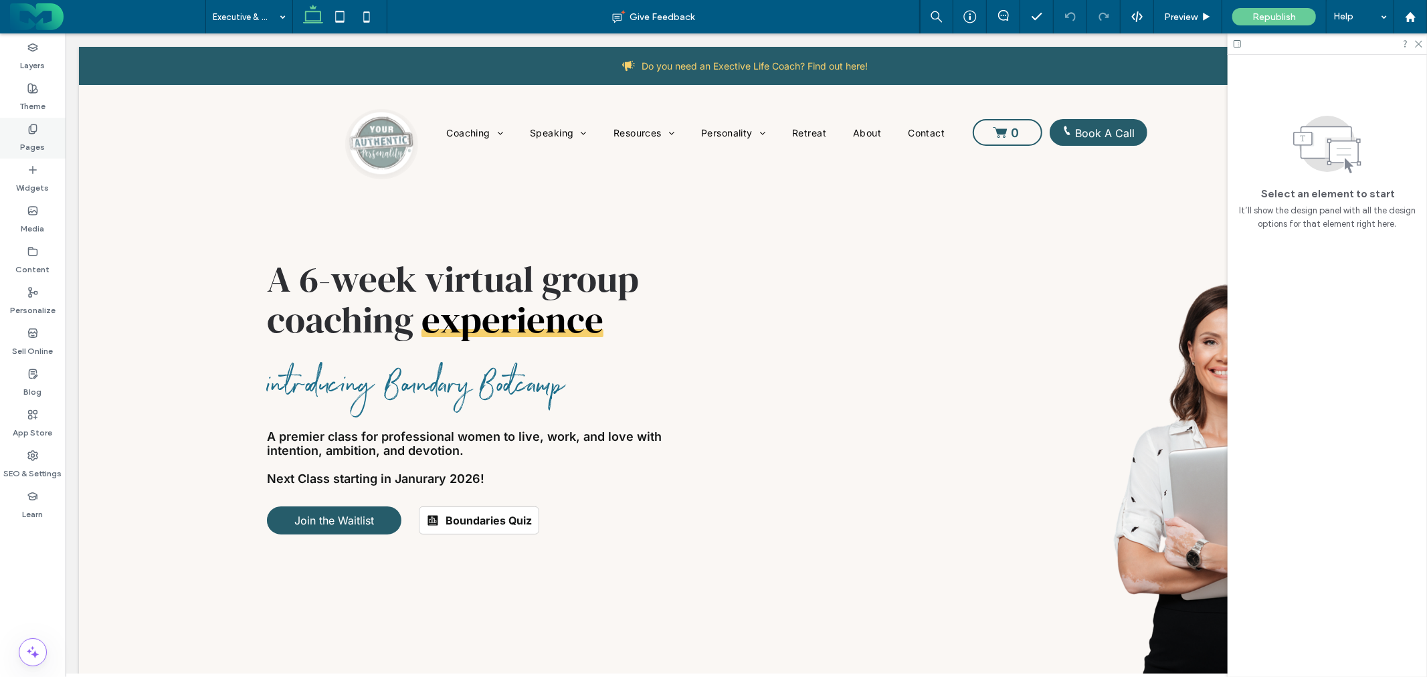
click at [35, 142] on label "Pages" at bounding box center [33, 144] width 25 height 19
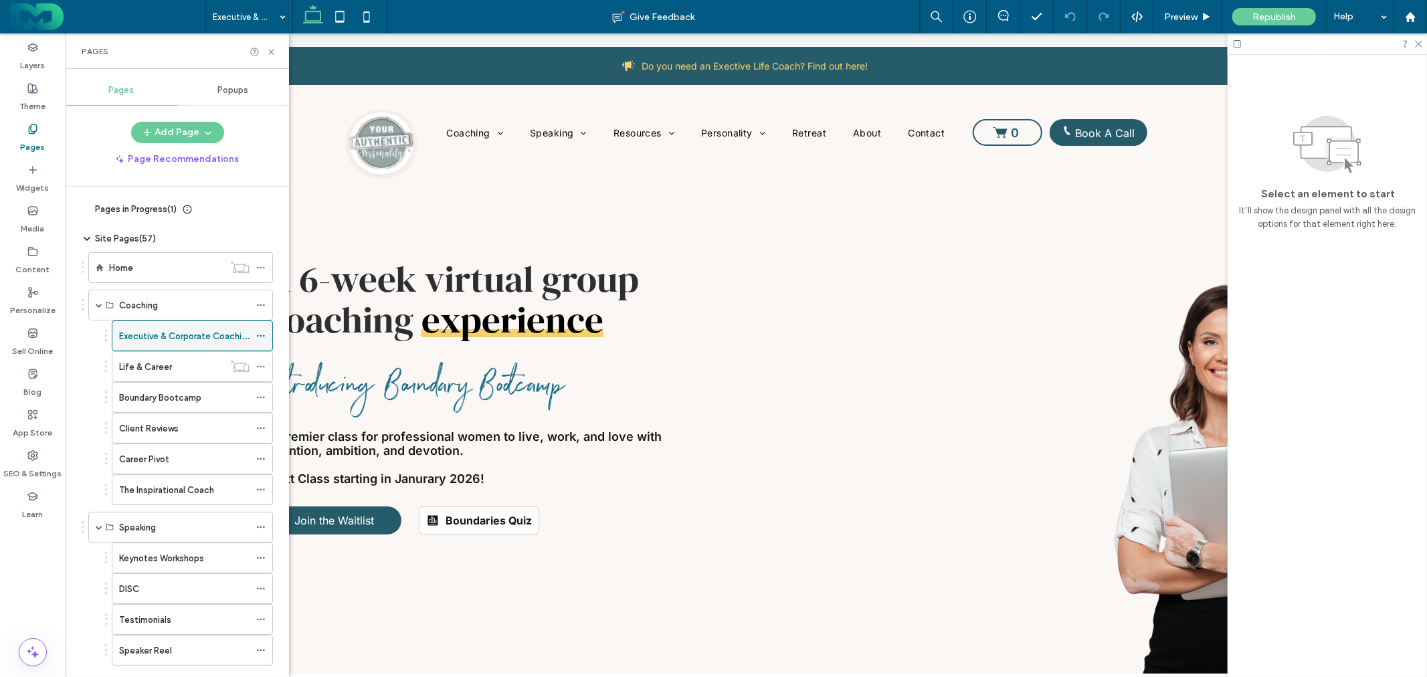
click at [262, 335] on icon at bounding box center [260, 335] width 9 height 9
click at [207, 363] on div "Life & Career" at bounding box center [171, 367] width 104 height 14
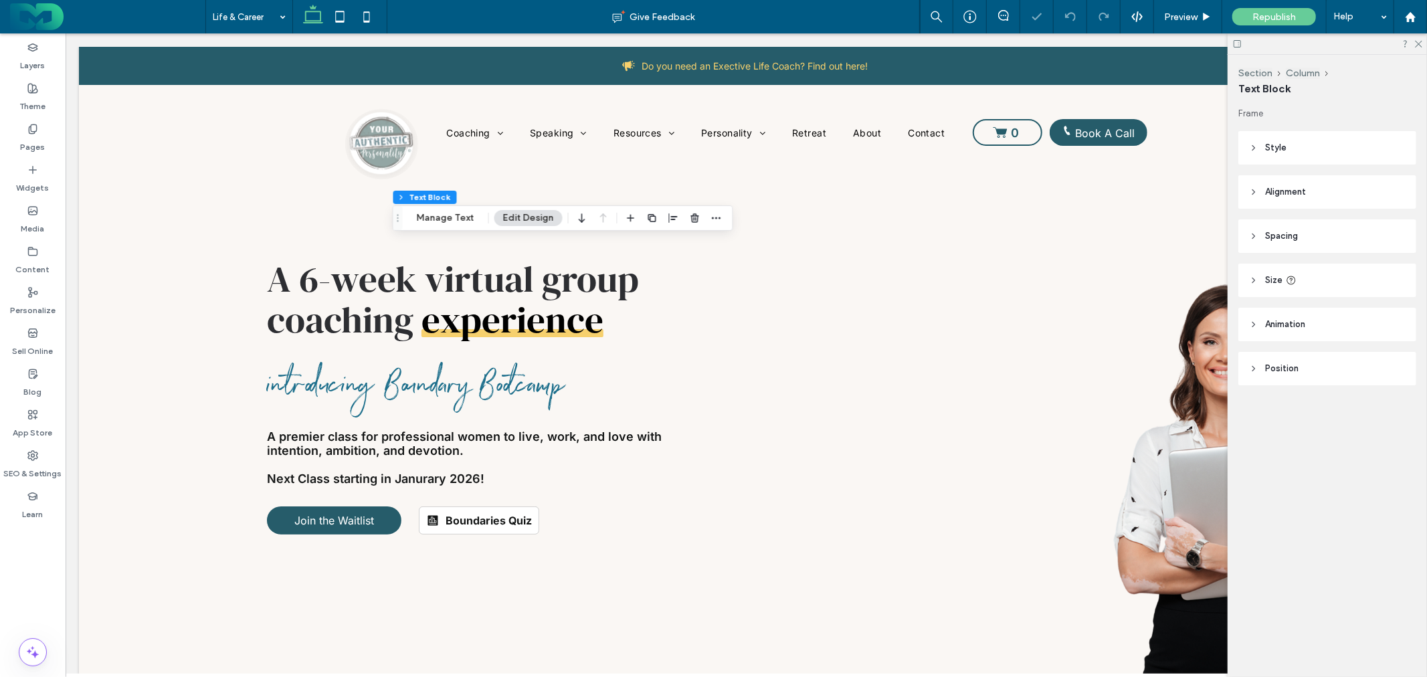
type input "**"
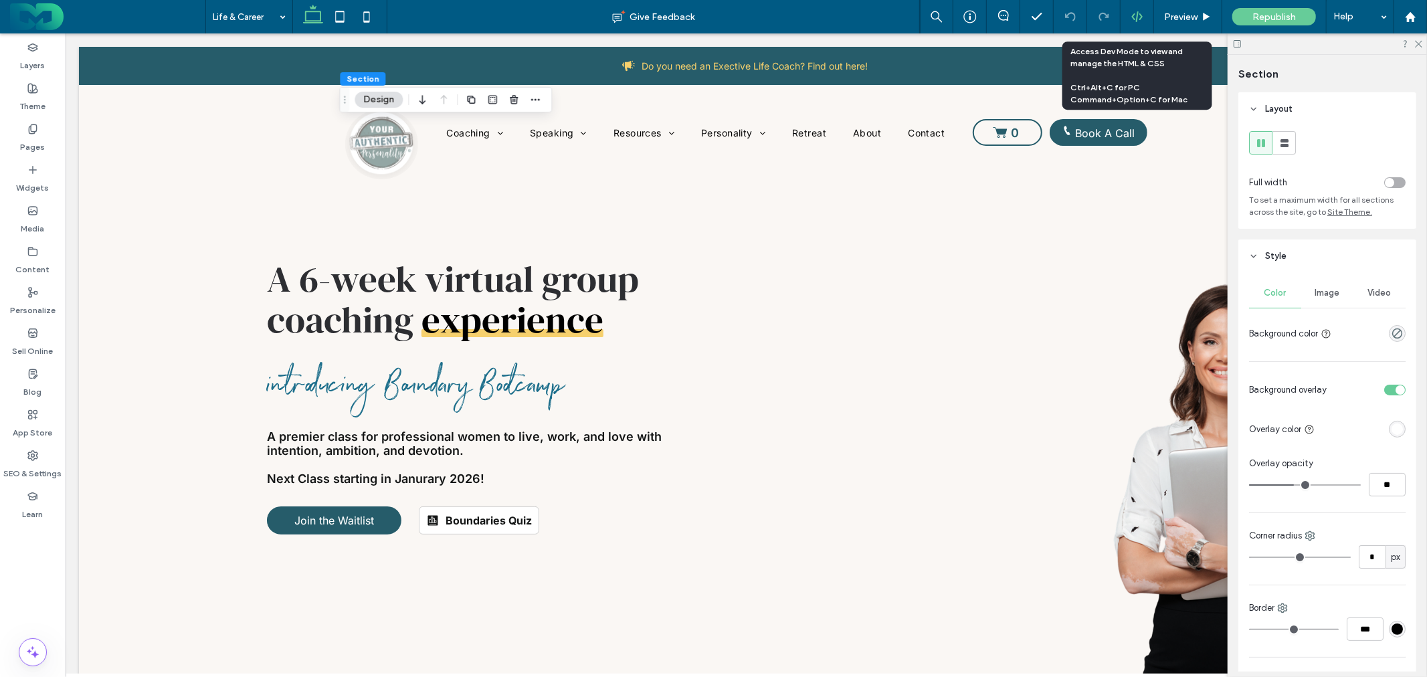
click at [1138, 15] on icon at bounding box center [1138, 17] width 12 height 12
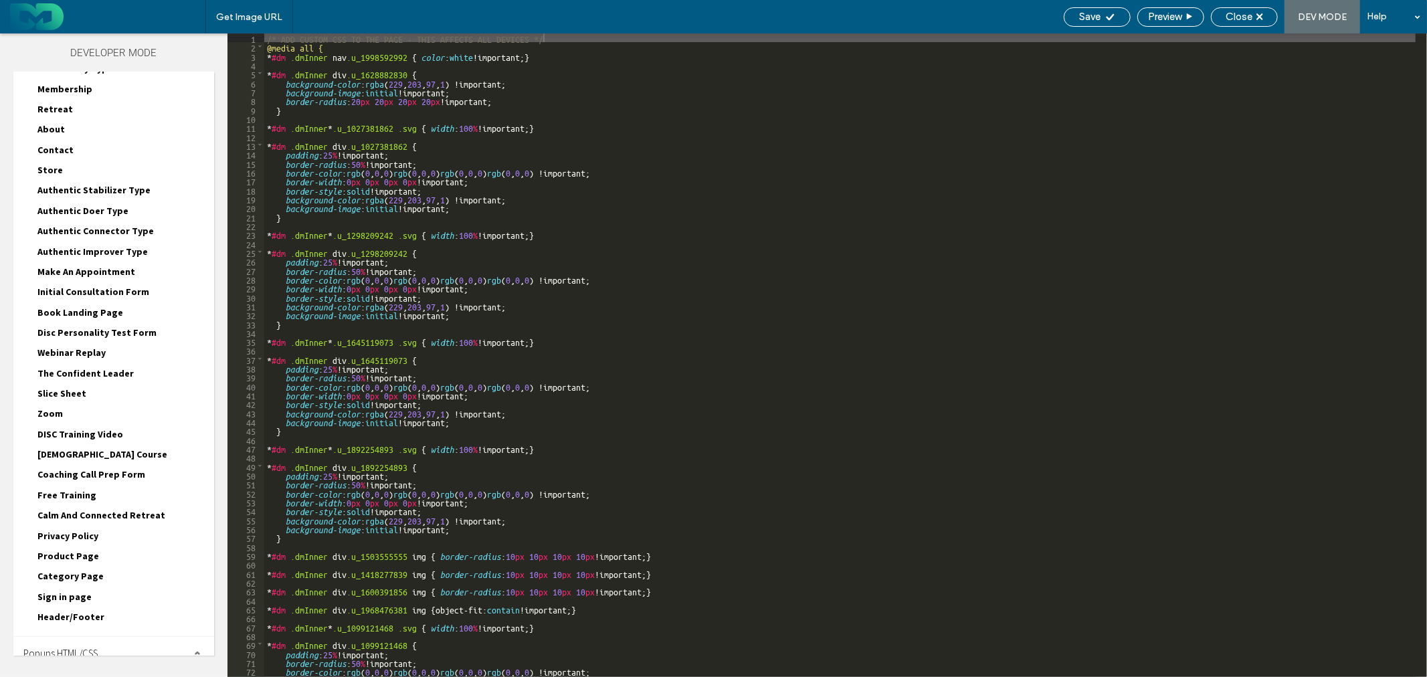
click at [157, 671] on div "Site HTML/CSS" at bounding box center [113, 687] width 201 height 33
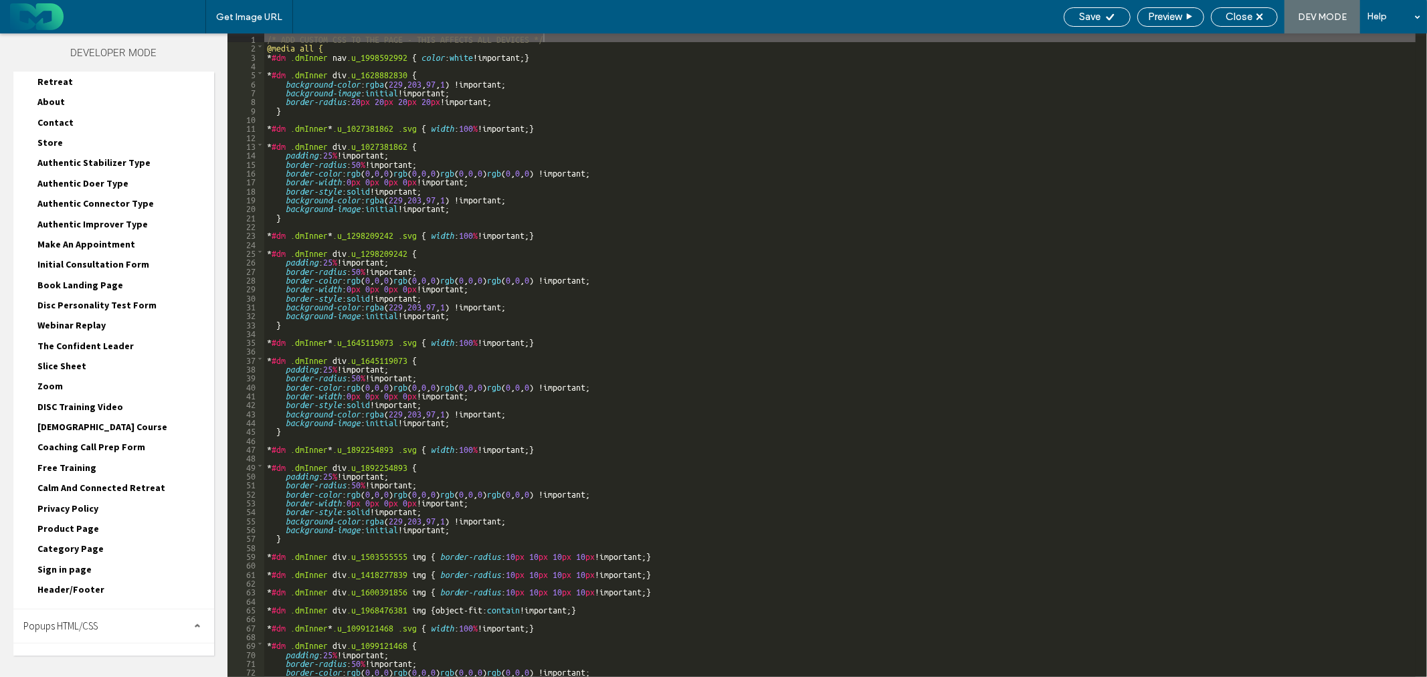
scroll to position [686, 0]
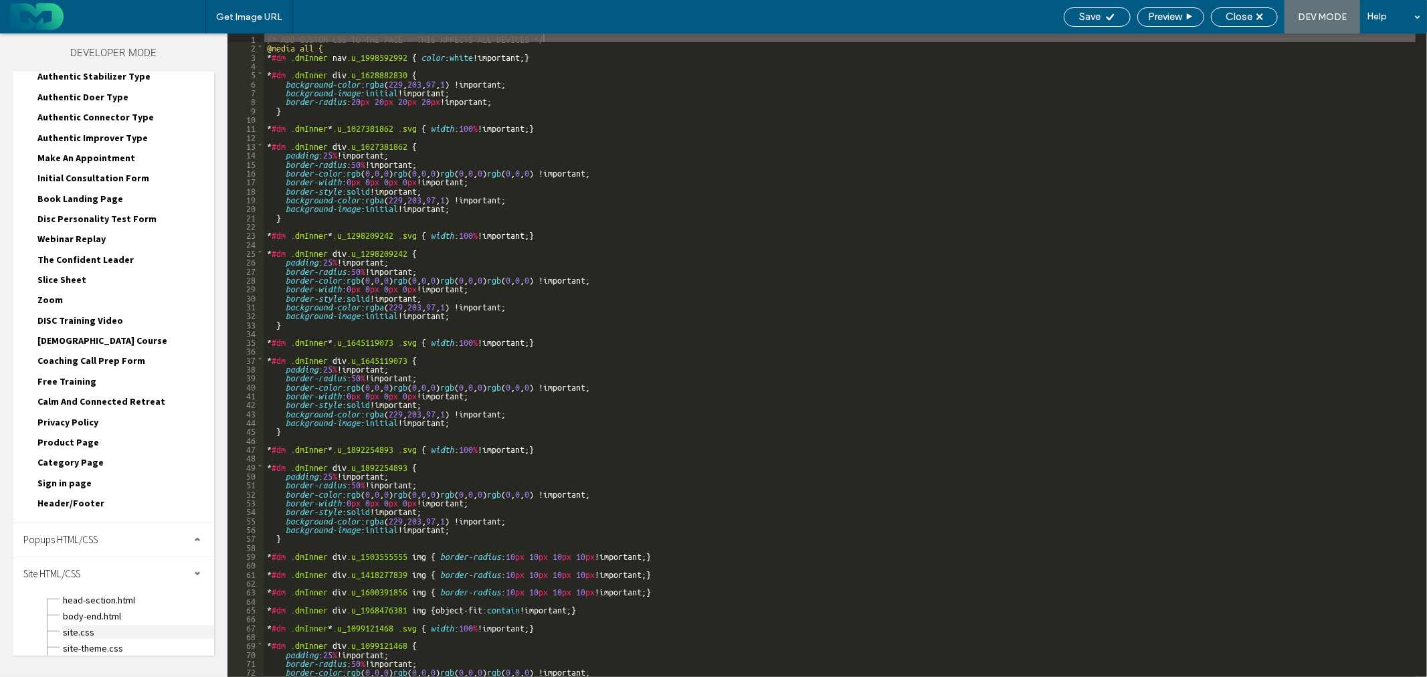
click at [100, 623] on div "site.css" at bounding box center [138, 631] width 152 height 16
click at [98, 626] on span "site.css" at bounding box center [138, 632] width 152 height 13
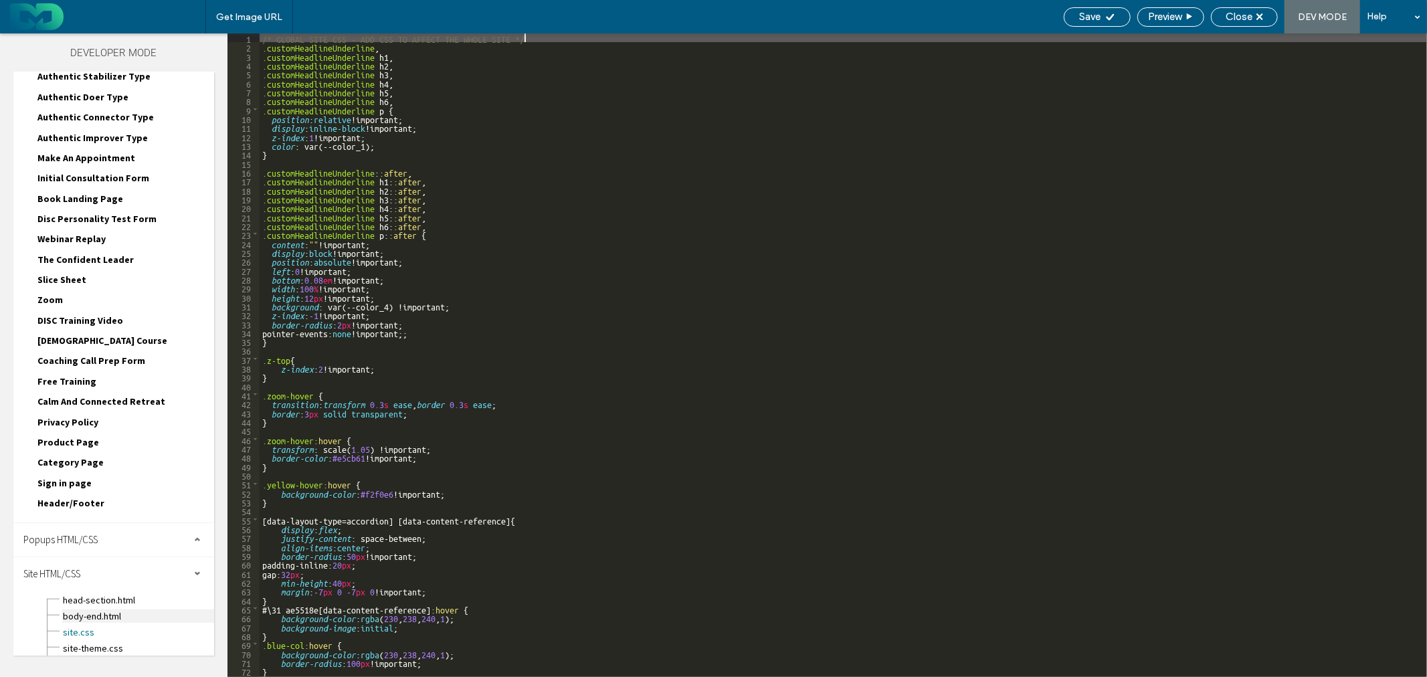
click at [122, 610] on span "body-end.html" at bounding box center [138, 616] width 152 height 13
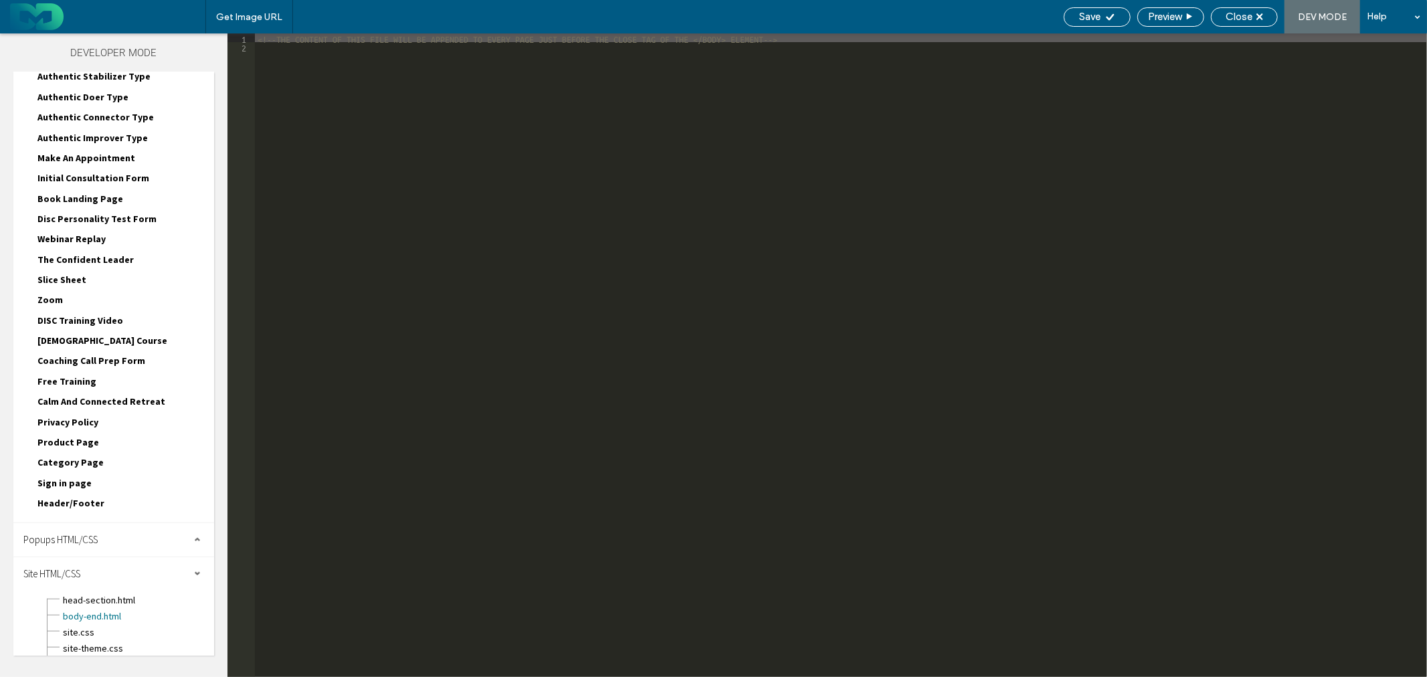
click at [92, 639] on div "site-theme.css" at bounding box center [138, 647] width 152 height 16
click at [94, 626] on span "site.css" at bounding box center [138, 632] width 152 height 13
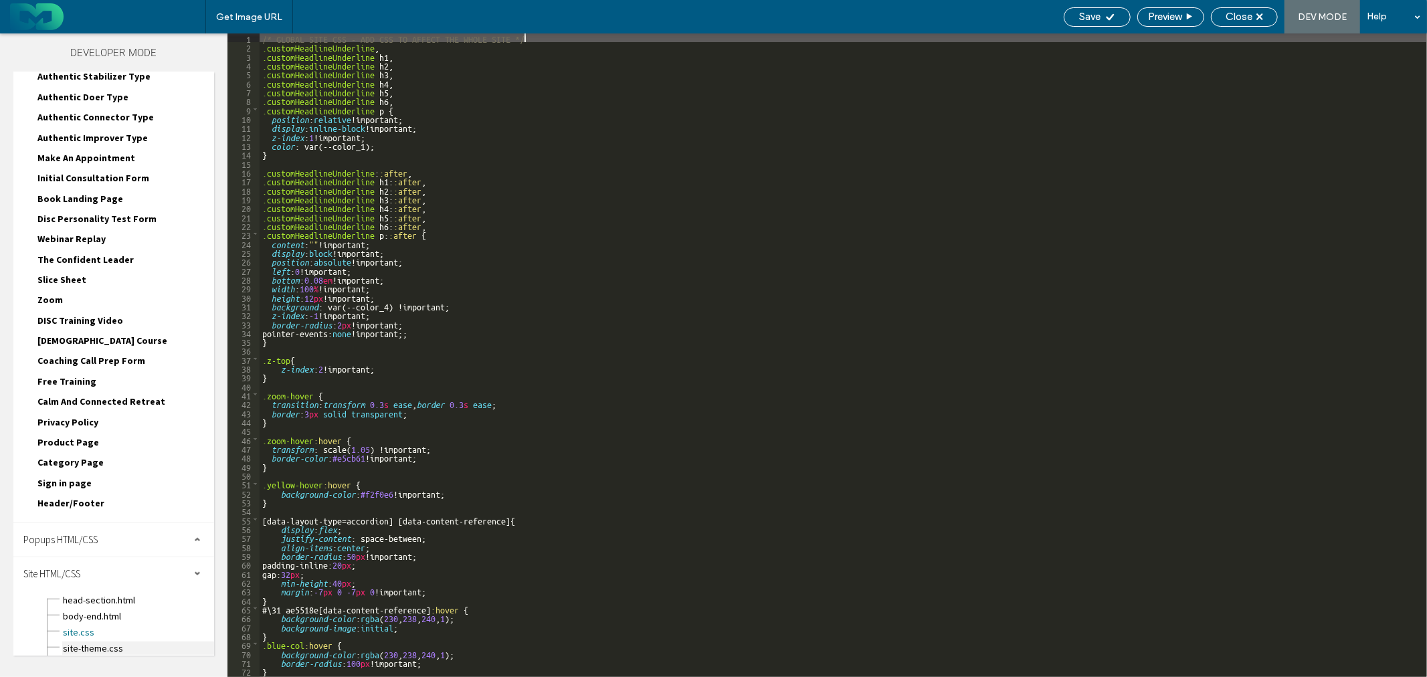
click at [98, 642] on span "site-theme.css" at bounding box center [138, 648] width 152 height 13
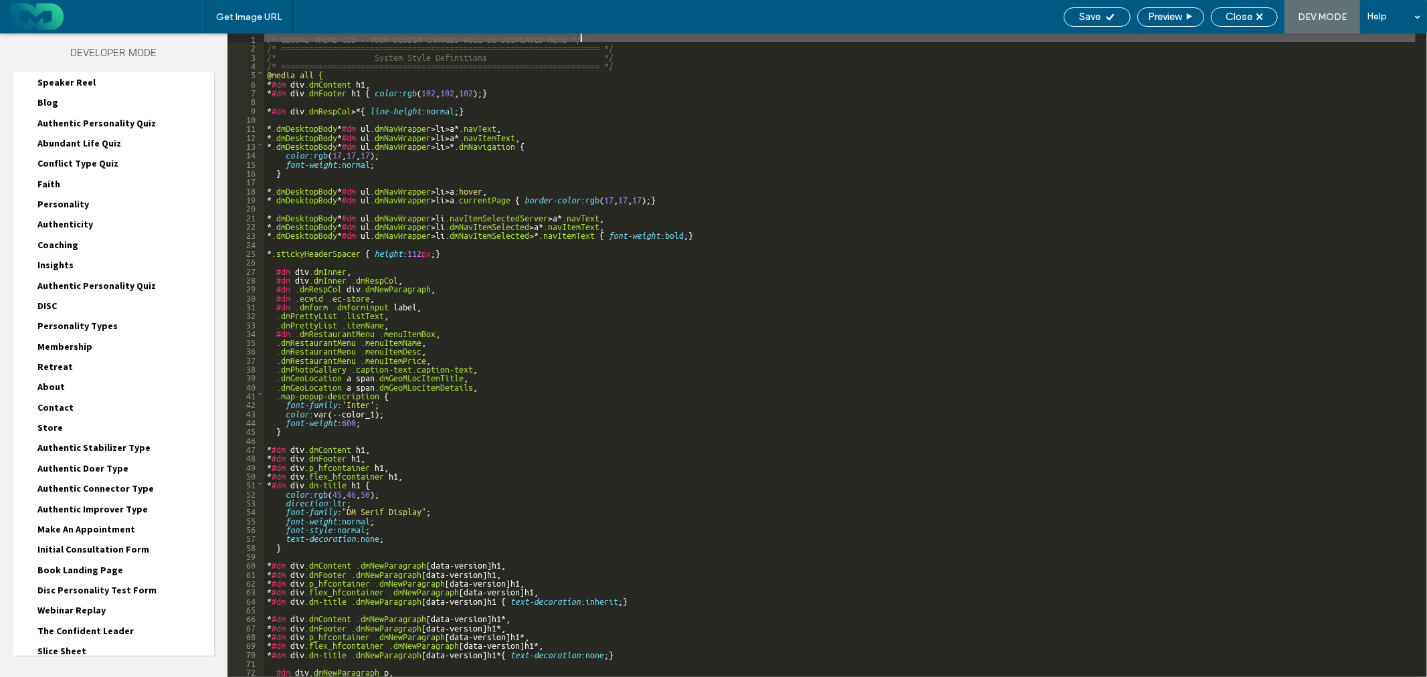
scroll to position [0, 0]
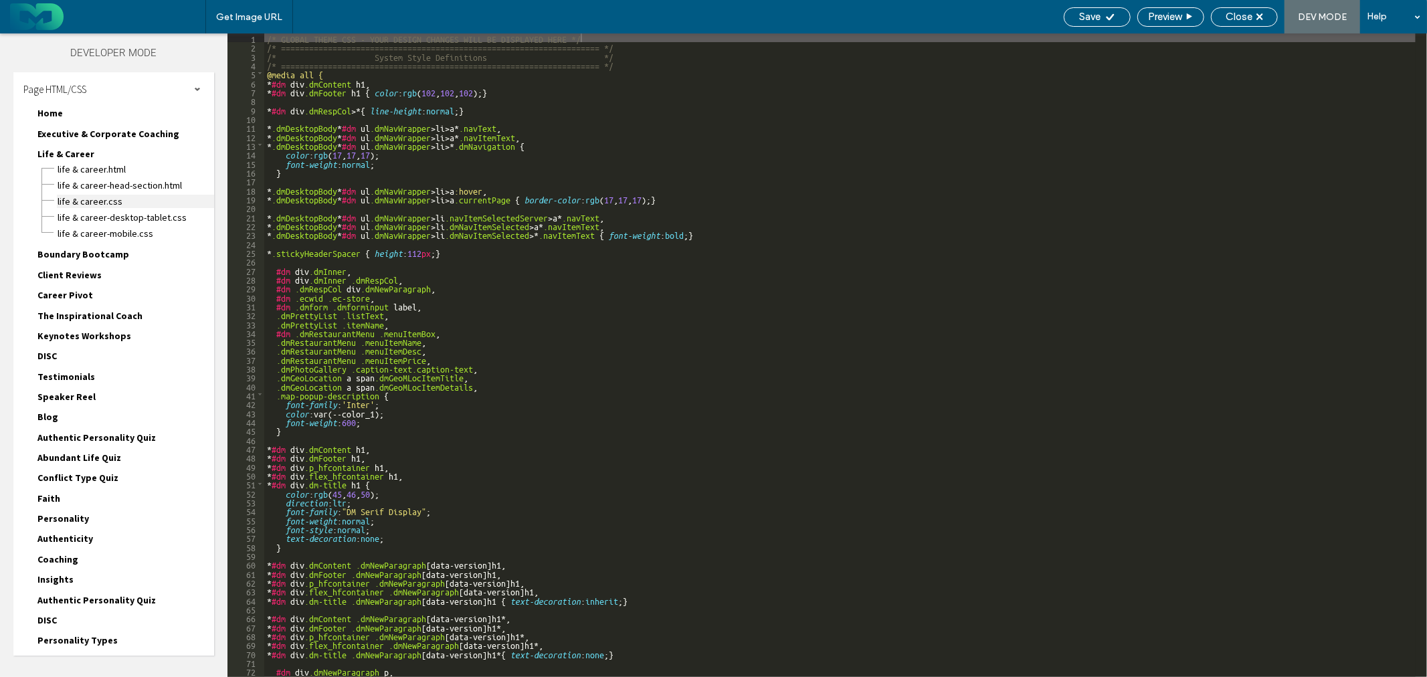
click at [118, 195] on span "Life & Career.css" at bounding box center [135, 201] width 157 height 13
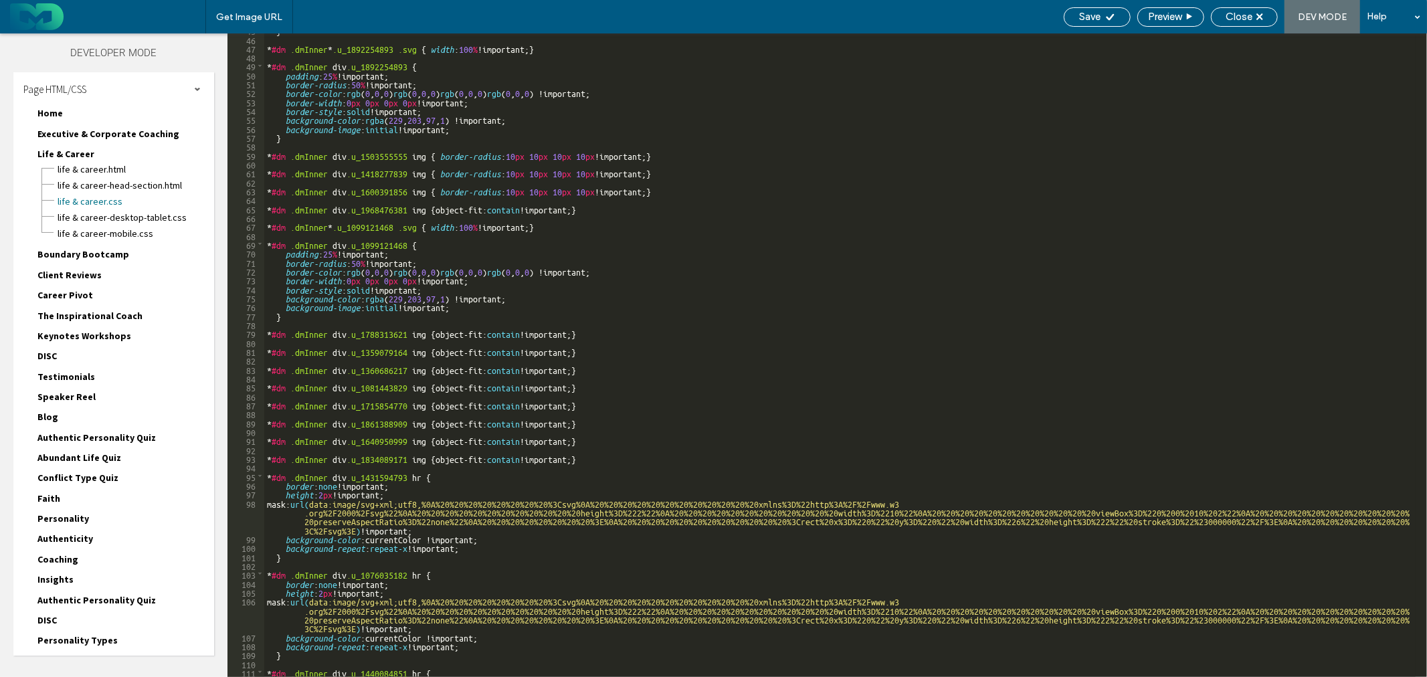
scroll to position [489, 0]
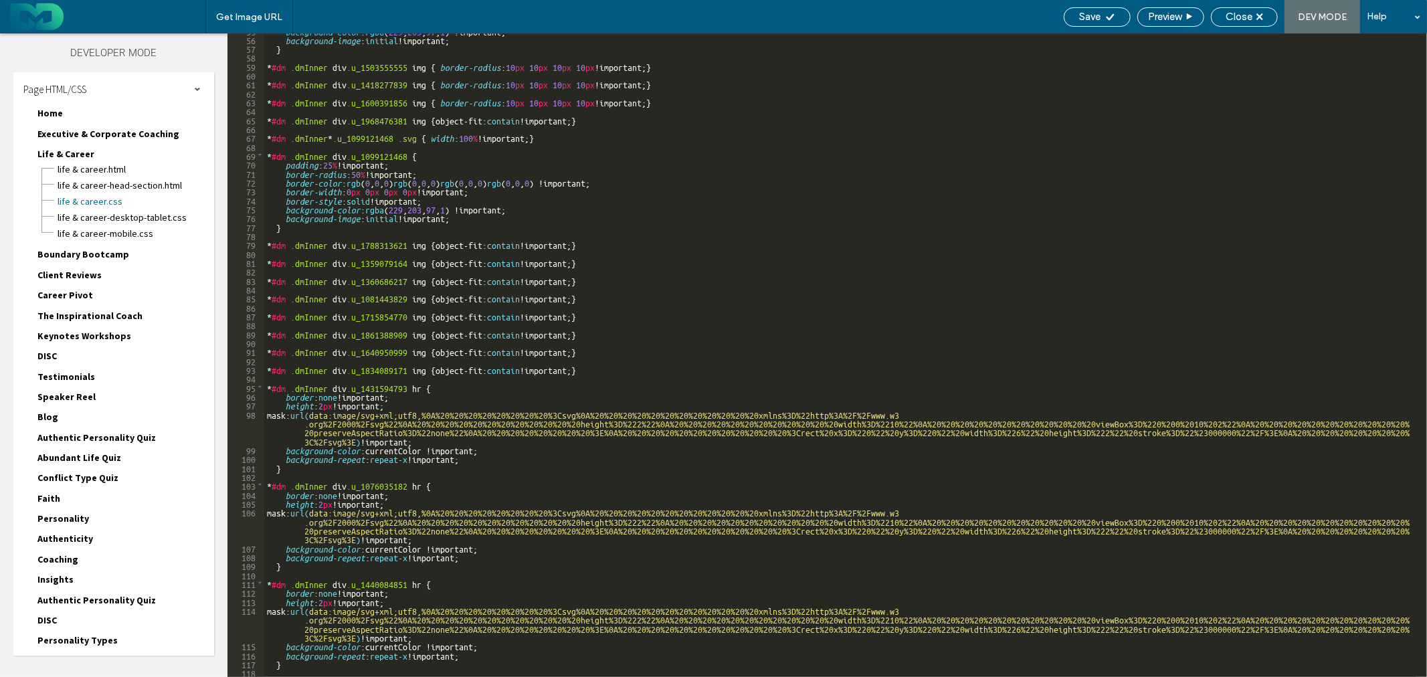
click at [114, 130] on span "Executive & Corporate Coaching" at bounding box center [108, 134] width 142 height 12
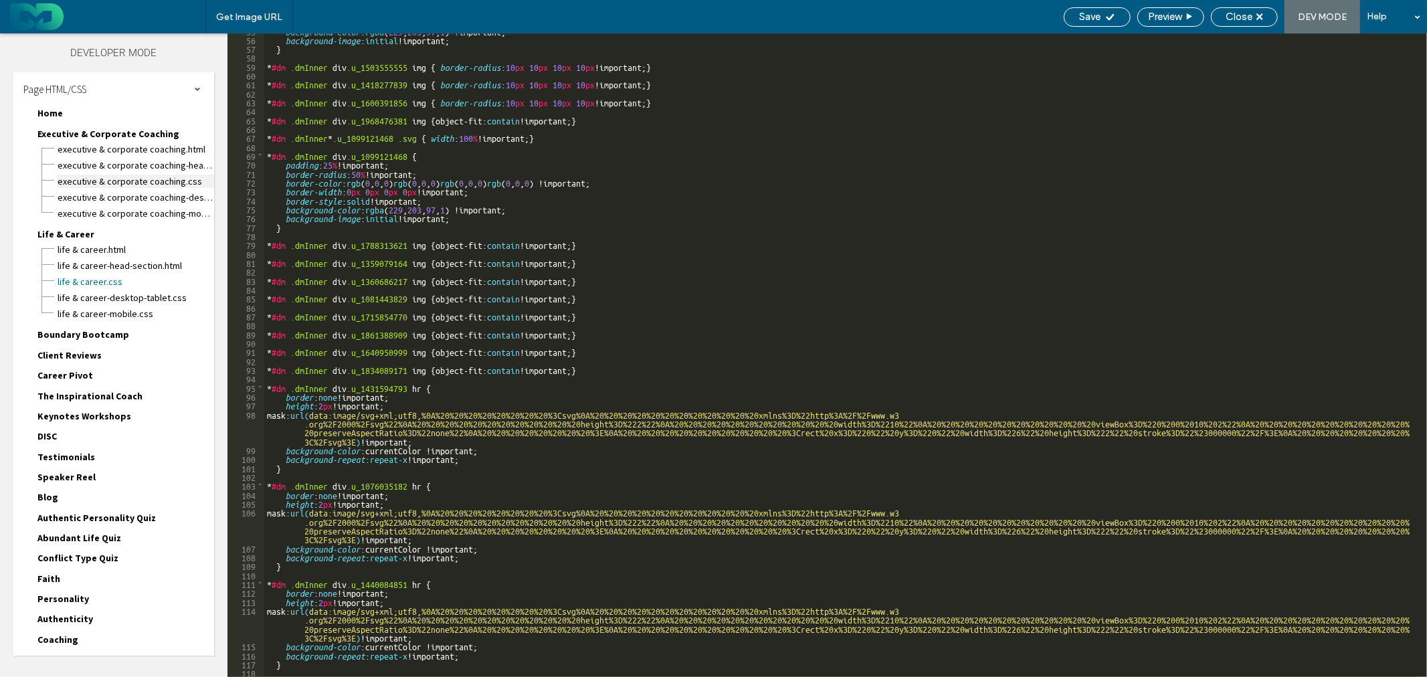
click at [116, 175] on span "Executive & Corporate Coaching.css" at bounding box center [135, 181] width 157 height 13
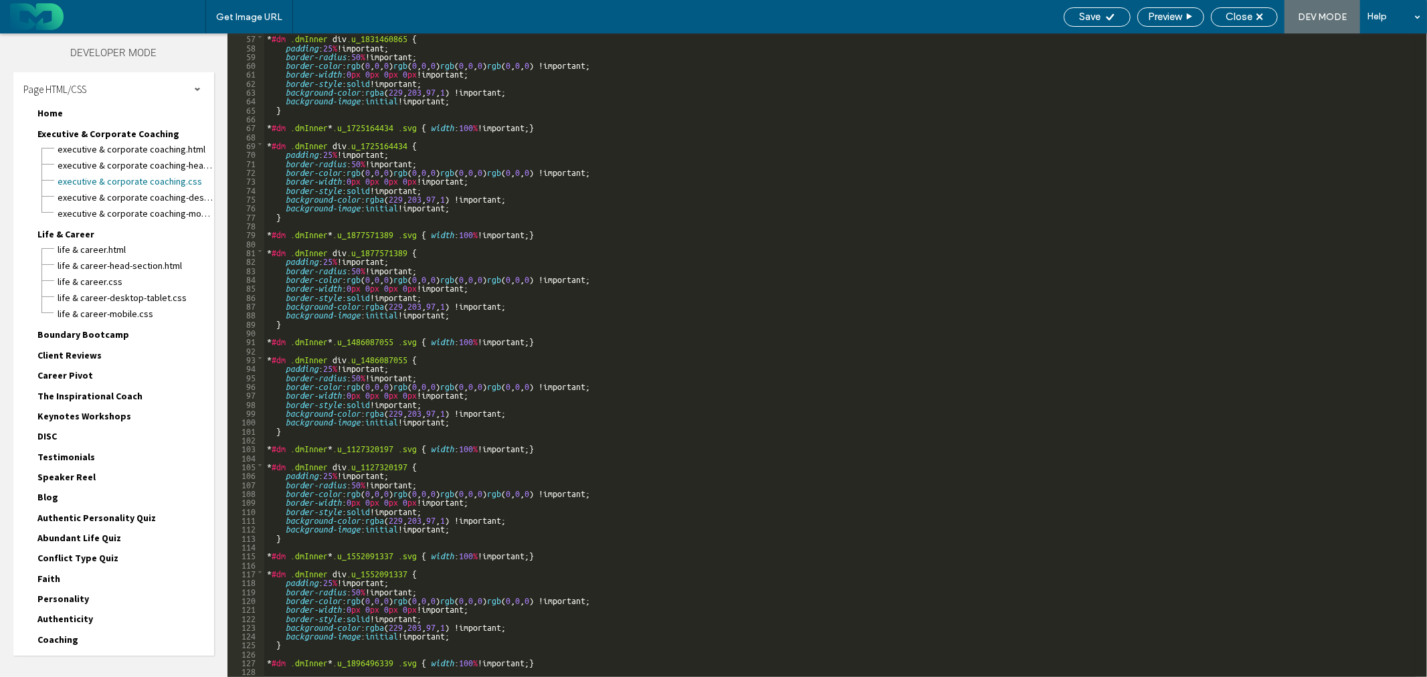
scroll to position [500, 0]
click at [1229, 13] on span "Close" at bounding box center [1239, 17] width 27 height 12
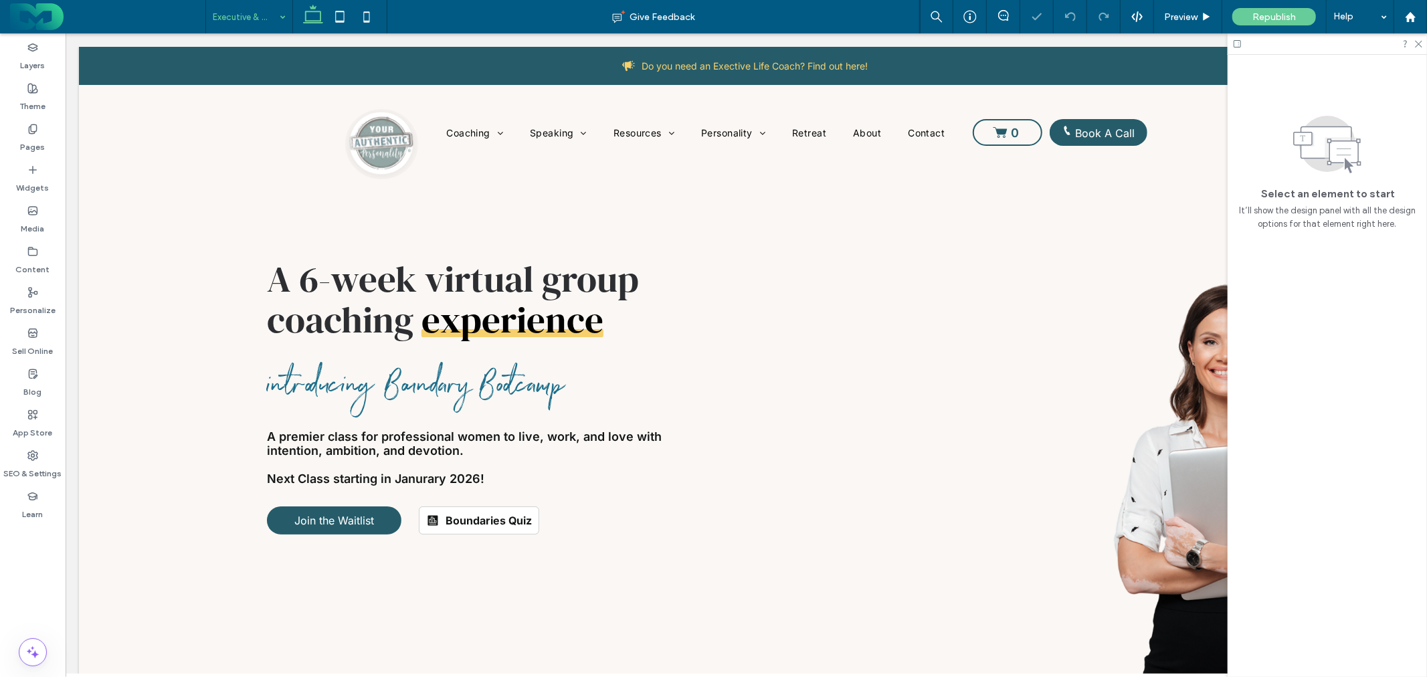
click at [264, 8] on input at bounding box center [246, 16] width 66 height 33
click at [280, 23] on div "Home" at bounding box center [249, 16] width 86 height 33
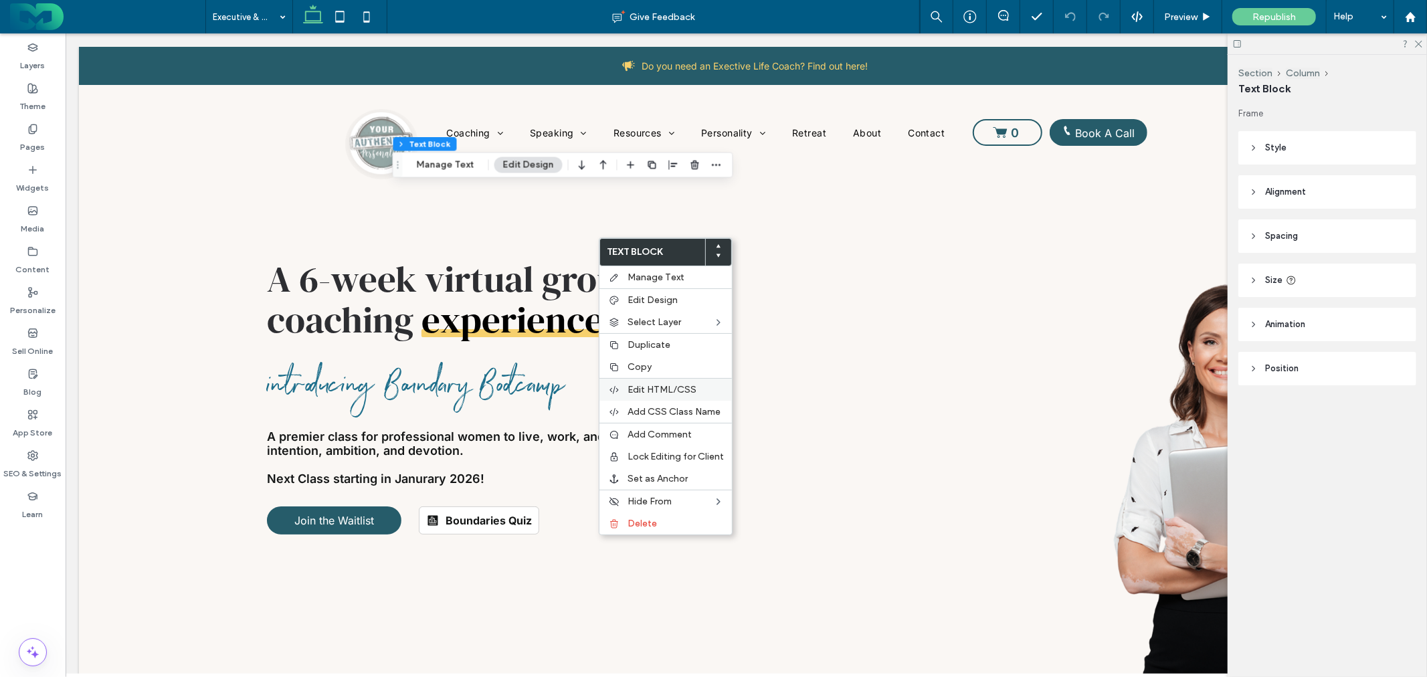
click at [671, 385] on span "Edit HTML/CSS" at bounding box center [662, 389] width 69 height 11
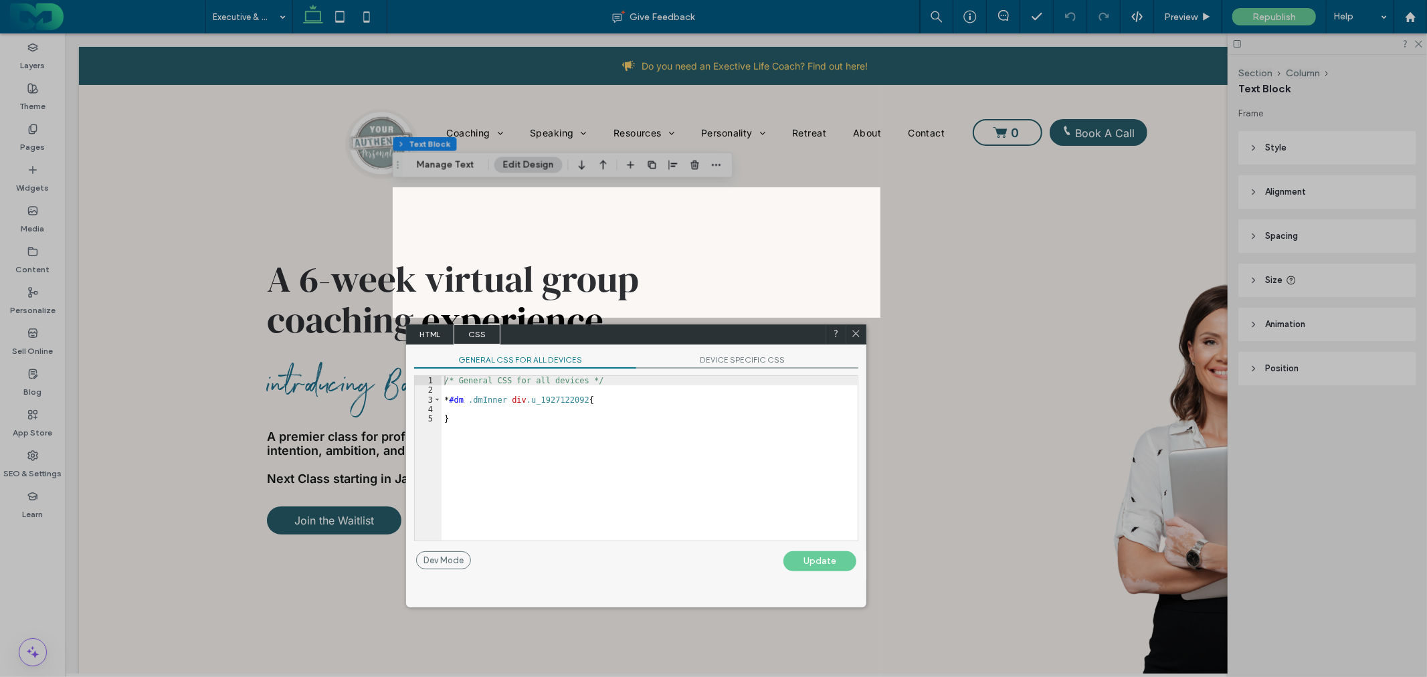
click at [524, 364] on span "GENERAL CSS FOR ALL DEVICES" at bounding box center [525, 362] width 222 height 14
click at [743, 359] on span "DEVICE SPECIFIC CSS" at bounding box center [747, 362] width 222 height 14
click at [693, 412] on div "/* Device specific CSS */ * #dm .dmInner div .u_1927122092 { }" at bounding box center [650, 468] width 416 height 184
click at [446, 332] on span "HTML" at bounding box center [430, 335] width 47 height 20
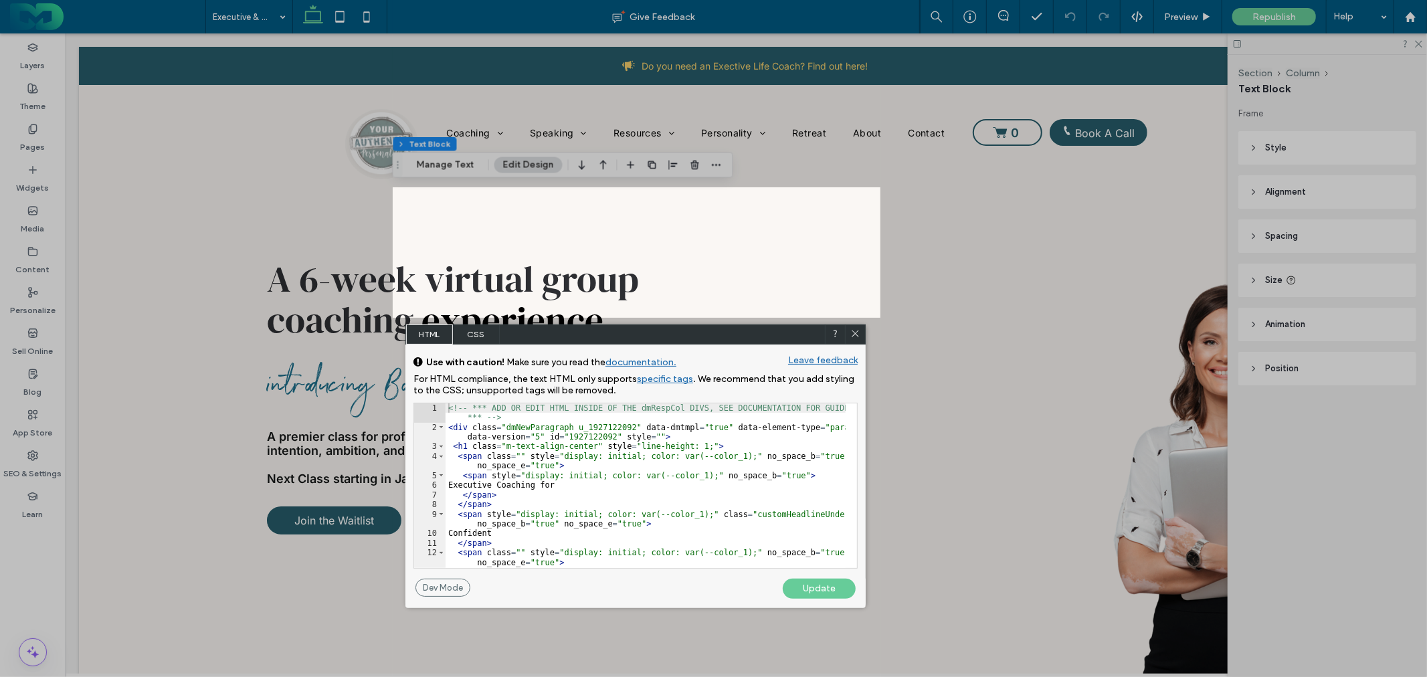
scroll to position [68, 0]
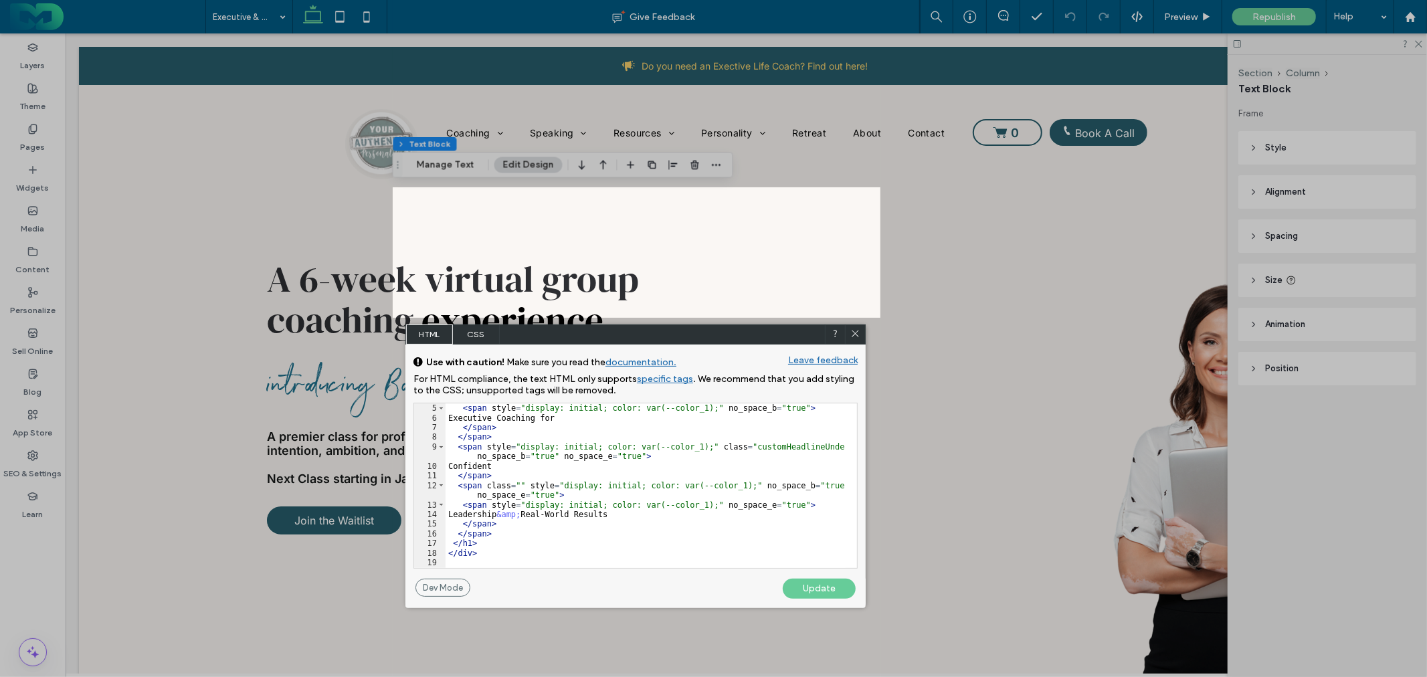
click at [857, 335] on icon at bounding box center [856, 334] width 10 height 10
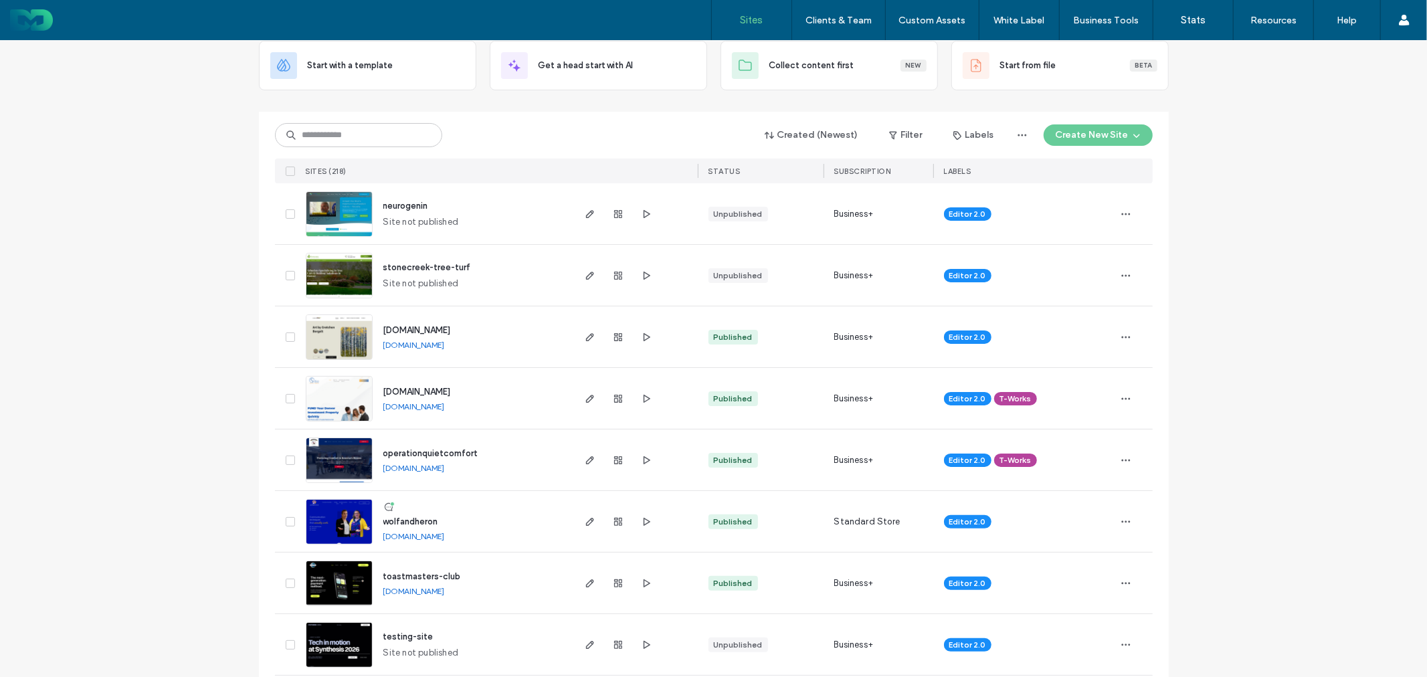
scroll to position [74, 0]
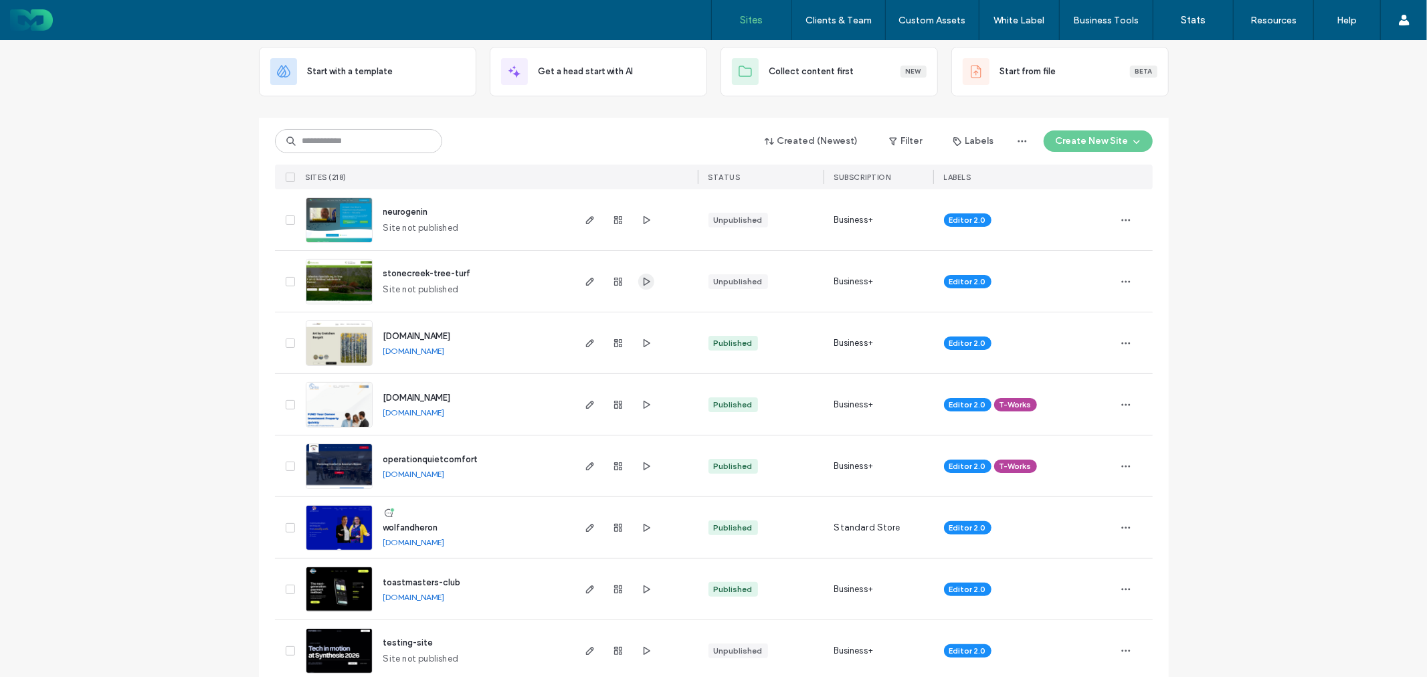
click at [644, 282] on icon "button" at bounding box center [646, 281] width 11 height 11
